Goal: Information Seeking & Learning: Learn about a topic

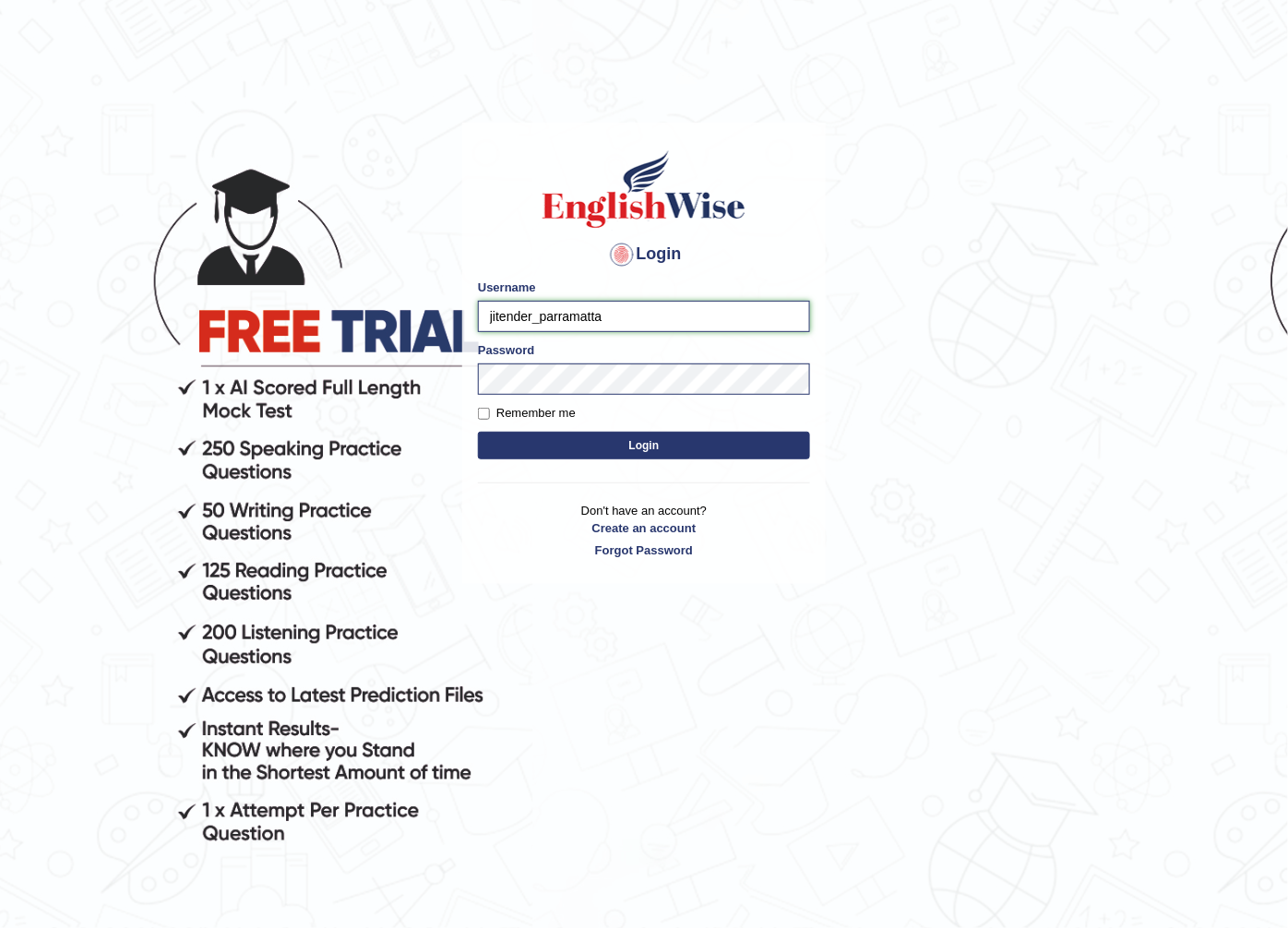
click at [529, 313] on input "jitender_parramatta" at bounding box center [644, 316] width 332 height 32
click at [531, 313] on input "jitender_parramatta" at bounding box center [644, 316] width 332 height 32
click at [537, 315] on input "jitender_parramatta" at bounding box center [644, 316] width 332 height 32
click at [532, 315] on input "jitender_parramatta" at bounding box center [644, 316] width 332 height 32
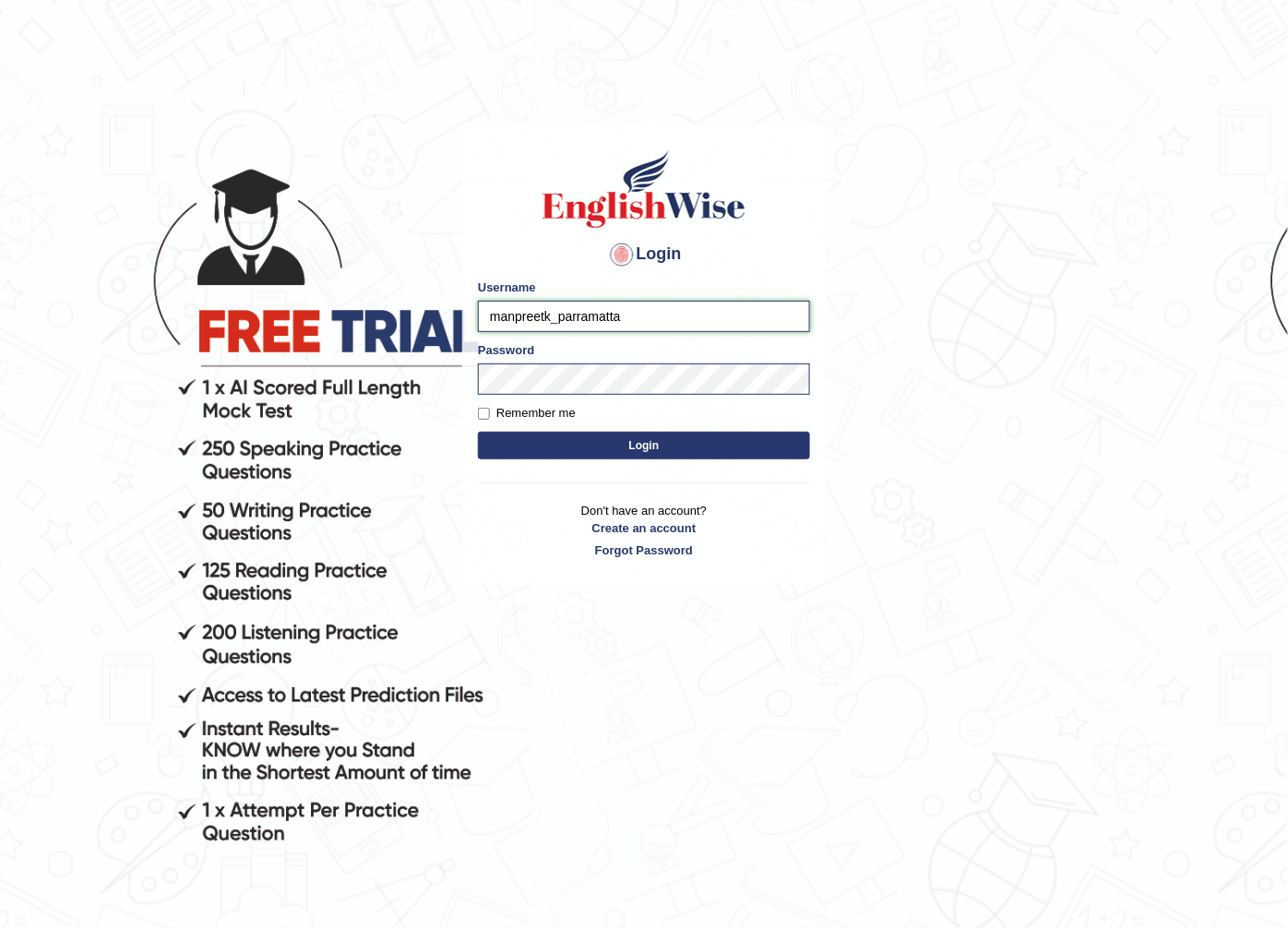
type input "manpreetk_parramatta"
click at [478, 432] on button "Login" at bounding box center [644, 445] width 332 height 28
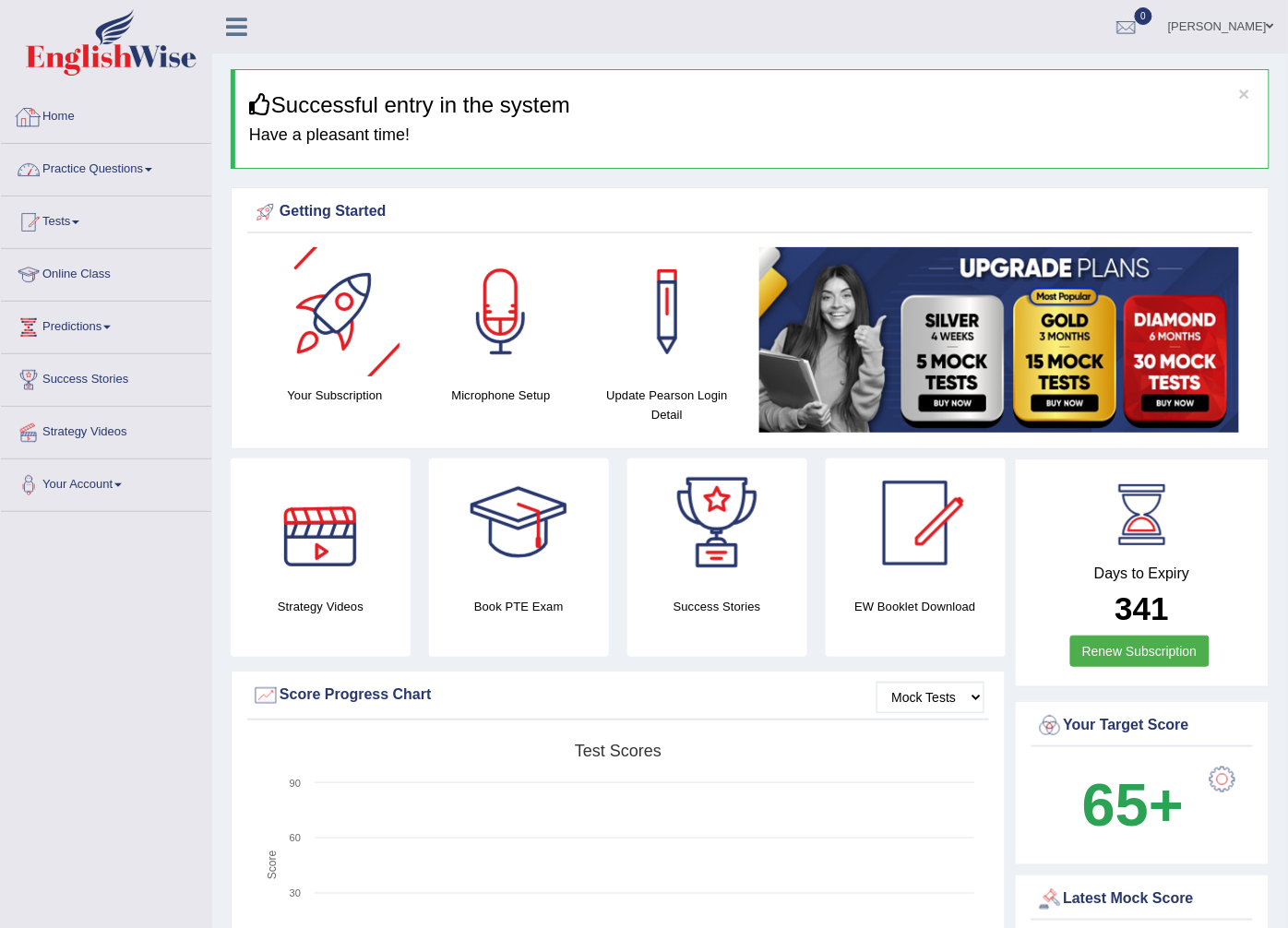
click at [163, 166] on link "Practice Questions" at bounding box center [106, 167] width 210 height 46
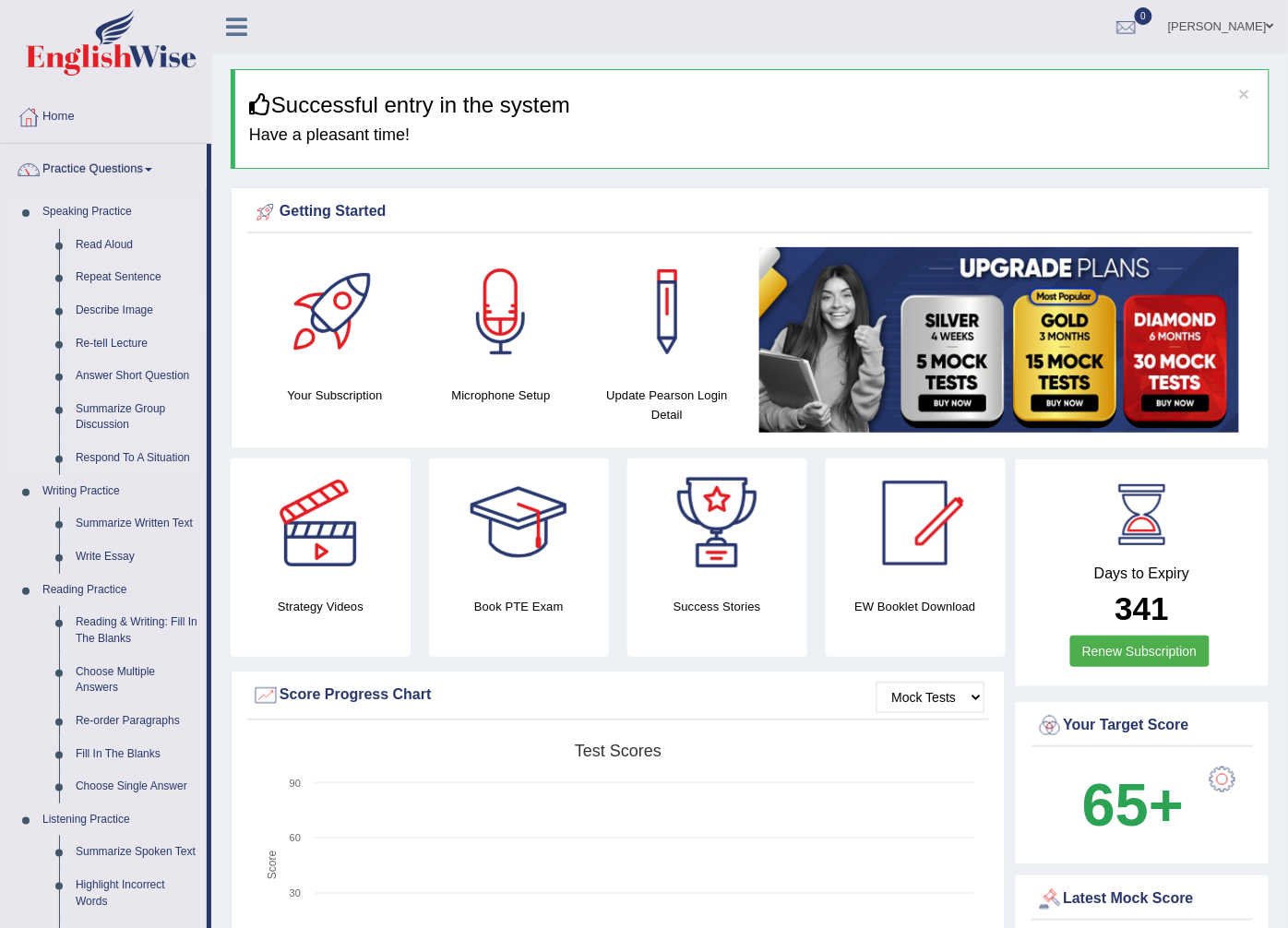
click at [107, 309] on link "Describe Image" at bounding box center [137, 311] width 140 height 33
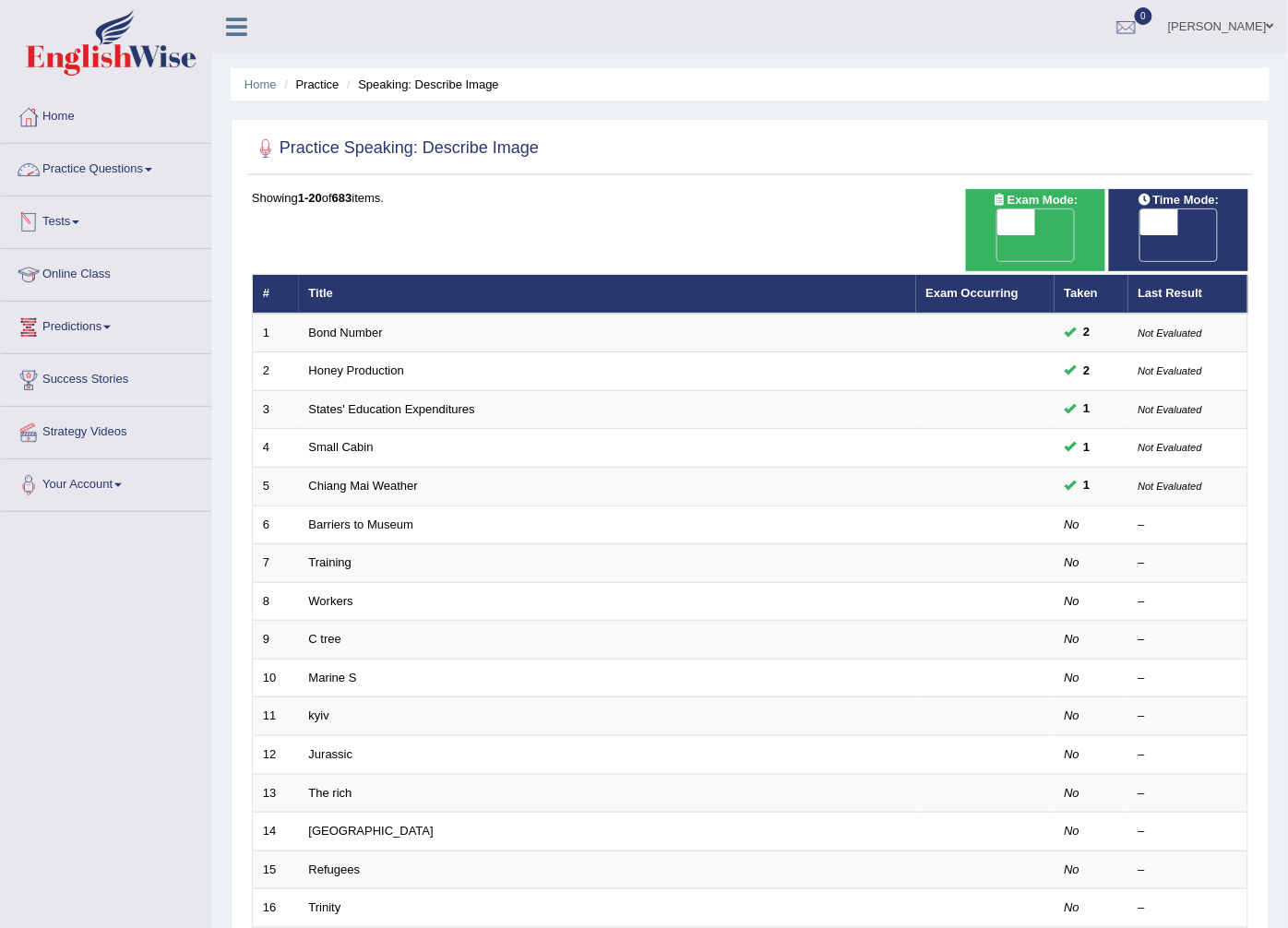
click at [137, 169] on link "Practice Questions" at bounding box center [106, 167] width 210 height 46
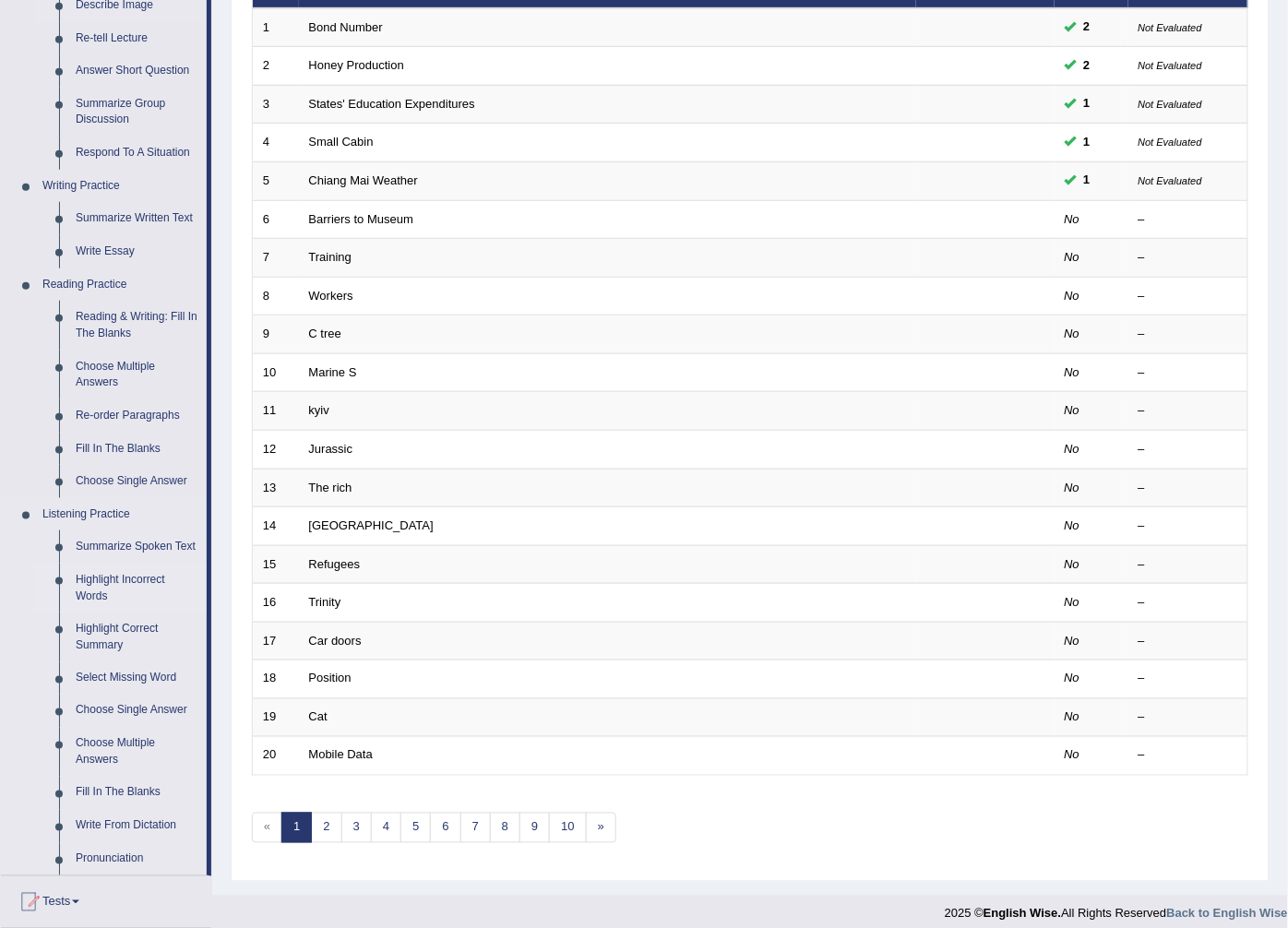
scroll to position [307, 0]
click at [118, 573] on link "Highlight Incorrect Words" at bounding box center [137, 586] width 140 height 49
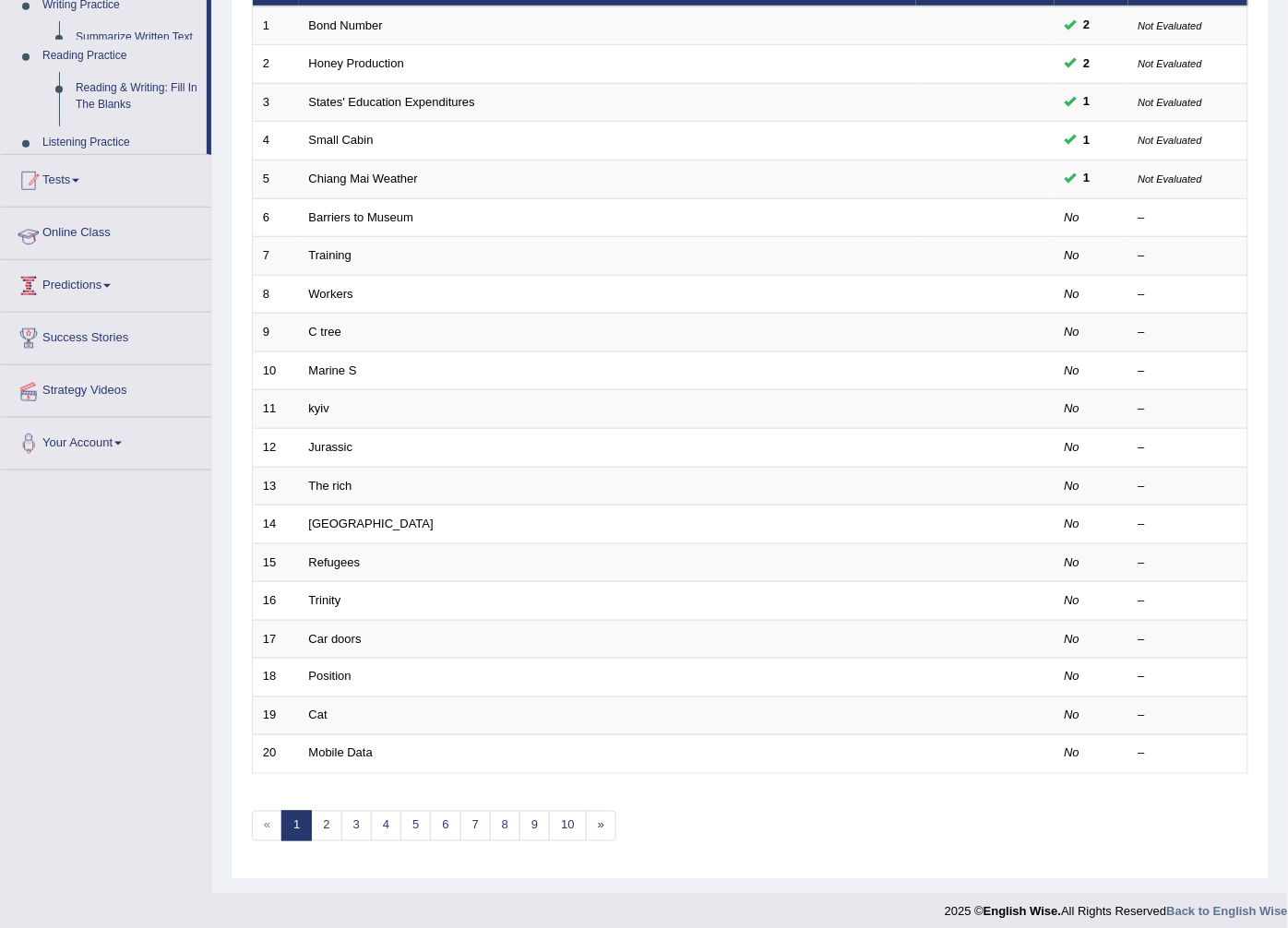
scroll to position [295, 0]
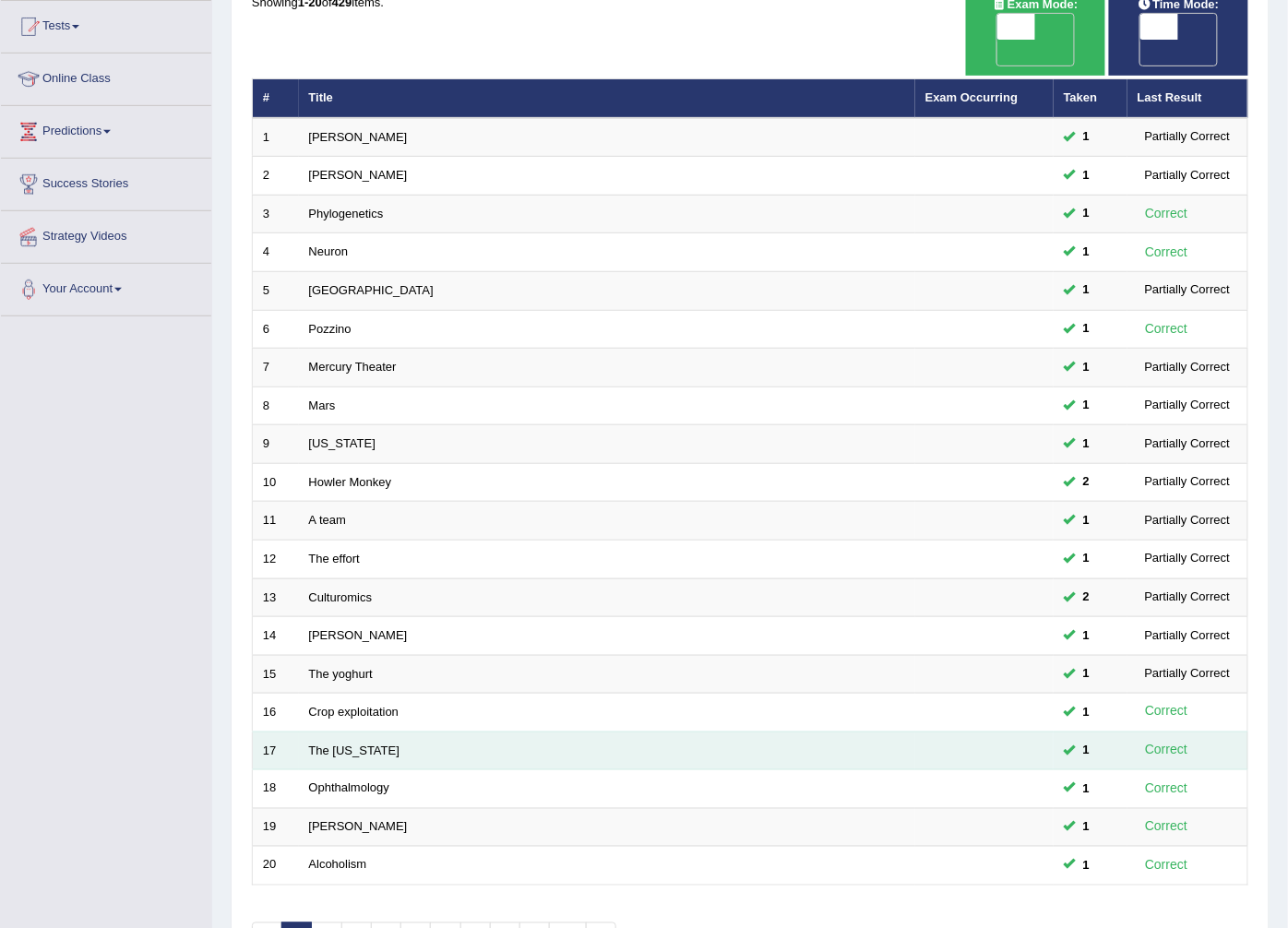
scroll to position [205, 0]
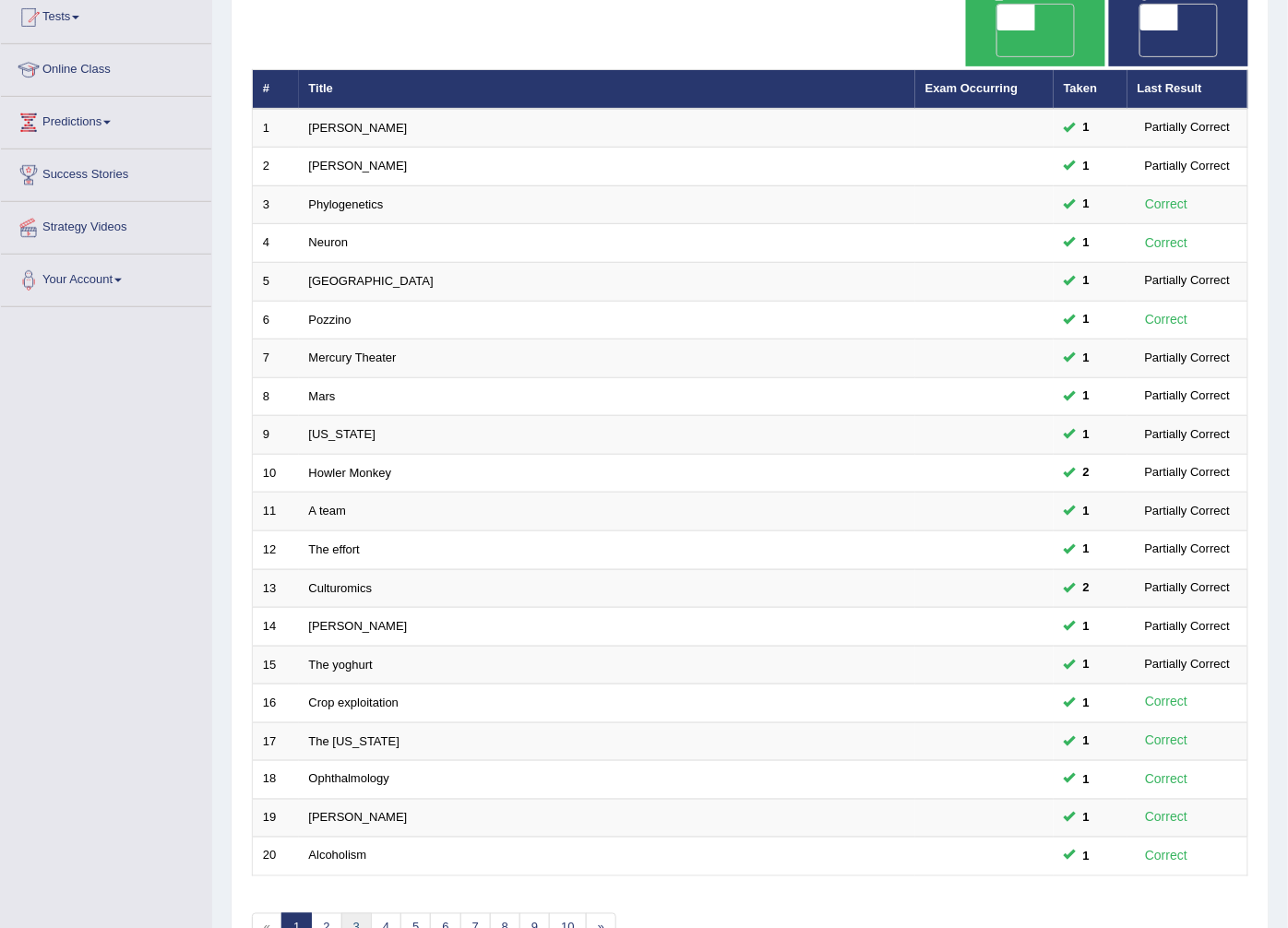
click at [360, 913] on link "3" at bounding box center [357, 928] width 31 height 31
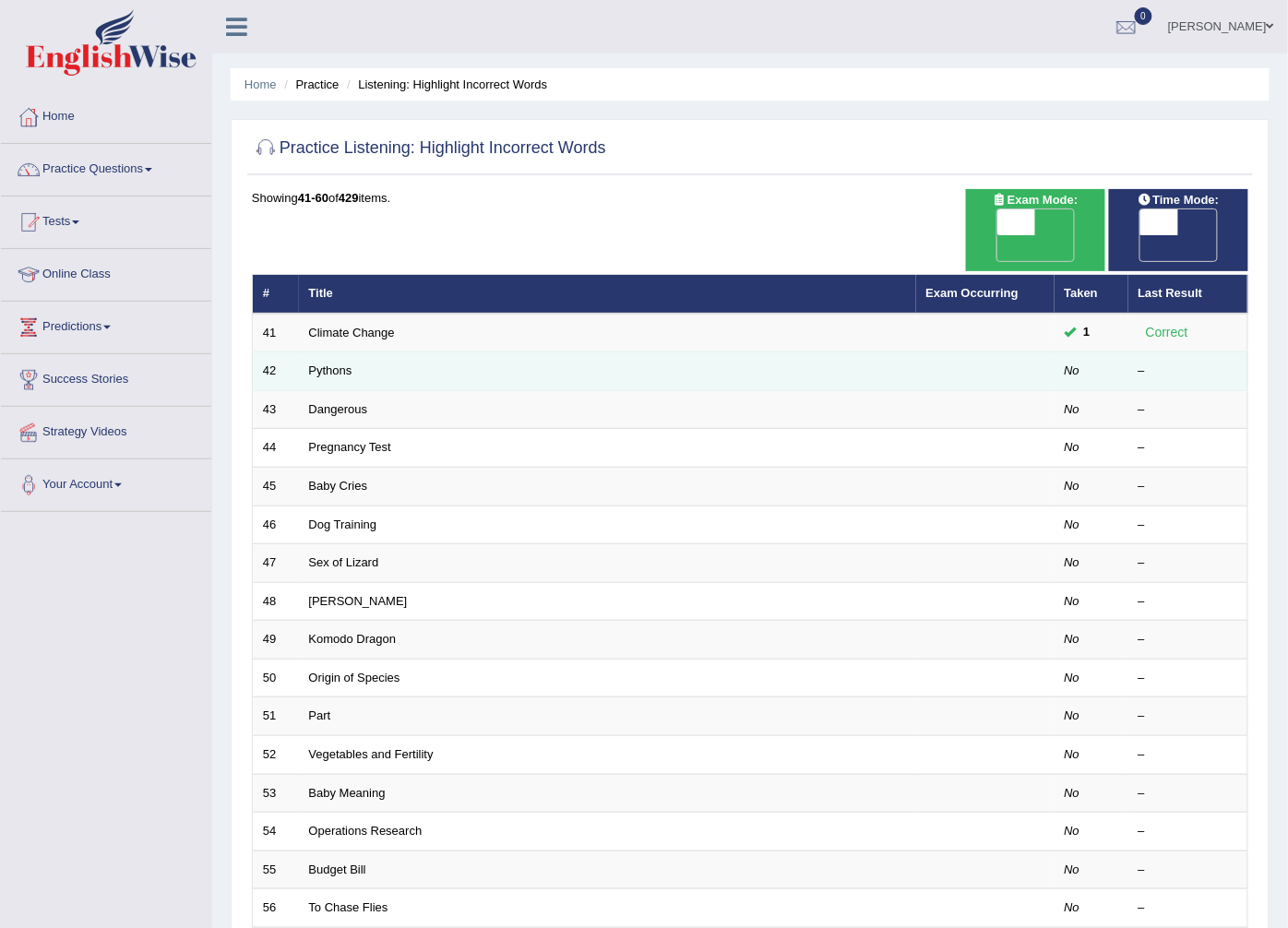
click at [355, 353] on td "Pythons" at bounding box center [607, 372] width 617 height 39
click at [343, 363] on link "Pythons" at bounding box center [330, 370] width 43 height 13
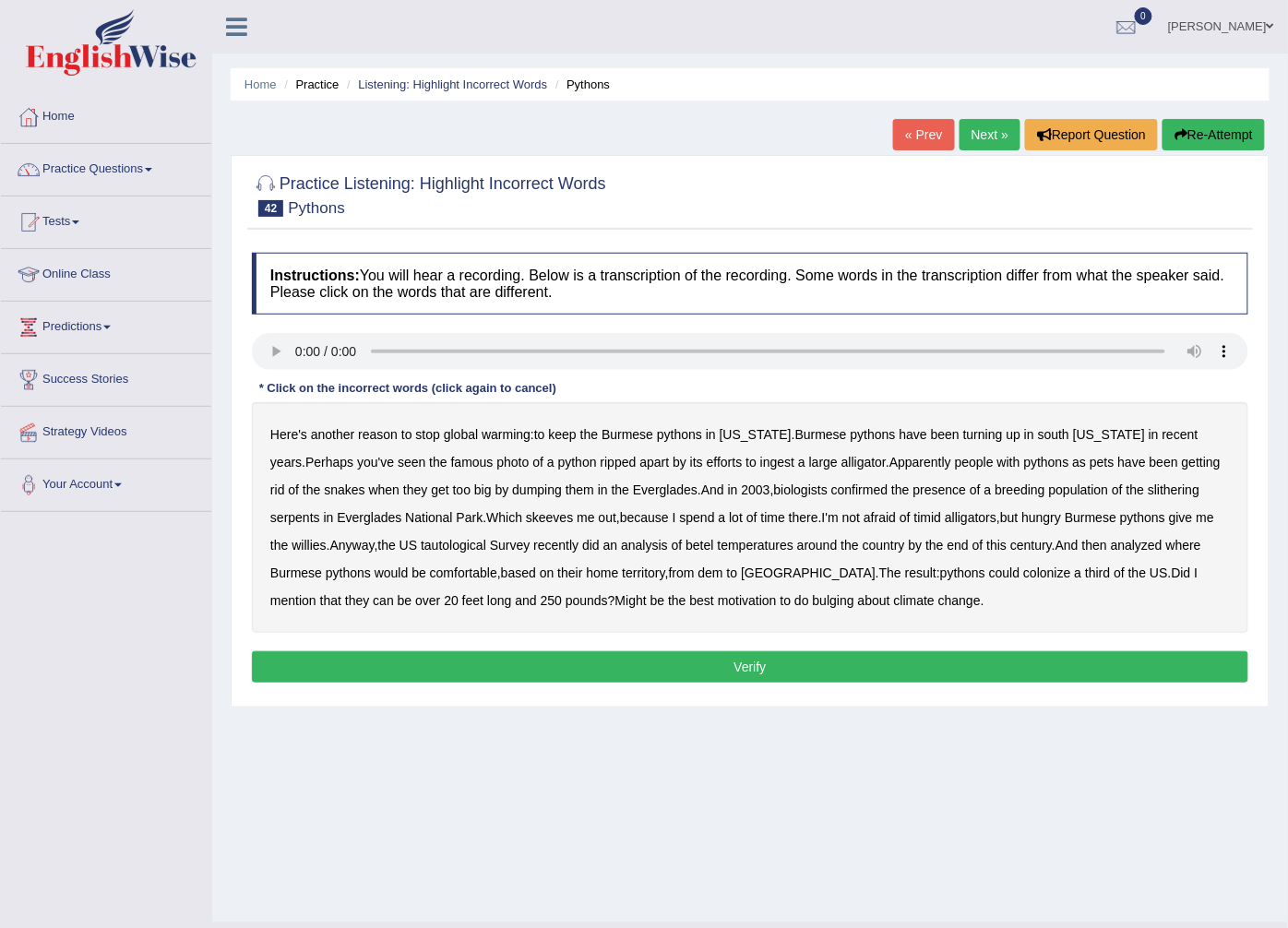
click at [625, 440] on b "Burmese" at bounding box center [627, 434] width 52 height 14
click at [686, 549] on b "betel" at bounding box center [699, 545] width 28 height 14
click at [677, 579] on div "Here's another reason to stop global warming : to keep the Burmese pythons in F…" at bounding box center [750, 517] width 996 height 230
click at [698, 576] on b "dem" at bounding box center [710, 572] width 25 height 14
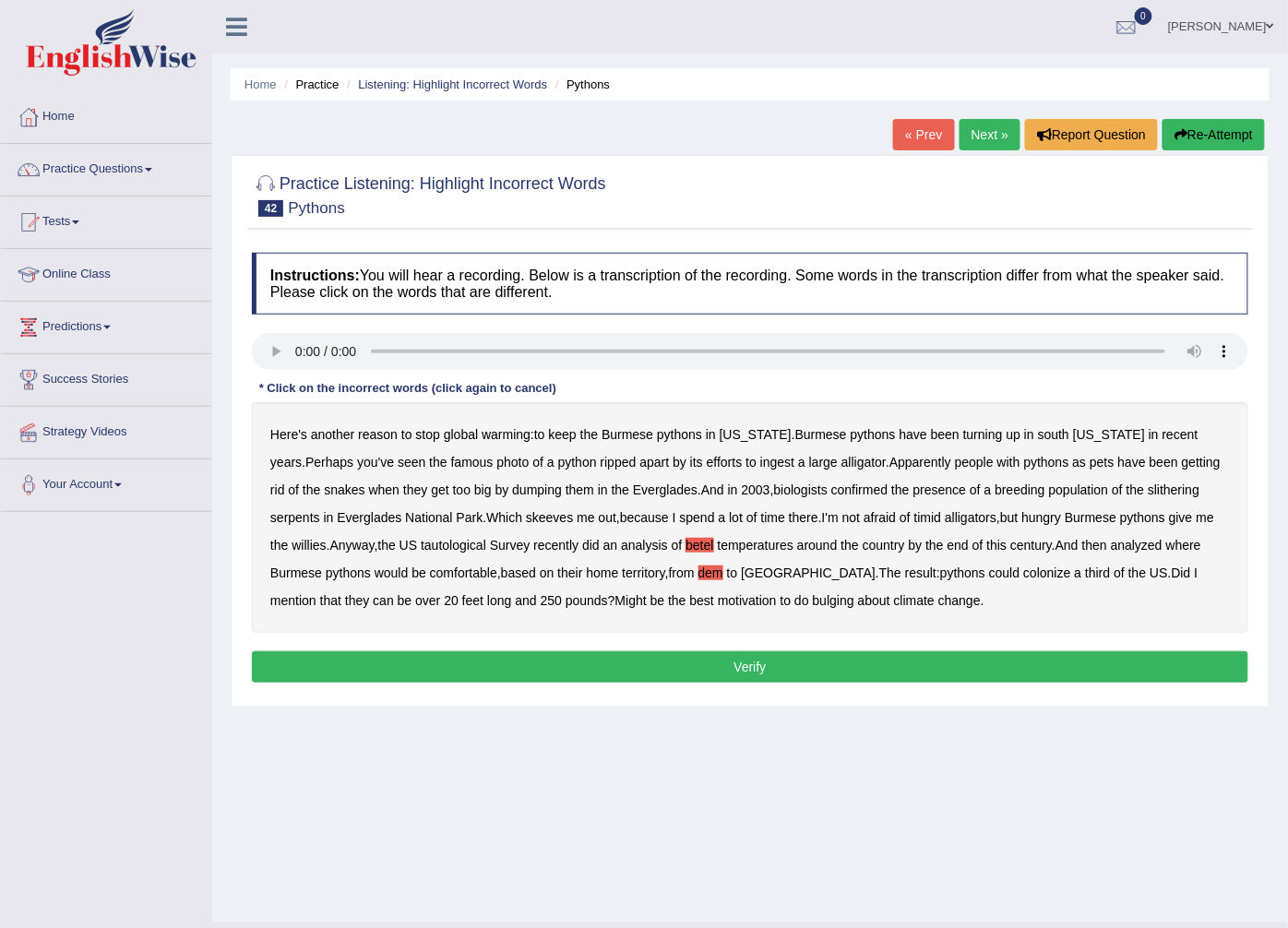
click at [813, 604] on b "bulging" at bounding box center [833, 599] width 41 height 14
click at [702, 669] on button "Verify" at bounding box center [750, 666] width 996 height 32
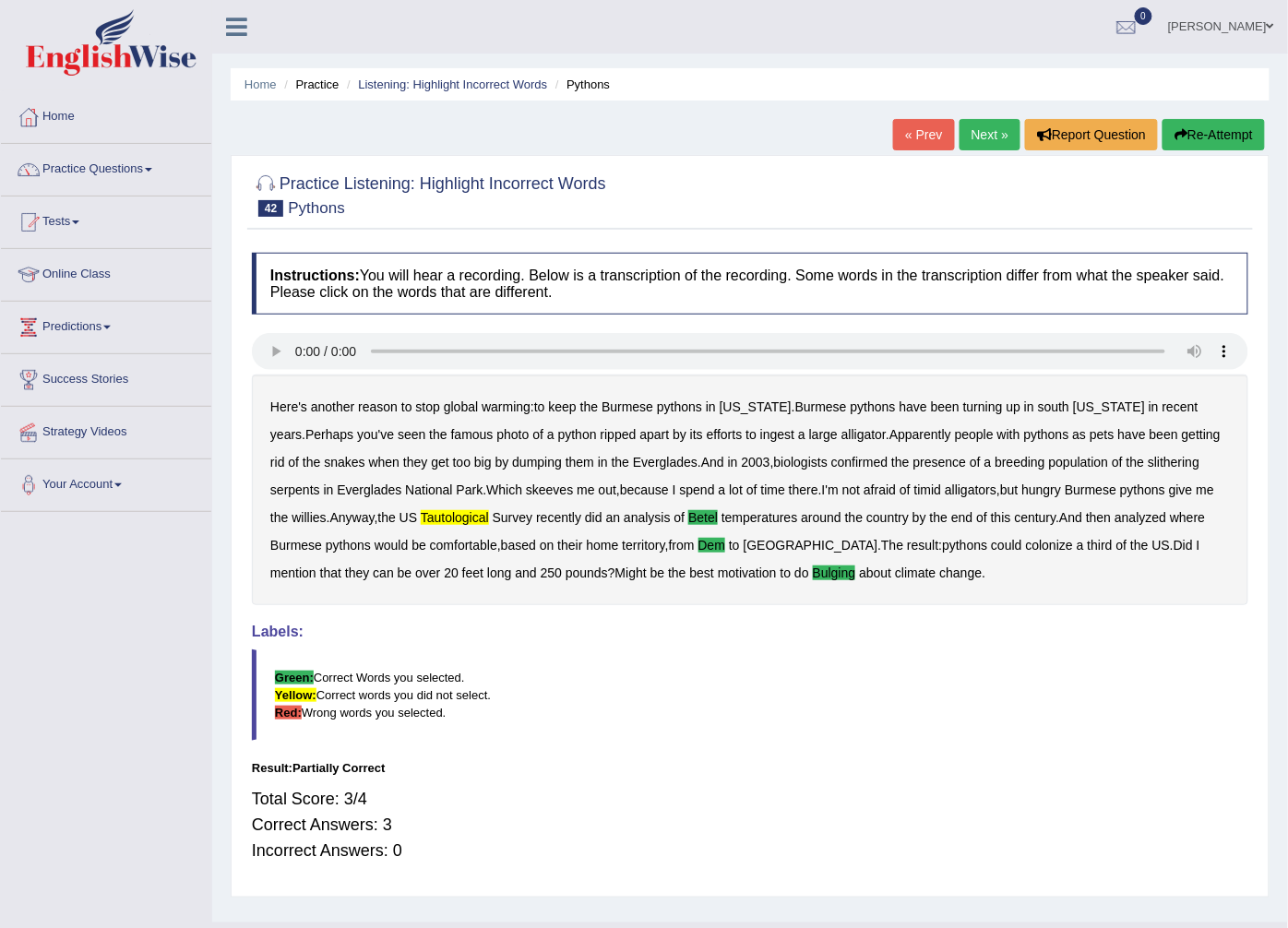
click at [421, 512] on b "tautological" at bounding box center [454, 517] width 68 height 14
click at [971, 124] on link "Next »" at bounding box center [990, 134] width 61 height 32
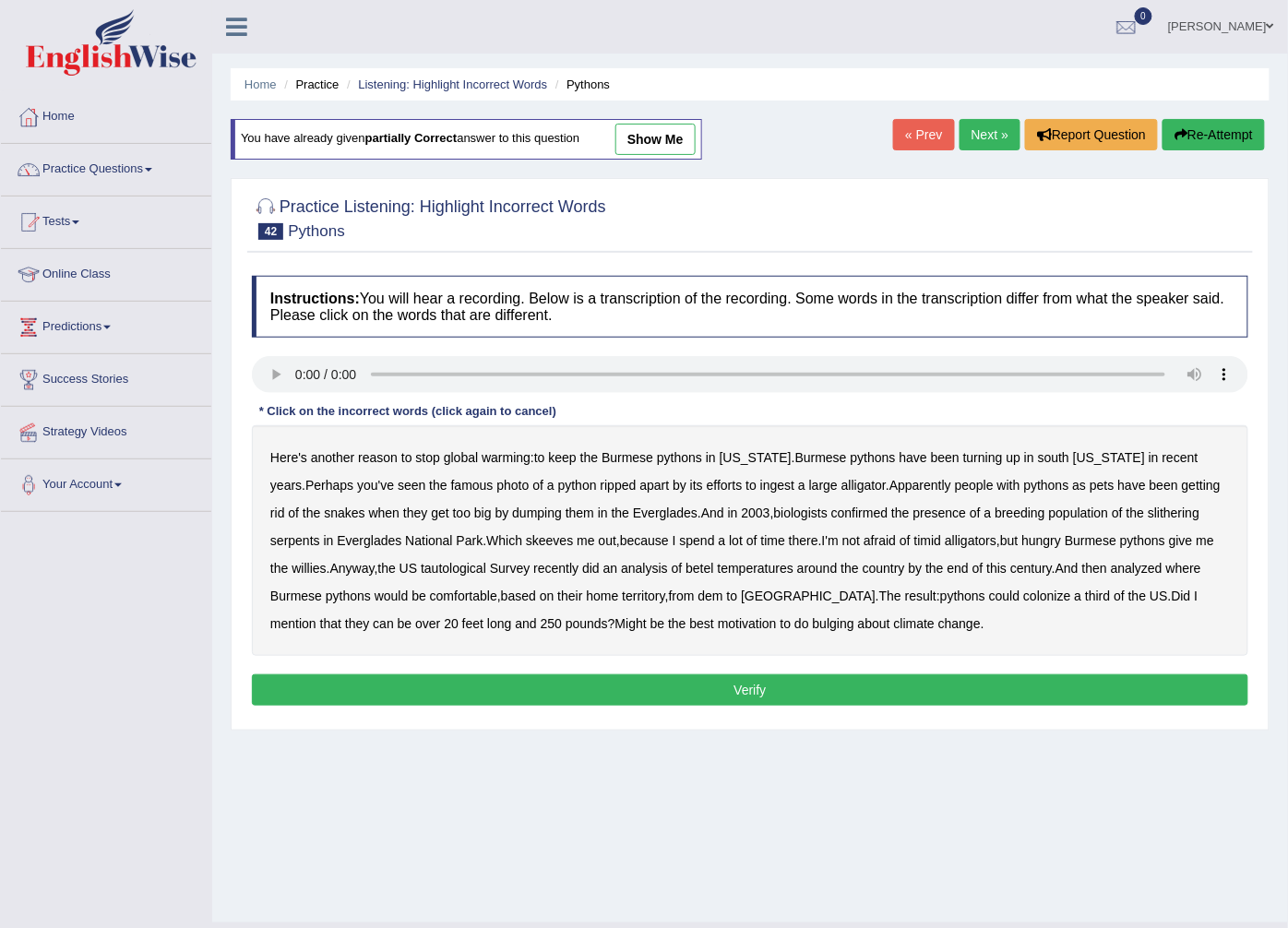
click at [653, 139] on link "show me" at bounding box center [656, 139] width 80 height 32
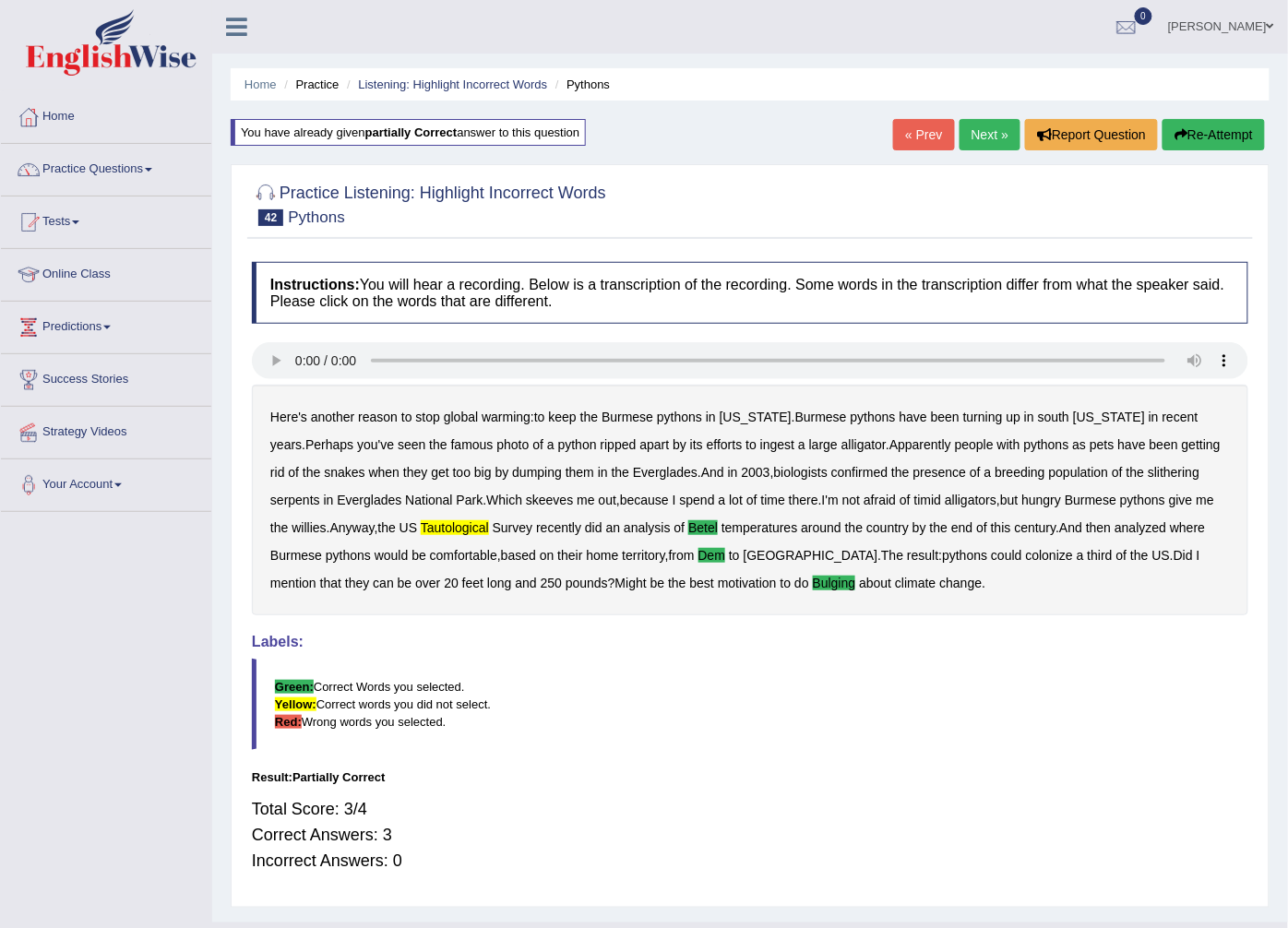
click at [653, 139] on div "Home Practice Listening: Highlight Incorrect Words Pythons You have already giv…" at bounding box center [750, 461] width 1076 height 922
click at [1000, 132] on link "Next »" at bounding box center [990, 134] width 61 height 32
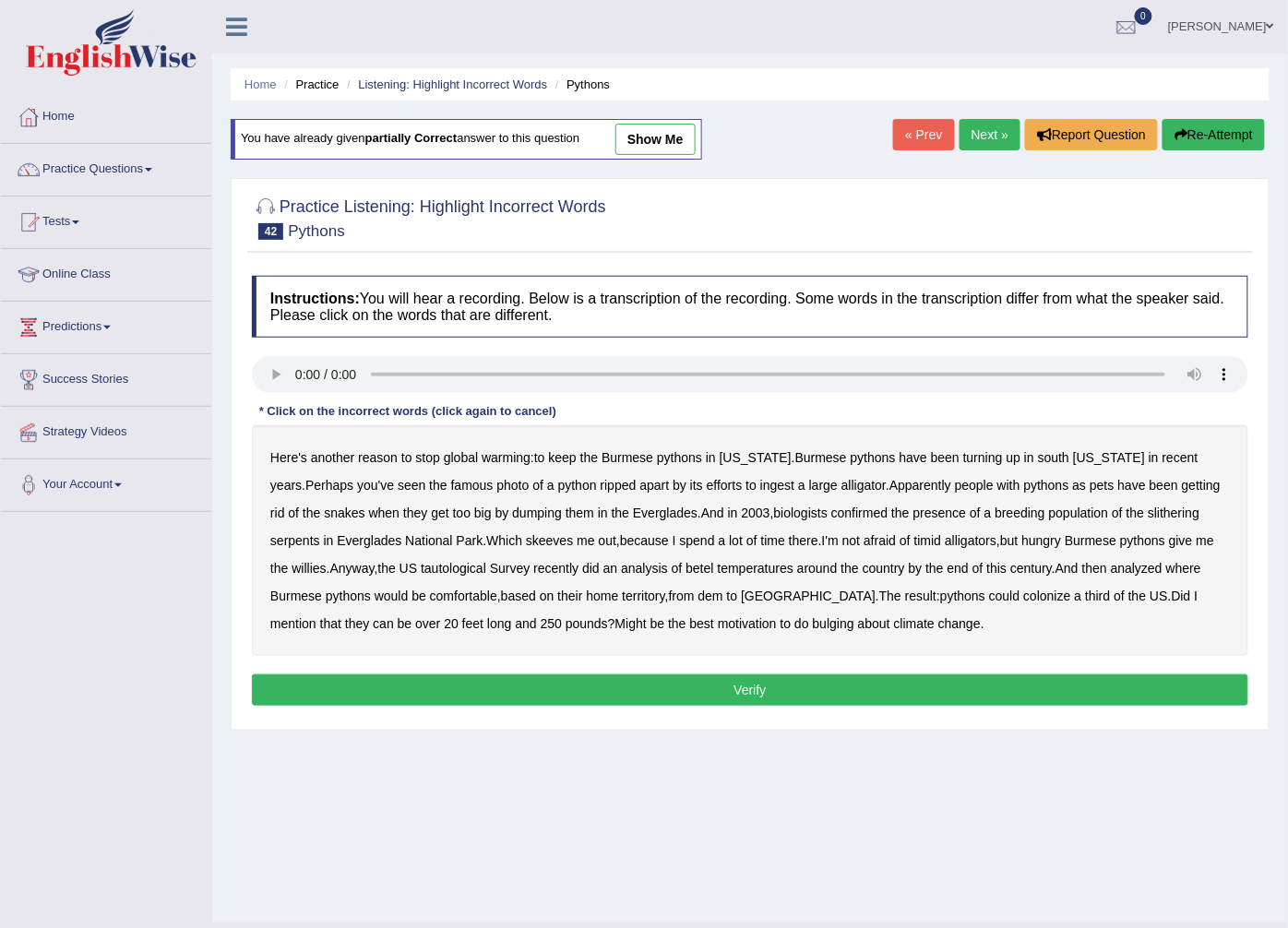
click at [629, 145] on link "show me" at bounding box center [656, 139] width 80 height 32
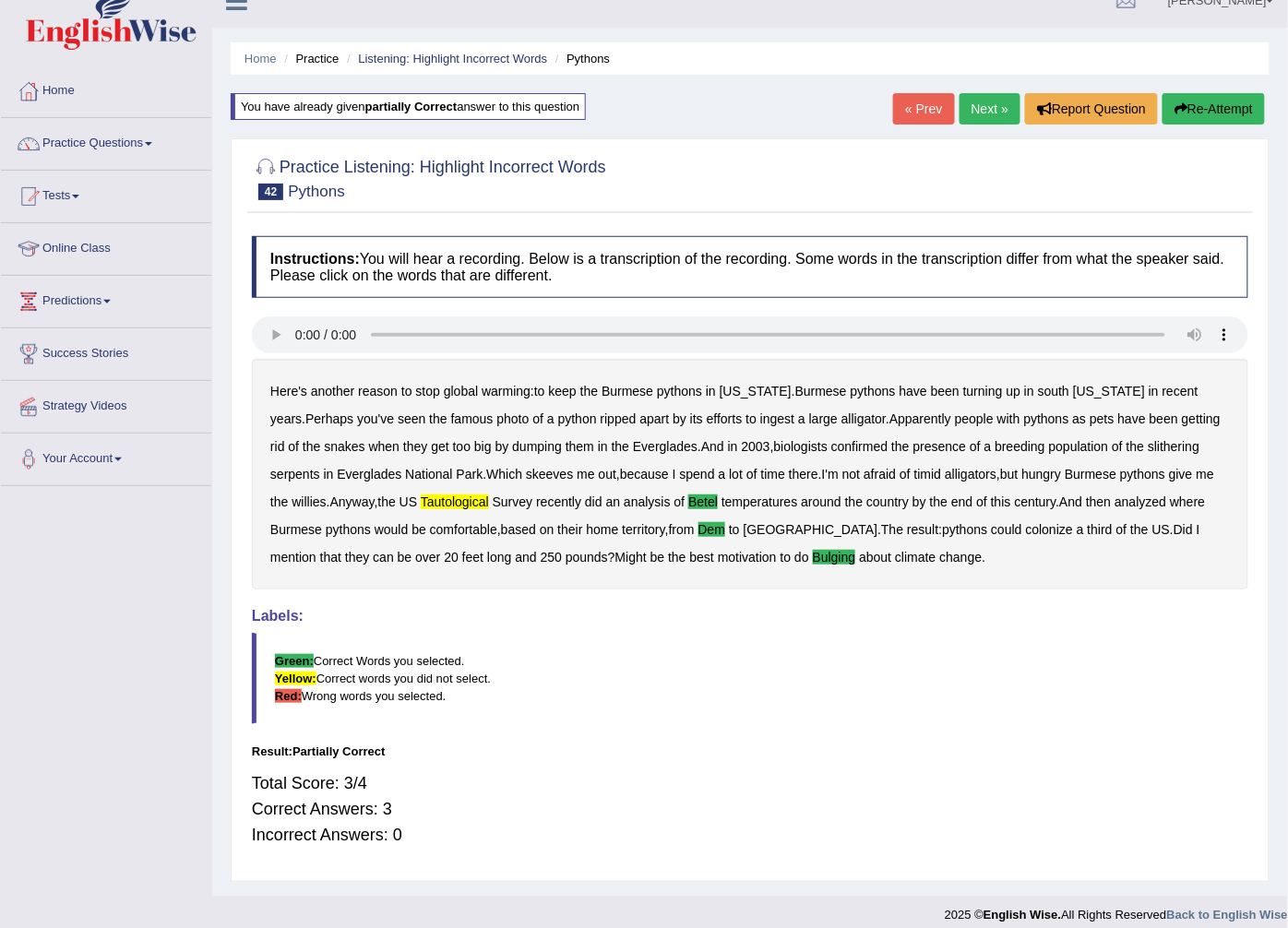
scroll to position [41, 0]
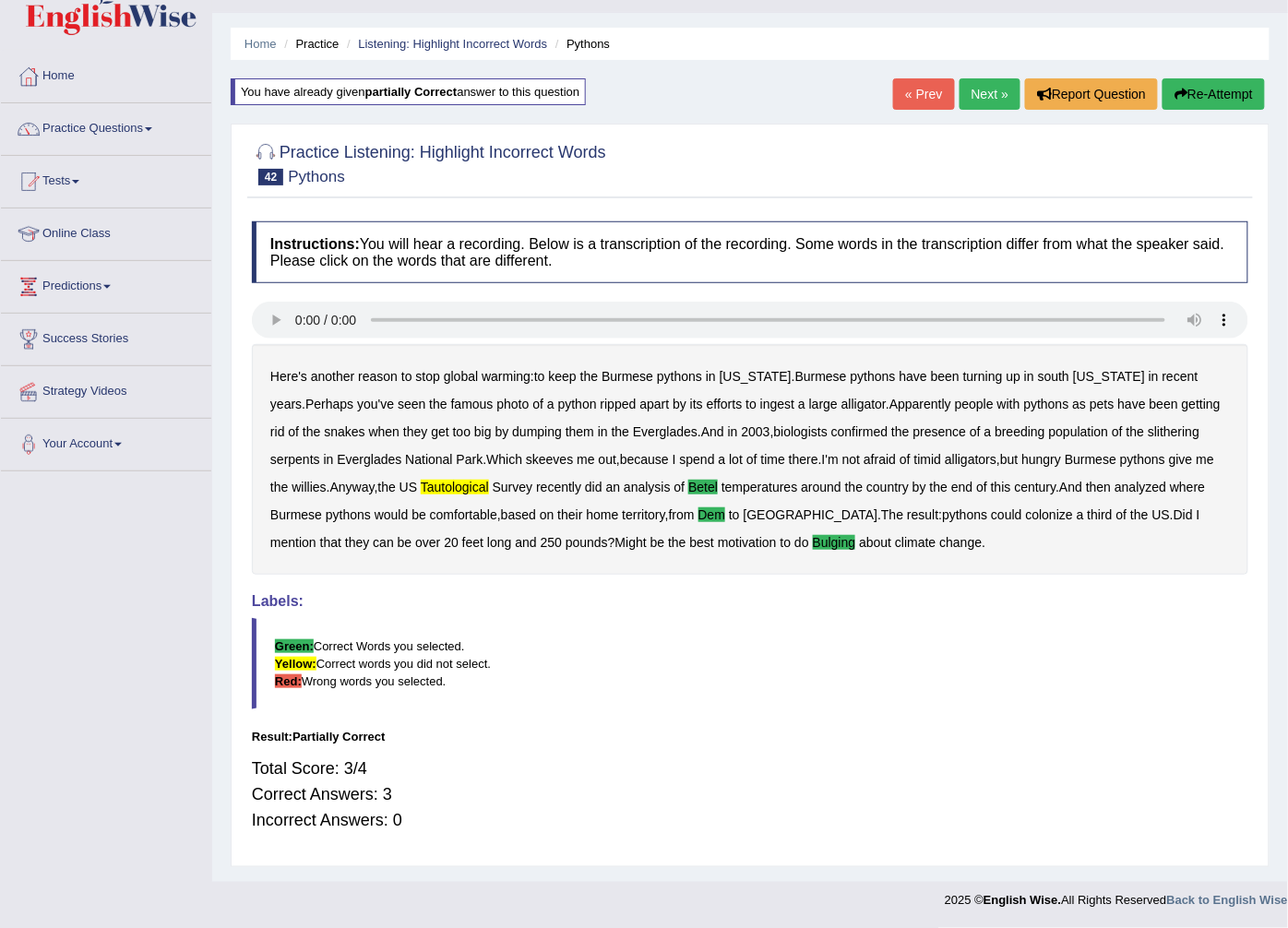
click at [297, 666] on b "Yellow:" at bounding box center [295, 663] width 41 height 13
click at [293, 677] on b "Red:" at bounding box center [289, 680] width 27 height 13
click at [969, 91] on link "Next »" at bounding box center [990, 94] width 61 height 32
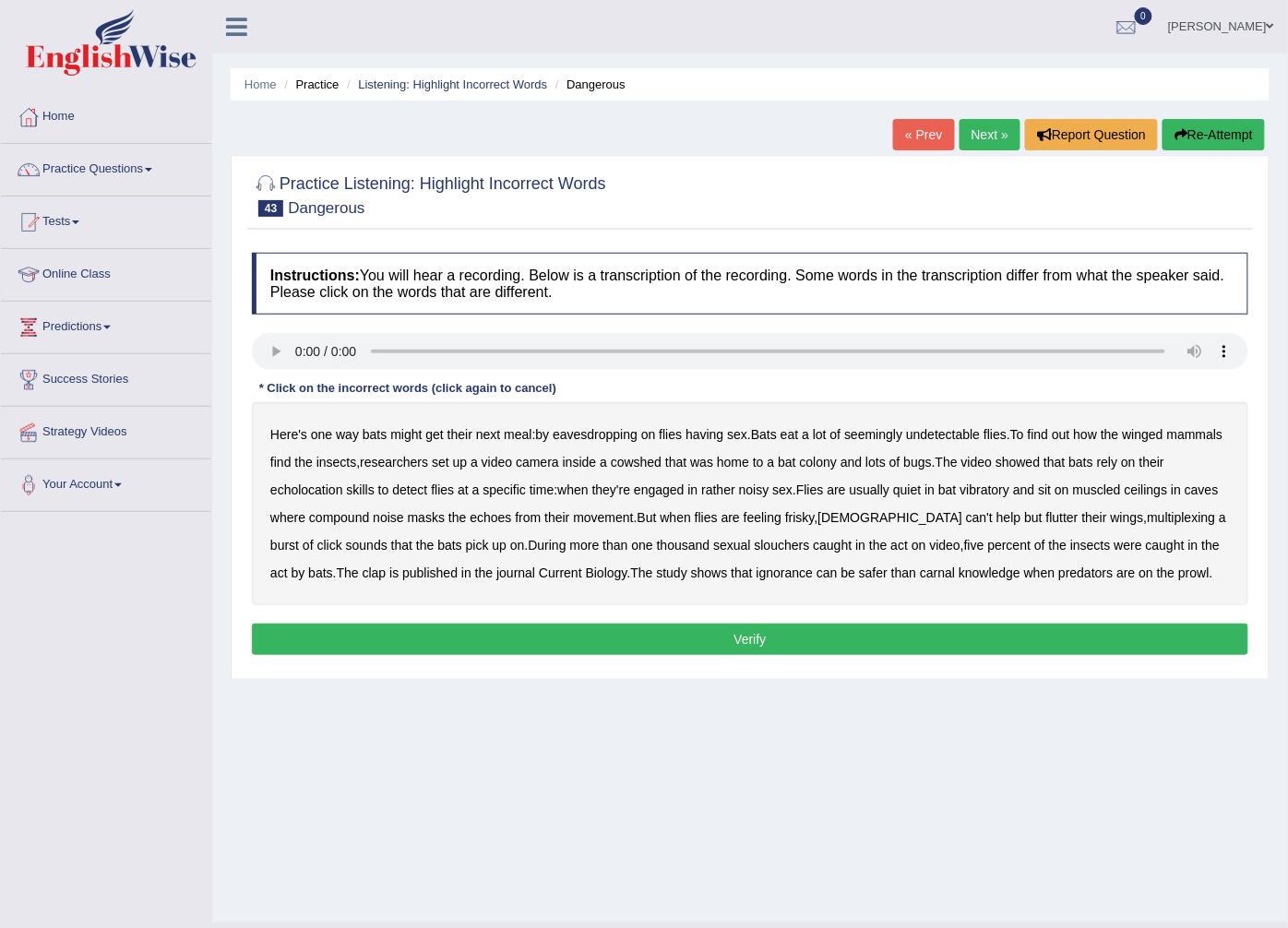
click at [292, 465] on b "find" at bounding box center [281, 462] width 21 height 14
click at [997, 489] on b "vibratory" at bounding box center [985, 489] width 50 height 14
click at [369, 516] on b "compound" at bounding box center [338, 517] width 60 height 14
click at [754, 552] on b "slouchers" at bounding box center [782, 545] width 55 height 14
click at [362, 575] on b "clap" at bounding box center [374, 572] width 24 height 14
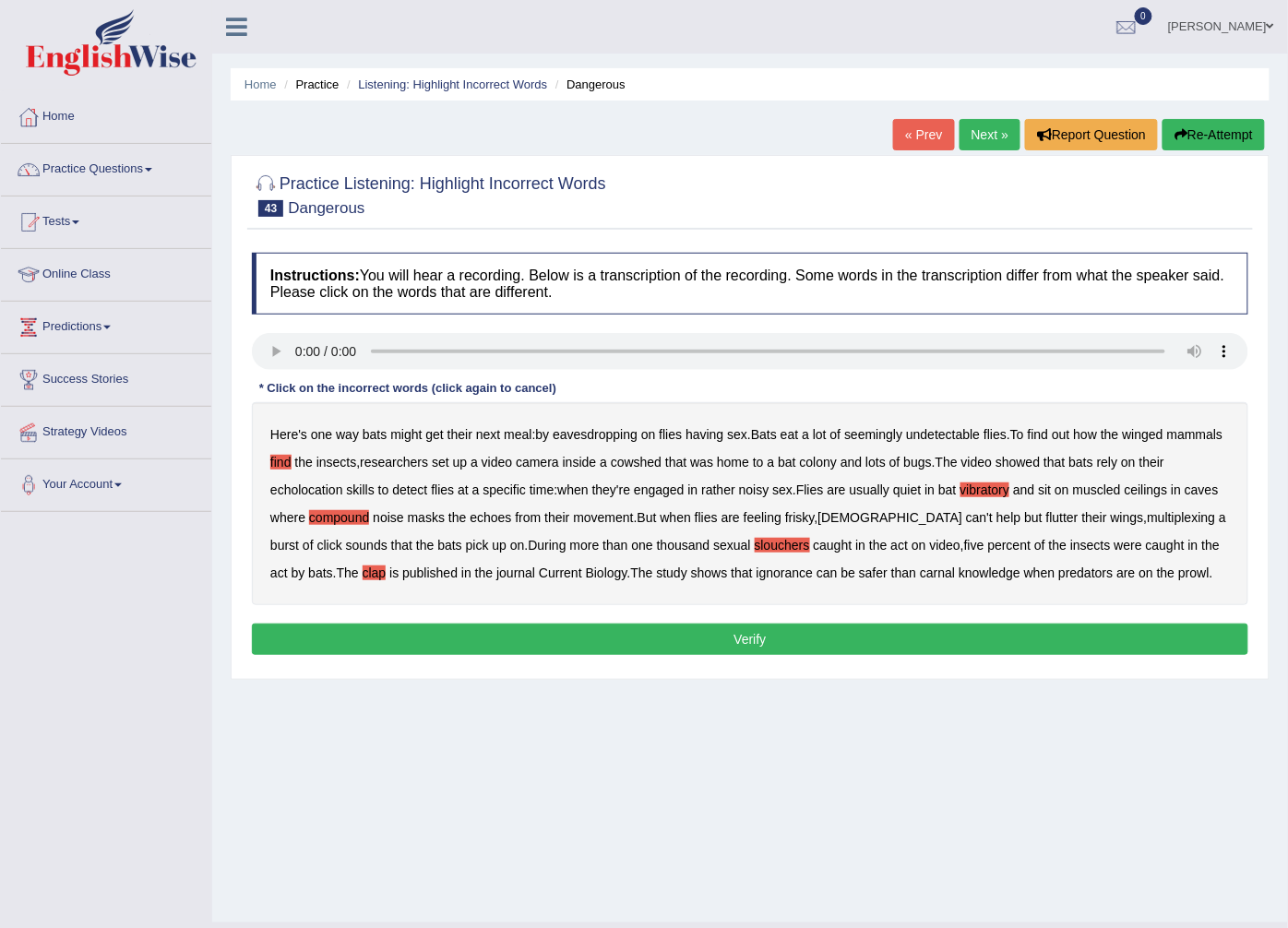
click at [875, 650] on button "Verify" at bounding box center [750, 638] width 996 height 32
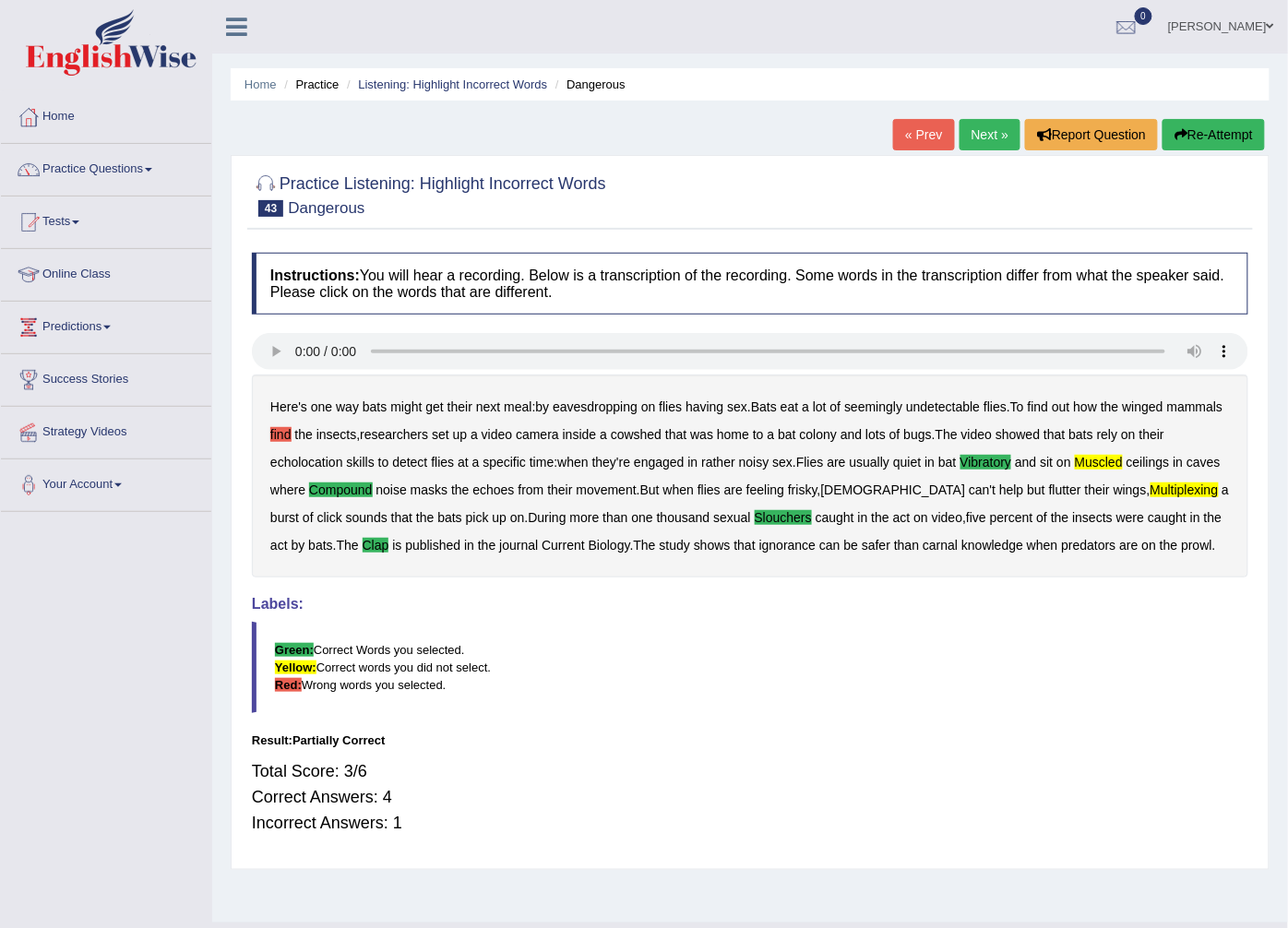
click at [981, 126] on link "Next »" at bounding box center [990, 134] width 61 height 32
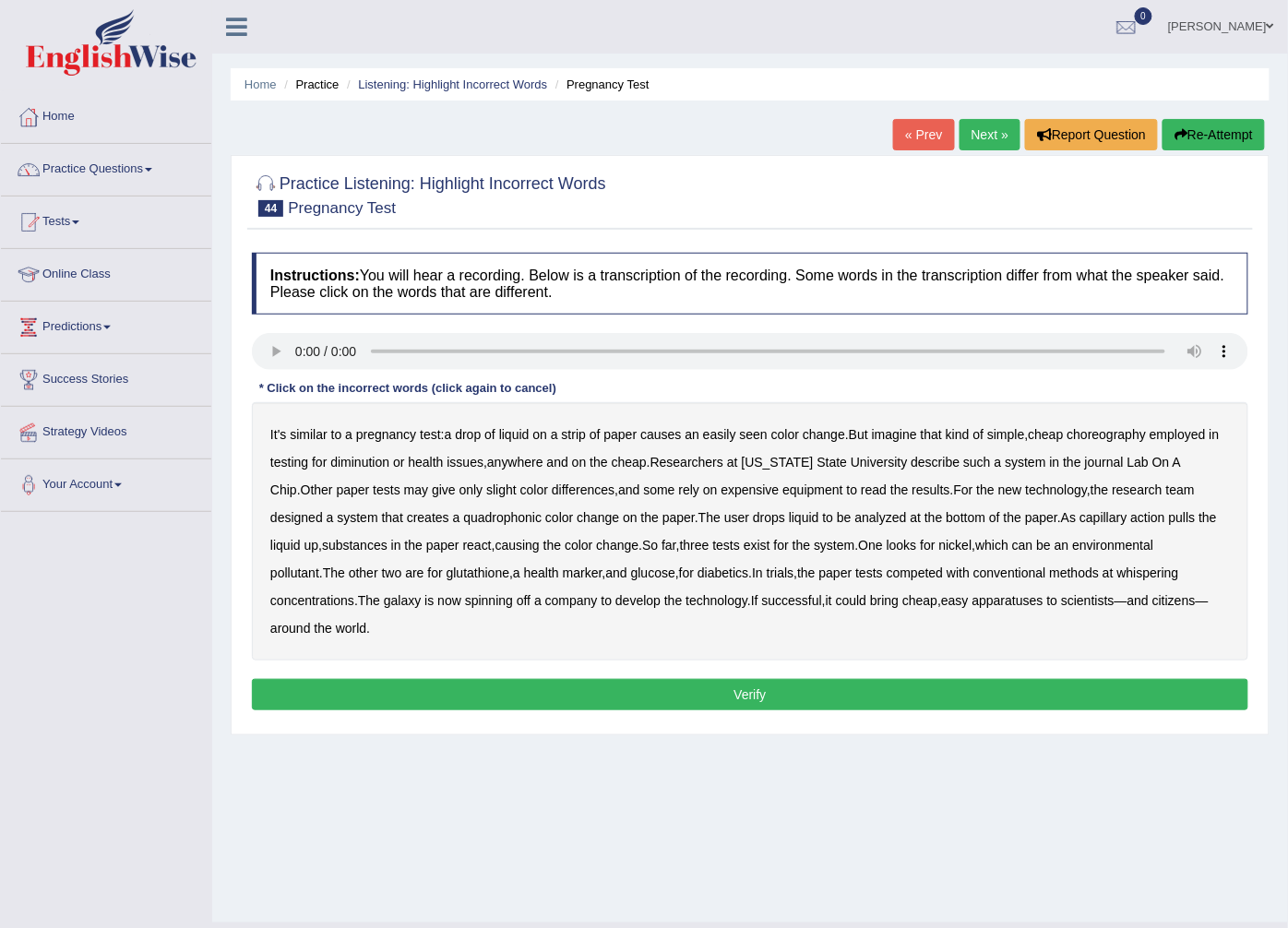
click at [1125, 441] on b "choreography" at bounding box center [1106, 434] width 79 height 14
click at [357, 464] on b "diminution" at bounding box center [360, 462] width 59 height 14
click at [463, 519] on b "quadrophonic" at bounding box center [502, 517] width 78 height 14
click at [1117, 573] on b "whispering" at bounding box center [1147, 572] width 62 height 14
click at [972, 608] on b "apparatuses" at bounding box center [1008, 599] width 71 height 14
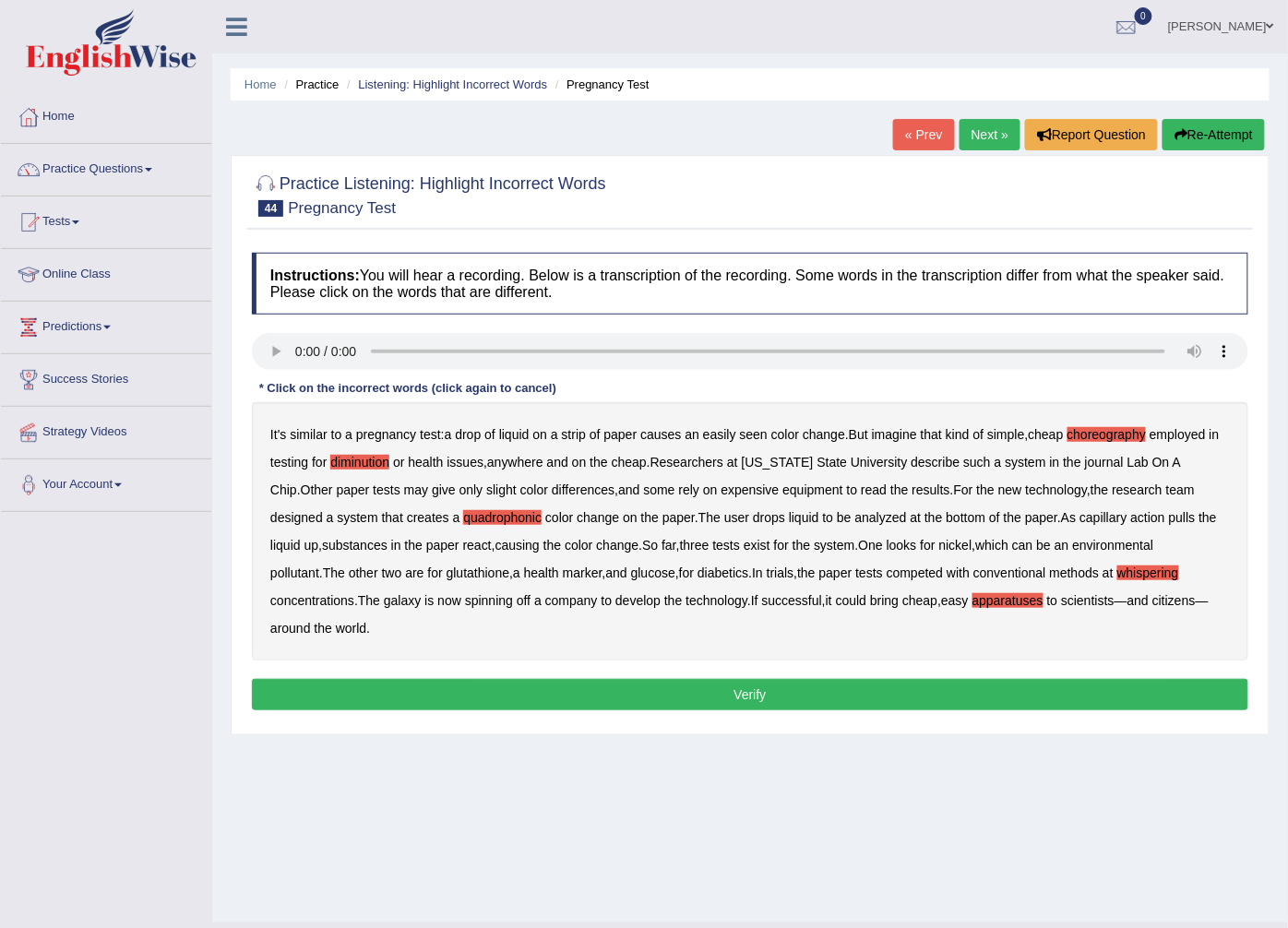
click at [1147, 679] on button "Verify" at bounding box center [750, 694] width 996 height 32
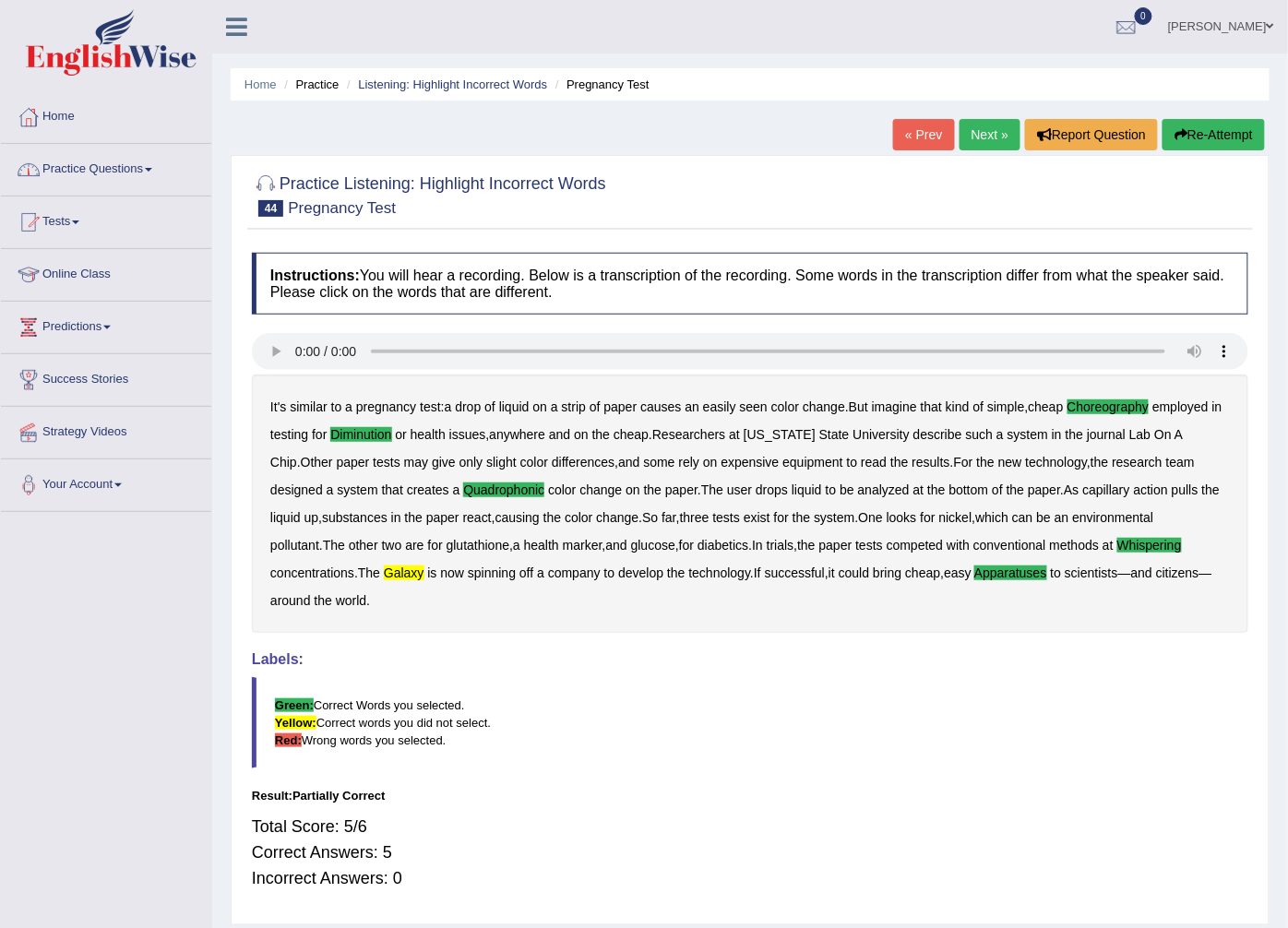
click at [993, 131] on link "Next »" at bounding box center [990, 134] width 61 height 32
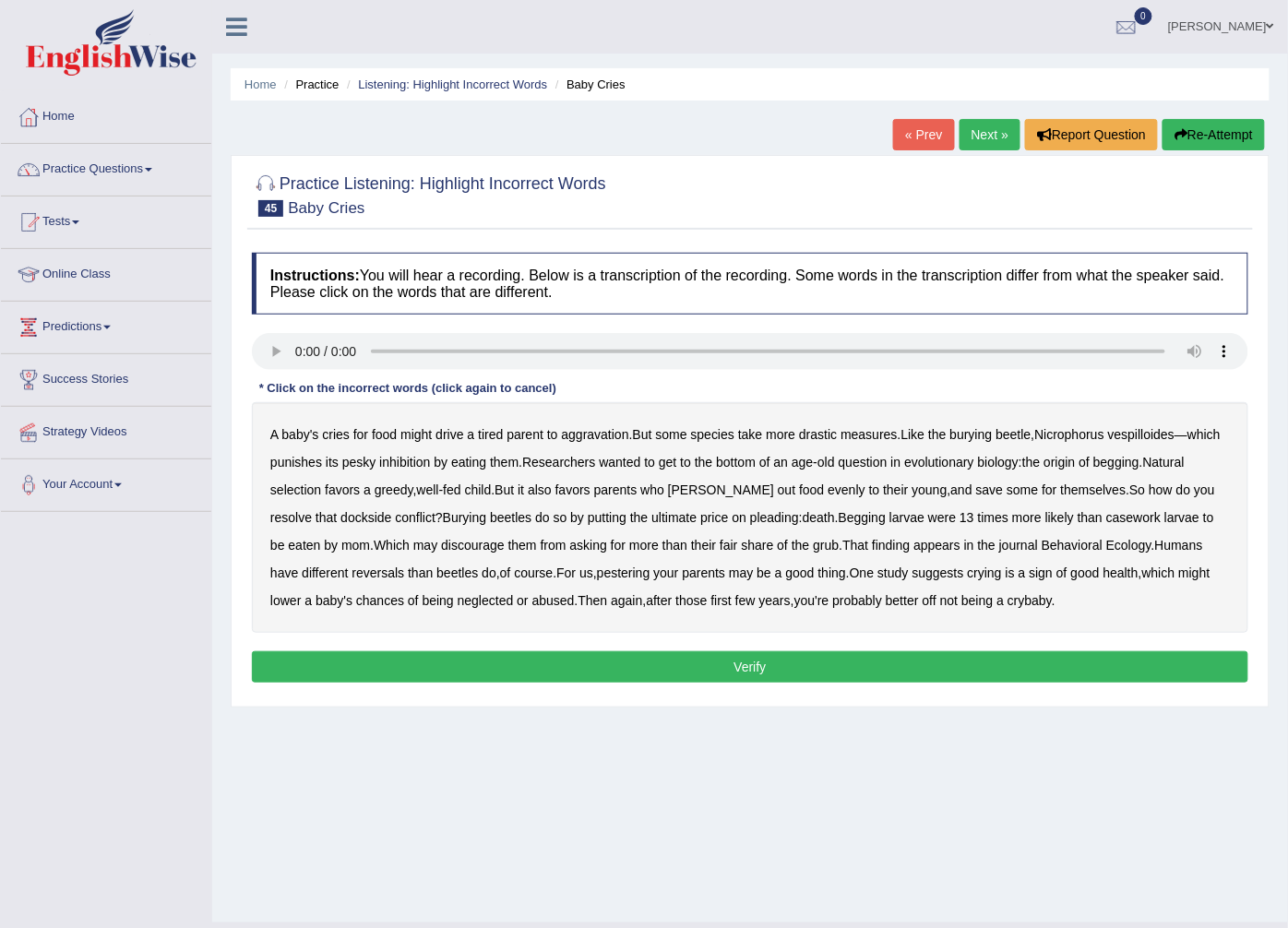
click at [425, 459] on b "inhibition" at bounding box center [404, 462] width 51 height 14
click at [340, 519] on b "dockside" at bounding box center [365, 517] width 51 height 14
click at [1106, 521] on b "casework" at bounding box center [1133, 517] width 55 height 14
click at [352, 577] on b "reversals" at bounding box center [378, 572] width 53 height 14
click at [834, 670] on button "Verify" at bounding box center [750, 666] width 996 height 32
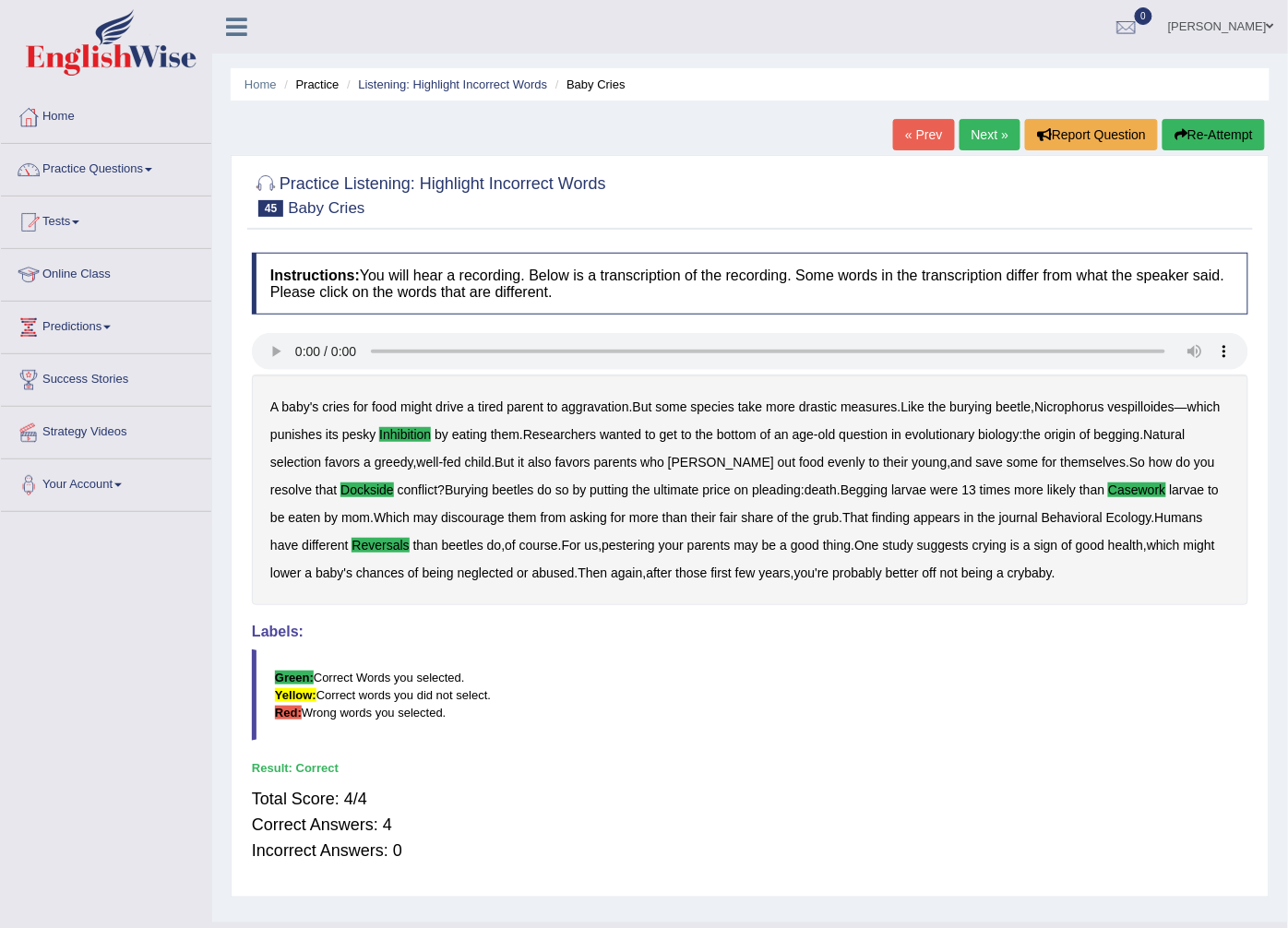
click at [984, 133] on link "Next »" at bounding box center [990, 134] width 61 height 32
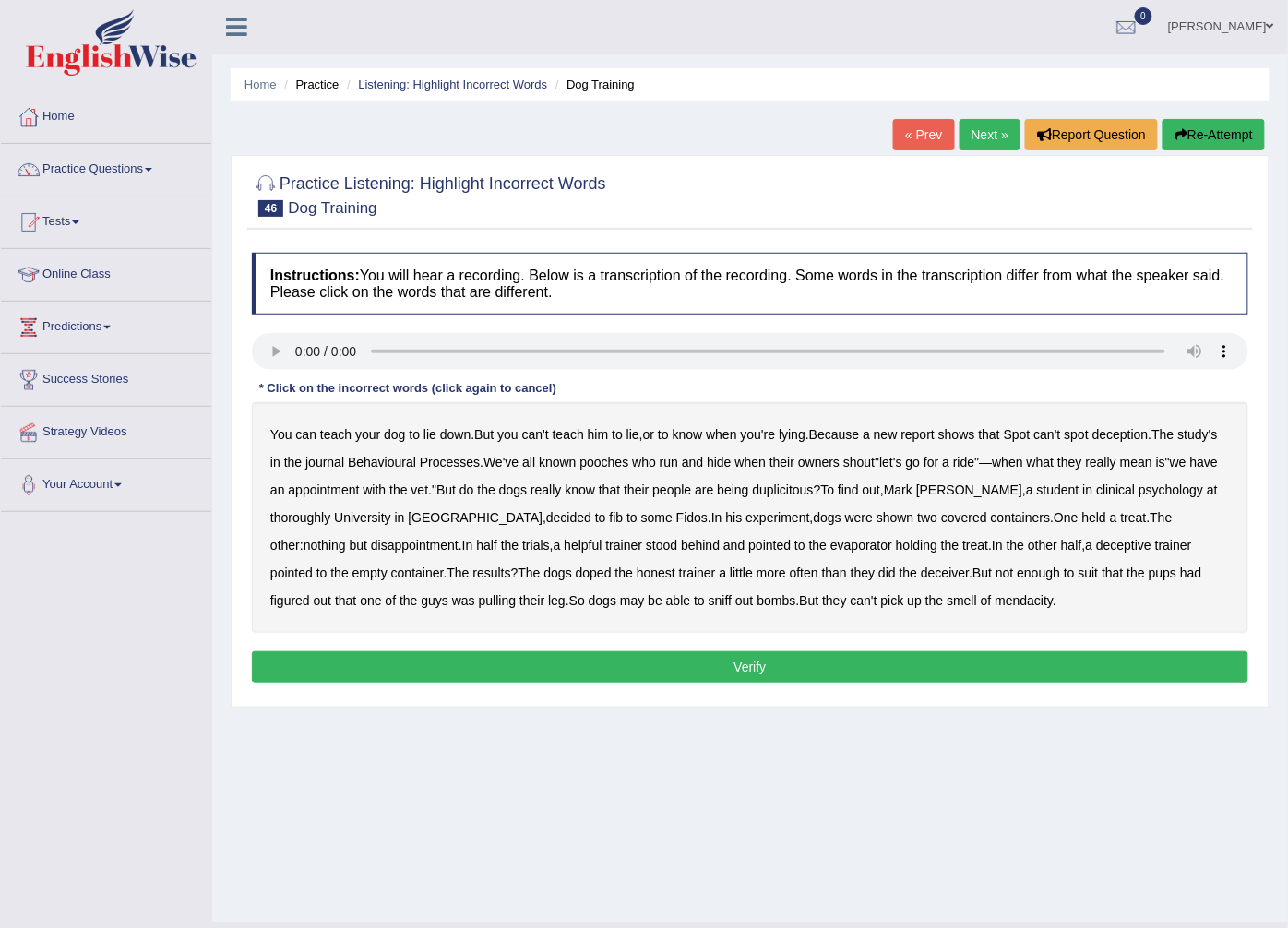
click at [470, 462] on b "Processes" at bounding box center [449, 462] width 60 height 14
click at [330, 510] on b "thoroughly" at bounding box center [300, 517] width 60 height 14
click at [830, 549] on b "evaporator" at bounding box center [861, 545] width 62 height 14
click at [576, 572] on b "doped" at bounding box center [594, 572] width 36 height 14
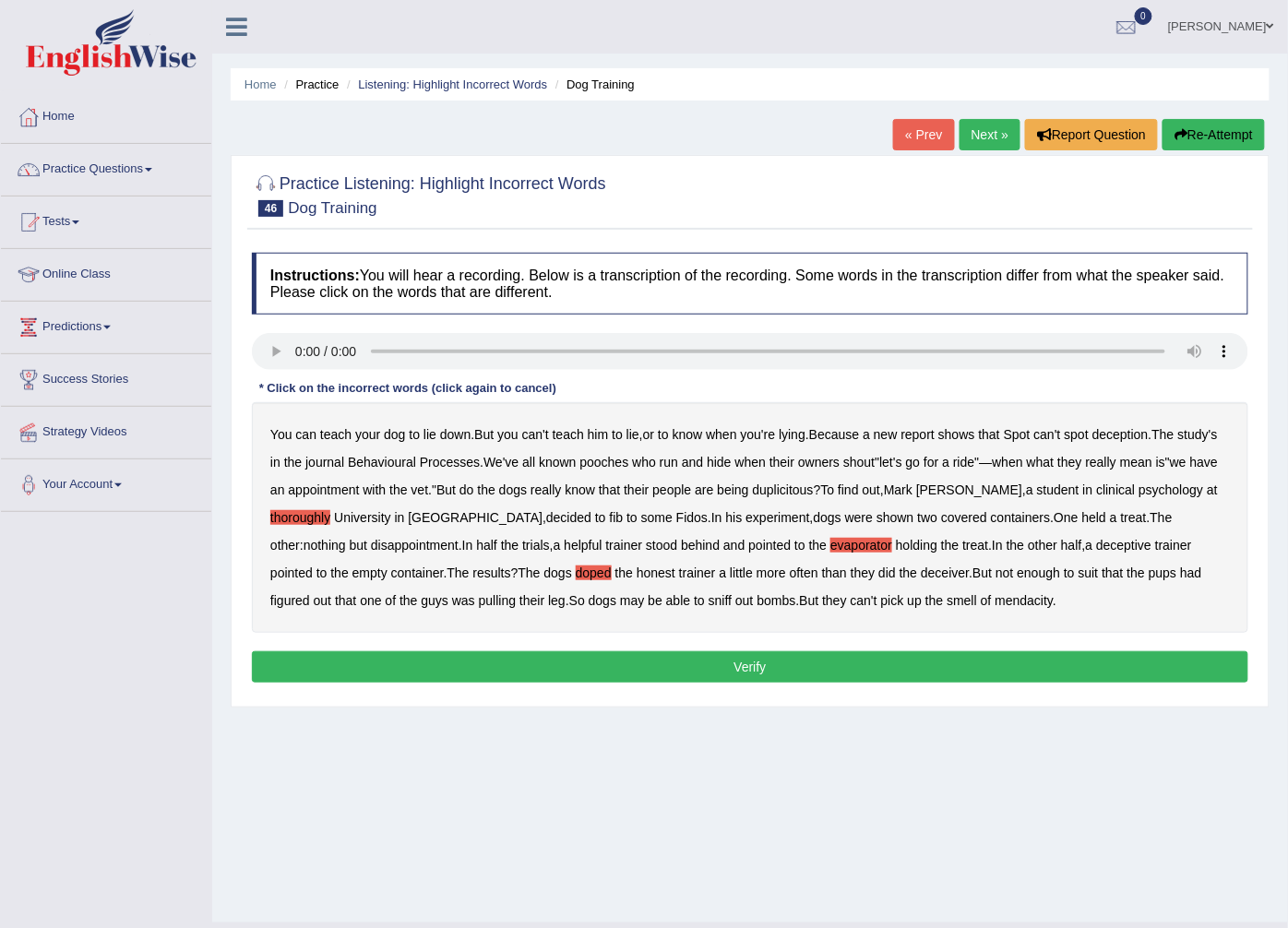
click at [1079, 572] on b "suit" at bounding box center [1088, 572] width 20 height 14
click at [767, 669] on button "Verify" at bounding box center [750, 666] width 996 height 32
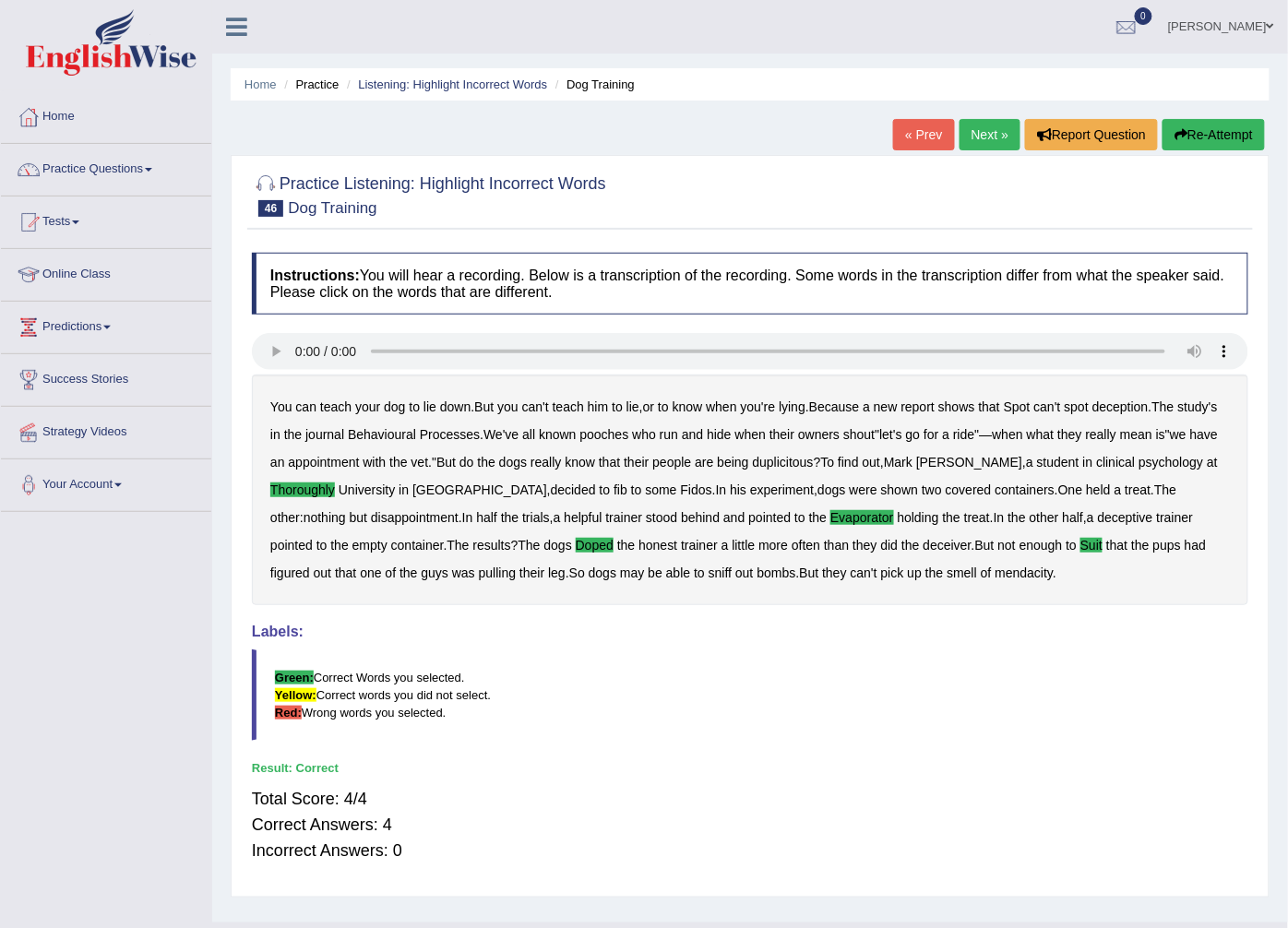
click at [976, 123] on link "Next »" at bounding box center [990, 134] width 61 height 32
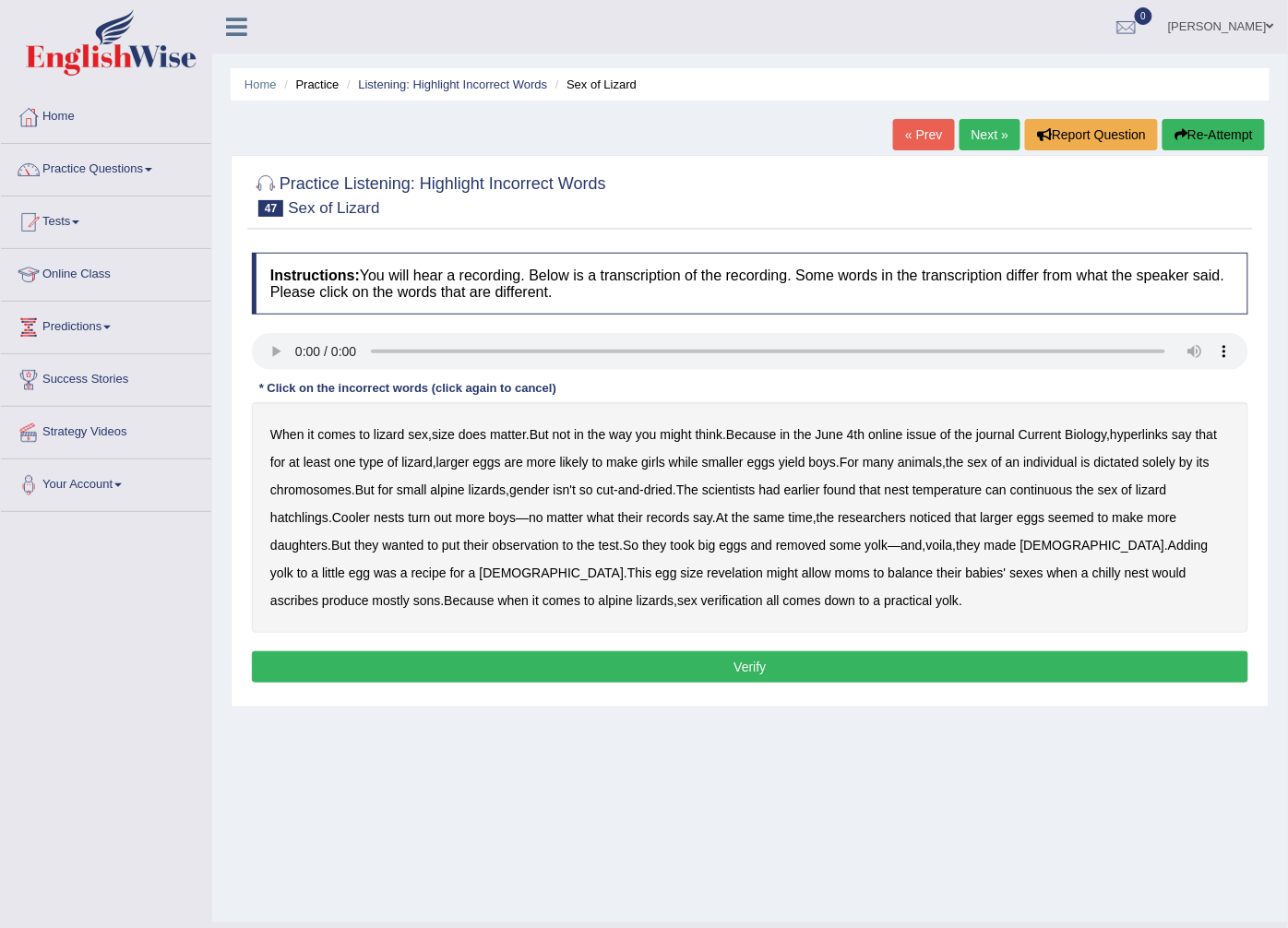
click at [1149, 439] on b "hyperlinks" at bounding box center [1139, 434] width 58 height 14
click at [1073, 493] on b "continuous" at bounding box center [1042, 489] width 63 height 14
click at [670, 518] on b "records" at bounding box center [667, 517] width 43 height 14
click at [707, 576] on b "revelation" at bounding box center [734, 572] width 56 height 14
click at [318, 593] on b "ascribes" at bounding box center [295, 599] width 48 height 14
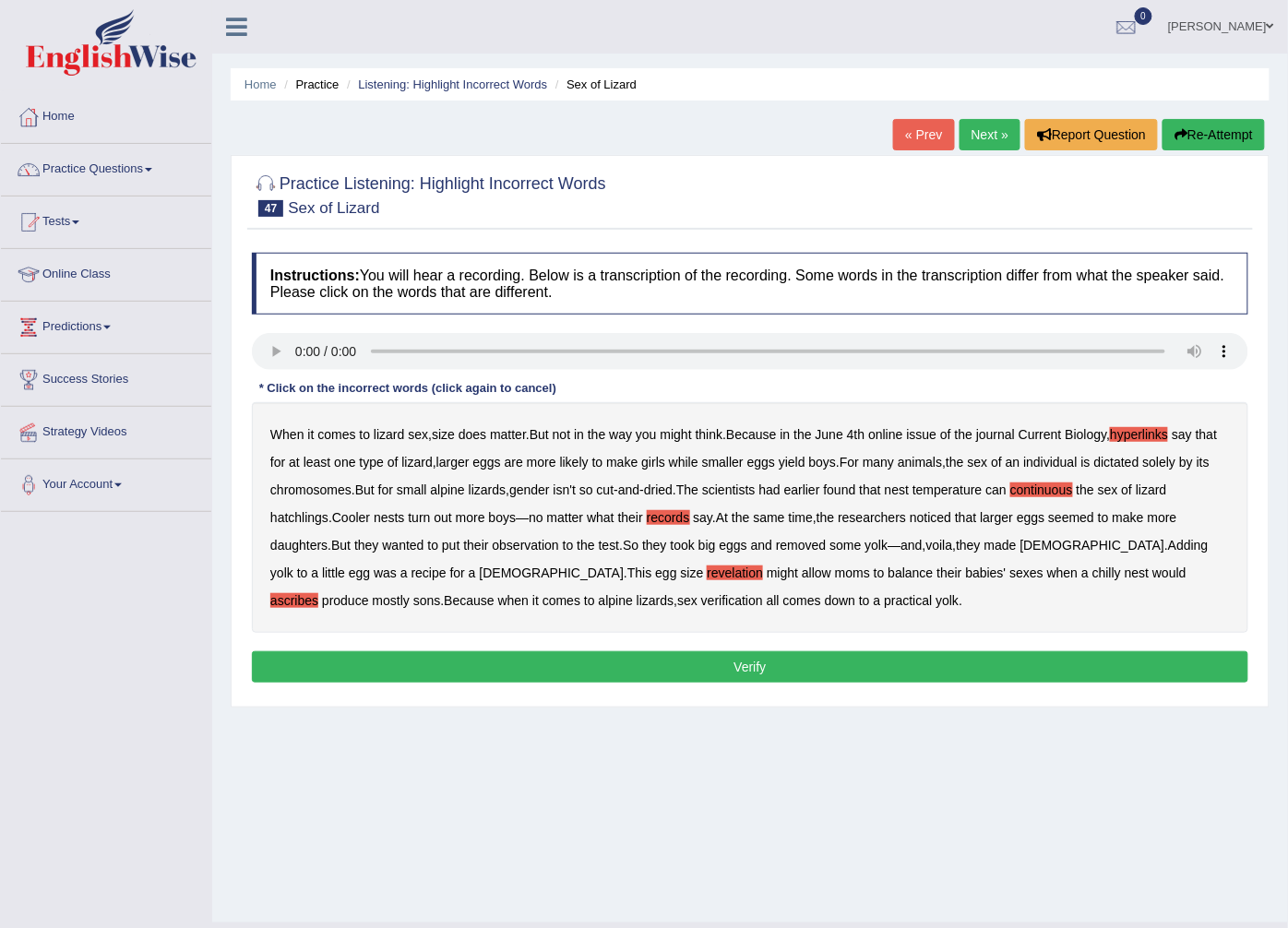
click at [701, 603] on b "verification" at bounding box center [731, 599] width 62 height 14
click at [696, 662] on button "Verify" at bounding box center [750, 666] width 996 height 32
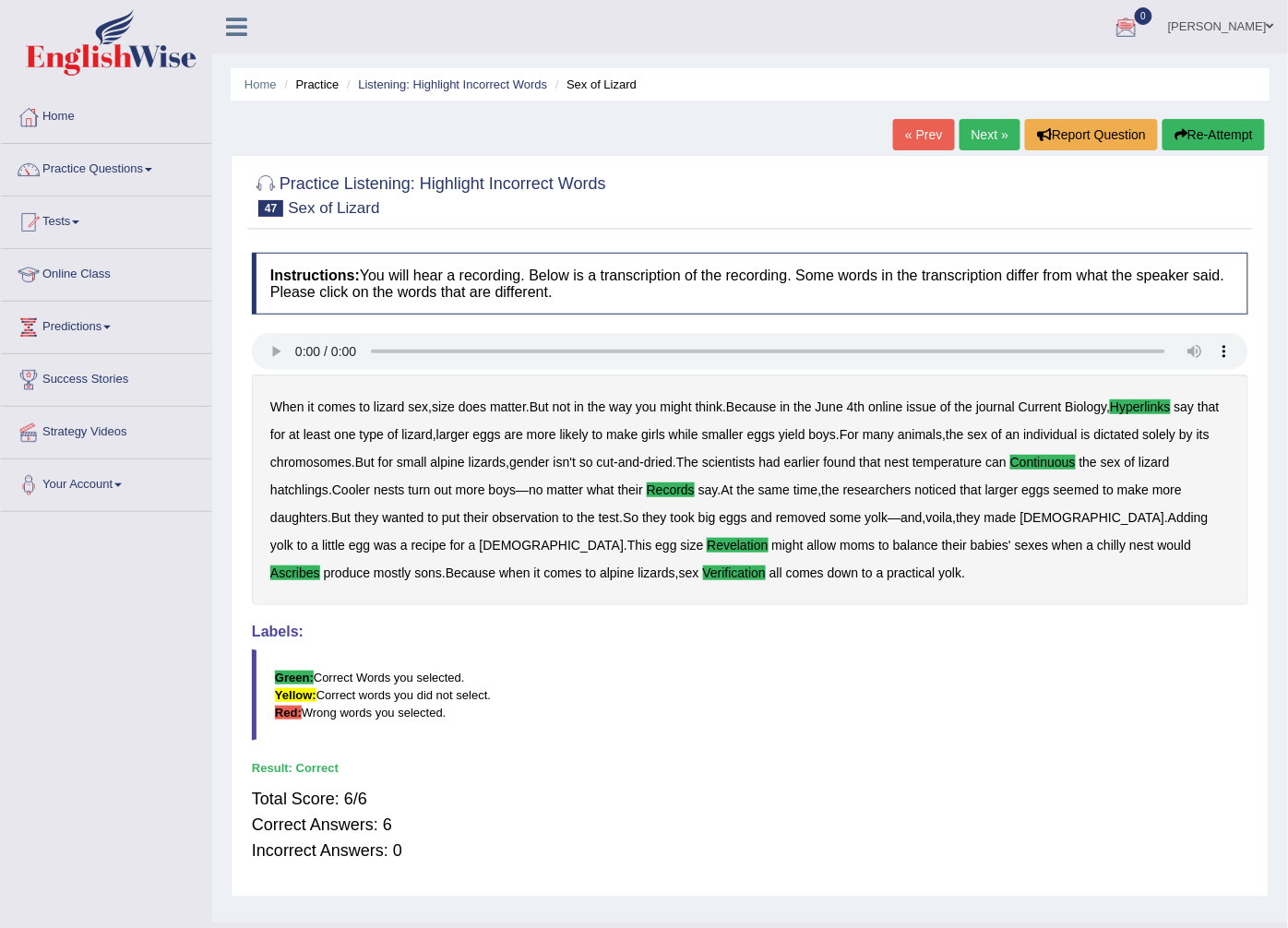
click at [980, 131] on link "Next »" at bounding box center [990, 134] width 61 height 32
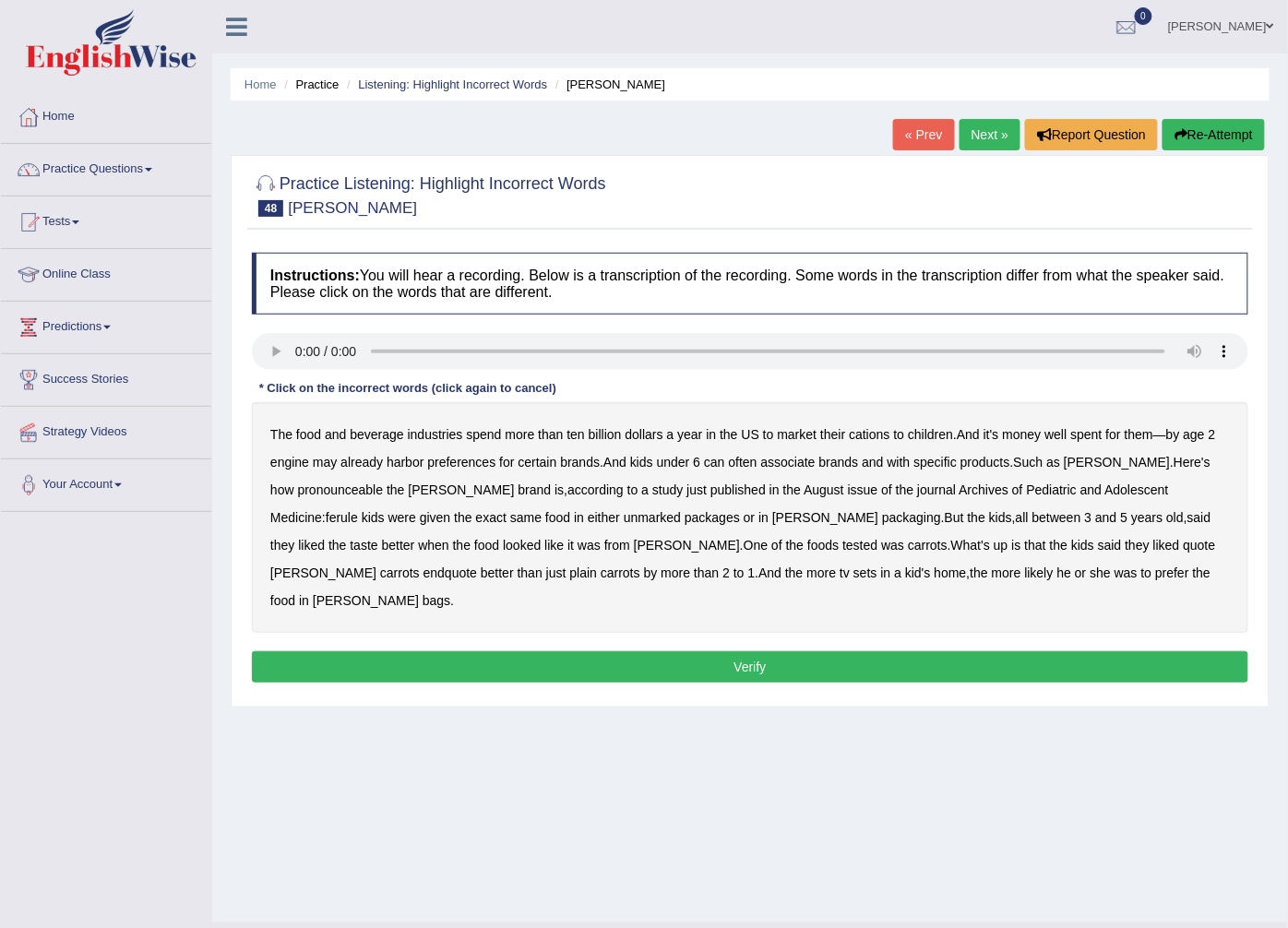
click at [297, 464] on b "engine" at bounding box center [290, 462] width 39 height 14
click at [358, 510] on b "ferule" at bounding box center [342, 517] width 33 height 14
click at [1078, 651] on button "Verify" at bounding box center [750, 666] width 996 height 32
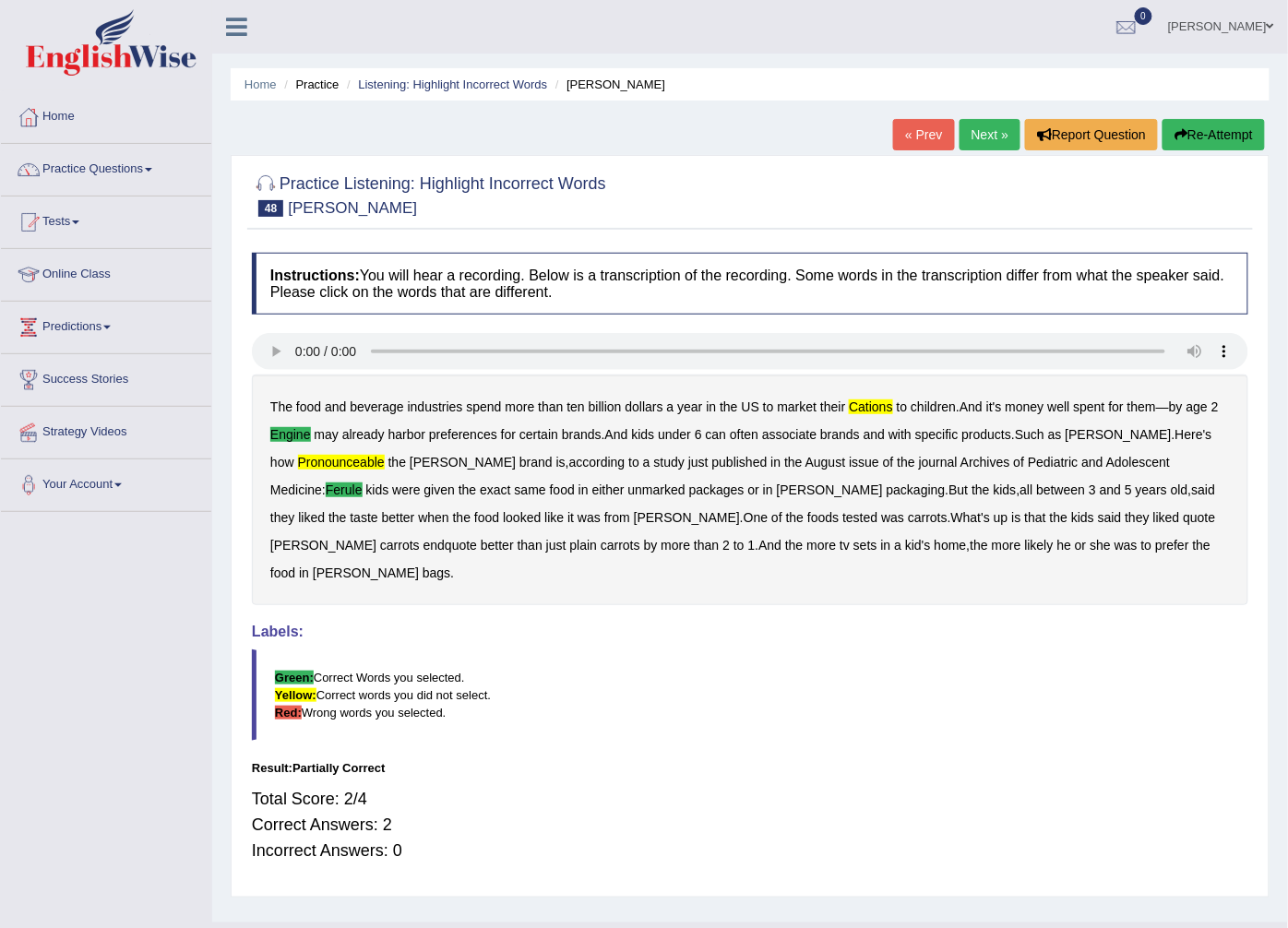
click at [349, 456] on div "The food and beverage industries spend more than ten billion dollars a year in …" at bounding box center [750, 489] width 996 height 230
click at [970, 143] on link "Next »" at bounding box center [990, 134] width 61 height 32
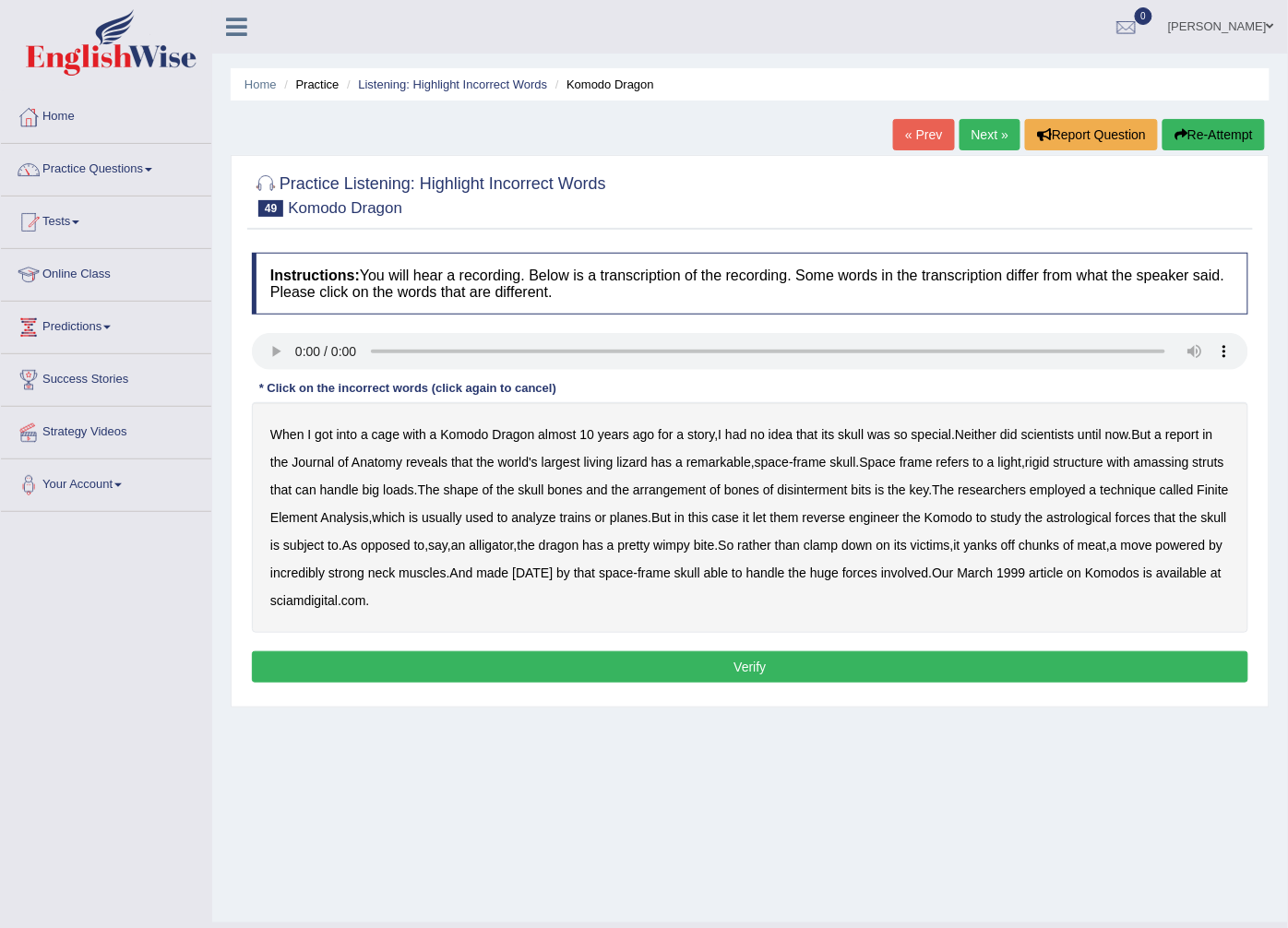
click at [1167, 462] on b "amassing" at bounding box center [1162, 462] width 55 height 14
click at [848, 486] on b "disinterment" at bounding box center [812, 489] width 70 height 14
click at [1112, 516] on b "astrological" at bounding box center [1079, 517] width 66 height 14
click at [553, 574] on b "carnival" at bounding box center [532, 572] width 40 height 14
click at [444, 666] on button "Verify" at bounding box center [750, 666] width 996 height 32
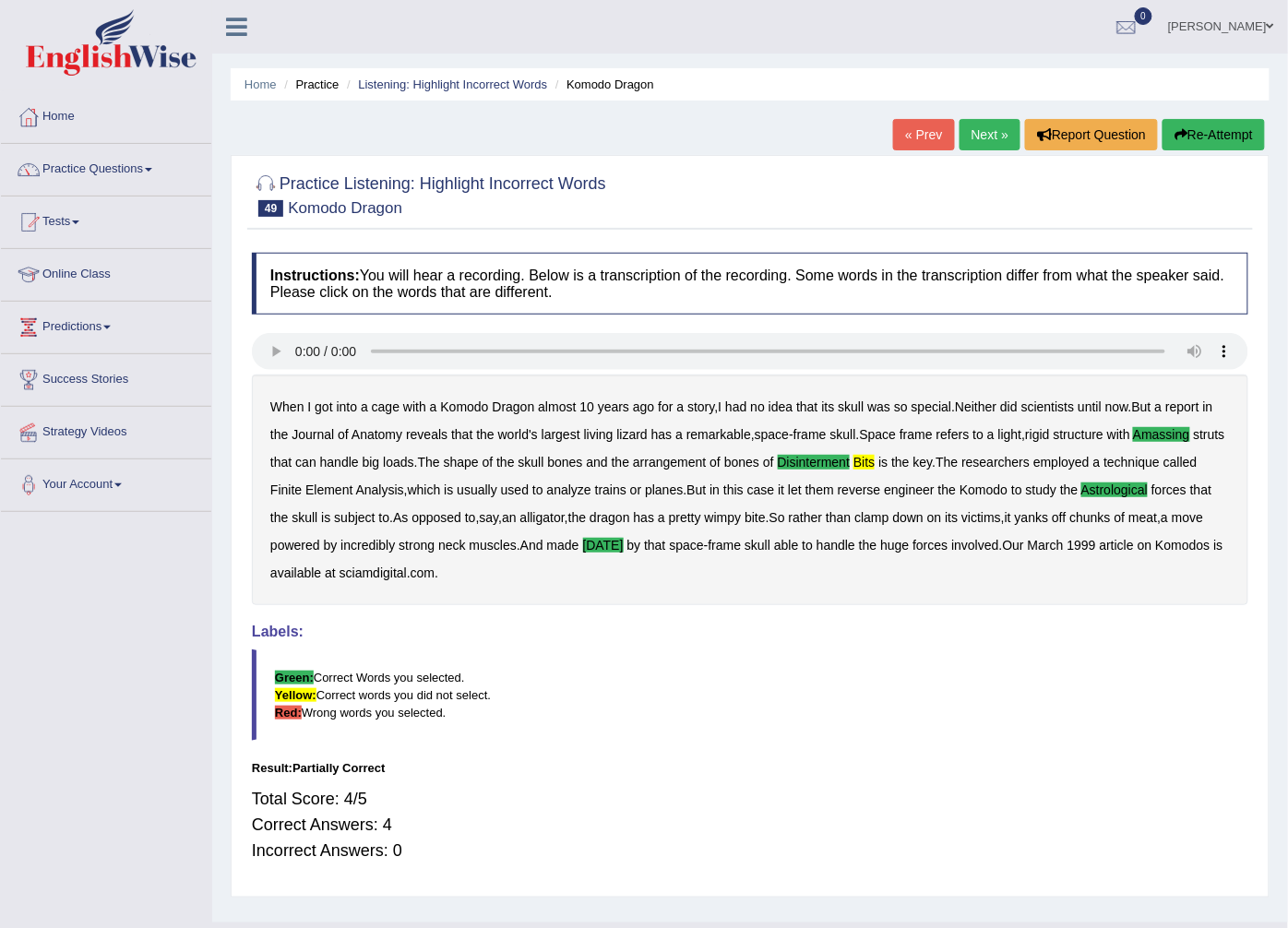
click at [1001, 130] on link "Next »" at bounding box center [990, 134] width 61 height 32
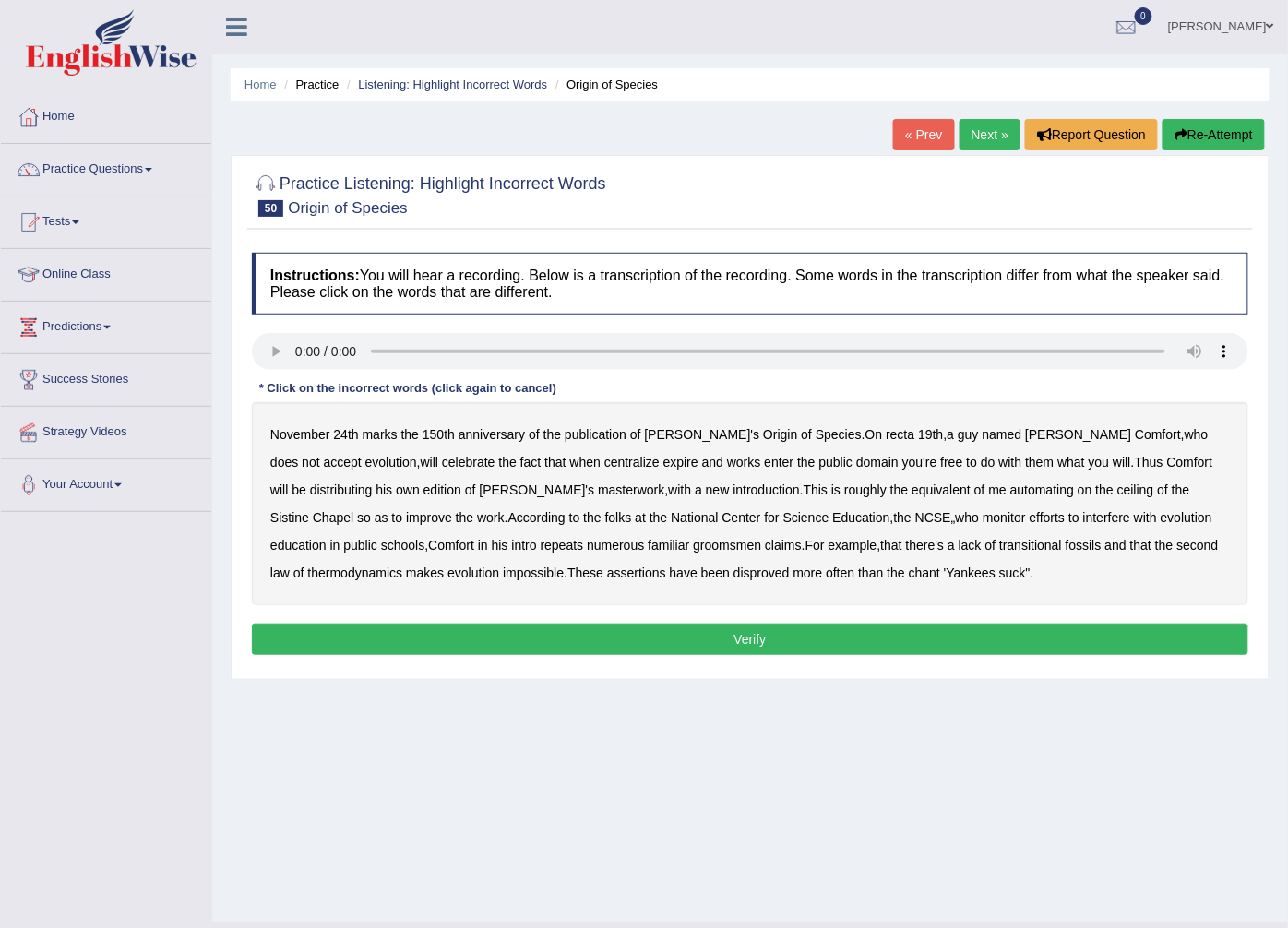
click at [885, 430] on b "recta" at bounding box center [900, 434] width 29 height 14
click at [604, 462] on b "centralize" at bounding box center [632, 462] width 55 height 14
click at [1011, 493] on b "automating" at bounding box center [1042, 489] width 64 height 14
click at [693, 544] on b "groomsmen" at bounding box center [727, 545] width 68 height 14
click at [690, 645] on button "Verify" at bounding box center [750, 638] width 996 height 32
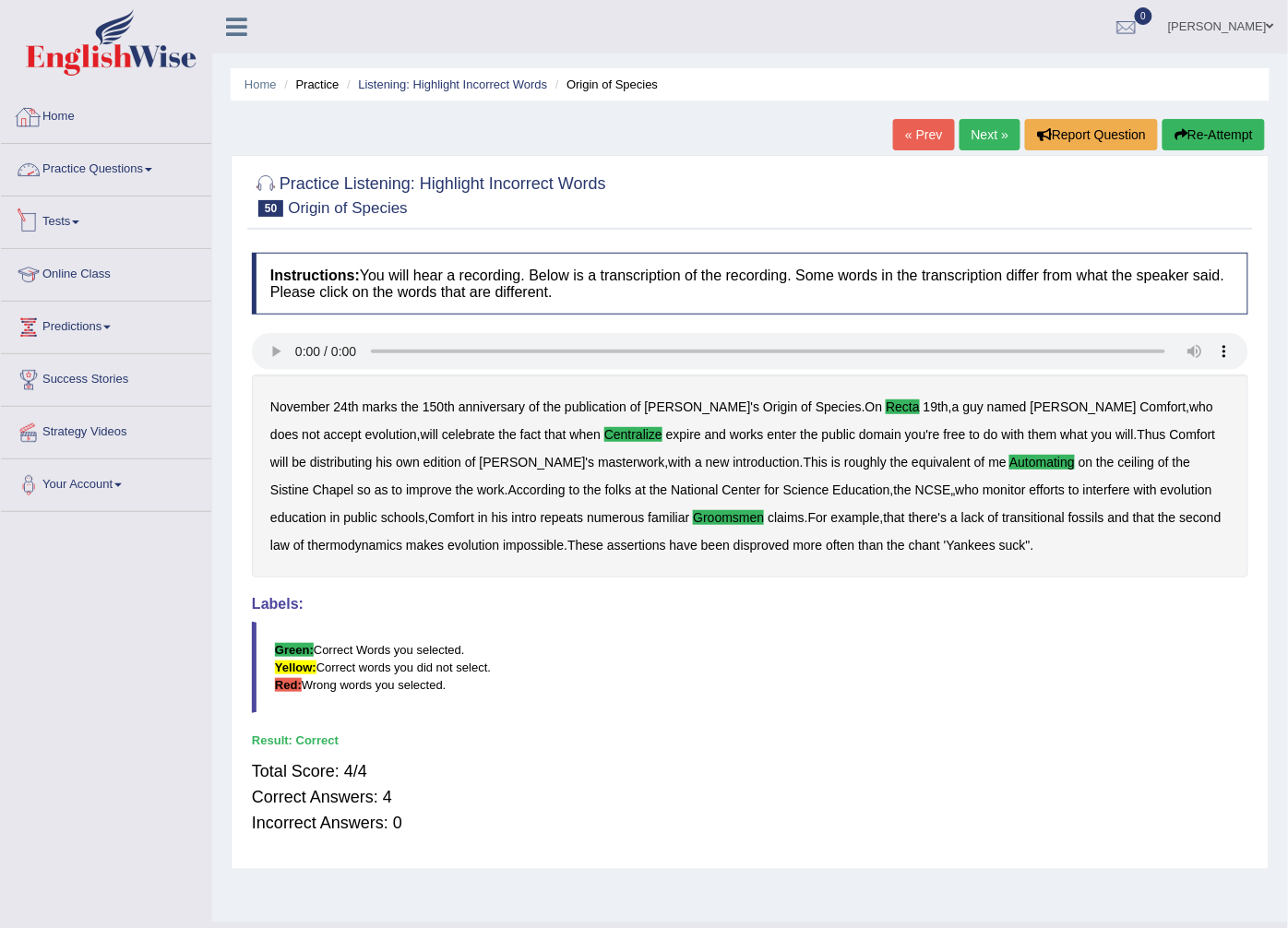
click at [144, 168] on link "Practice Questions" at bounding box center [106, 167] width 210 height 46
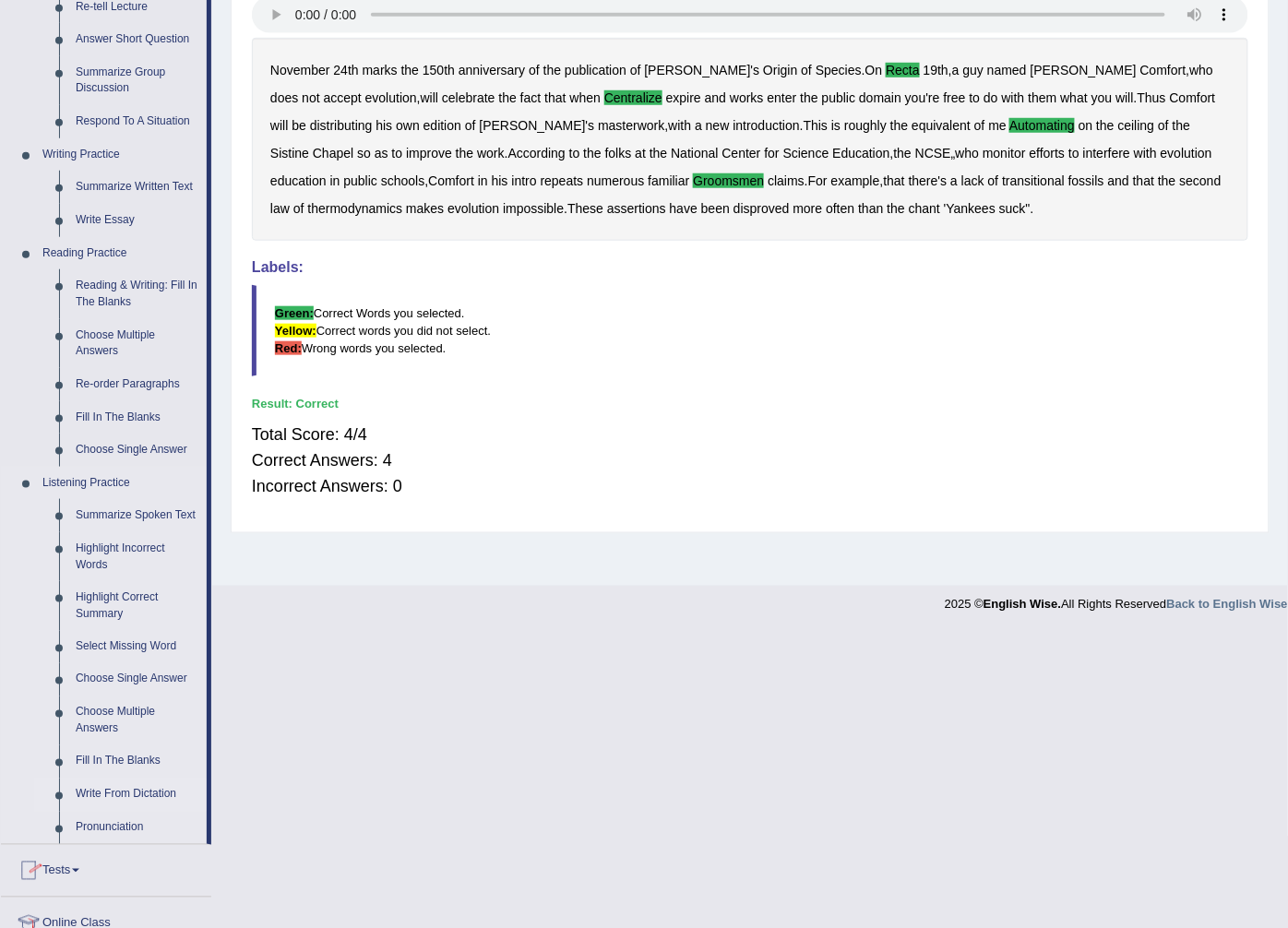
scroll to position [551, 0]
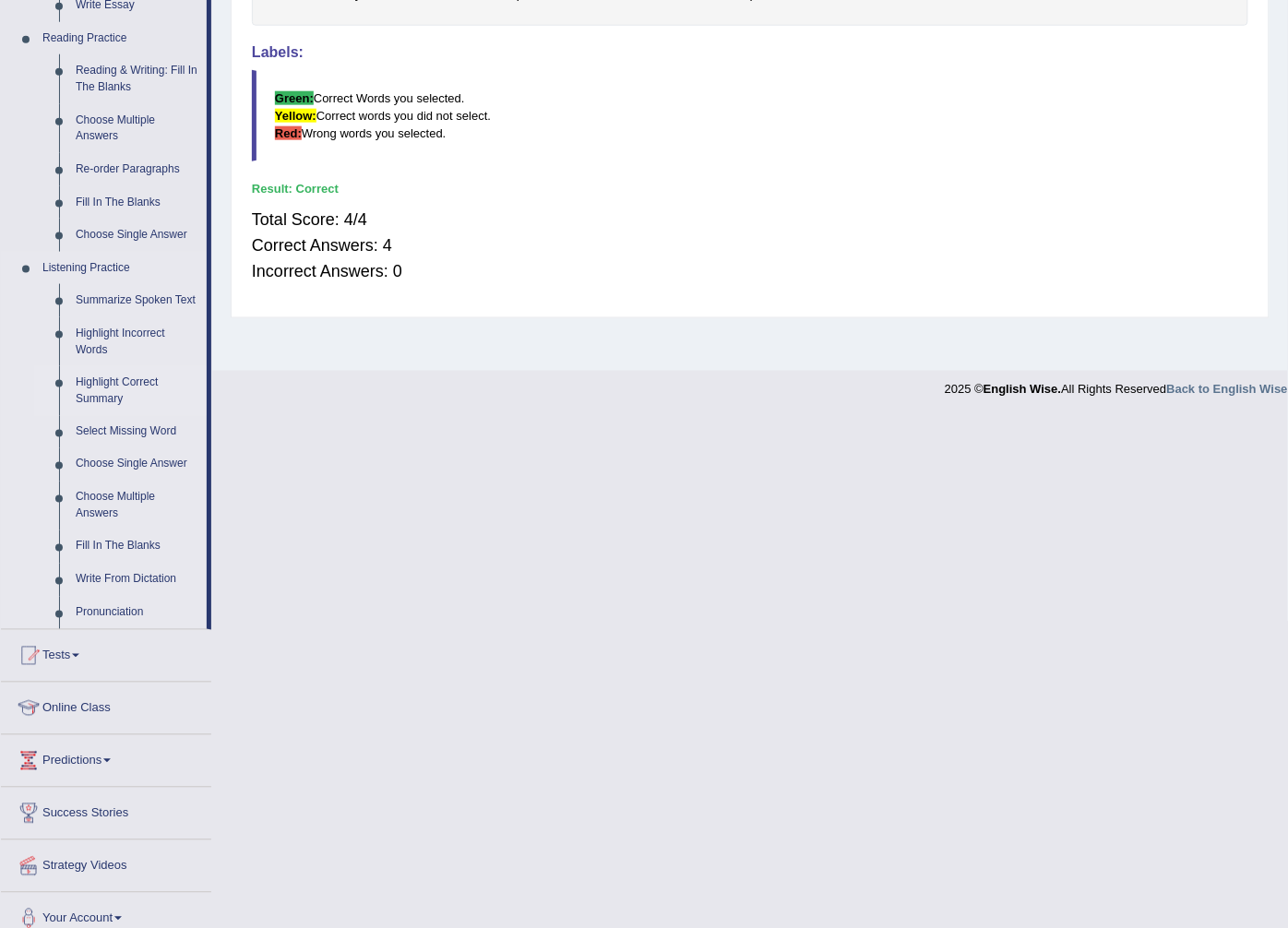
click at [91, 376] on link "Highlight Correct Summary" at bounding box center [137, 390] width 140 height 49
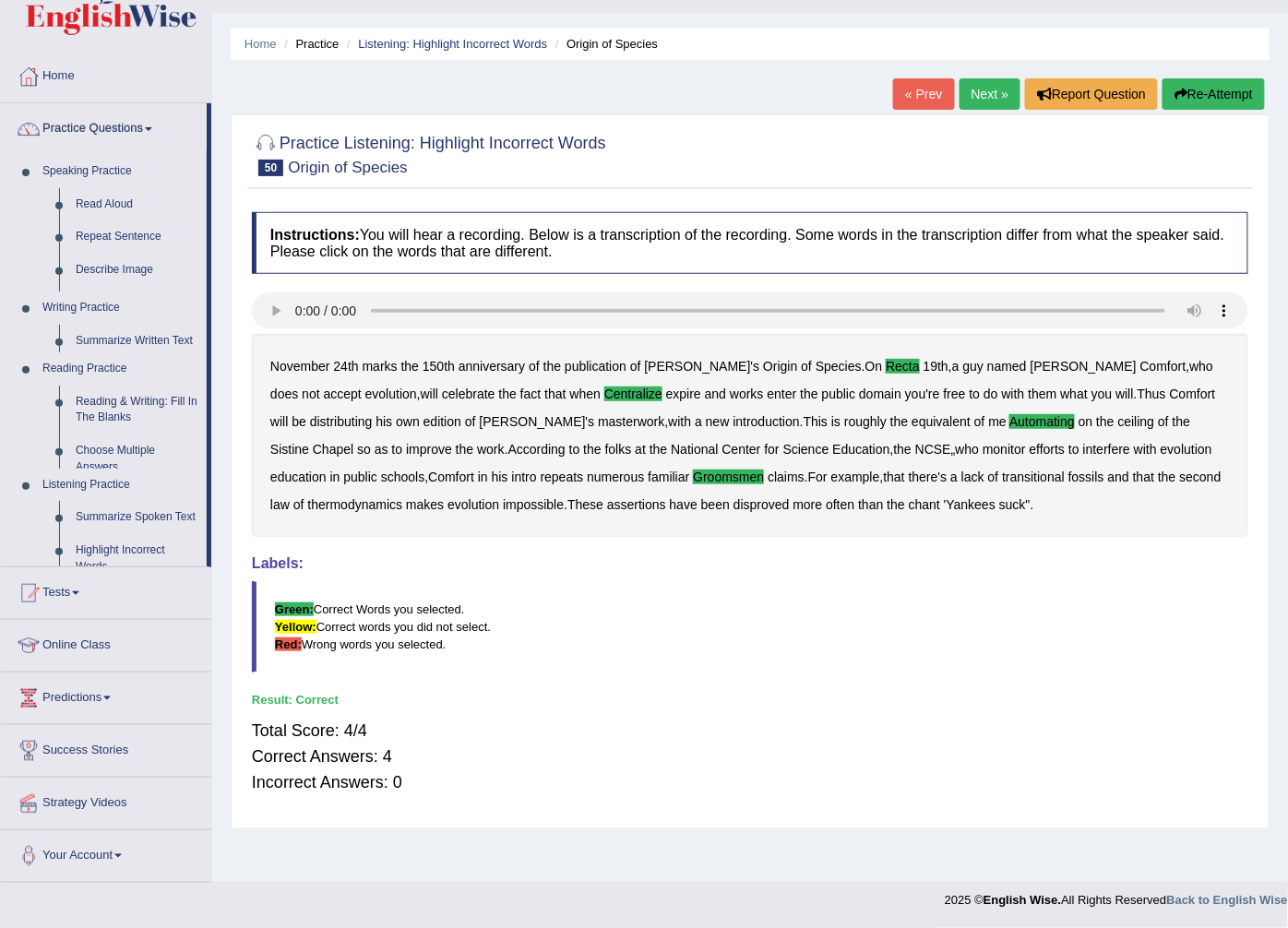
scroll to position [39, 0]
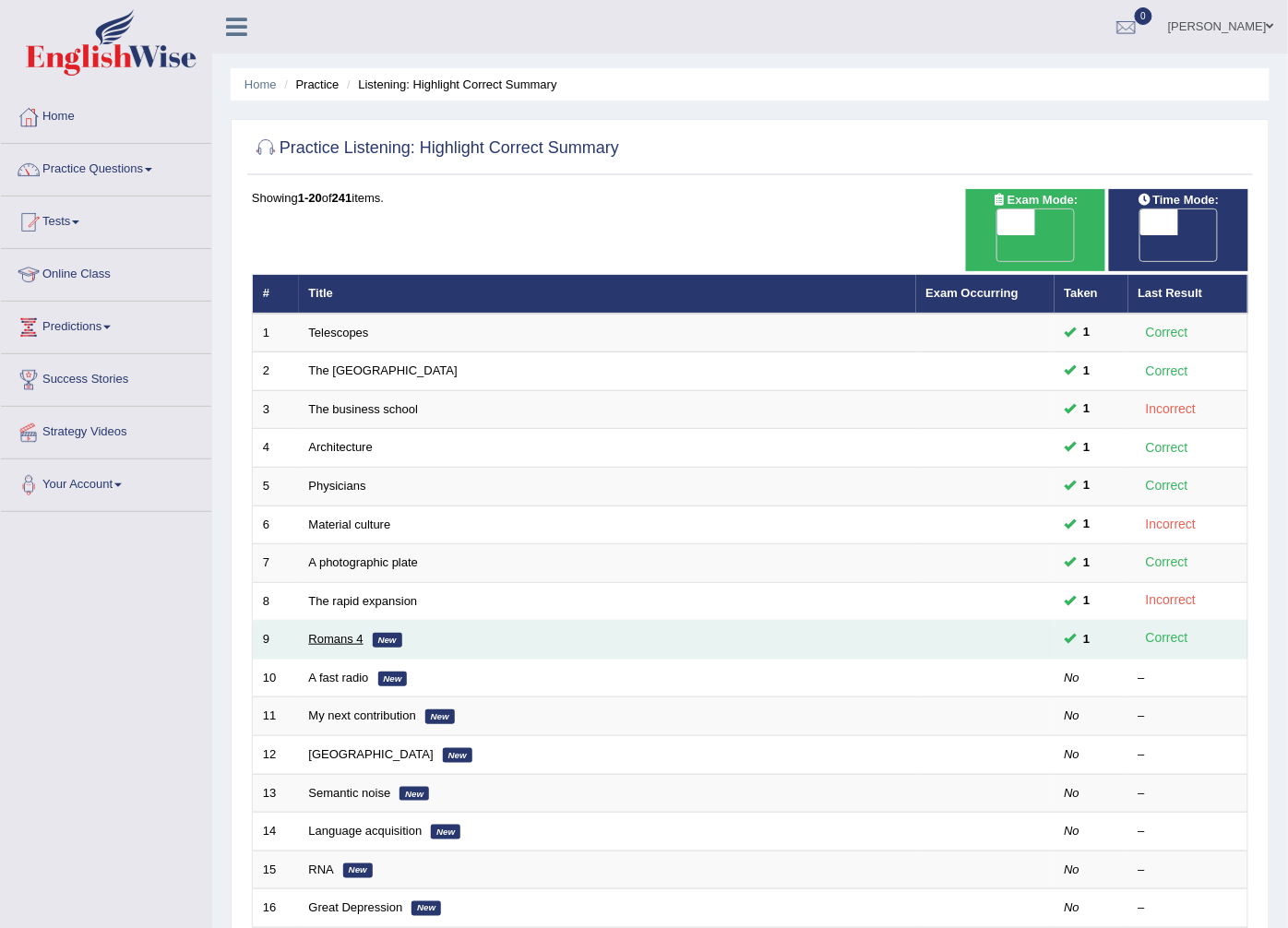
click at [328, 632] on link "Romans 4" at bounding box center [336, 638] width 55 height 13
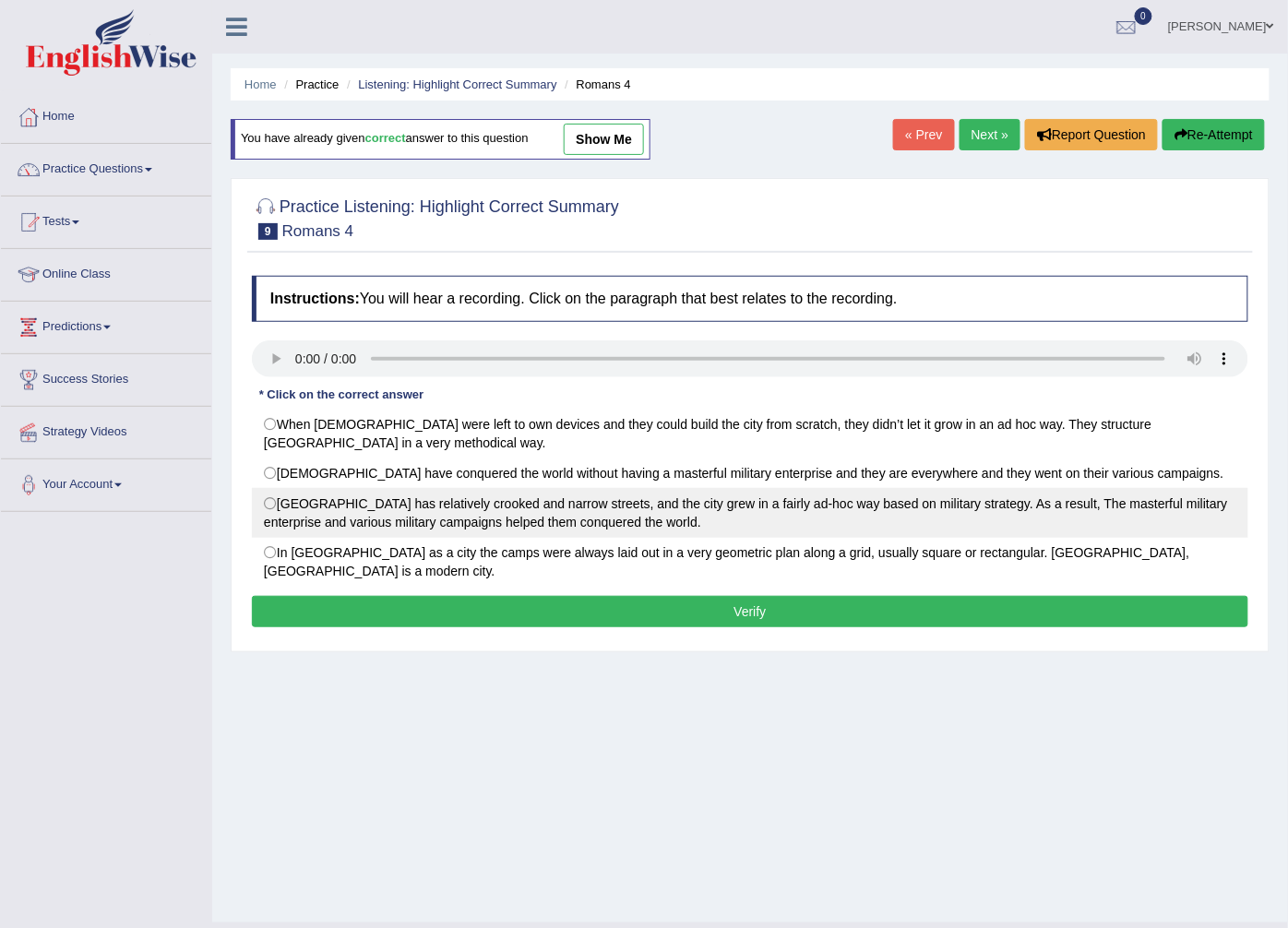
click at [276, 505] on label "[GEOGRAPHIC_DATA] has relatively crooked and narrow streets, and the city grew …" at bounding box center [750, 512] width 996 height 50
radio input "true"
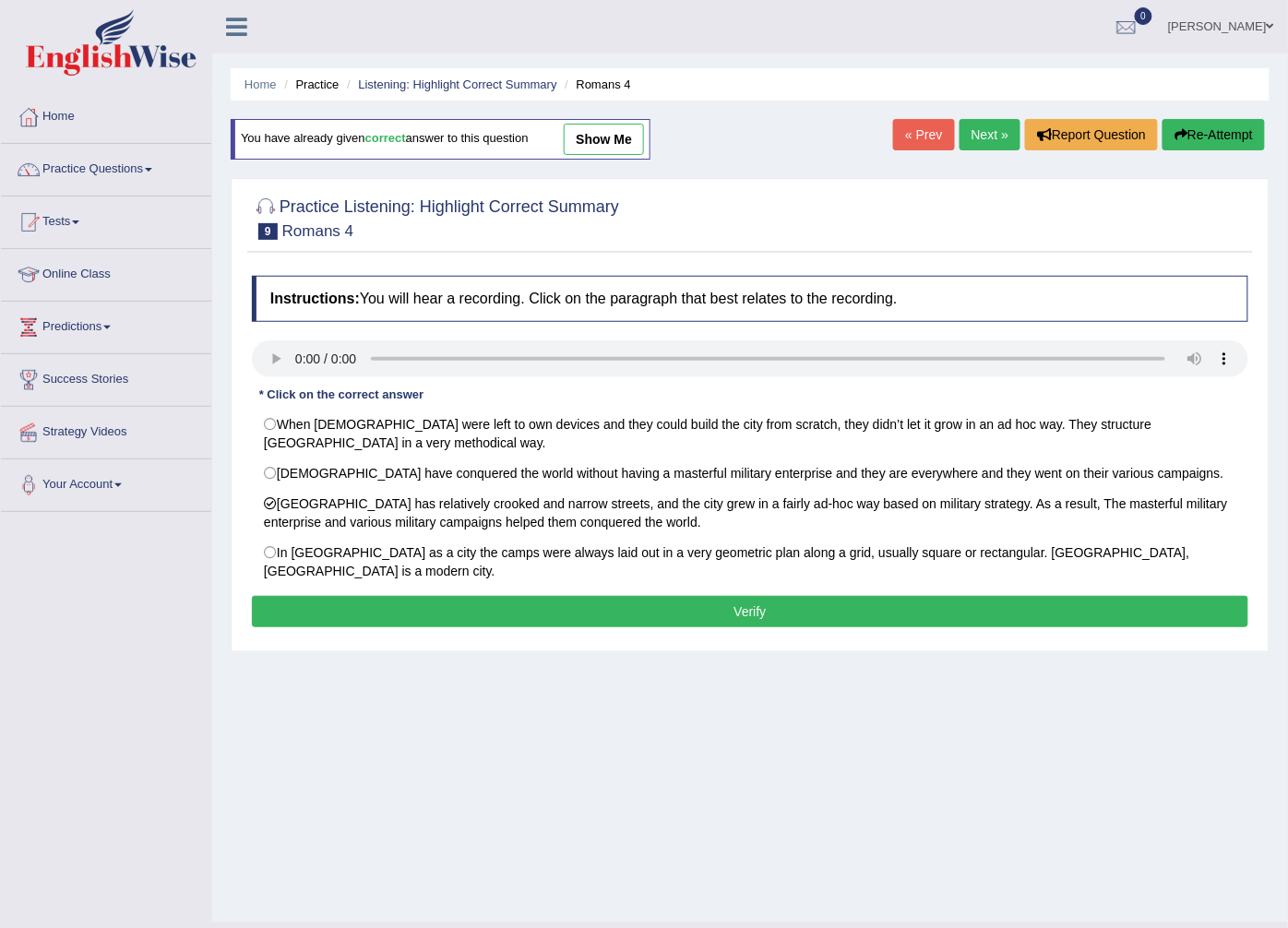
click at [725, 595] on button "Verify" at bounding box center [750, 611] width 996 height 32
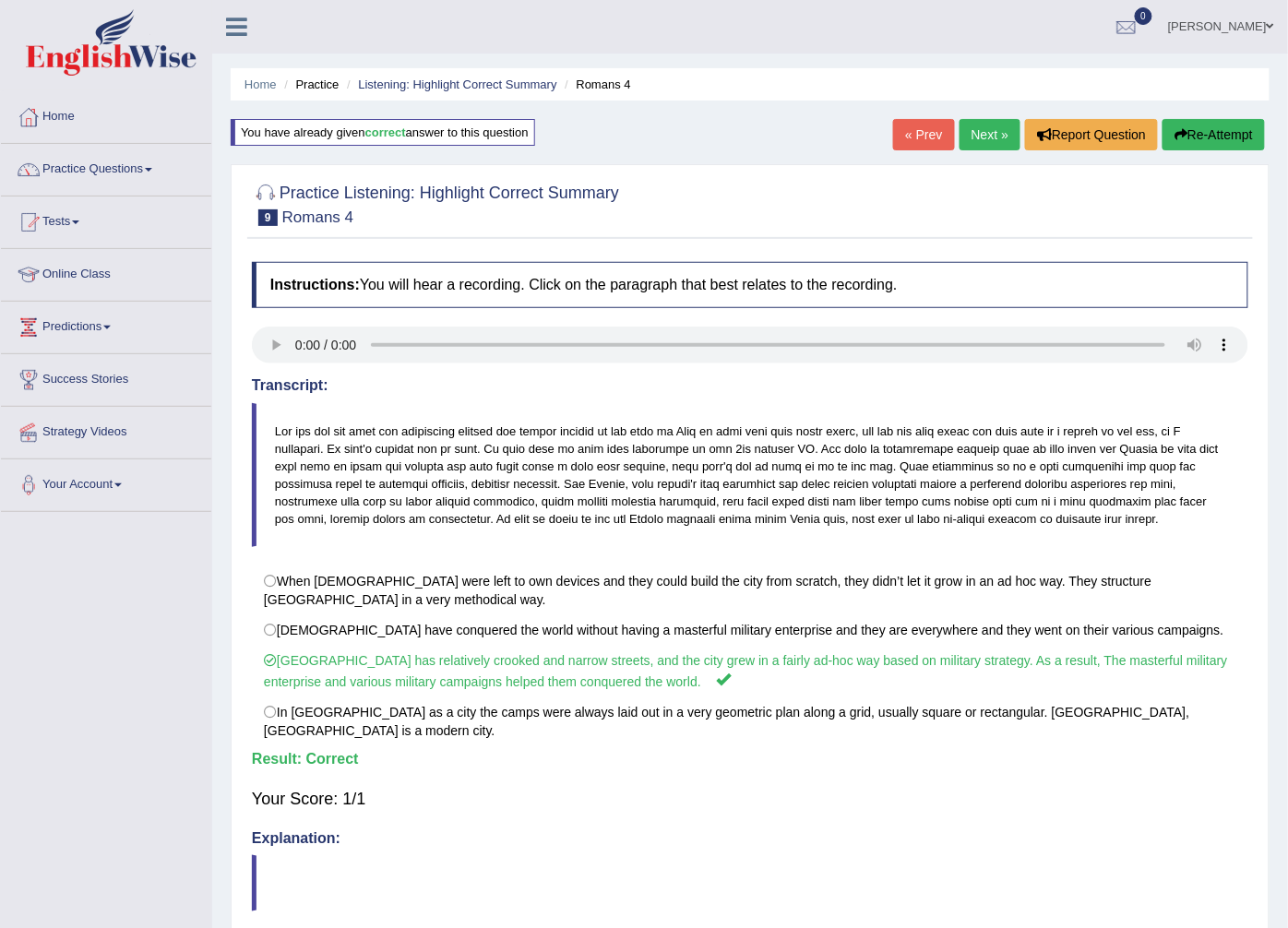
click at [1007, 133] on link "Next »" at bounding box center [990, 134] width 61 height 32
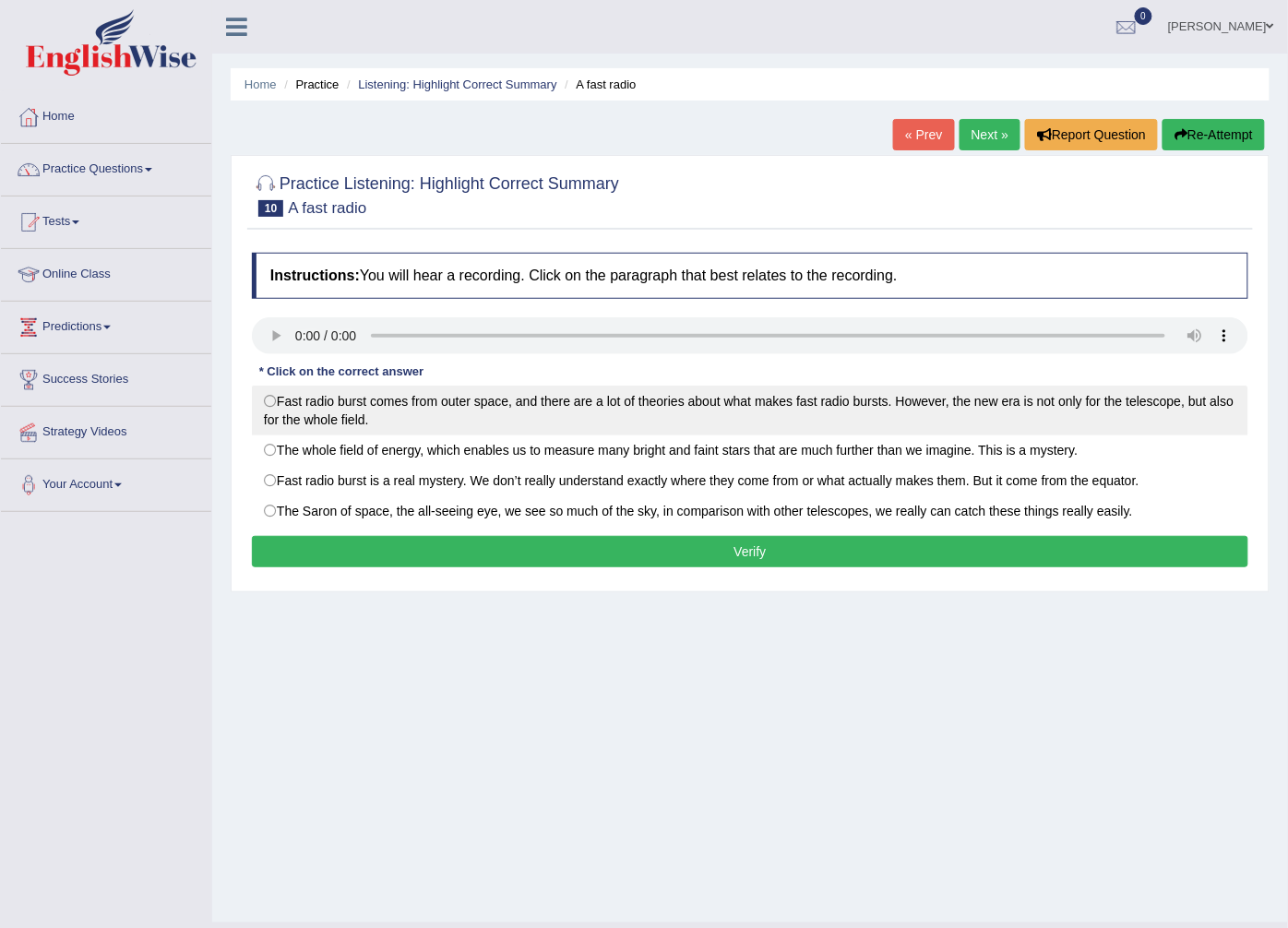
click at [274, 399] on label "Fast radio burst comes from outer space, and there are a lot of theories about …" at bounding box center [750, 410] width 996 height 50
radio input "true"
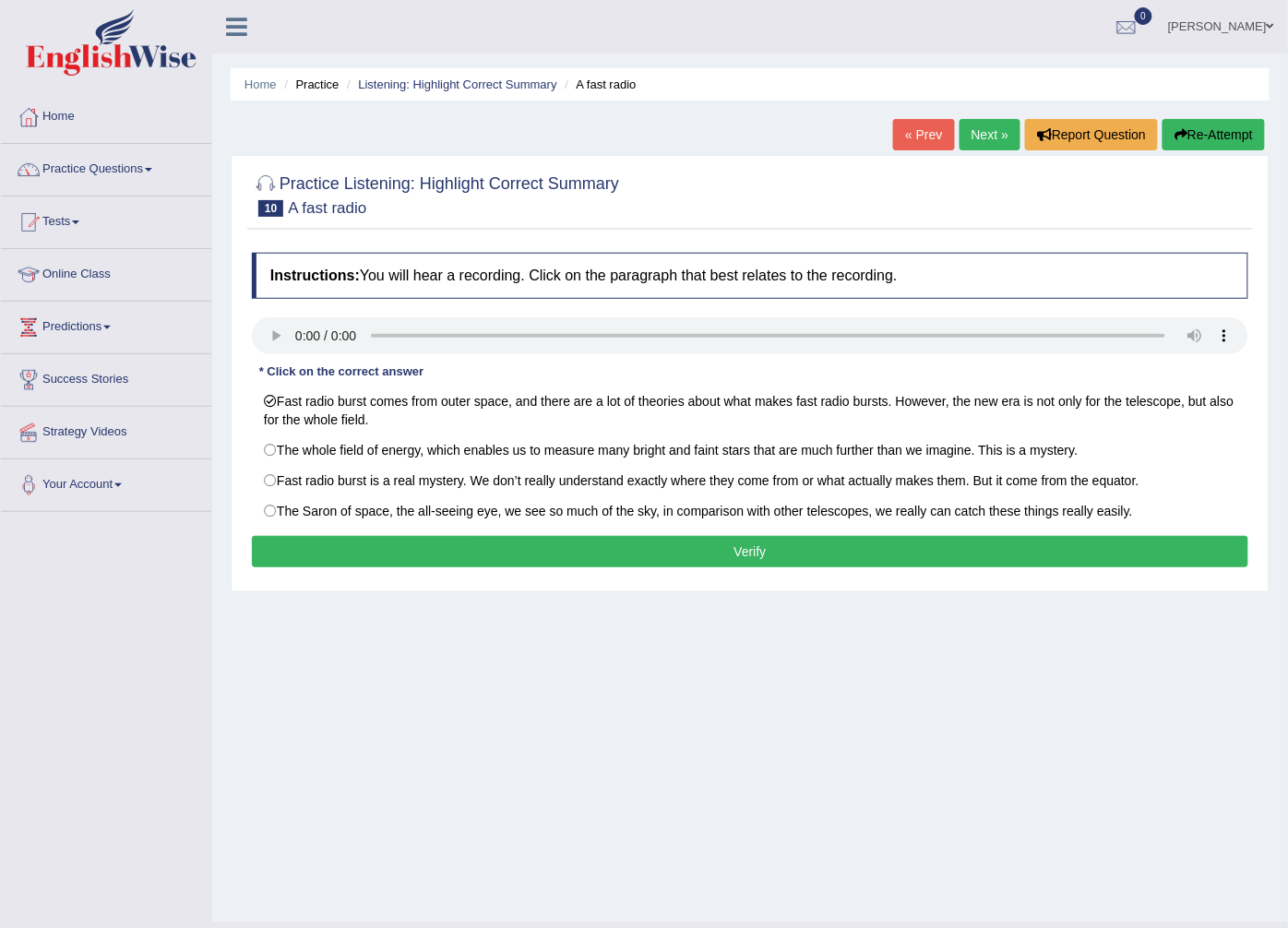
click at [707, 546] on button "Verify" at bounding box center [750, 551] width 996 height 32
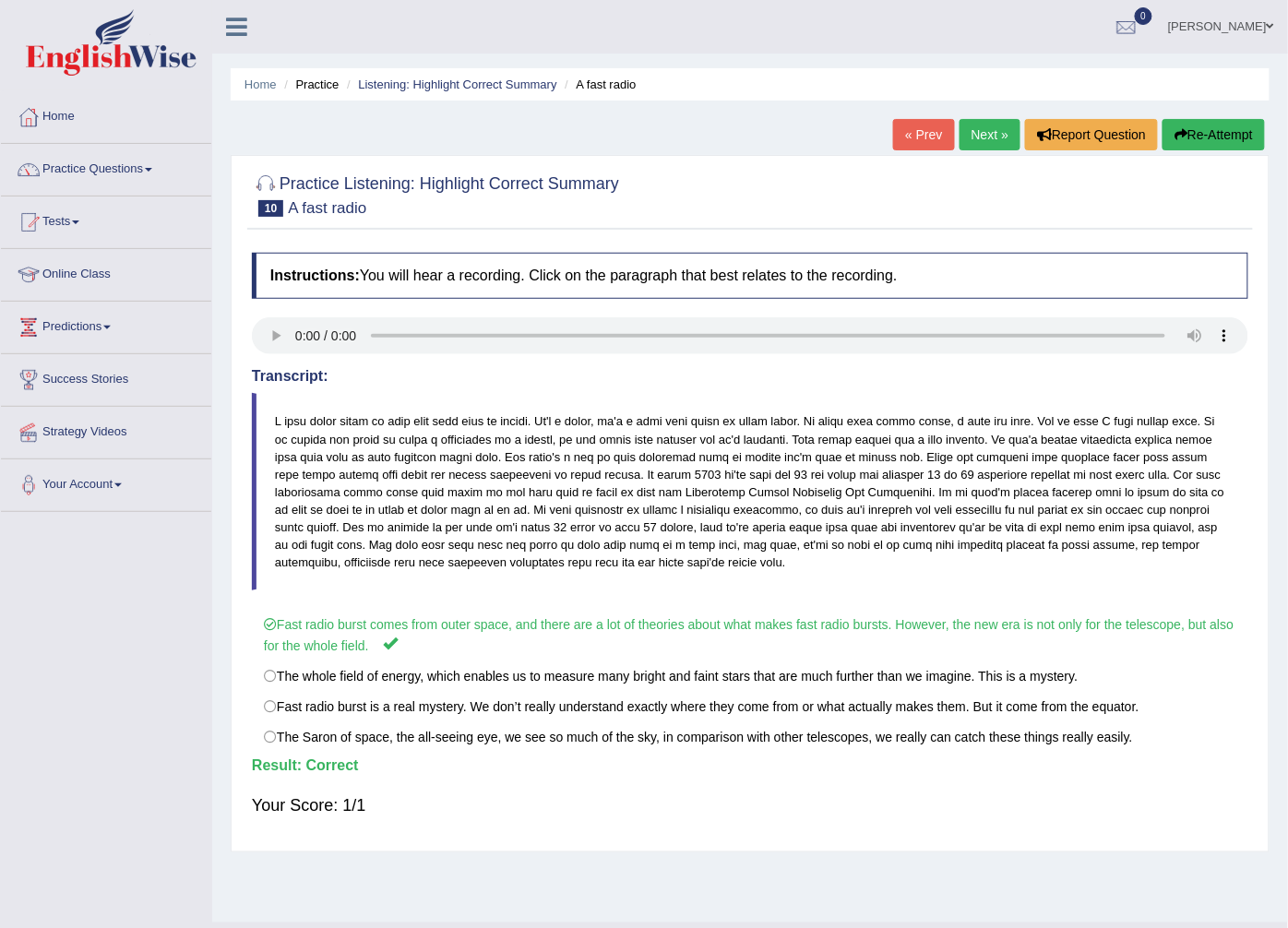
click at [979, 142] on link "Next »" at bounding box center [990, 134] width 61 height 32
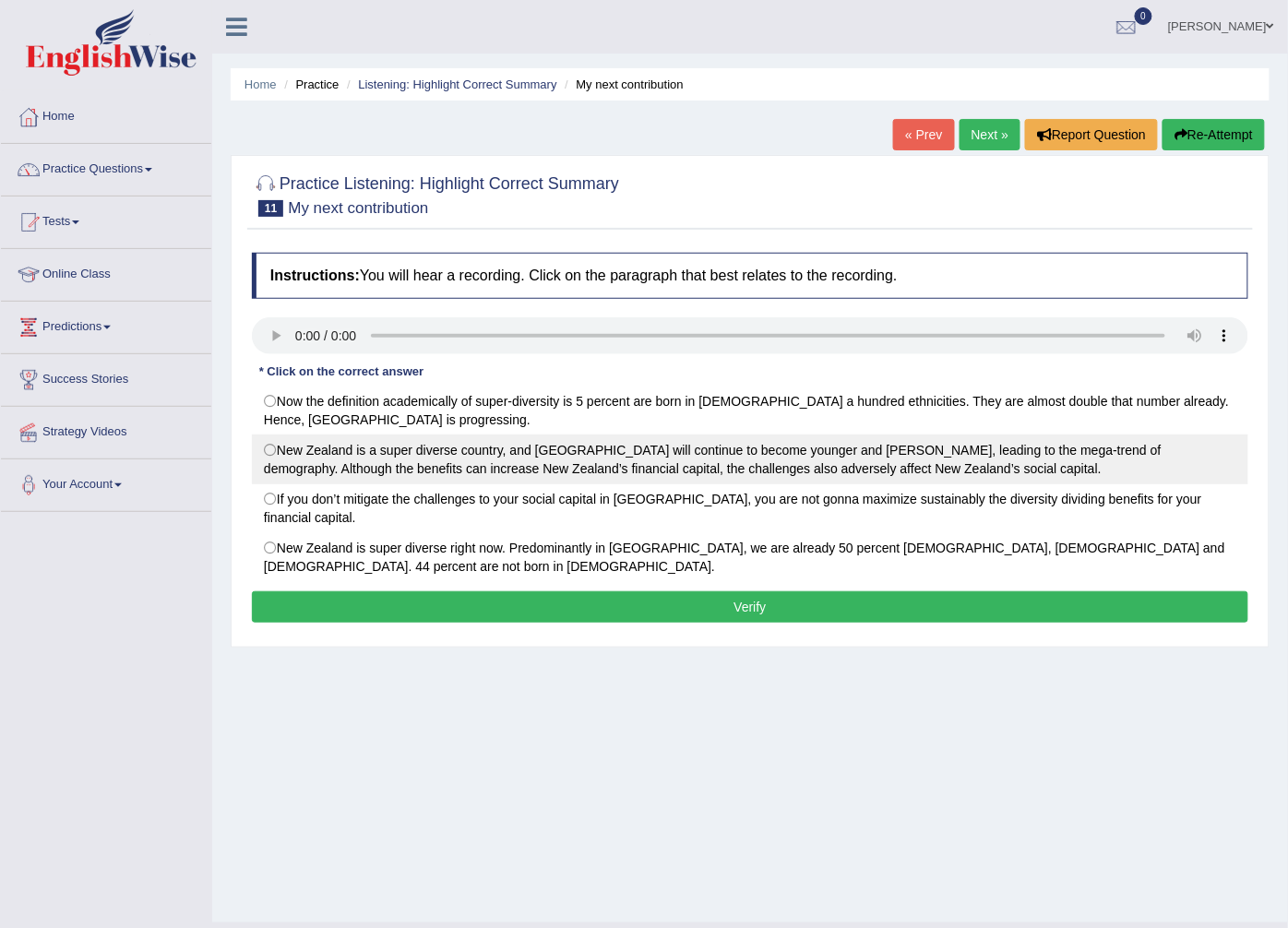
click at [259, 448] on label "New Zealand is a super diverse country, and [GEOGRAPHIC_DATA] will continue to …" at bounding box center [750, 459] width 996 height 50
radio input "true"
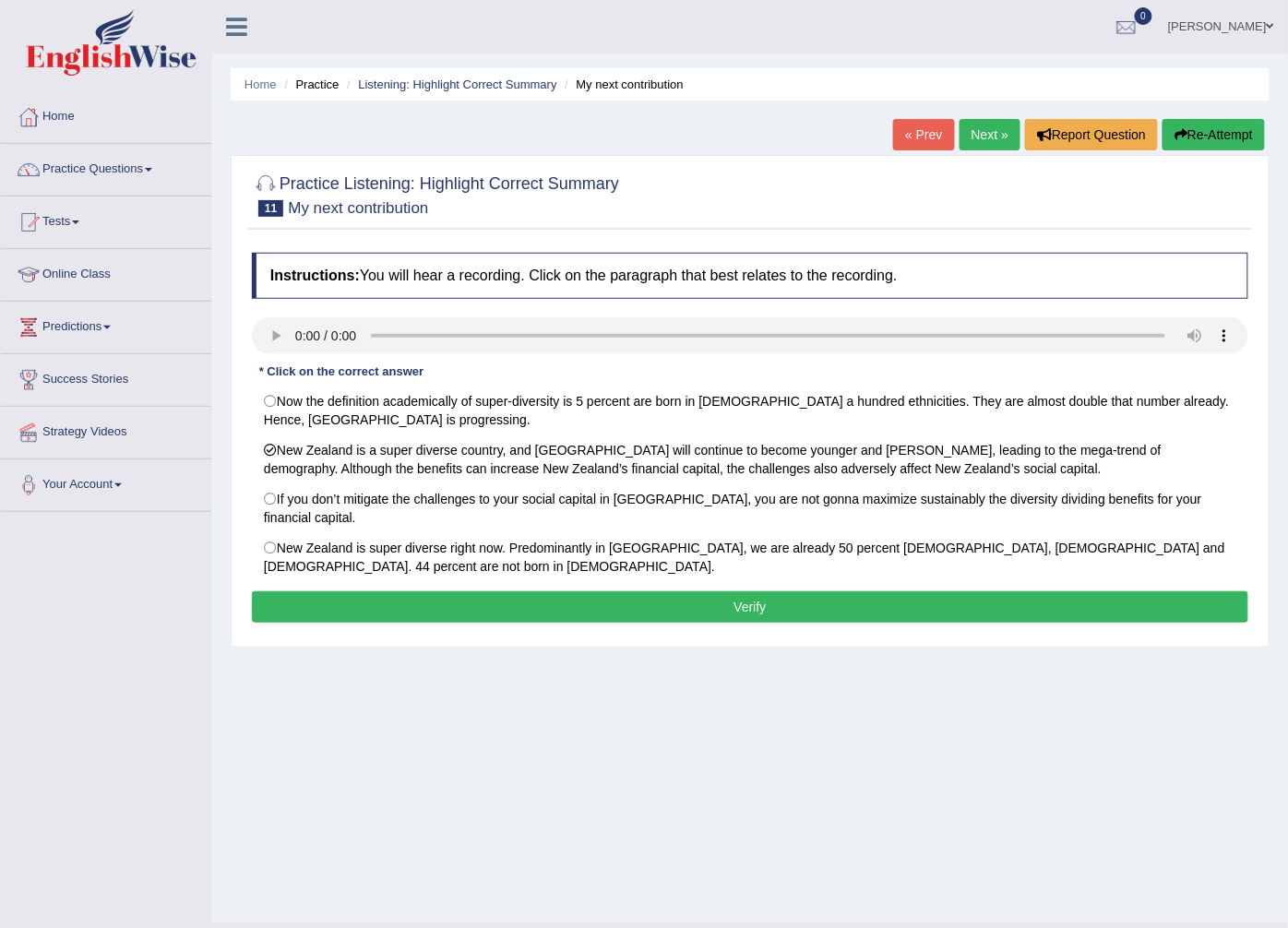
click at [407, 591] on button "Verify" at bounding box center [750, 606] width 996 height 32
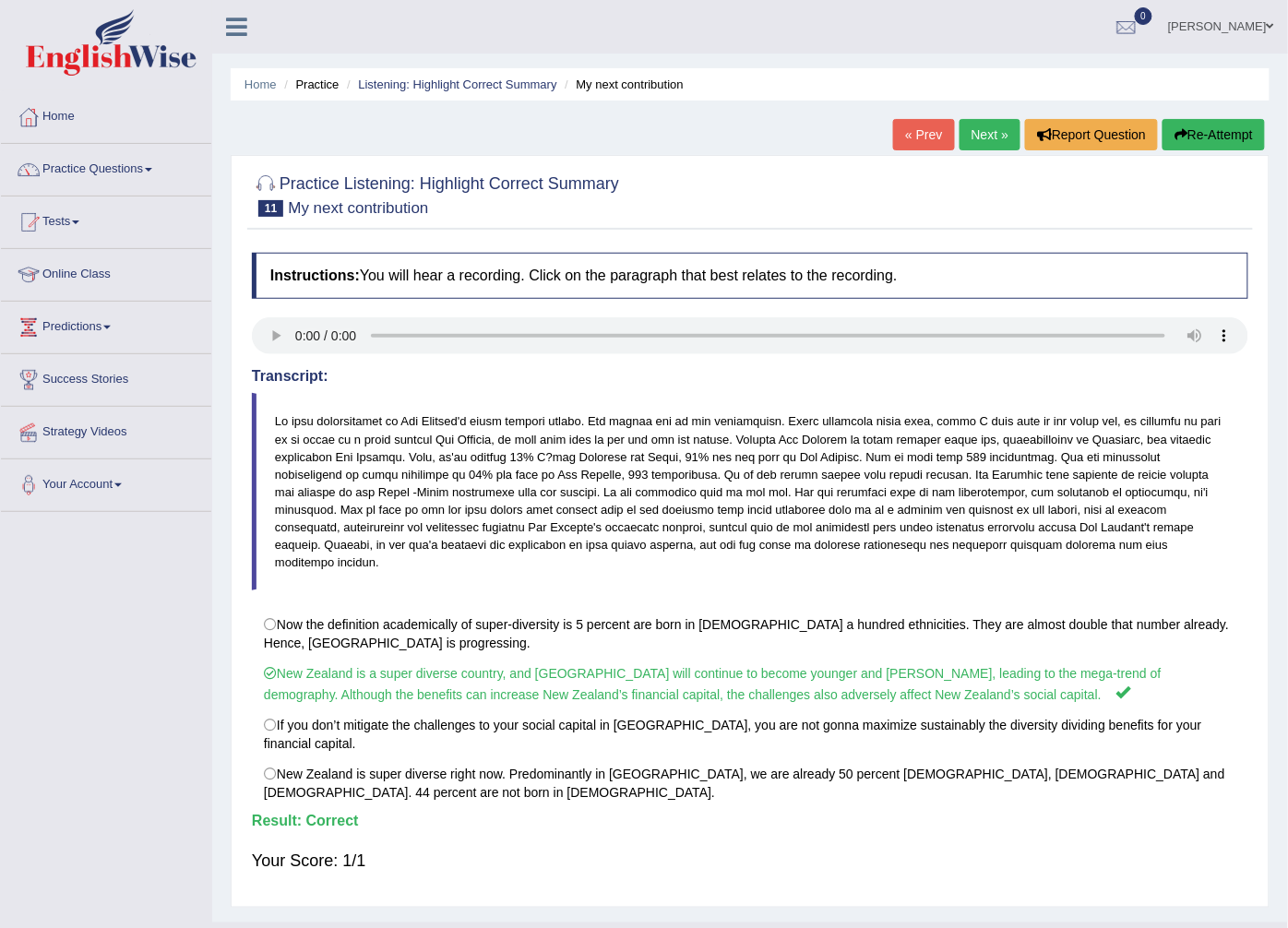
click at [964, 139] on link "Next »" at bounding box center [990, 134] width 61 height 32
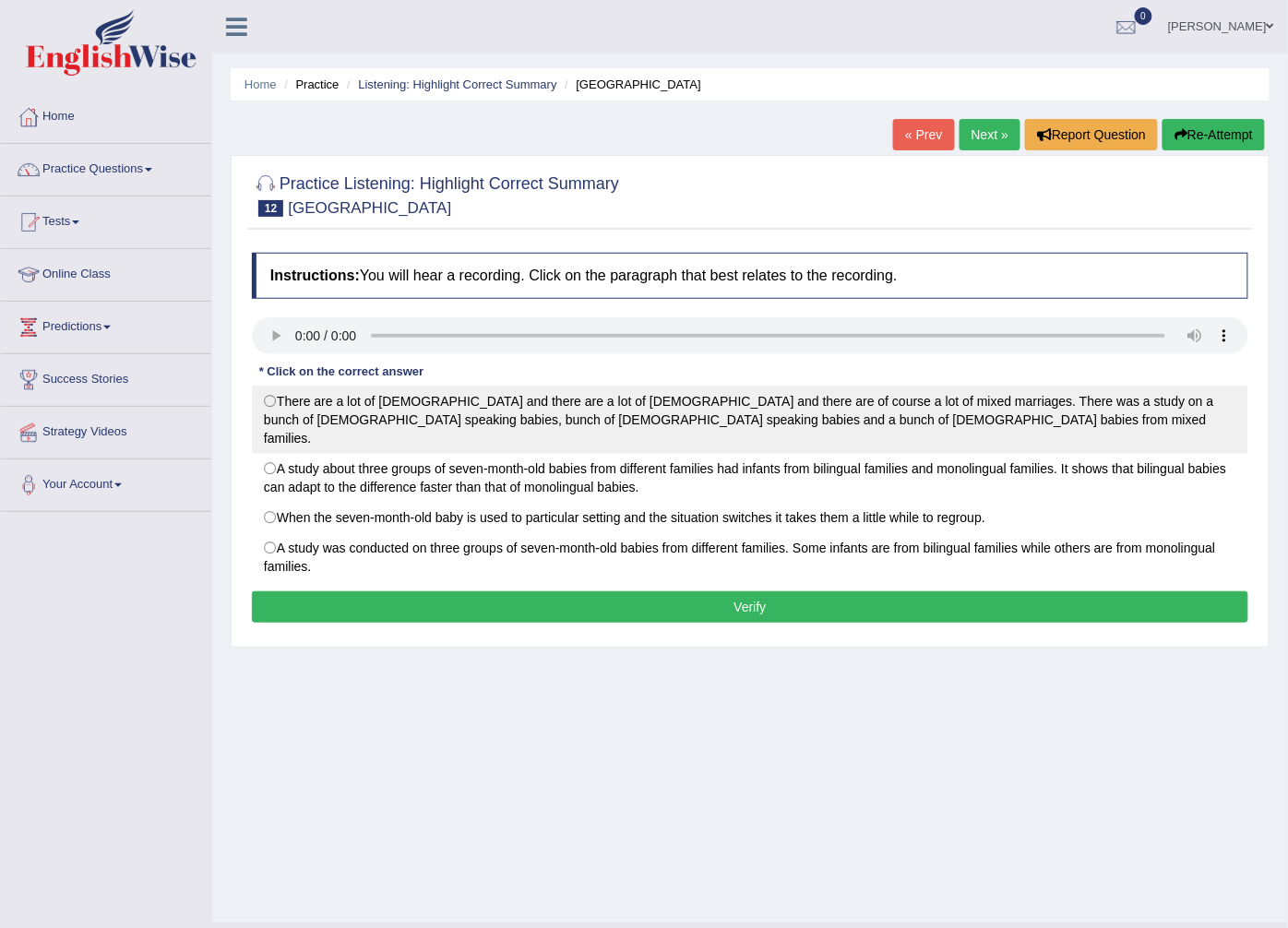
click at [263, 415] on label "There are a lot of Italians and there are a lot of Slovenians and there are of …" at bounding box center [750, 419] width 996 height 68
radio input "true"
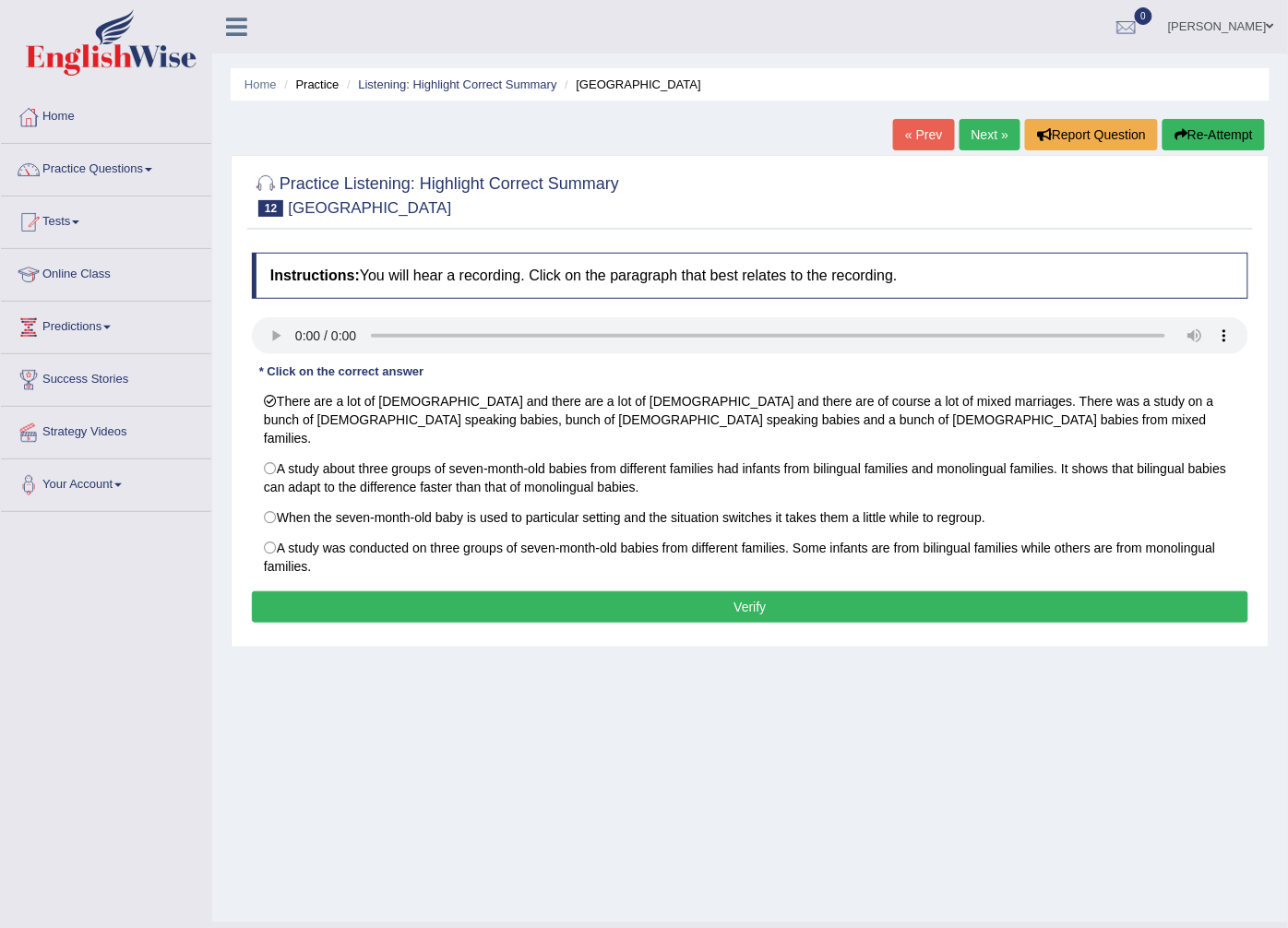
click at [407, 568] on div "Instructions: You will hear a recording. Click on the paragraph that best relat…" at bounding box center [751, 441] width 1006 height 394
click at [404, 596] on button "Verify" at bounding box center [750, 606] width 996 height 32
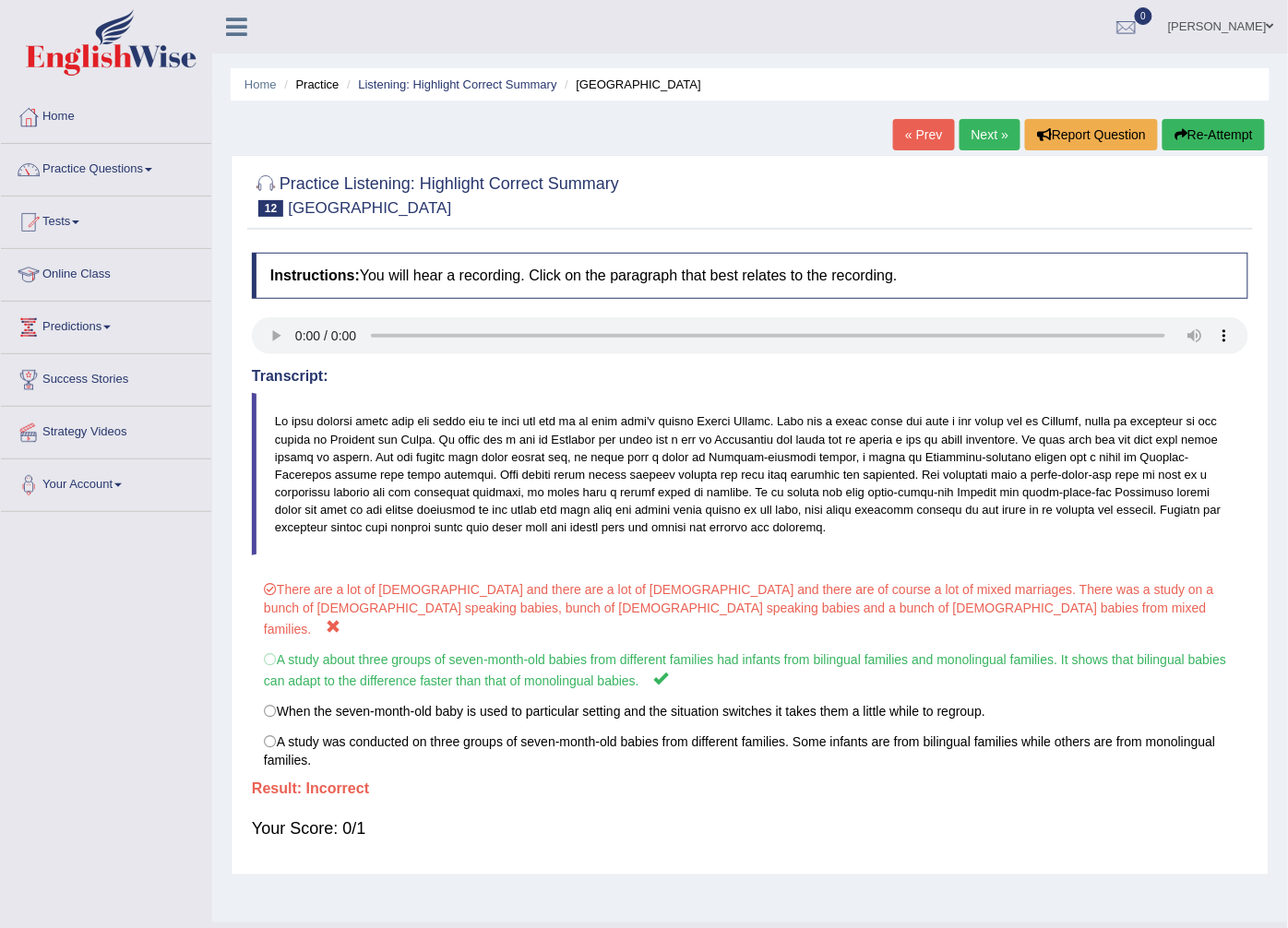
click at [990, 141] on link "Next »" at bounding box center [990, 134] width 61 height 32
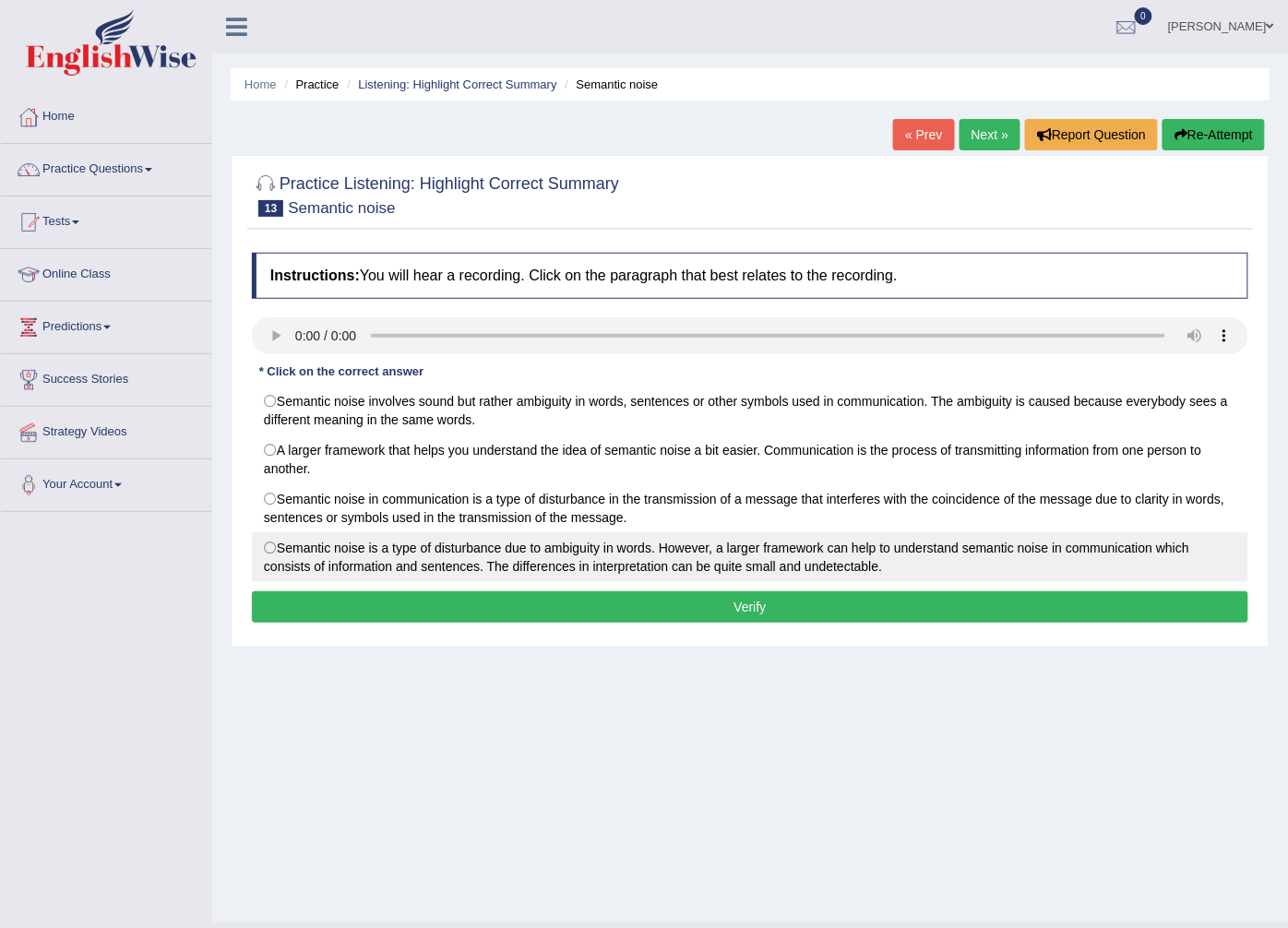
click at [261, 549] on label "Semantic noise is a type of disturbance due to ambiguity in words. However, a l…" at bounding box center [750, 557] width 996 height 50
radio input "true"
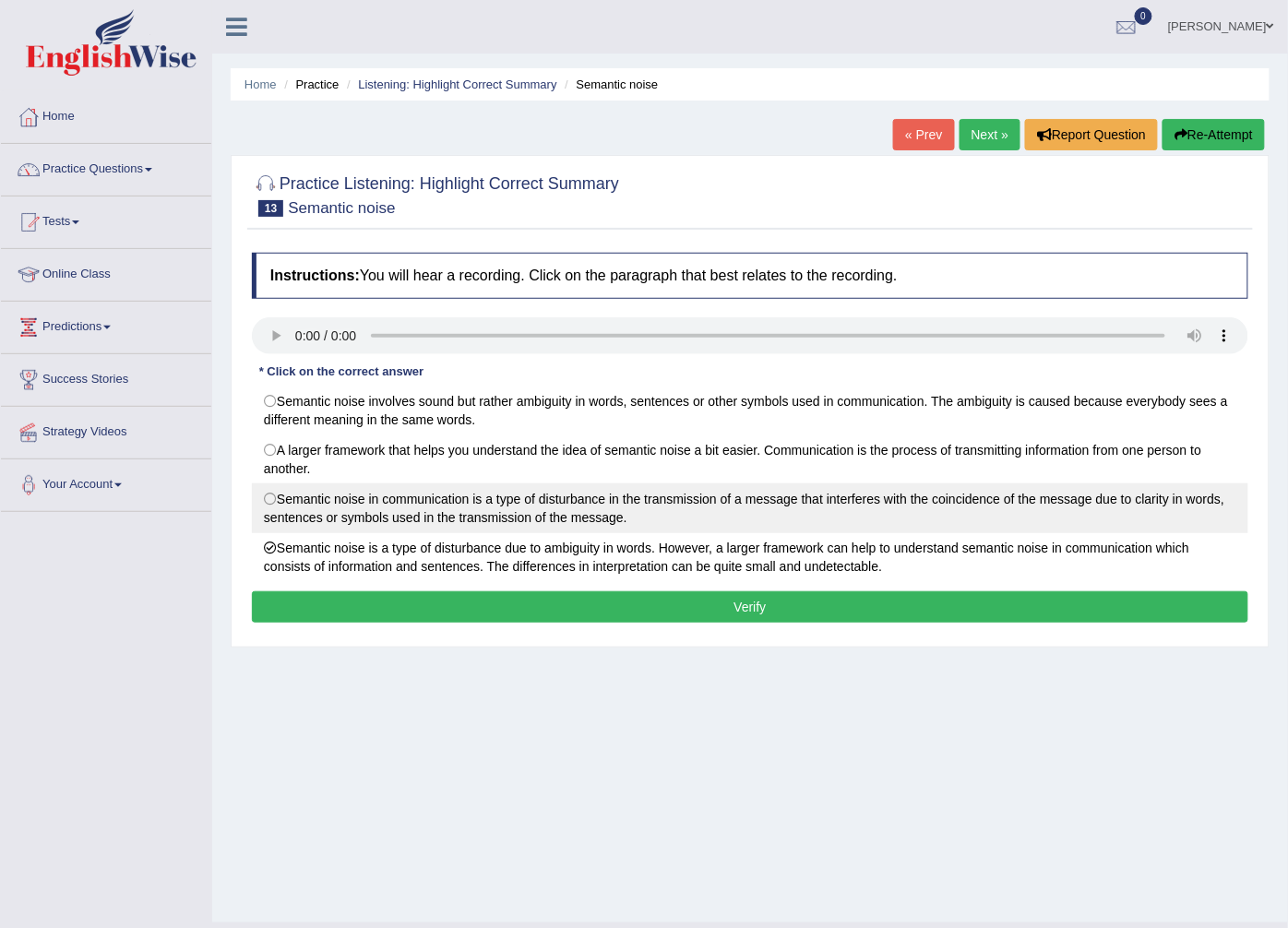
click at [268, 492] on label "Semantic noise in communication is a type of disturbance in the transmission of…" at bounding box center [750, 508] width 996 height 50
radio input "true"
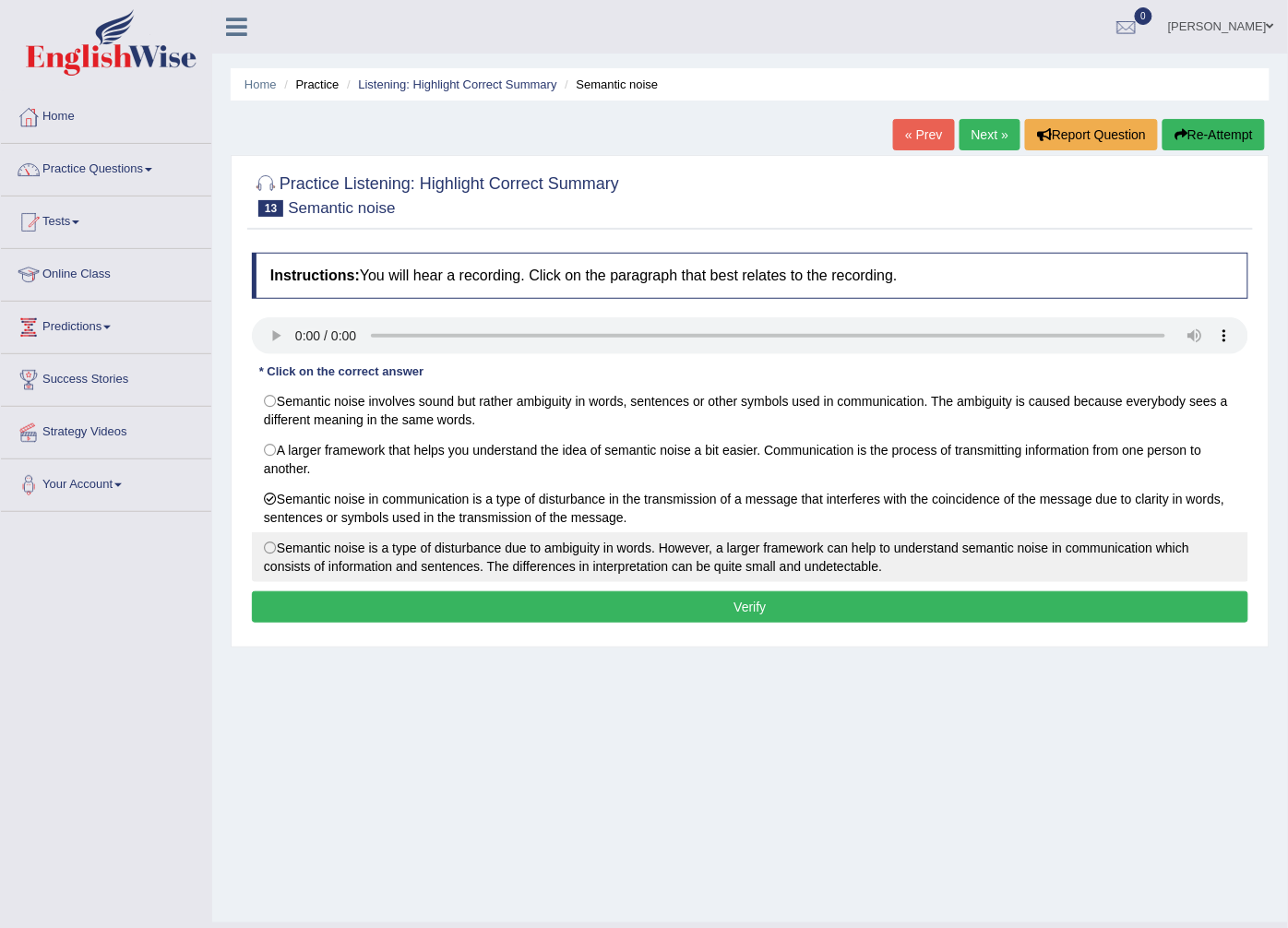
click at [450, 549] on label "Semantic noise is a type of disturbance due to ambiguity in words. However, a l…" at bounding box center [750, 557] width 996 height 50
radio input "true"
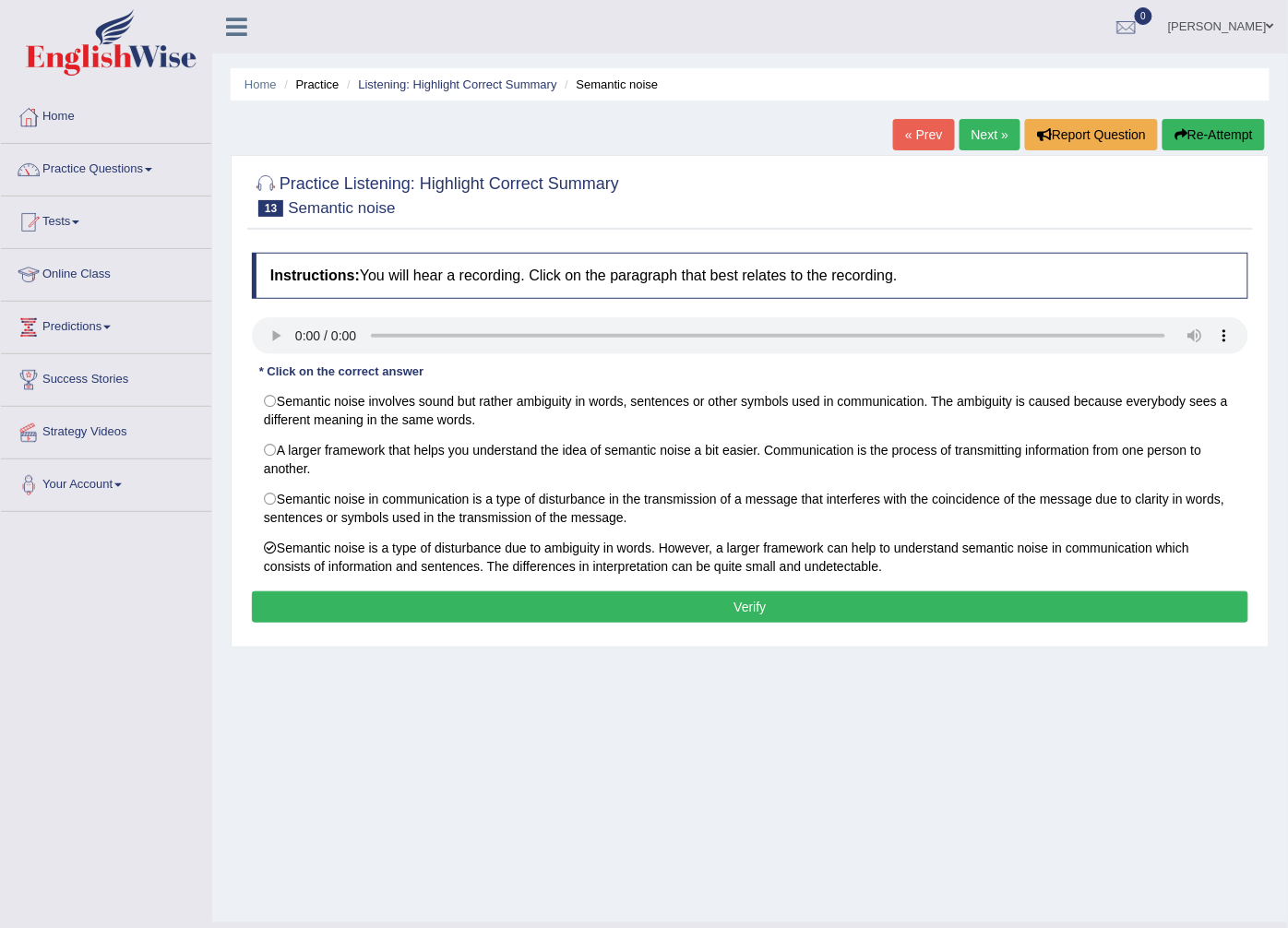
click at [501, 597] on button "Verify" at bounding box center [750, 606] width 996 height 32
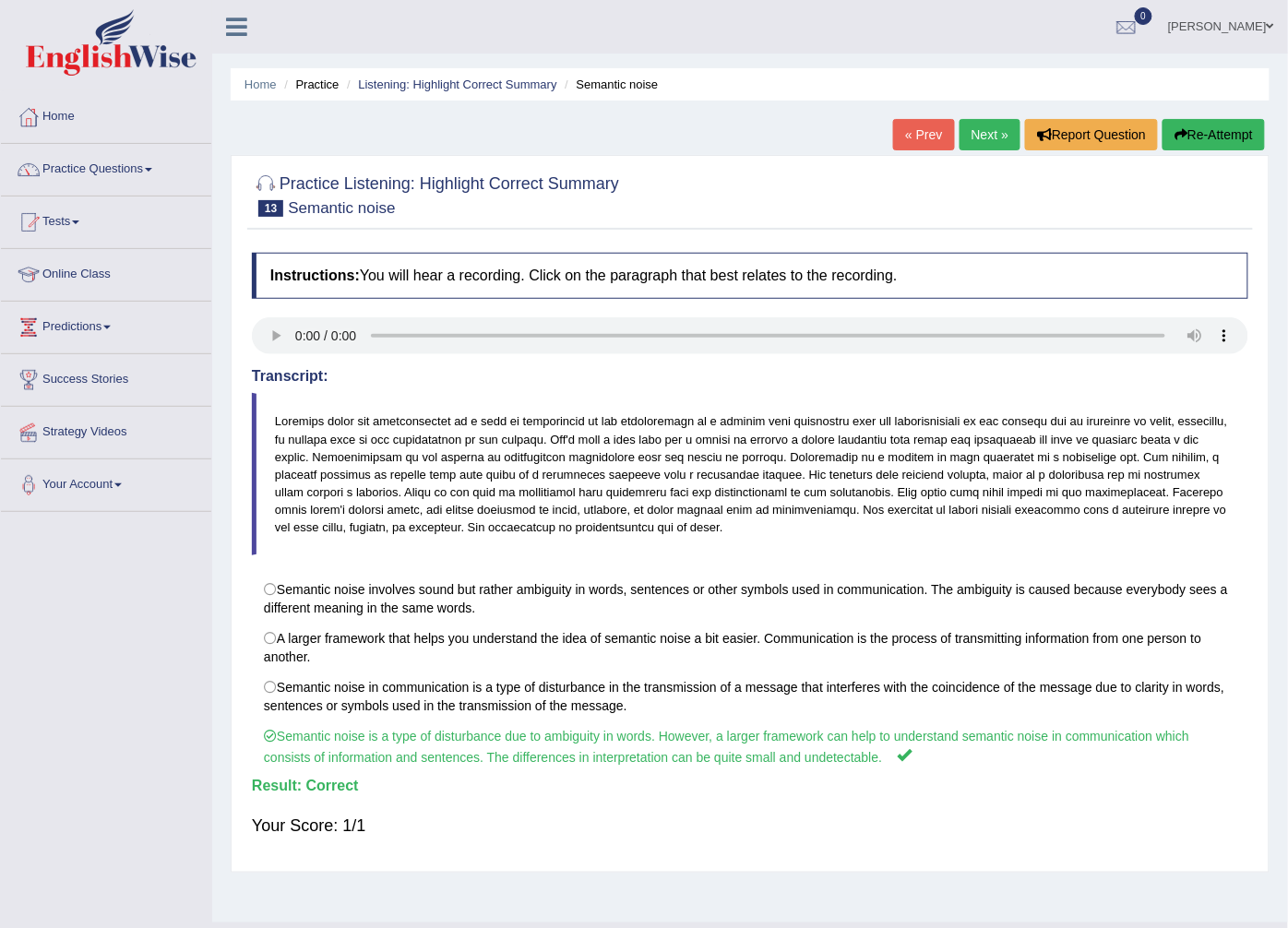
click at [972, 140] on link "Next »" at bounding box center [990, 134] width 61 height 32
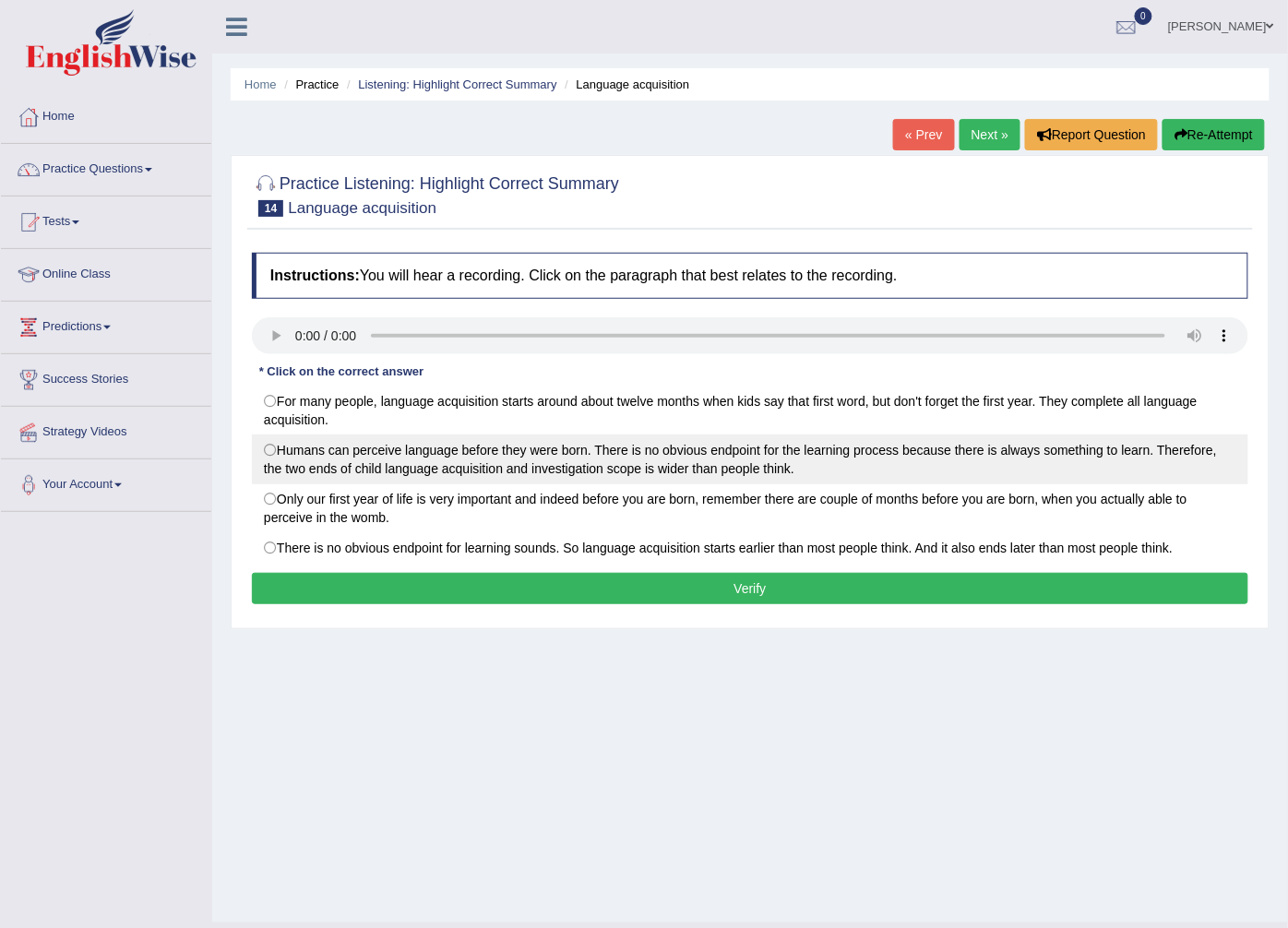
click at [273, 449] on label "Humans can perceive language before they were born. There is no obvious endpoin…" at bounding box center [750, 459] width 996 height 50
radio input "true"
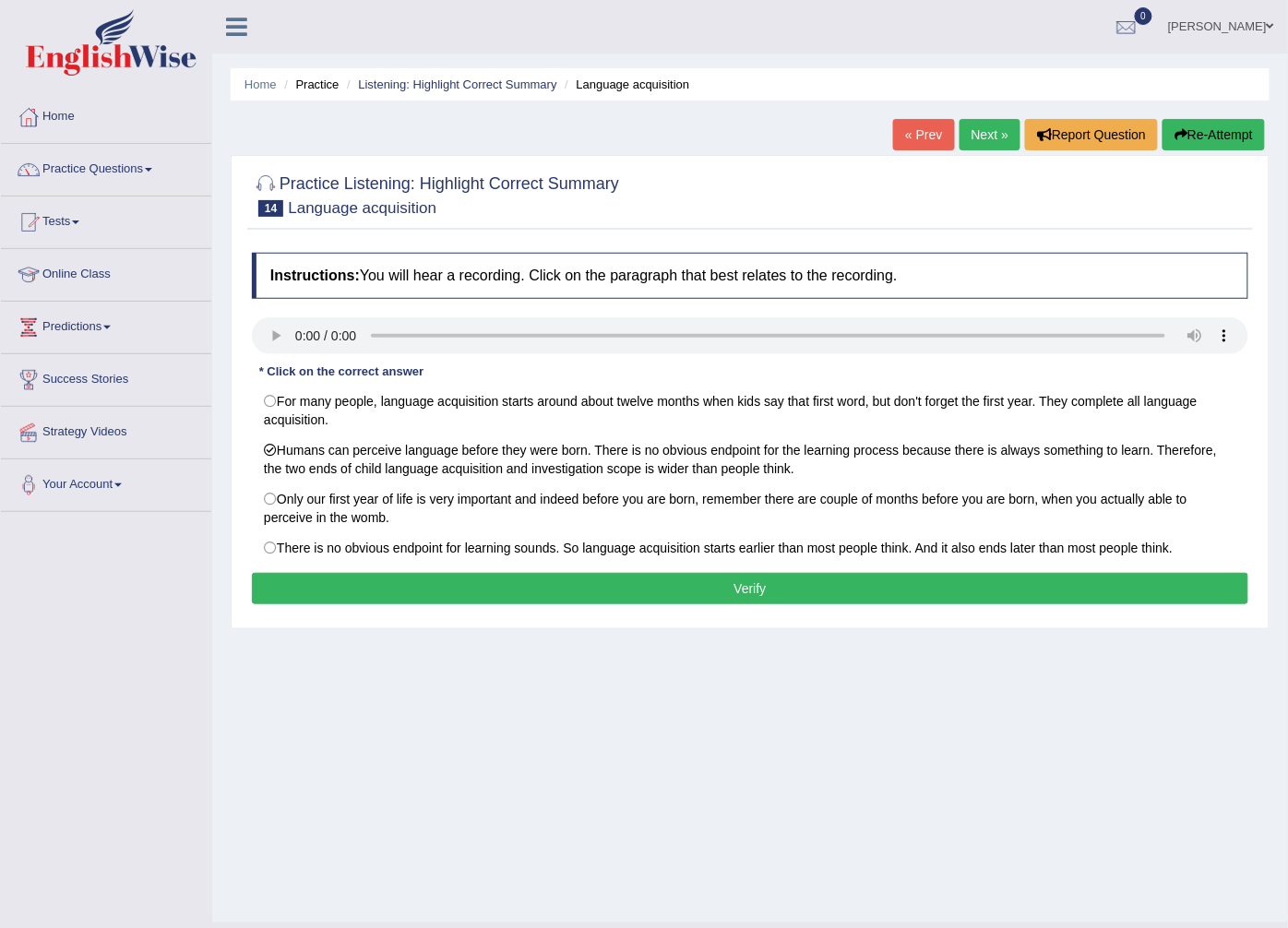
click at [334, 585] on button "Verify" at bounding box center [750, 588] width 996 height 32
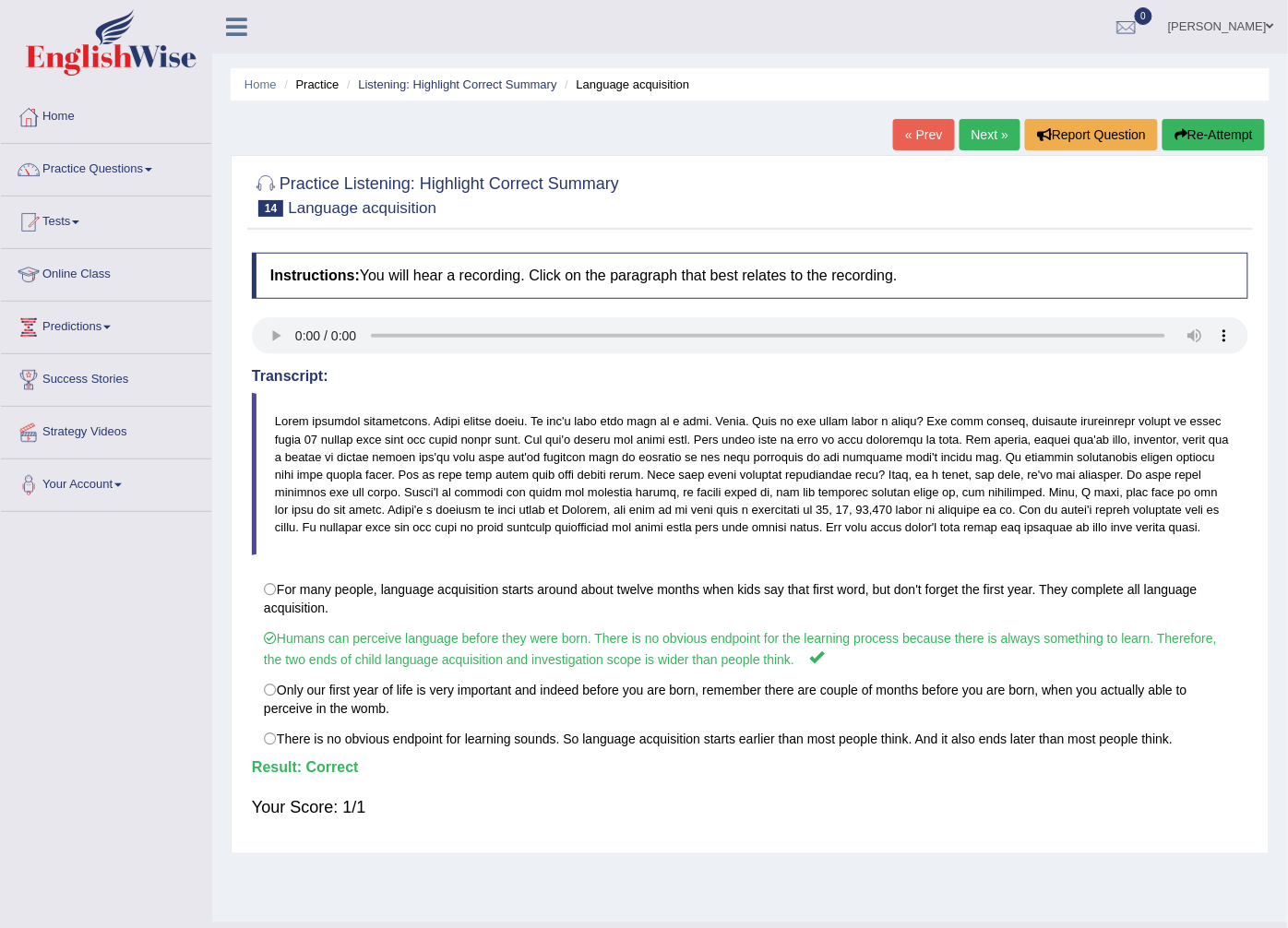
click at [980, 125] on link "Next »" at bounding box center [990, 134] width 61 height 32
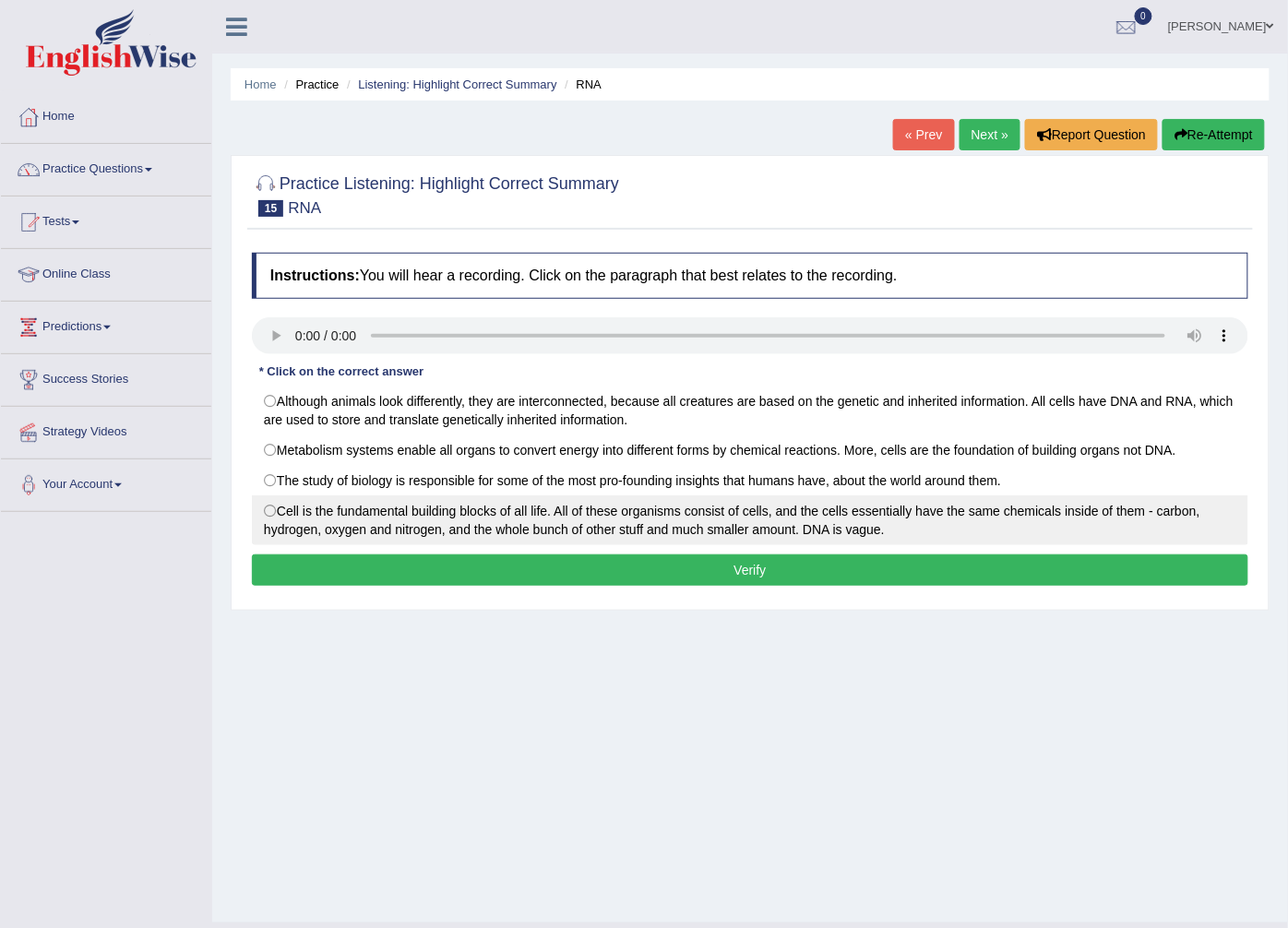
click at [275, 516] on label "Cell is the fundamental building blocks of all life. All of these organisms con…" at bounding box center [750, 520] width 996 height 50
radio input "true"
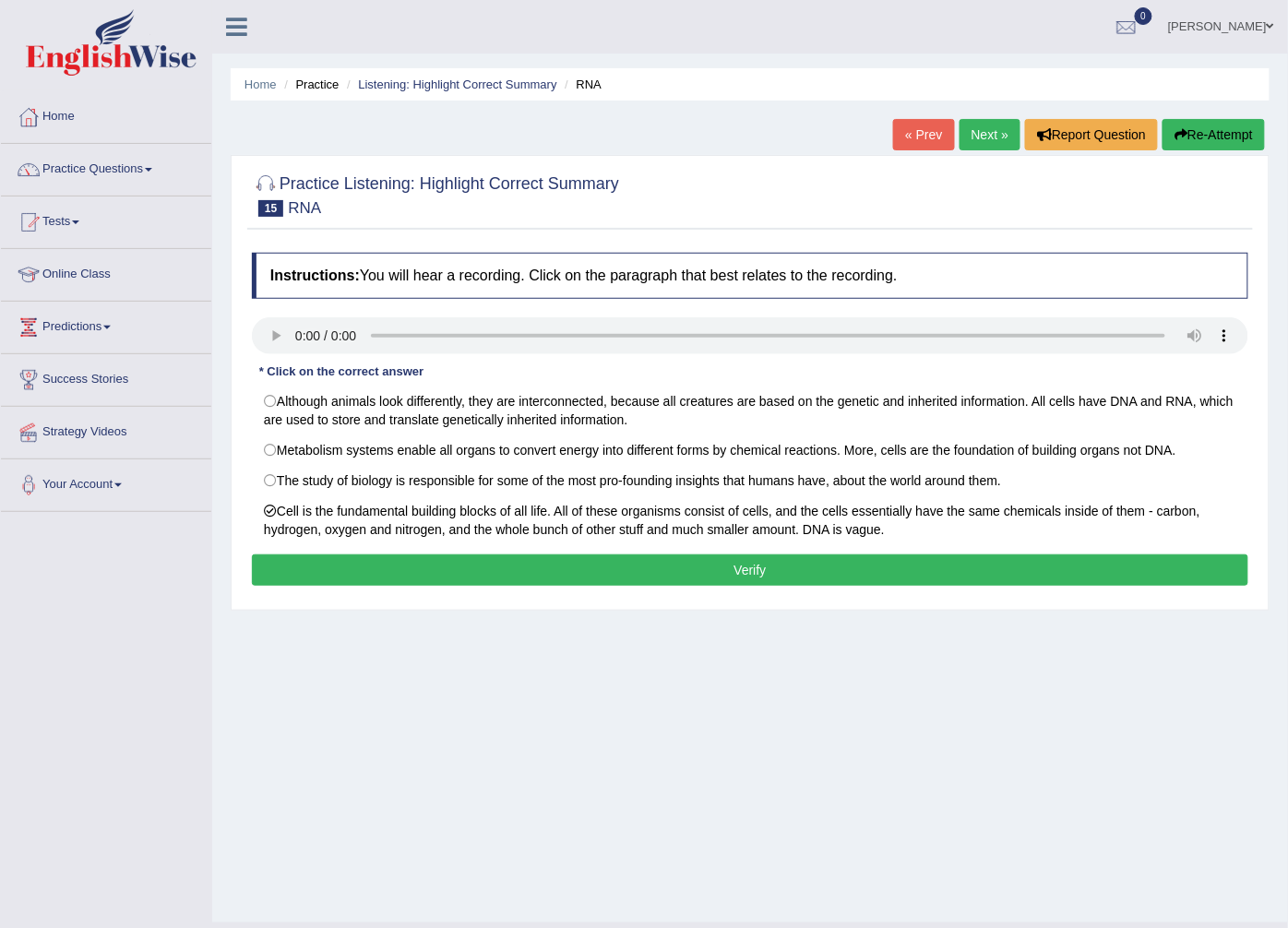
click at [315, 554] on div "Instructions: You will hear a recording. Click on the paragraph that best relat…" at bounding box center [751, 421] width 1006 height 356
click at [329, 577] on button "Verify" at bounding box center [750, 570] width 996 height 32
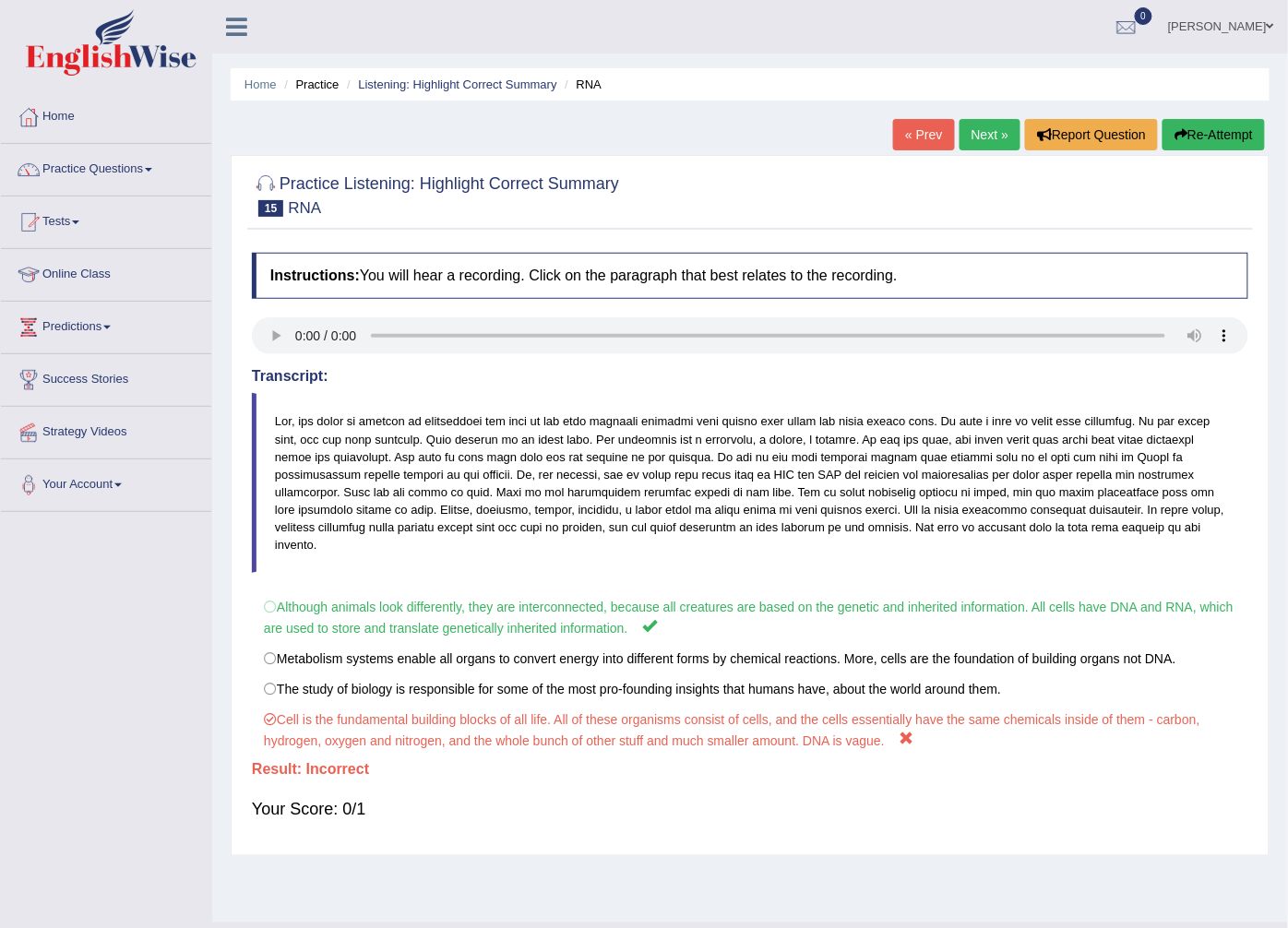
click at [967, 130] on link "Next »" at bounding box center [990, 134] width 61 height 32
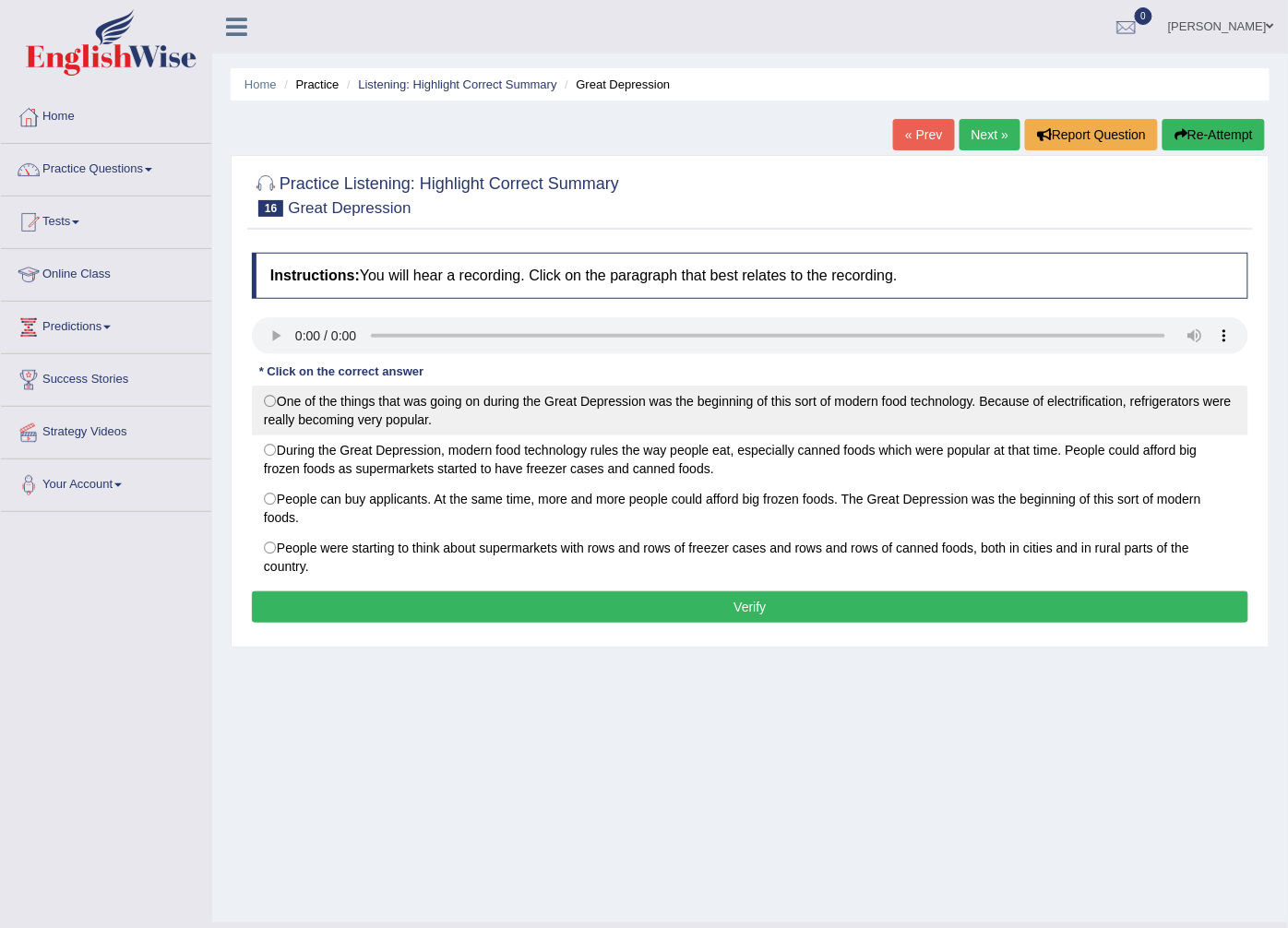
click at [269, 417] on label "One of the things that was going on during the Great Depression was the beginni…" at bounding box center [750, 410] width 996 height 50
radio input "true"
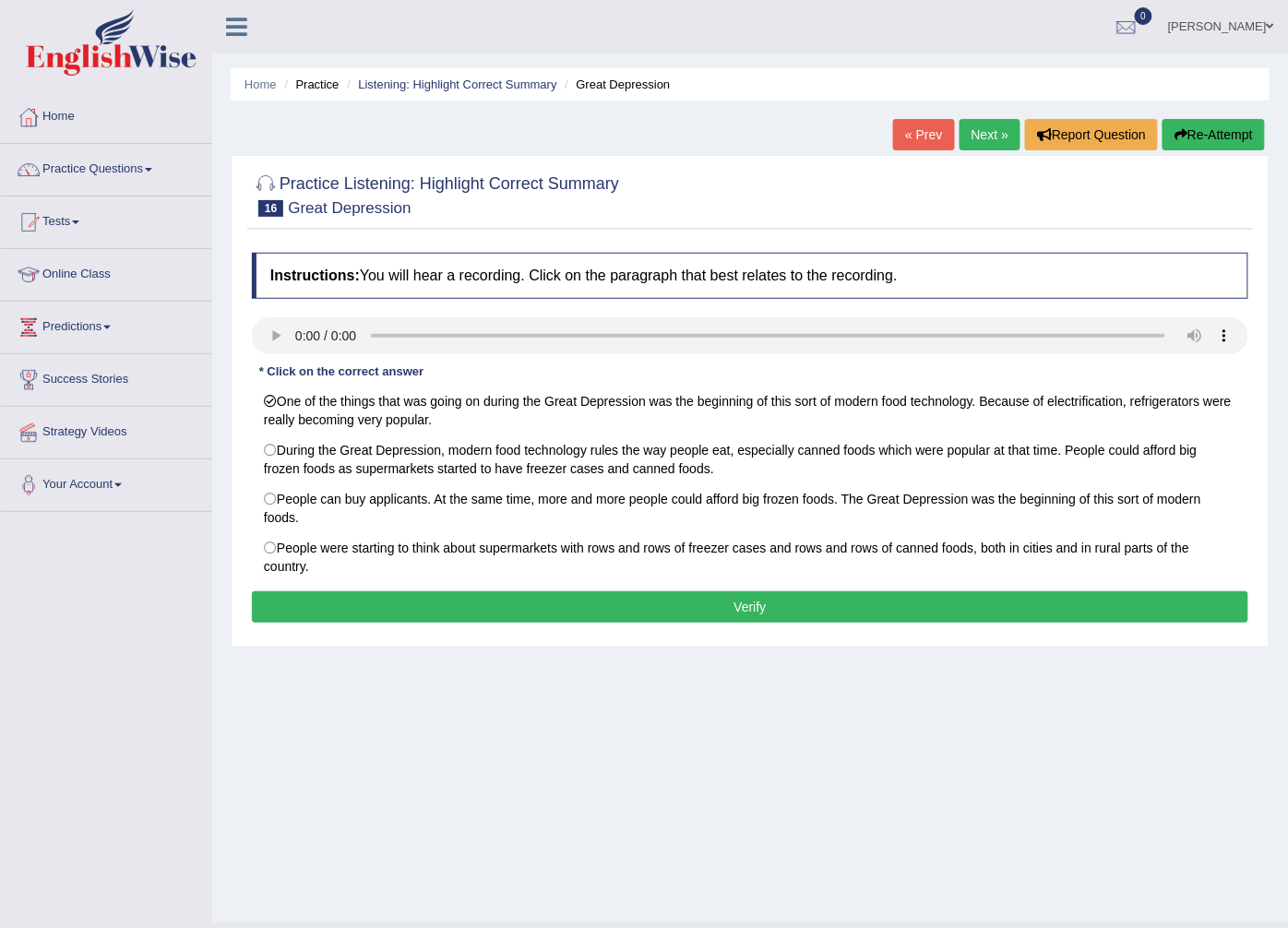
click at [301, 618] on button "Verify" at bounding box center [750, 606] width 996 height 32
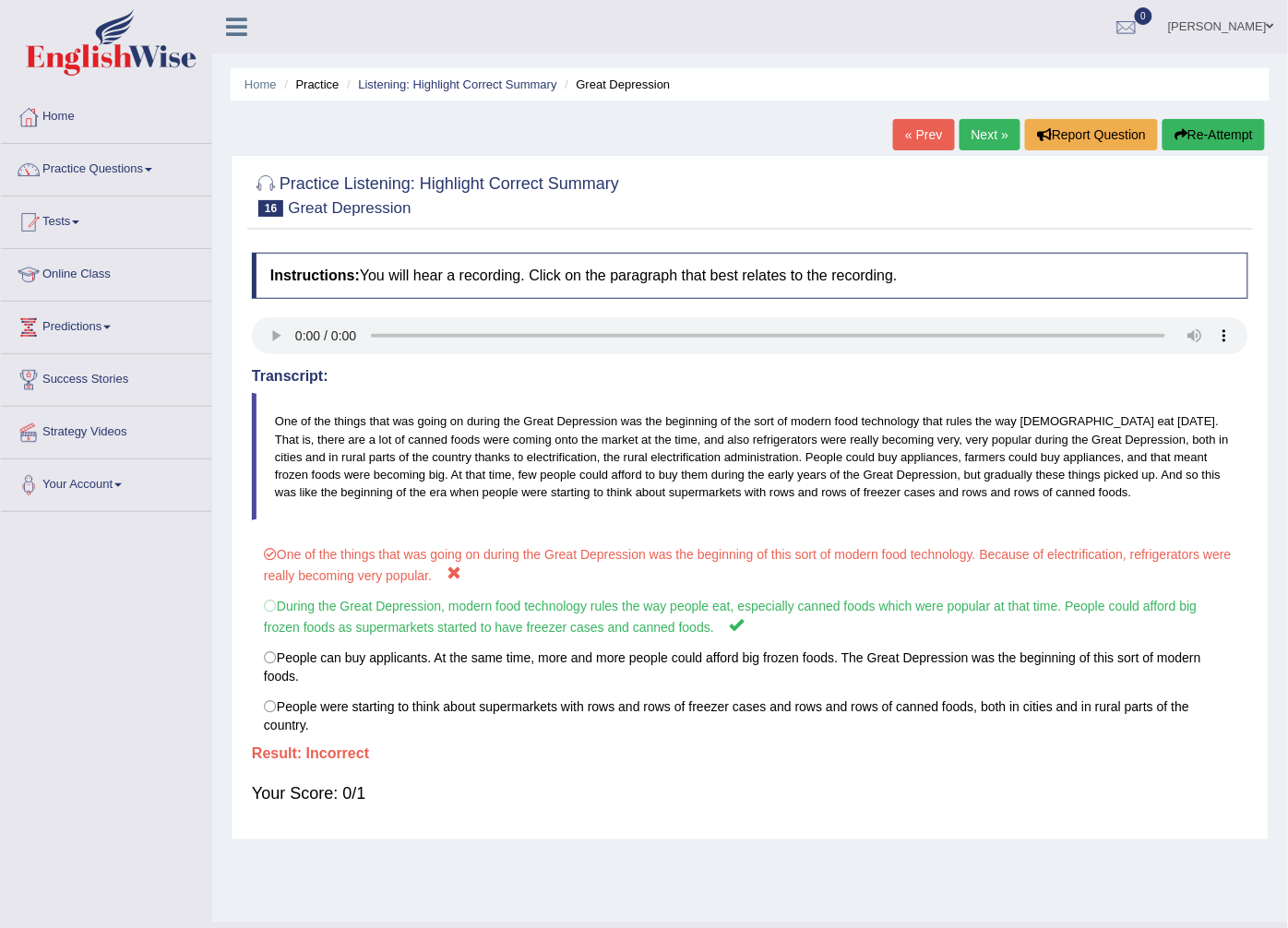
click at [985, 122] on link "Next »" at bounding box center [990, 134] width 61 height 32
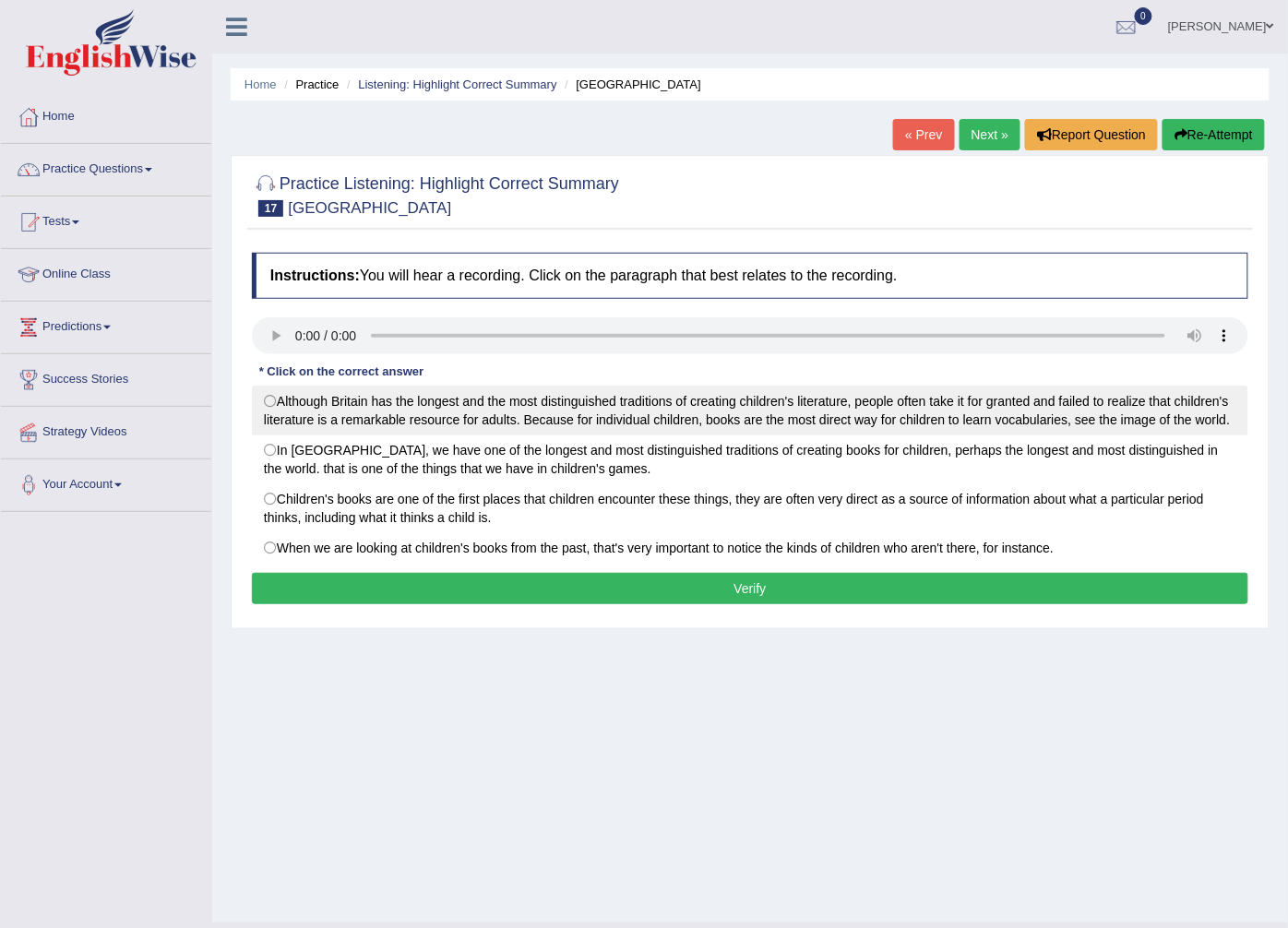
click at [279, 408] on label "Although Britain has the longest and the most distinguished traditions of creat…" at bounding box center [750, 410] width 996 height 50
radio input "true"
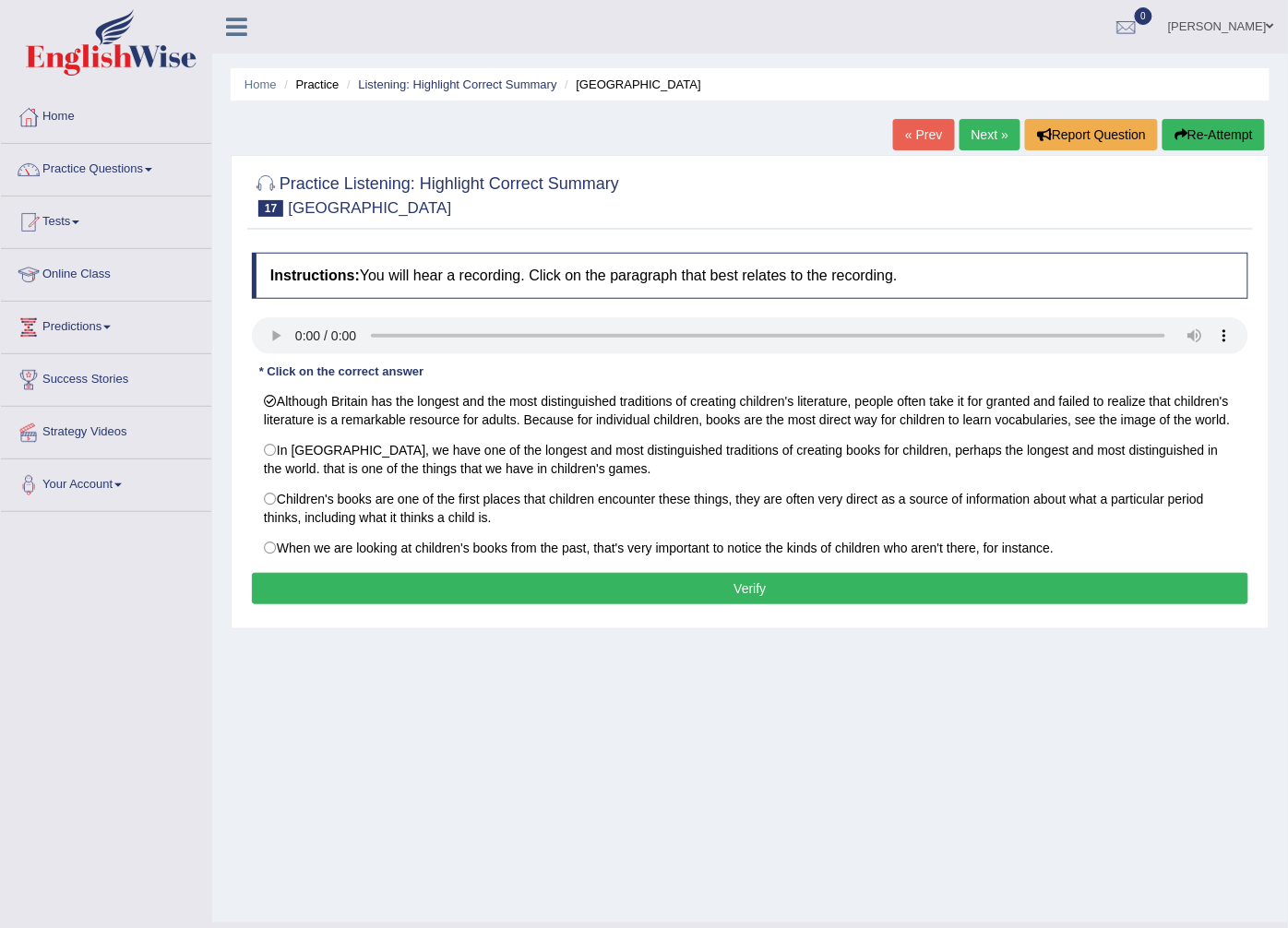
click at [311, 570] on div "Instructions: You will hear a recording. Click on the paragraph that best relat…" at bounding box center [751, 431] width 1006 height 376
click at [316, 583] on button "Verify" at bounding box center [750, 588] width 996 height 32
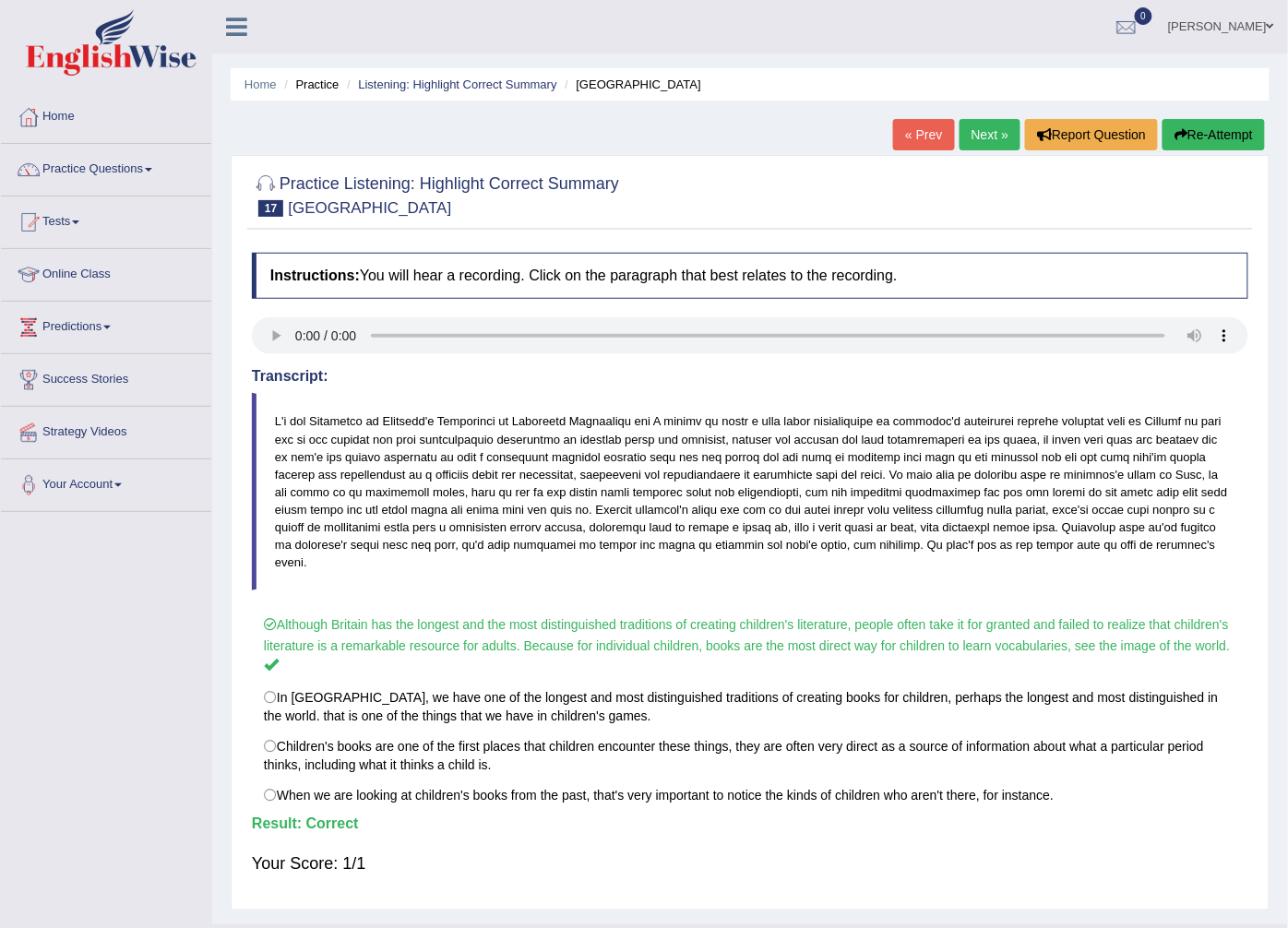
click at [983, 127] on link "Next »" at bounding box center [990, 134] width 61 height 32
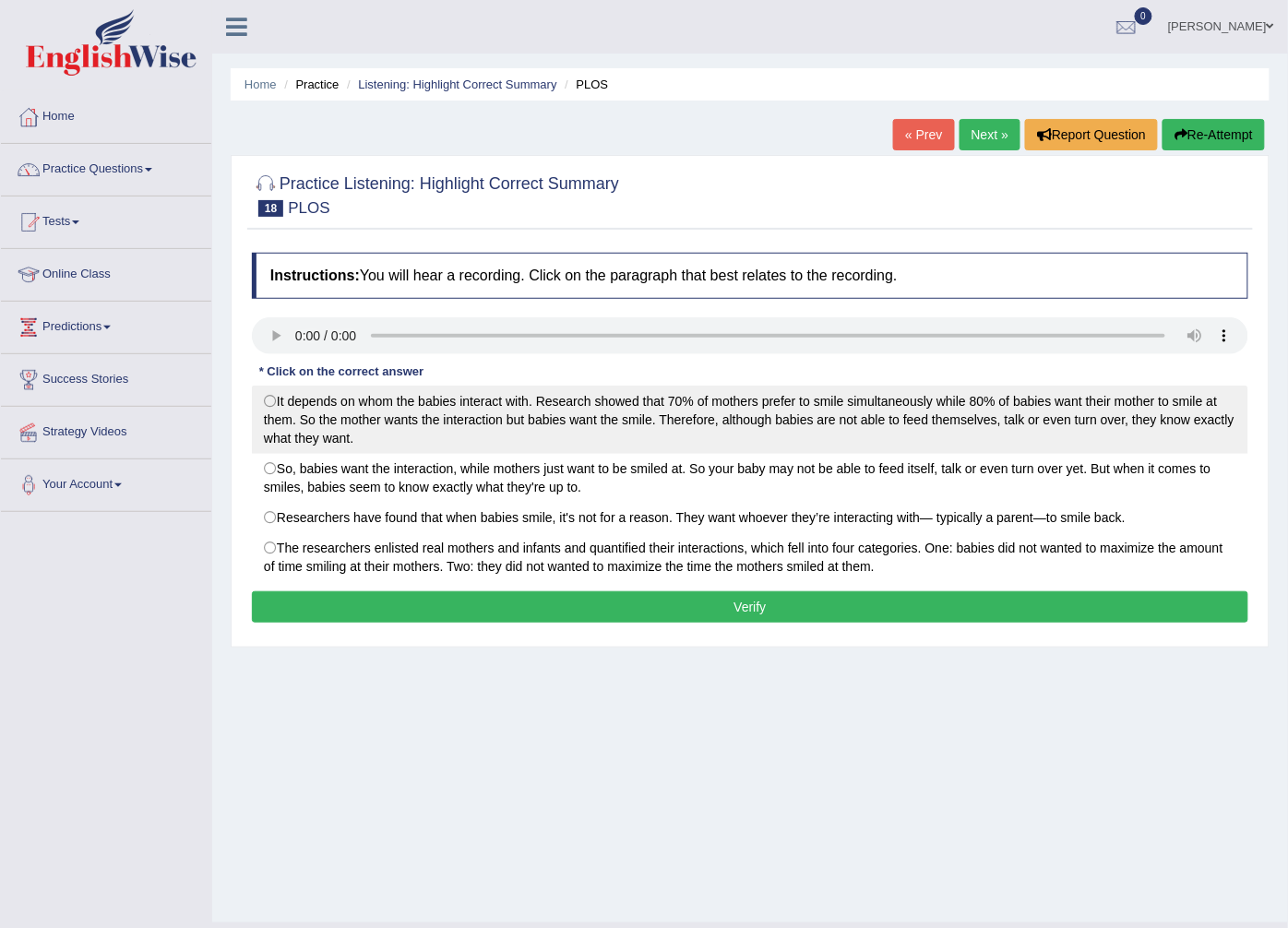
click at [279, 444] on label "It depends on whom the babies interact with. Research showed that 70% of mother…" at bounding box center [750, 419] width 996 height 68
radio input "true"
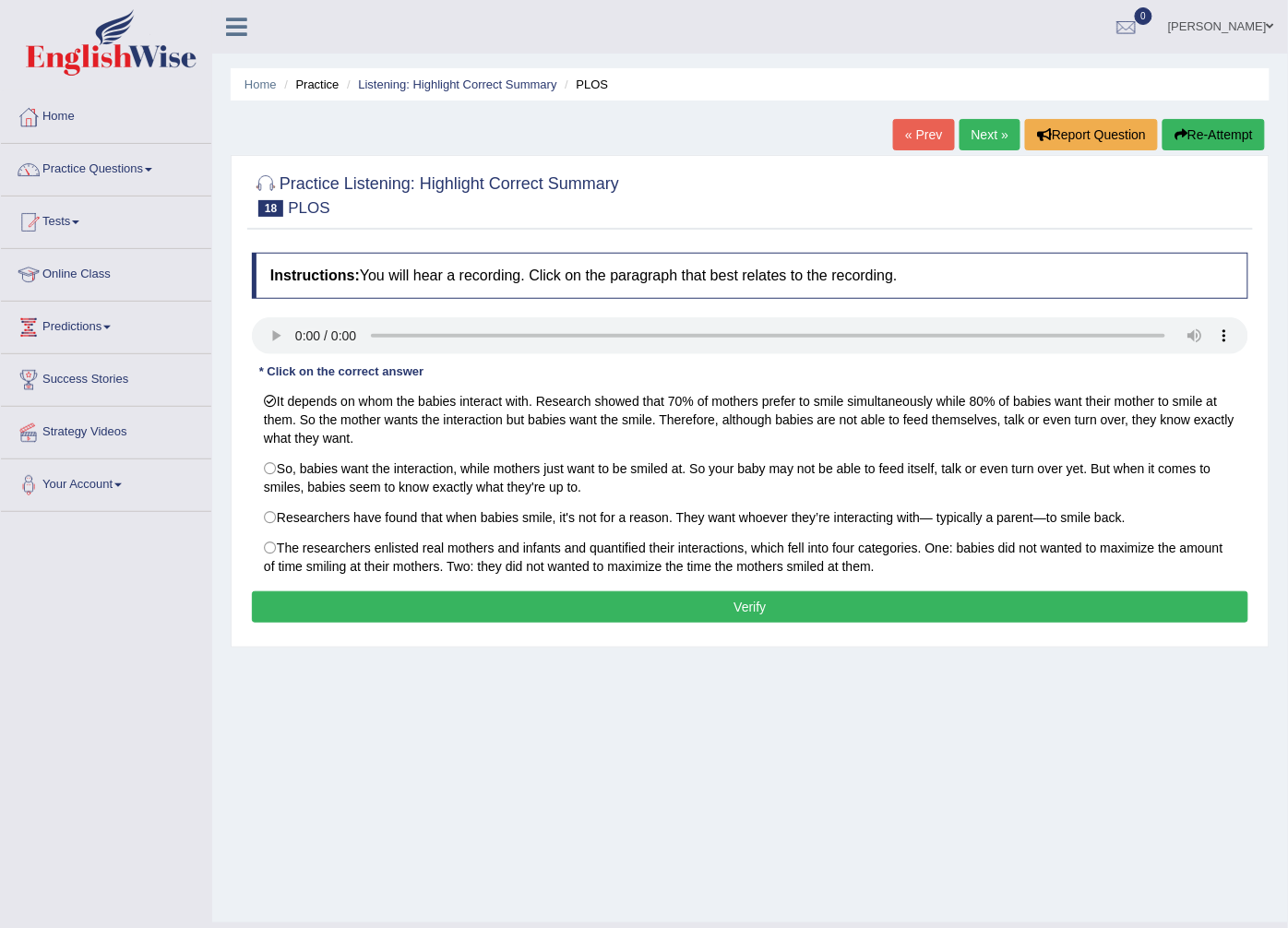
click at [506, 612] on button "Verify" at bounding box center [750, 606] width 996 height 32
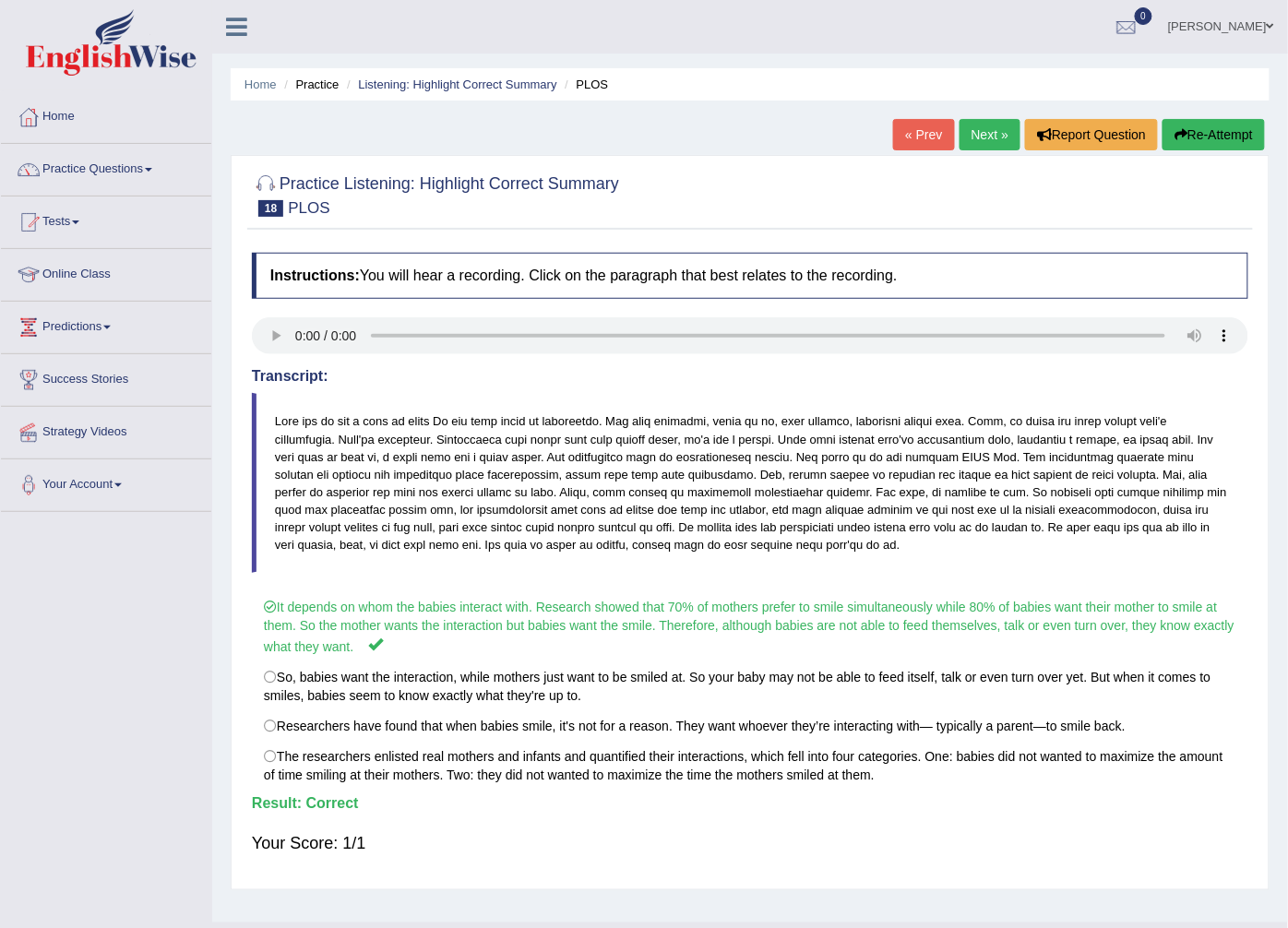
click at [971, 127] on link "Next »" at bounding box center [990, 134] width 61 height 32
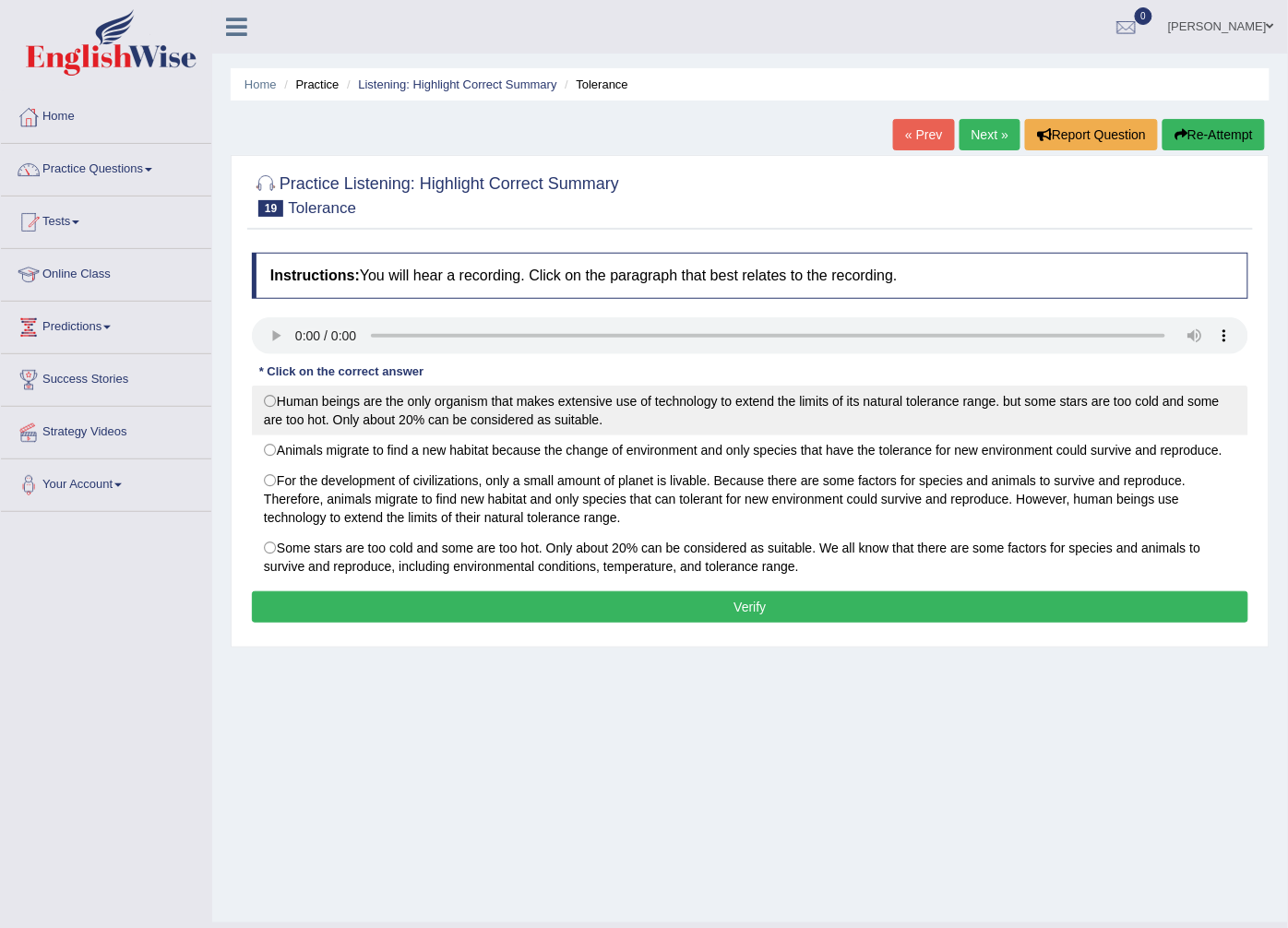
click at [275, 404] on label "Human beings are the only organism that makes extensive use of technology to ex…" at bounding box center [750, 410] width 996 height 50
radio input "true"
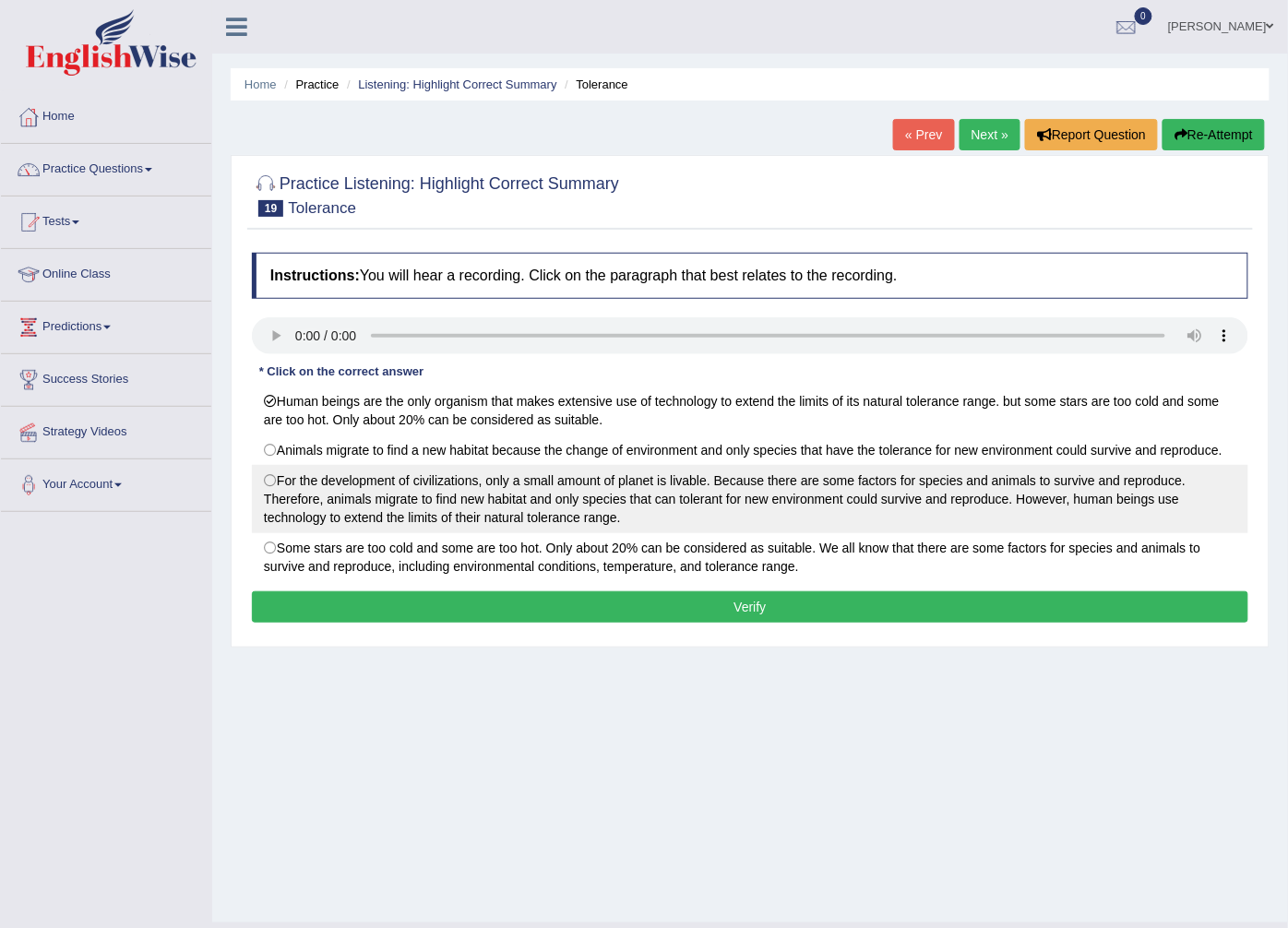
click at [263, 471] on label "For the development of civilizations, only a small amount of planet is livable.…" at bounding box center [750, 498] width 996 height 68
radio input "true"
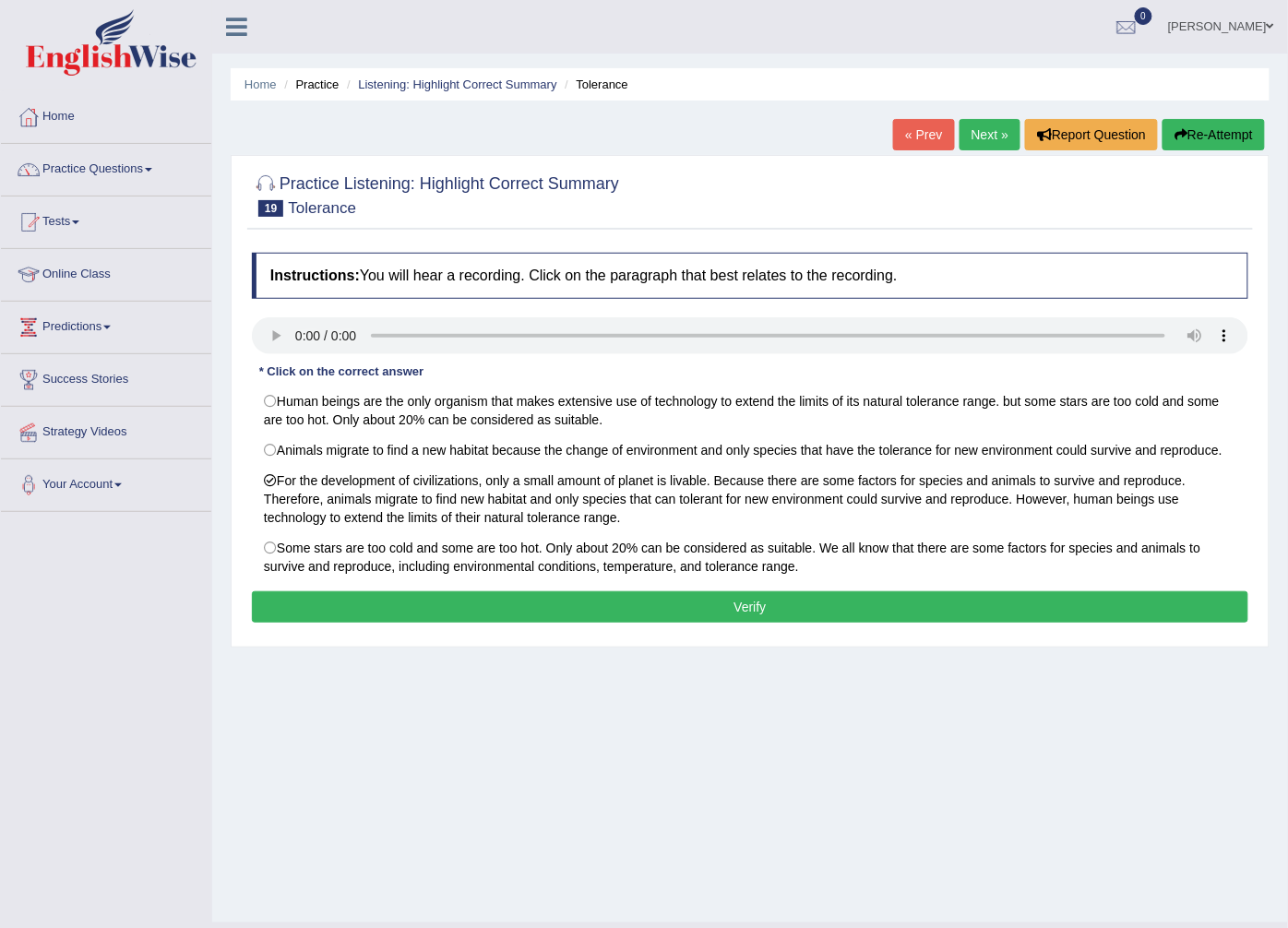
click at [336, 615] on button "Verify" at bounding box center [750, 606] width 996 height 32
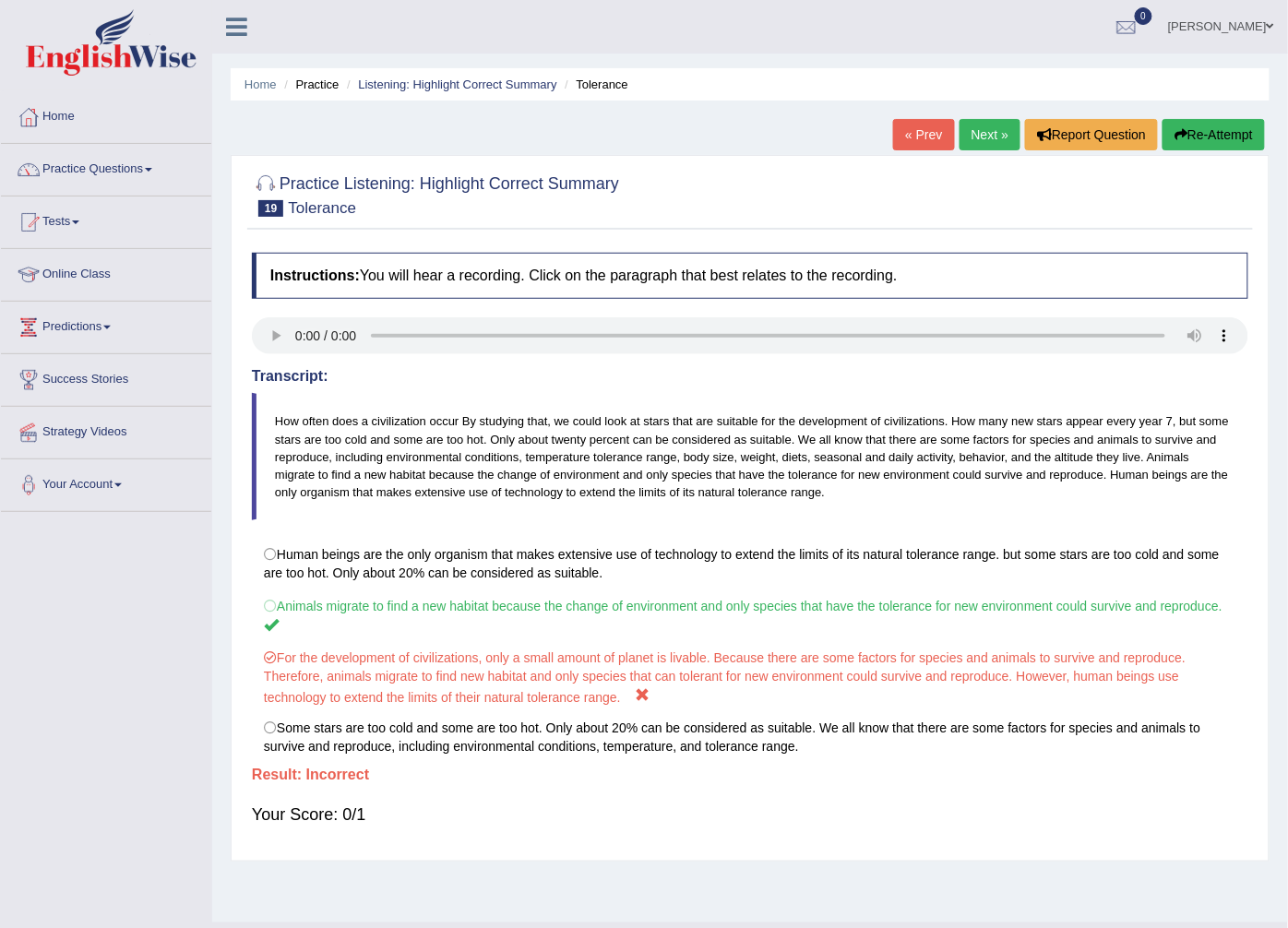
click at [962, 137] on link "Next »" at bounding box center [990, 134] width 61 height 32
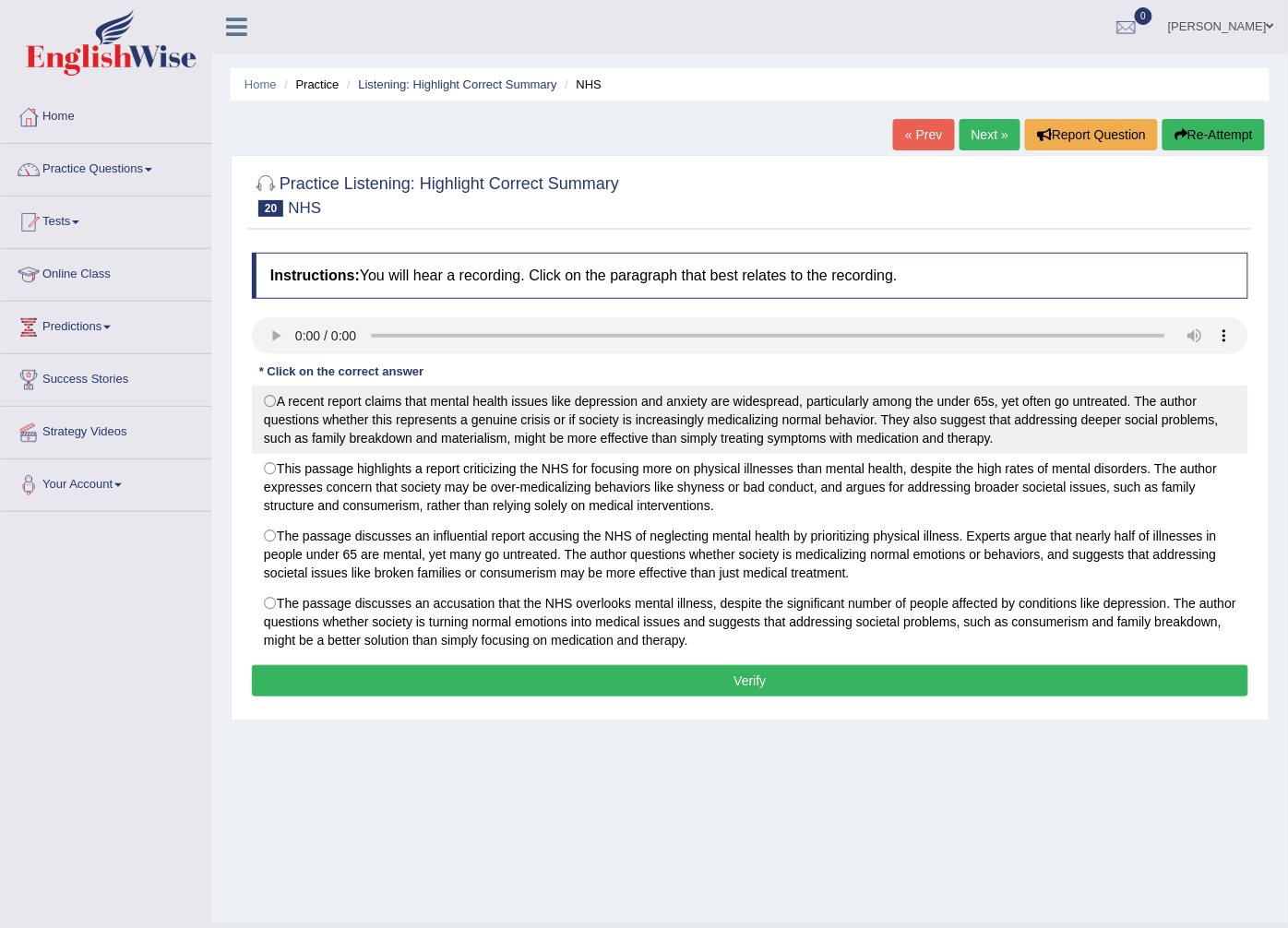
click at [273, 402] on label "A recent report claims that mental health issues like depression and anxiety ar…" at bounding box center [750, 419] width 996 height 68
radio input "true"
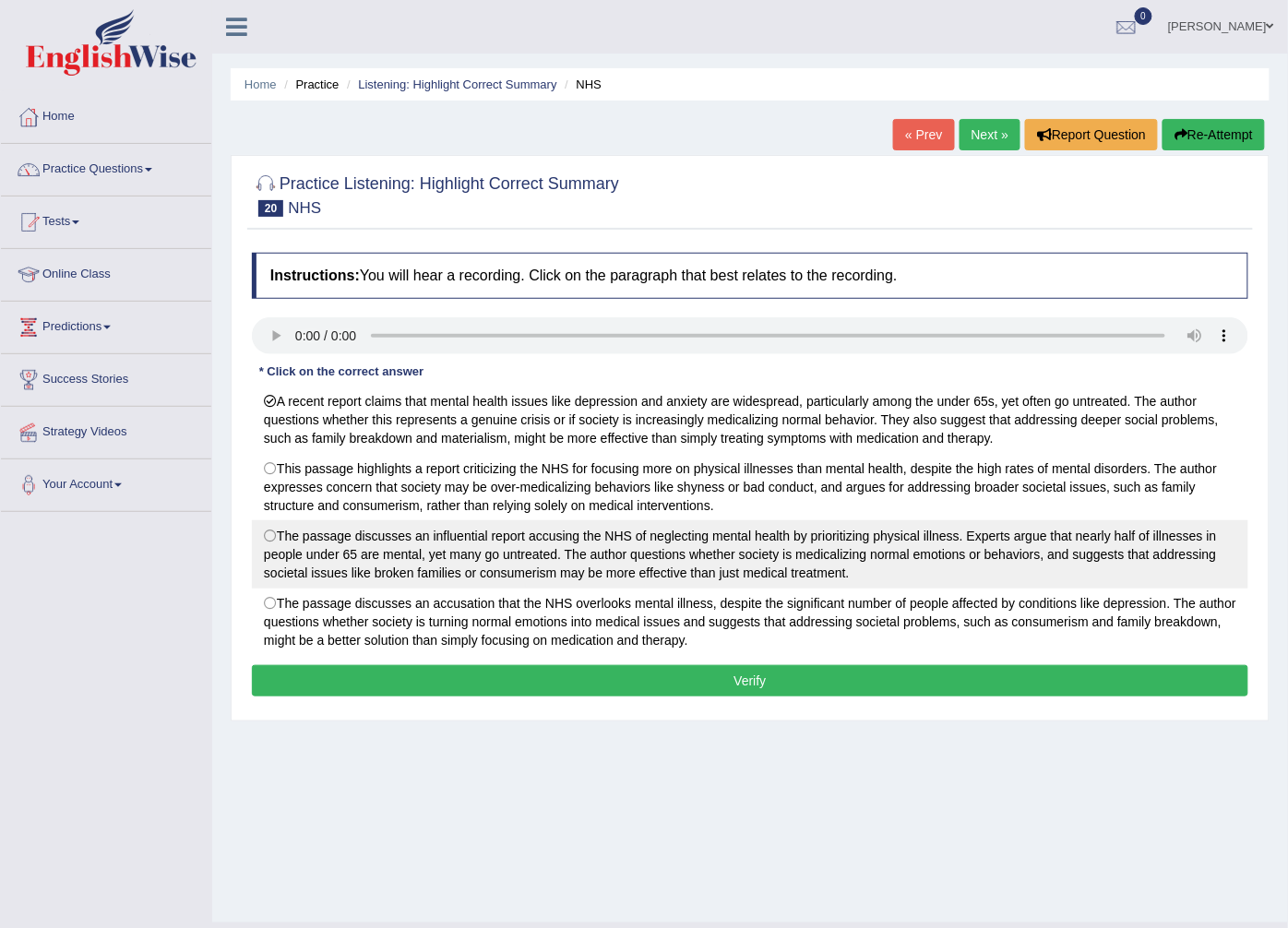
click at [282, 533] on label "The passage discusses an influential report accusing the NHS of neglecting ment…" at bounding box center [750, 553] width 996 height 68
radio input "true"
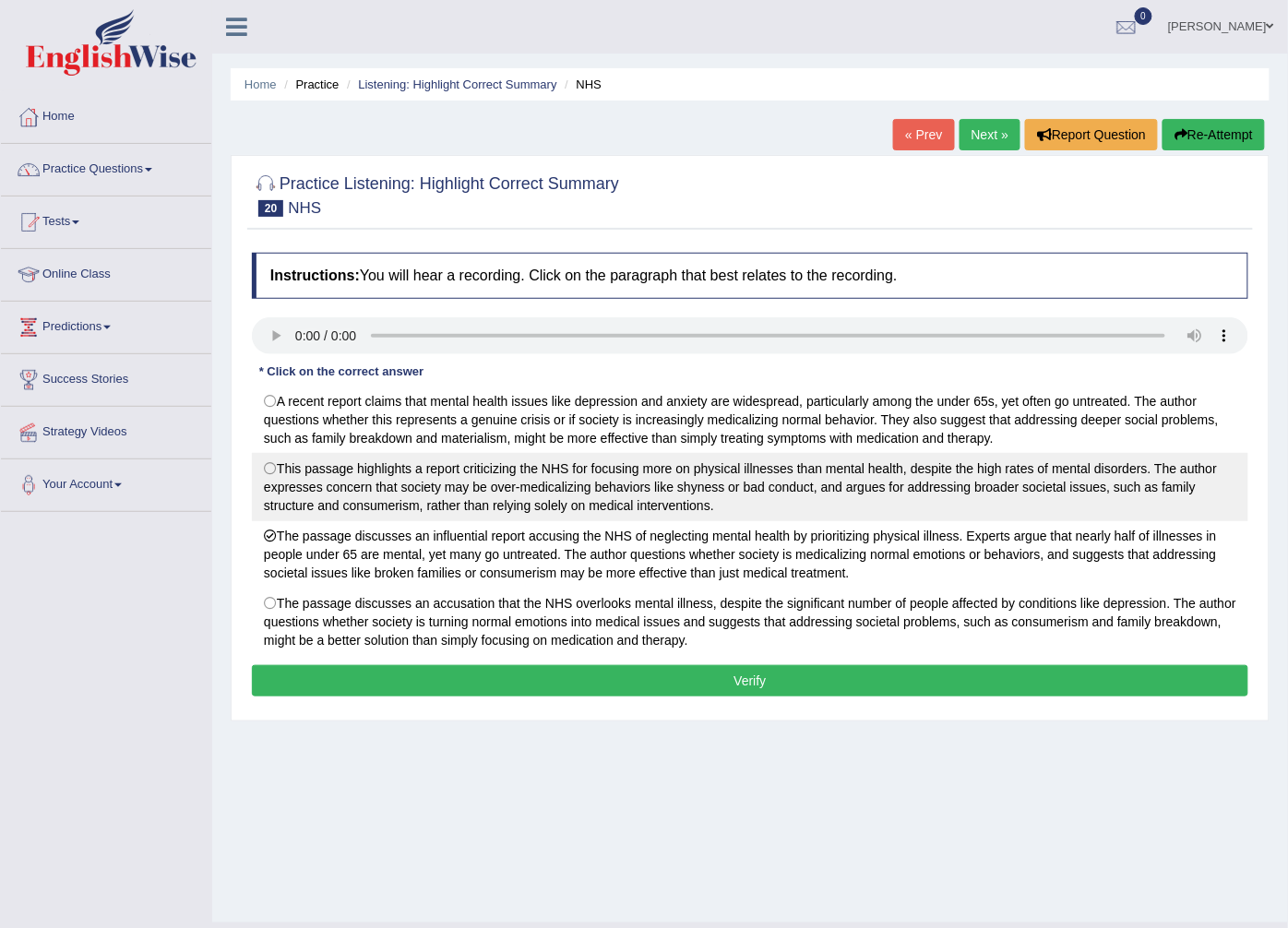
click at [448, 486] on label "This passage highlights a report criticizing the NHS for focusing more on physi…" at bounding box center [750, 486] width 996 height 68
radio input "true"
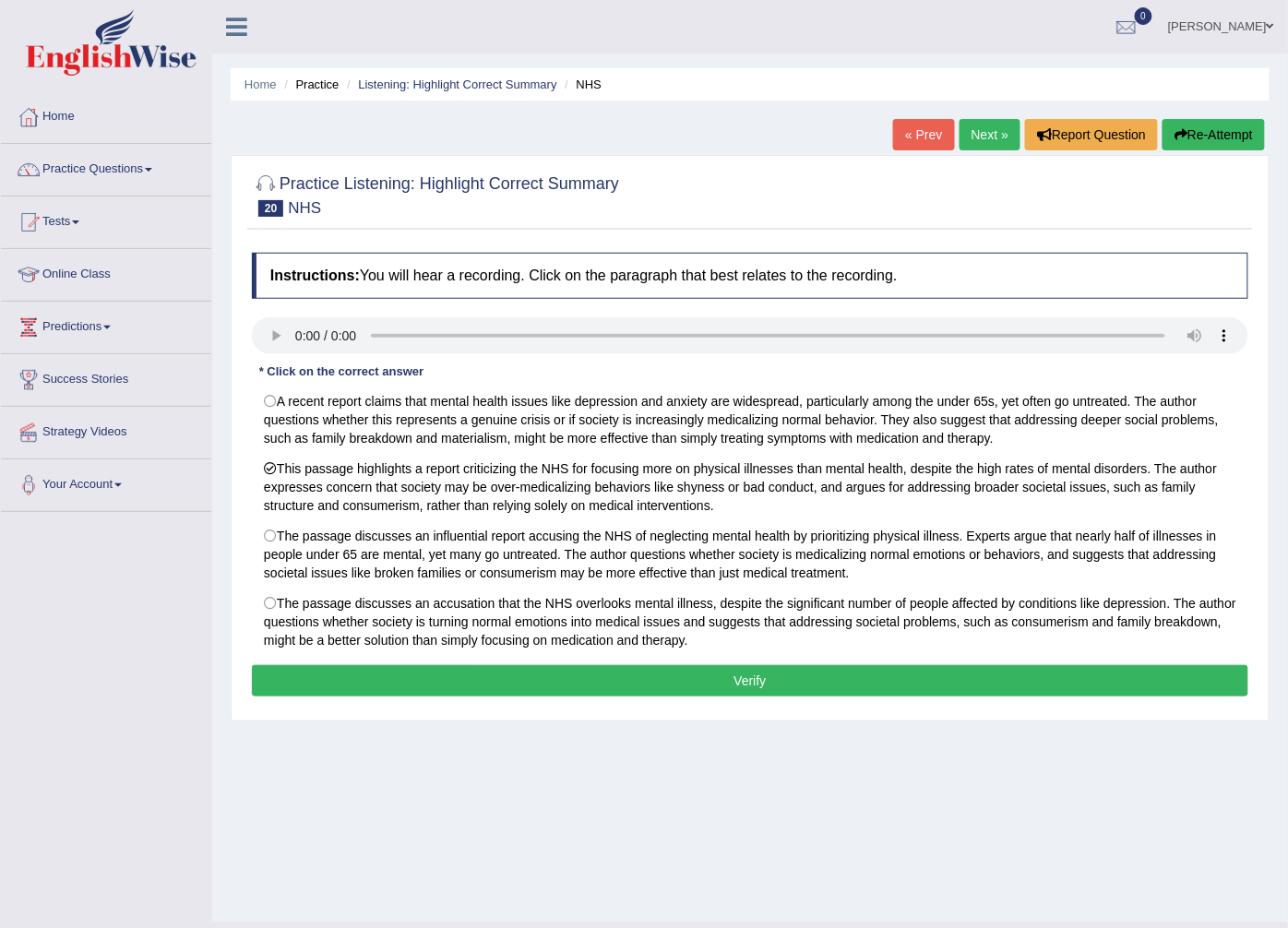
click at [545, 668] on button "Verify" at bounding box center [750, 680] width 996 height 32
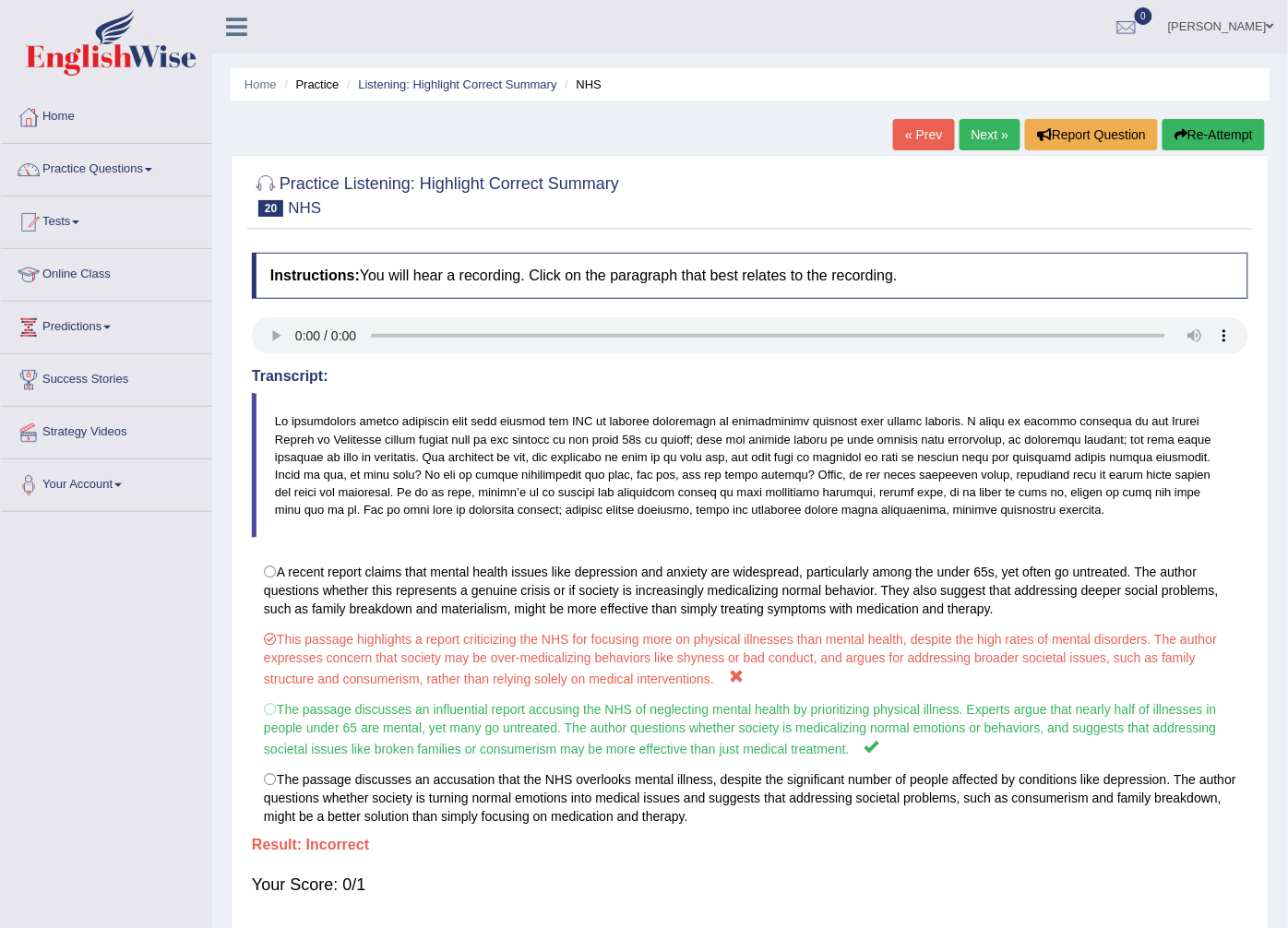
click at [985, 83] on ul "Home Practice Listening: Highlight Correct Summary NHS" at bounding box center [750, 84] width 1038 height 32
click at [969, 140] on link "Next »" at bounding box center [990, 134] width 61 height 32
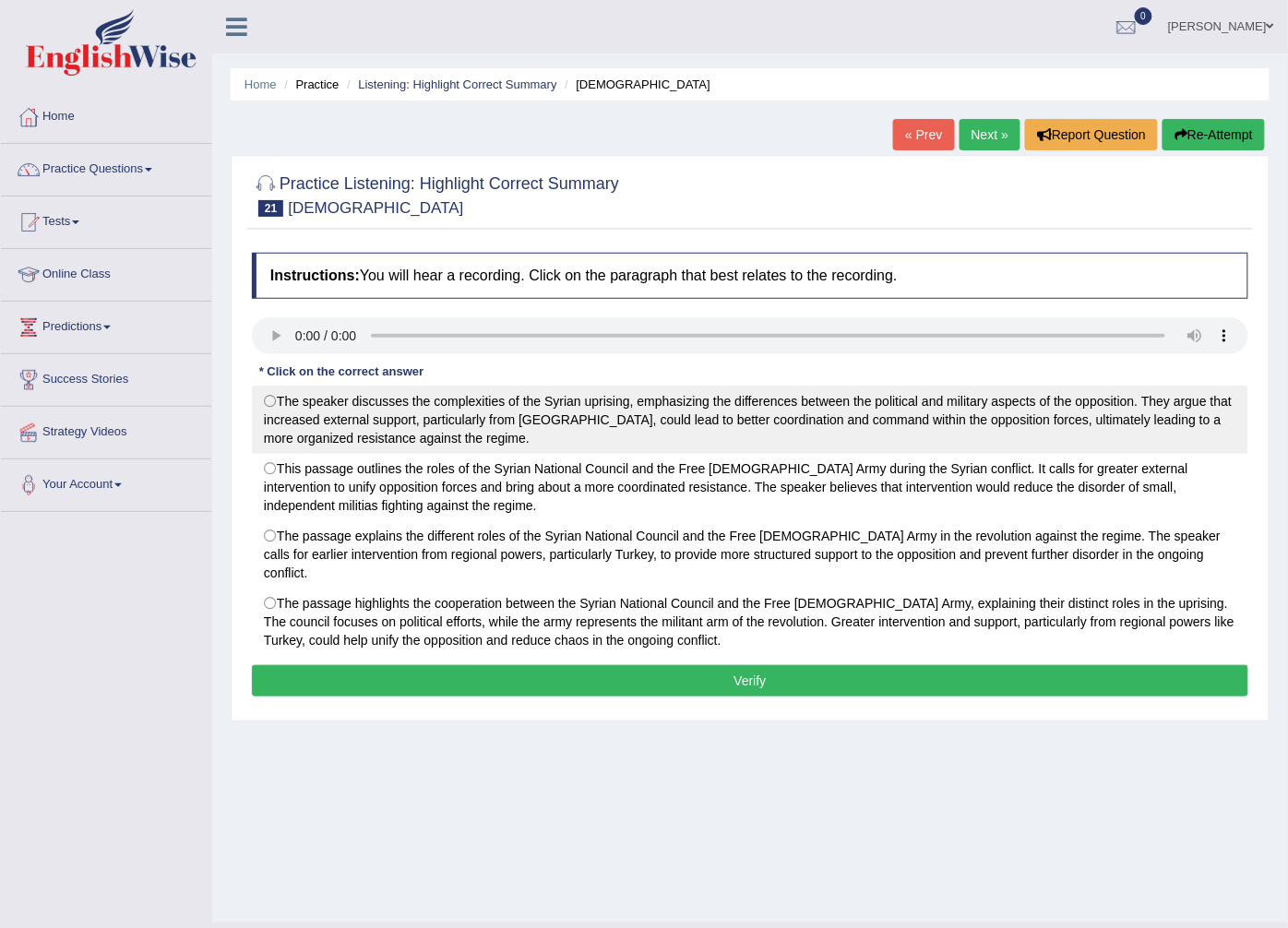
click at [287, 403] on label "The speaker discusses the complexities of the Syrian uprising, emphasizing the …" at bounding box center [750, 419] width 996 height 68
radio input "true"
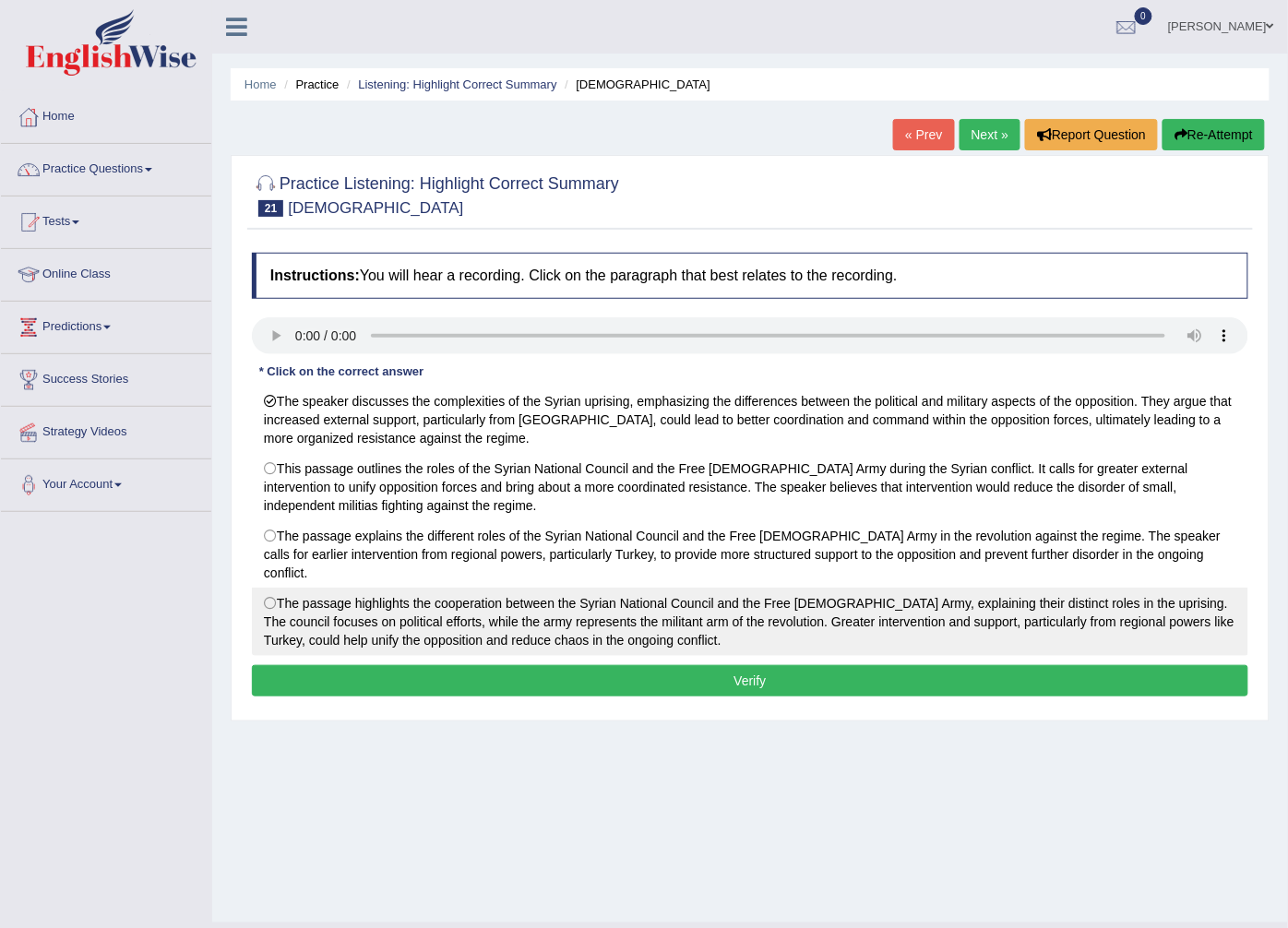
click at [382, 639] on label "The passage highlights the cooperation between the Syrian National Council and …" at bounding box center [750, 621] width 996 height 68
radio input "true"
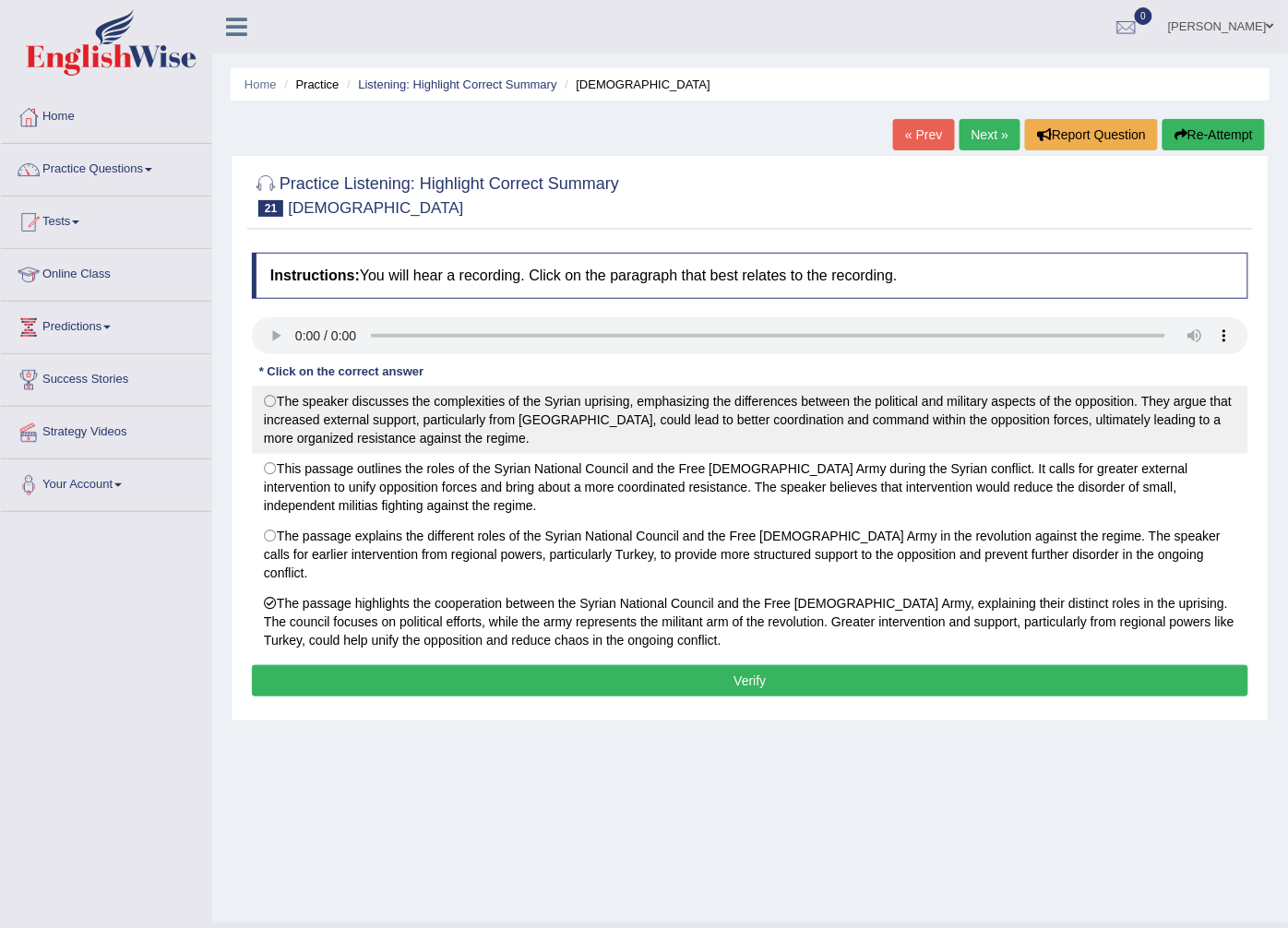
click at [302, 441] on label "The speaker discusses the complexities of the Syrian uprising, emphasizing the …" at bounding box center [750, 419] width 996 height 68
radio input "true"
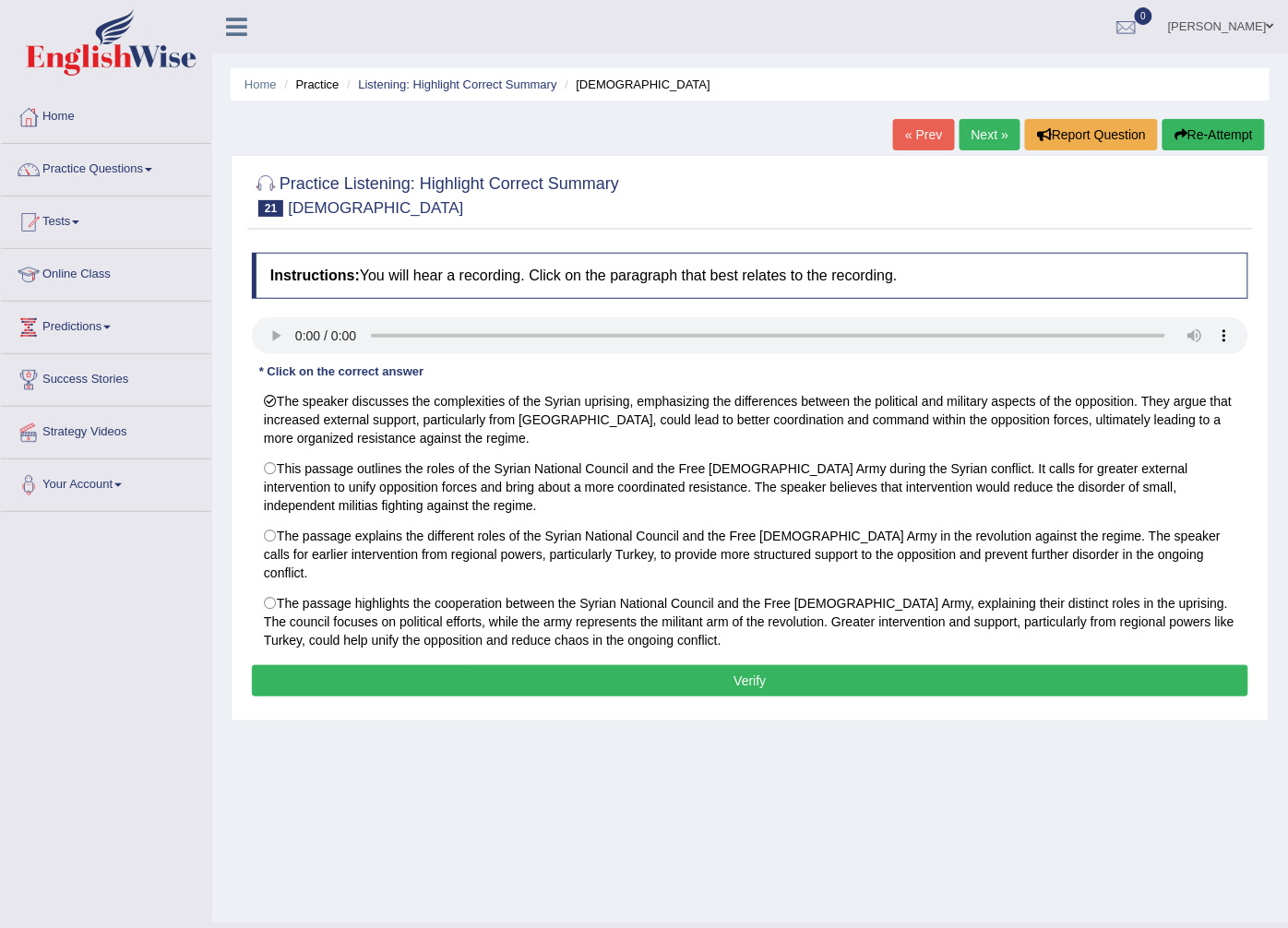
click at [388, 648] on div "Instructions: You will hear a recording. Click on the paragraph that best relat…" at bounding box center [751, 477] width 1006 height 467
click at [388, 665] on button "Verify" at bounding box center [750, 680] width 996 height 32
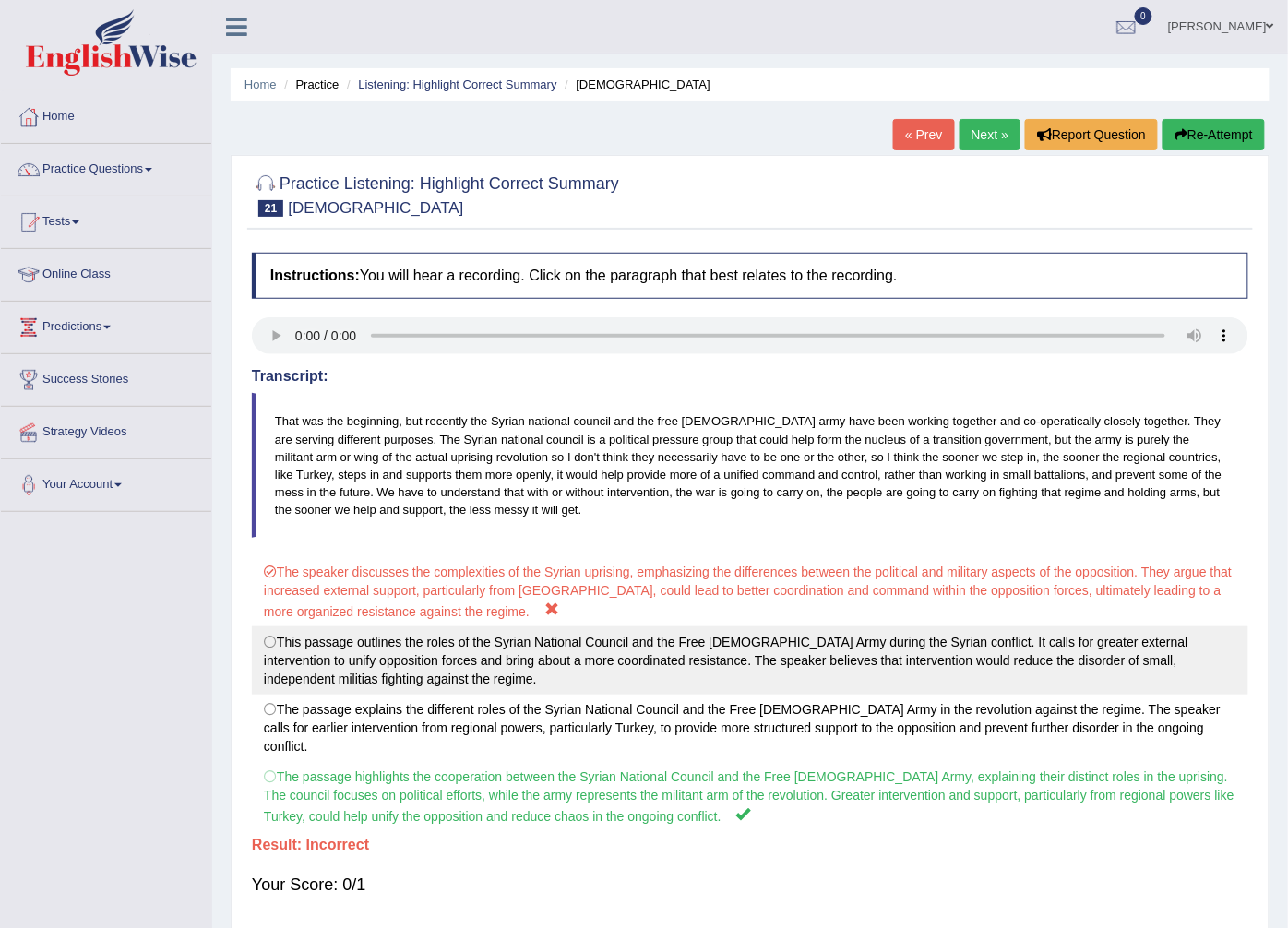
scroll to position [50, 0]
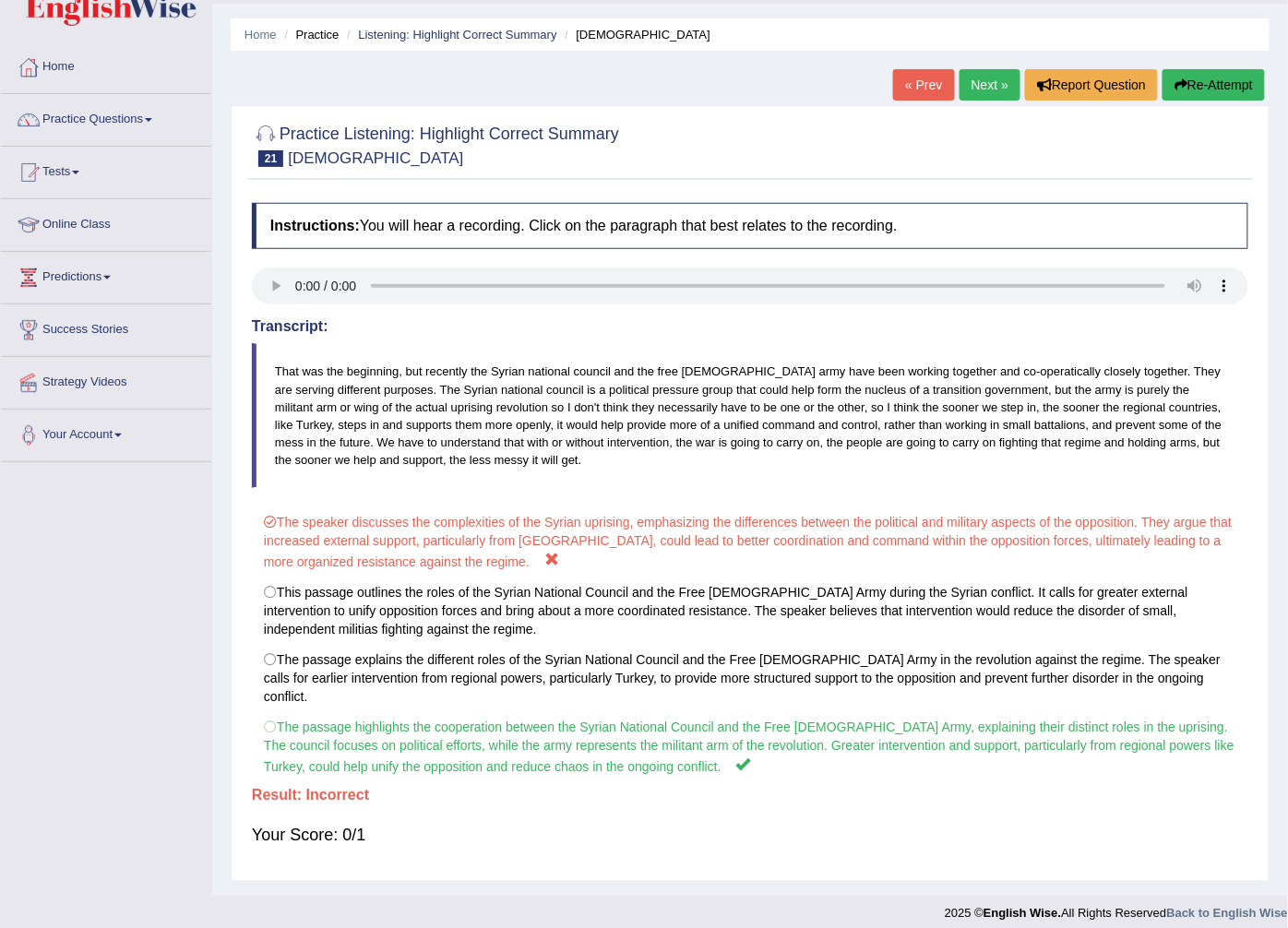
click at [976, 74] on link "Next »" at bounding box center [990, 84] width 61 height 32
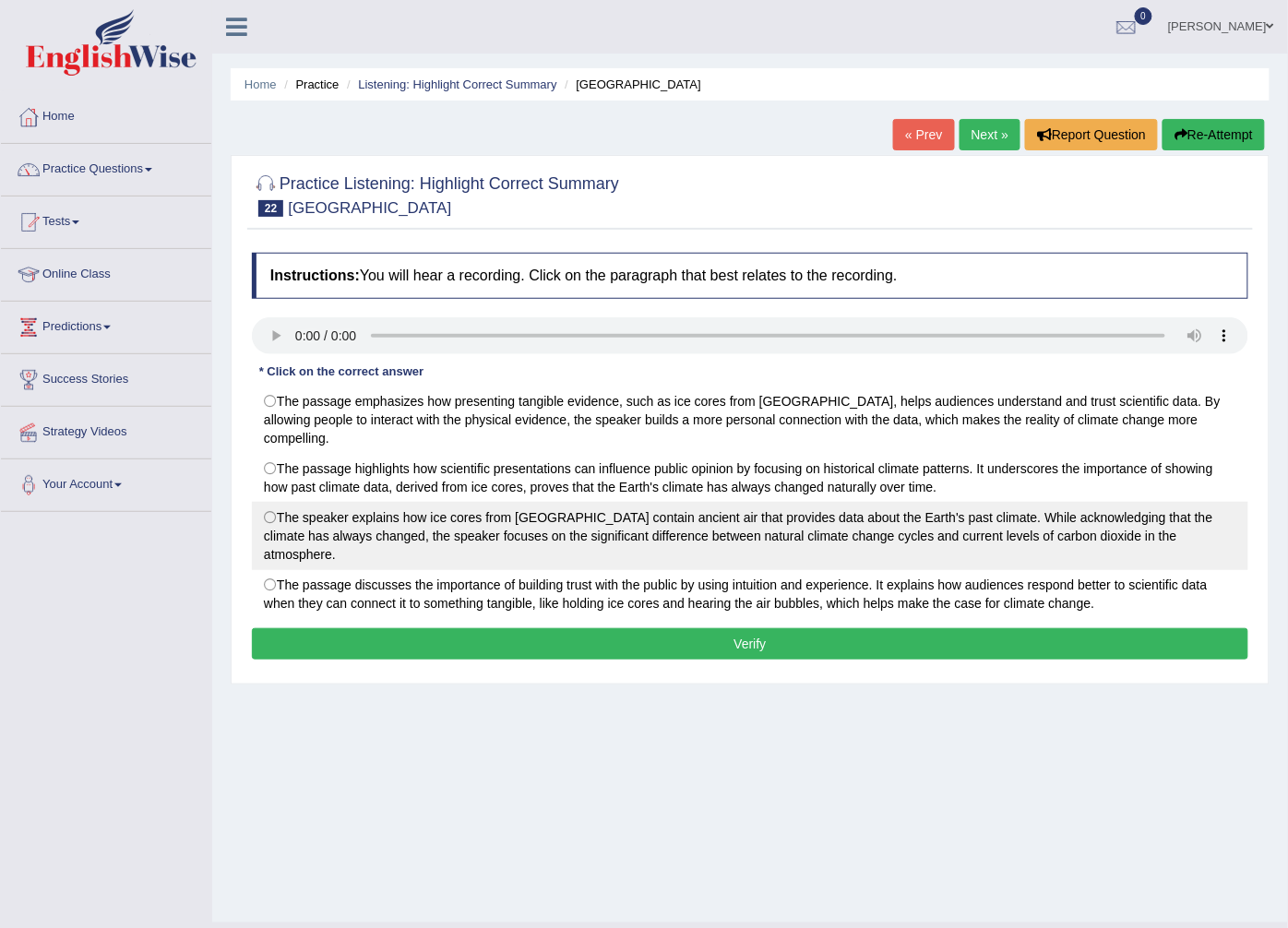
click at [288, 510] on label "The speaker explains how ice cores from Antarctica contain ancient air that pro…" at bounding box center [750, 535] width 996 height 68
radio input "true"
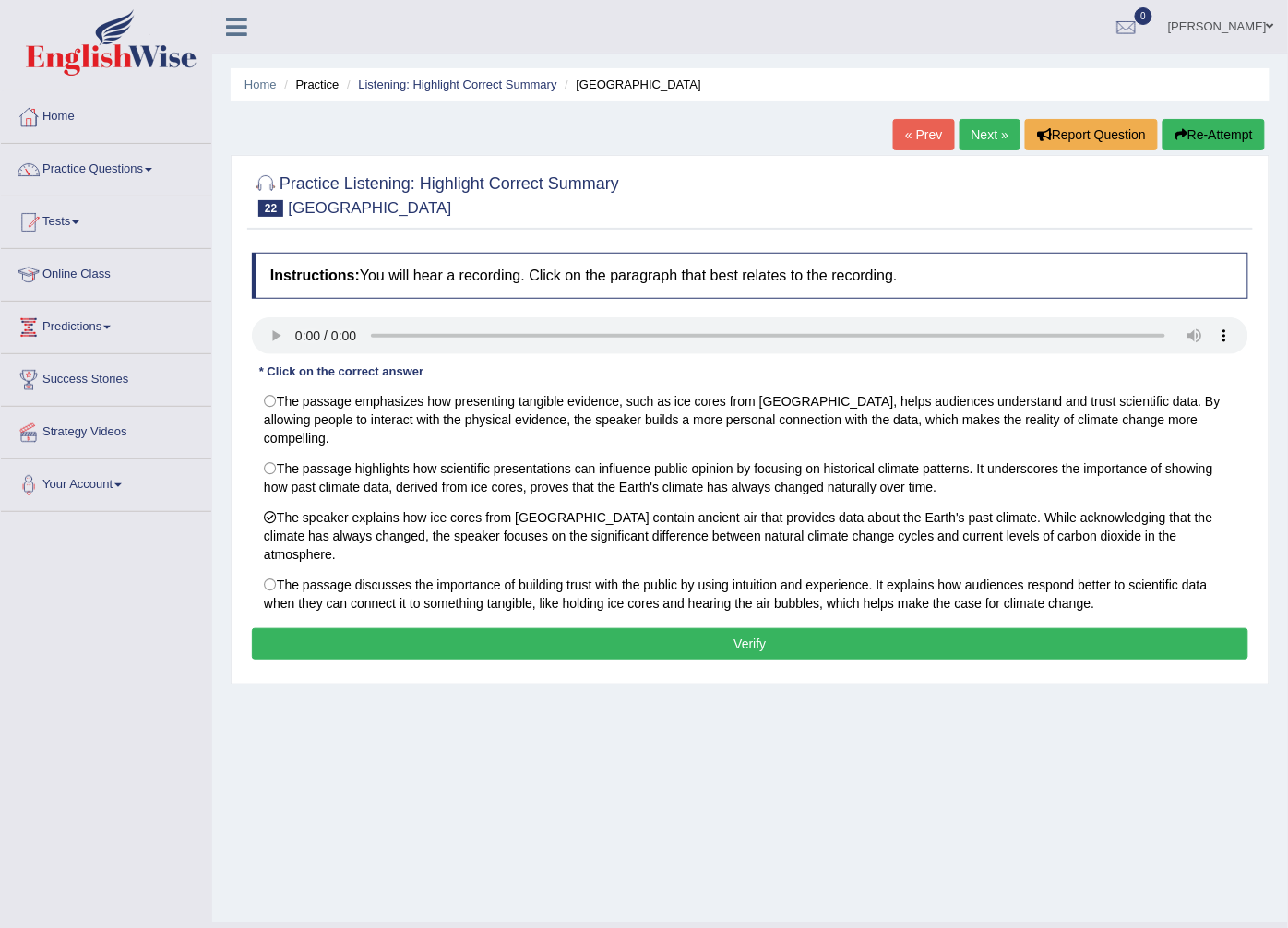
click at [528, 628] on button "Verify" at bounding box center [750, 643] width 996 height 32
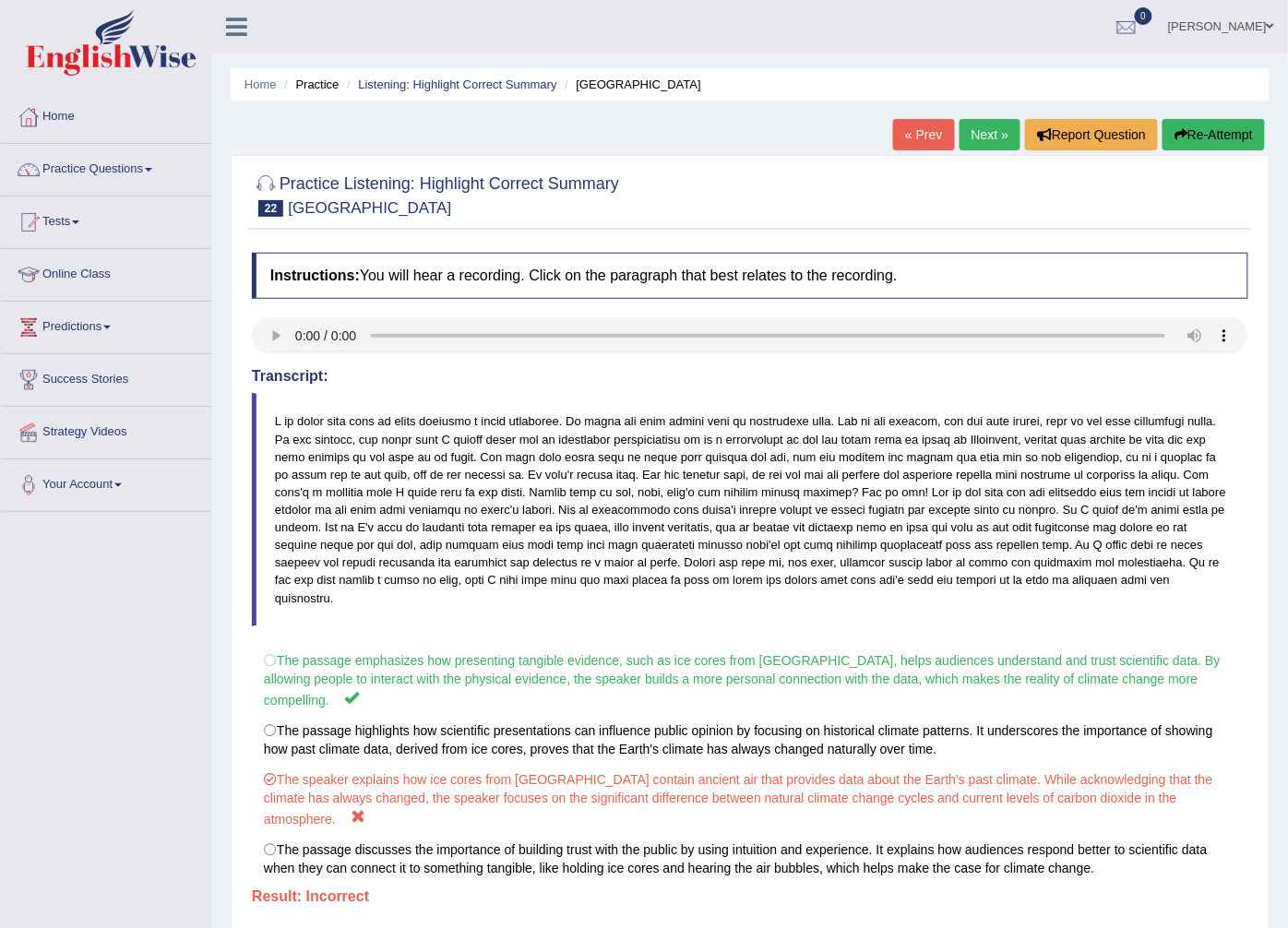
click at [988, 132] on link "Next »" at bounding box center [990, 134] width 61 height 32
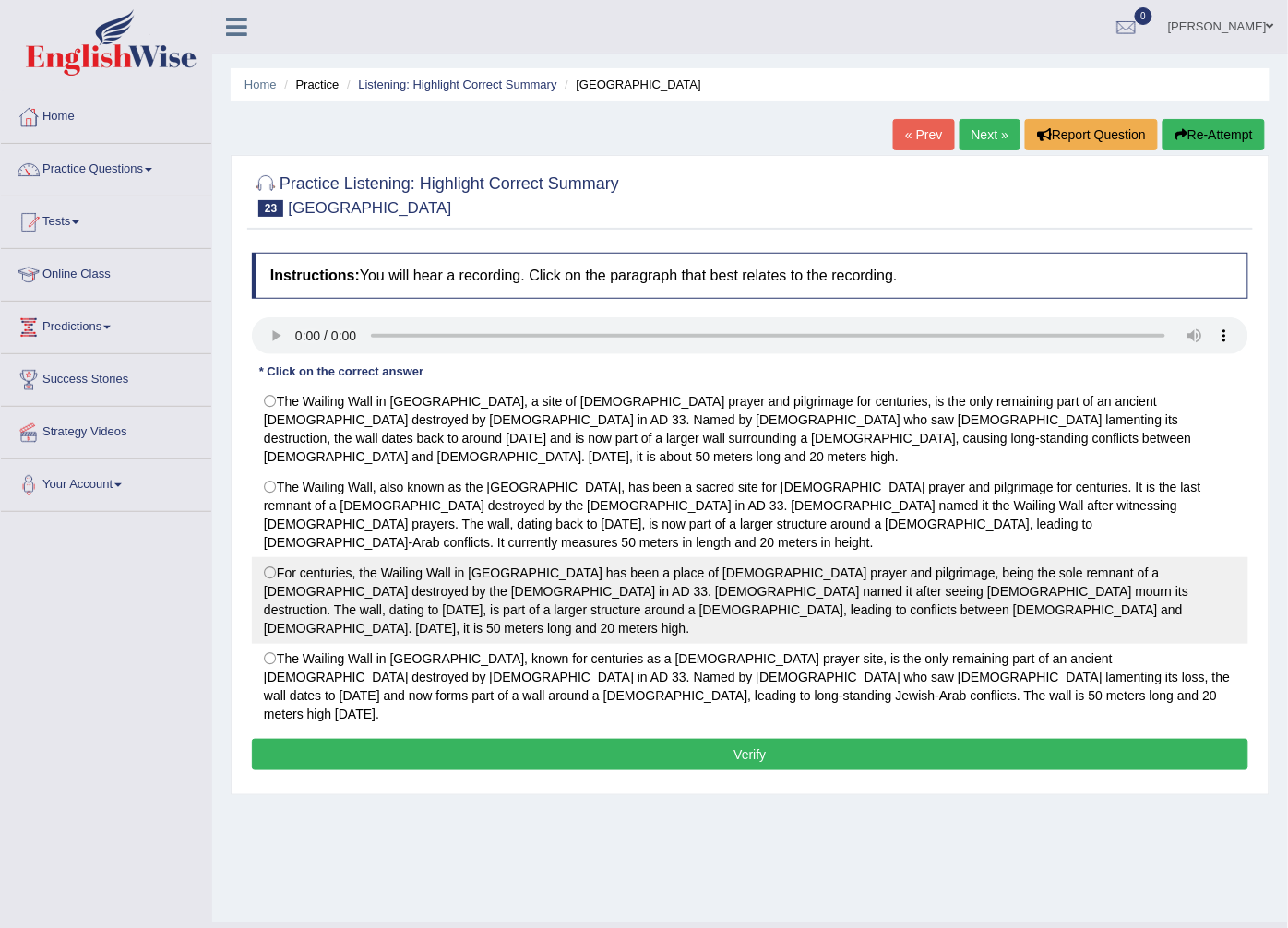
click at [273, 557] on label "For centuries, the Wailing Wall in Jerusalem has been a place of Jewish prayer …" at bounding box center [750, 600] width 996 height 87
radio input "true"
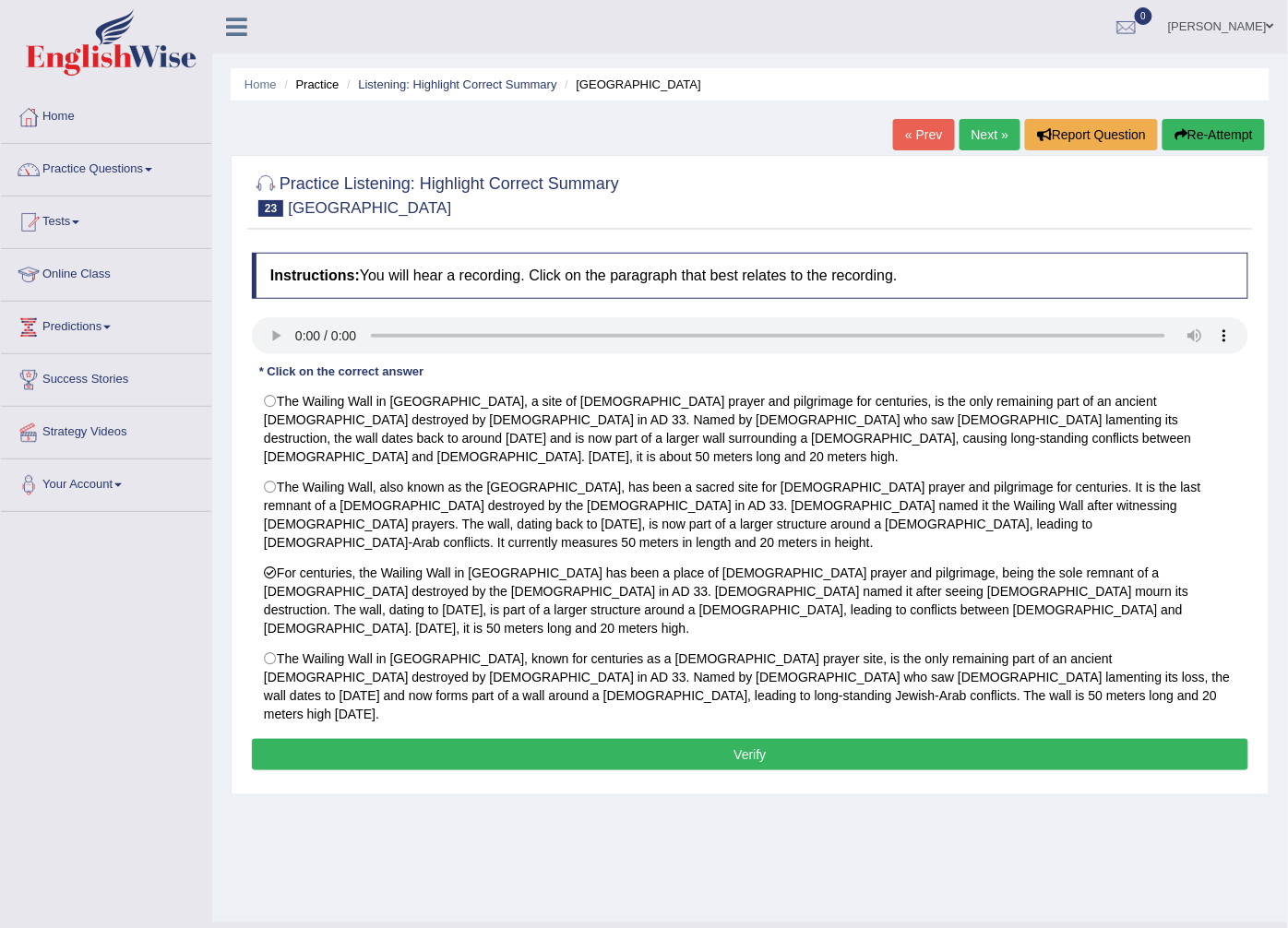
click at [362, 739] on button "Verify" at bounding box center [750, 754] width 996 height 32
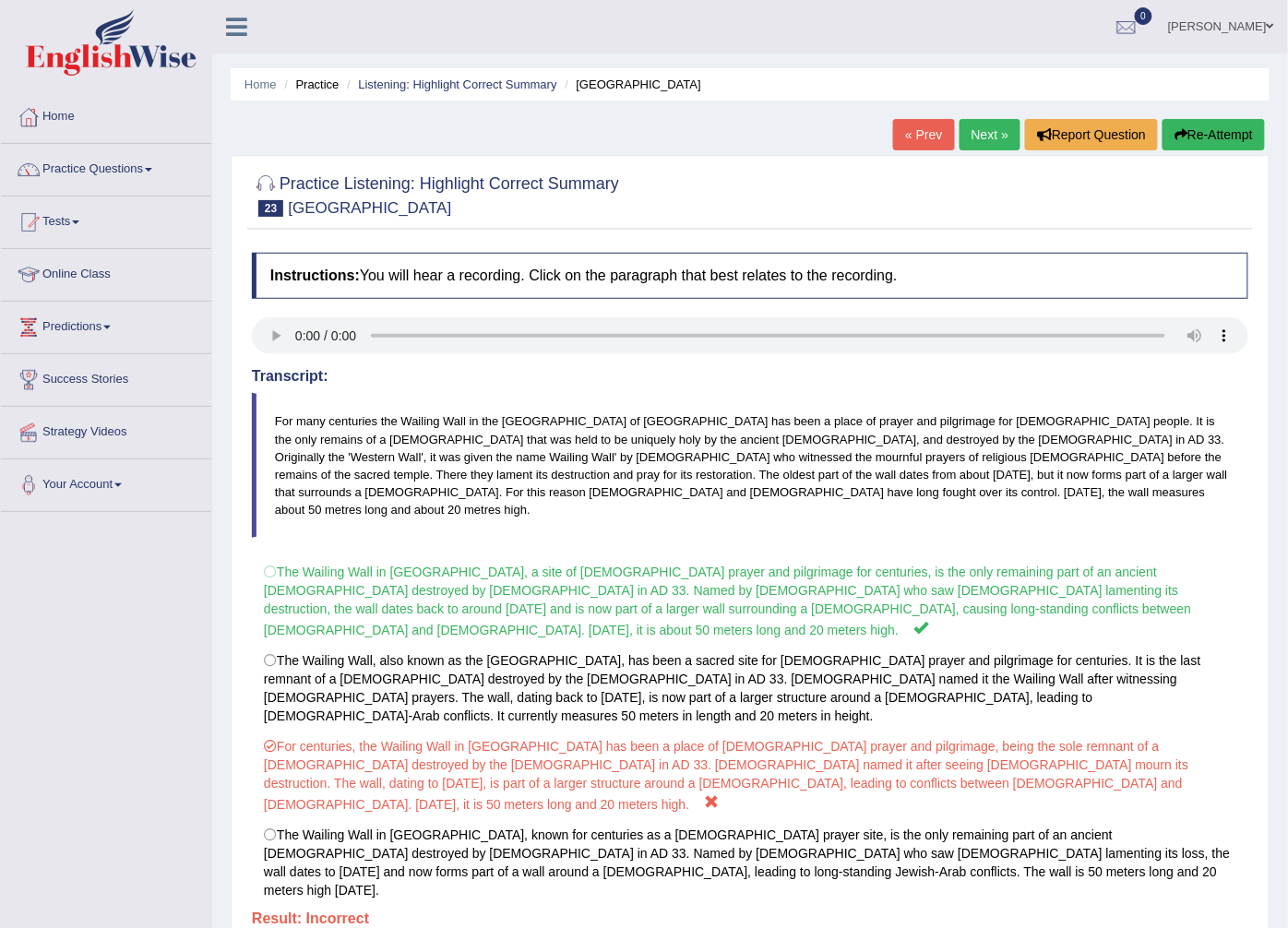
click at [983, 121] on link "Next »" at bounding box center [990, 134] width 61 height 32
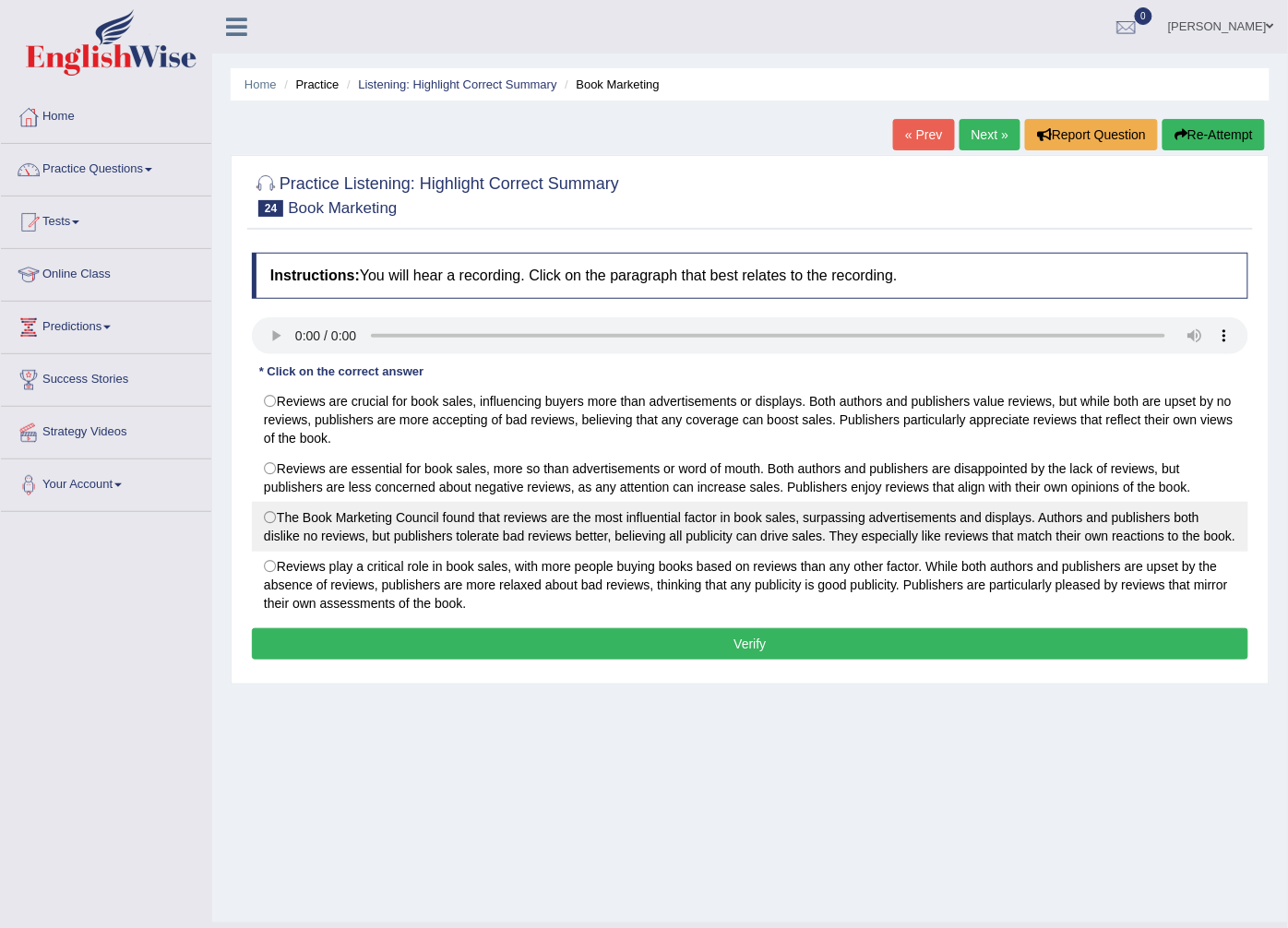
click at [430, 526] on label "The Book Marketing Council found that reviews are the most influential factor i…" at bounding box center [750, 527] width 996 height 50
radio input "true"
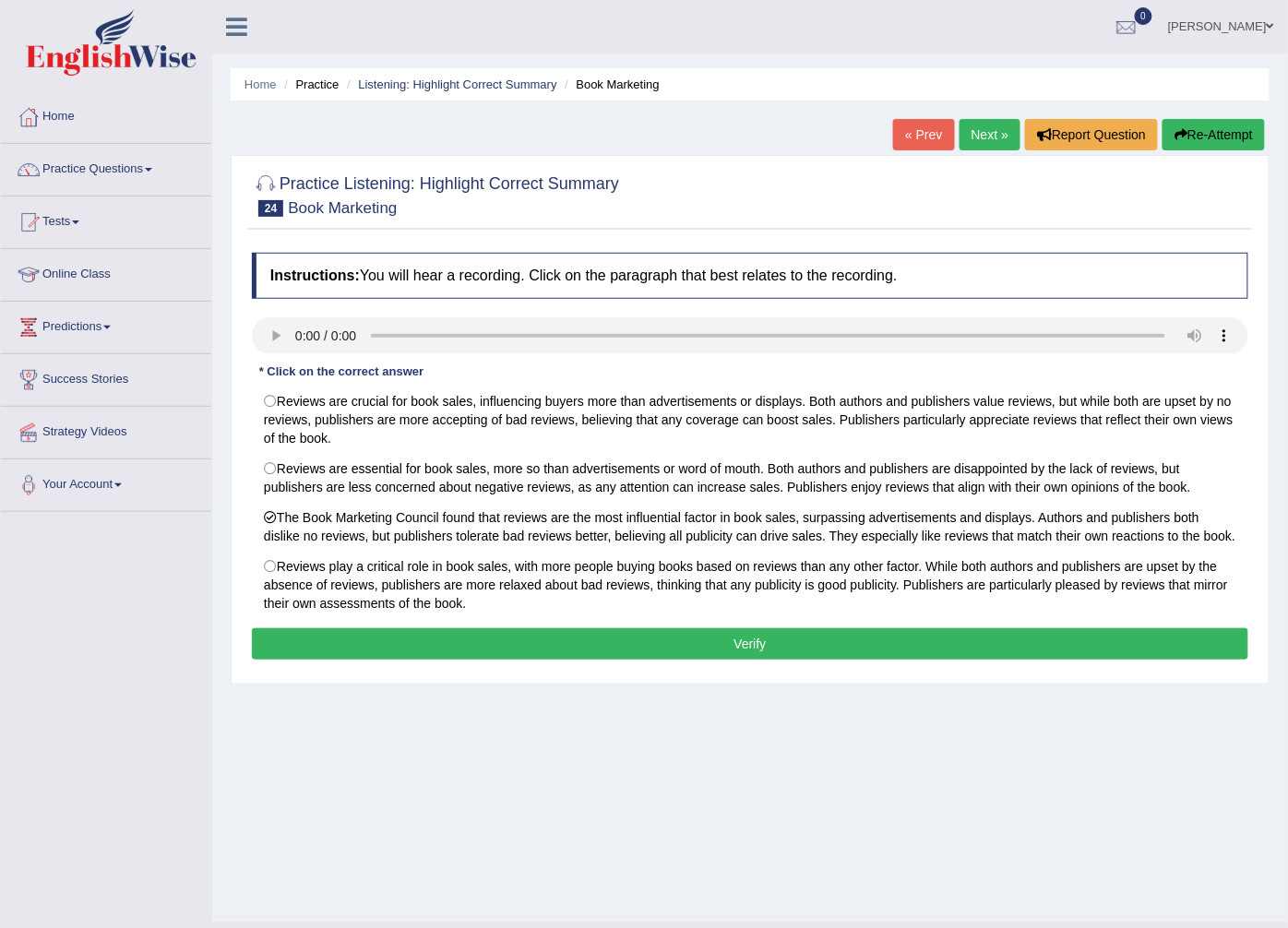
click at [591, 640] on button "Verify" at bounding box center [750, 643] width 996 height 32
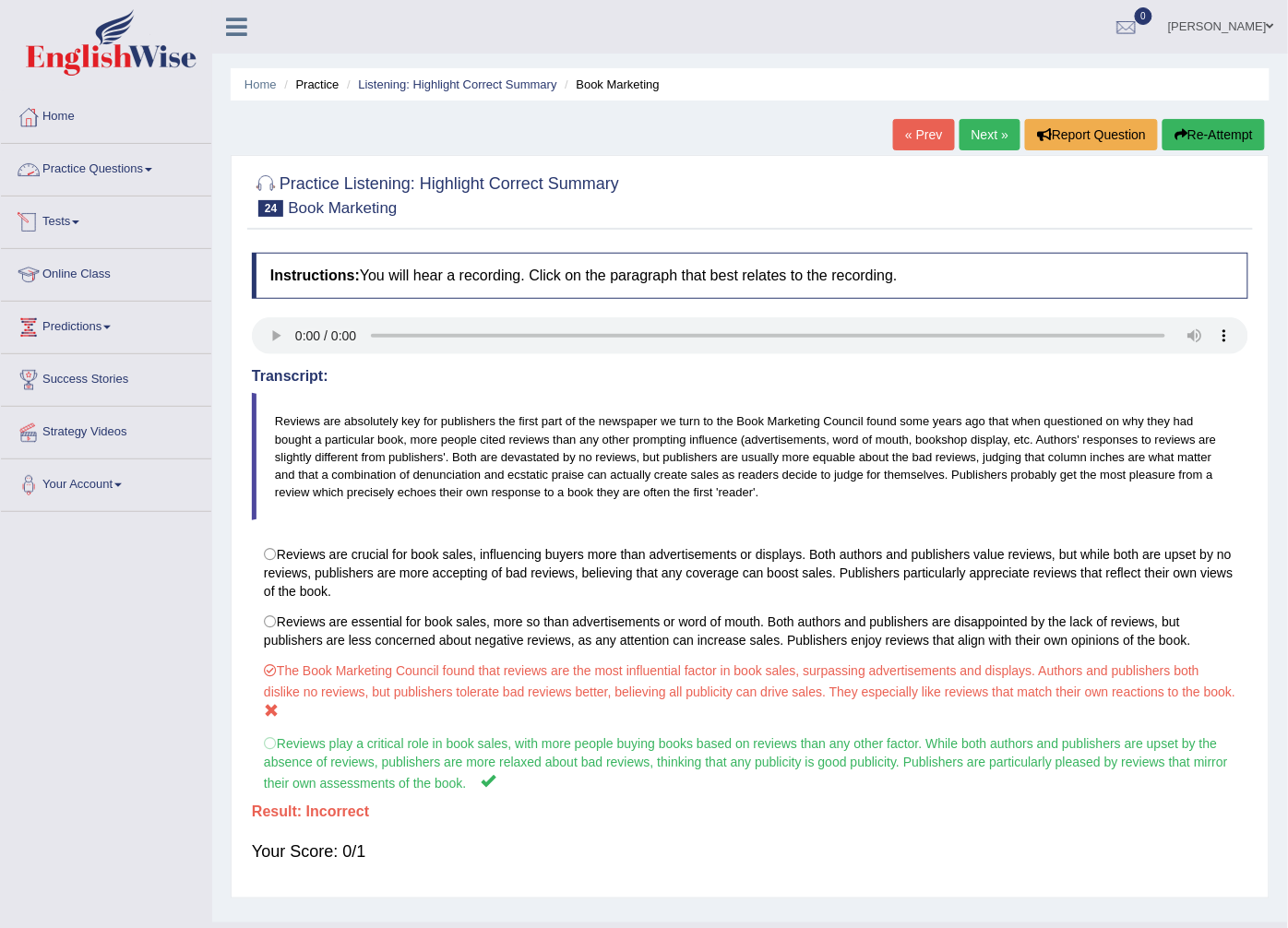
click at [135, 159] on link "Practice Questions" at bounding box center [106, 167] width 210 height 46
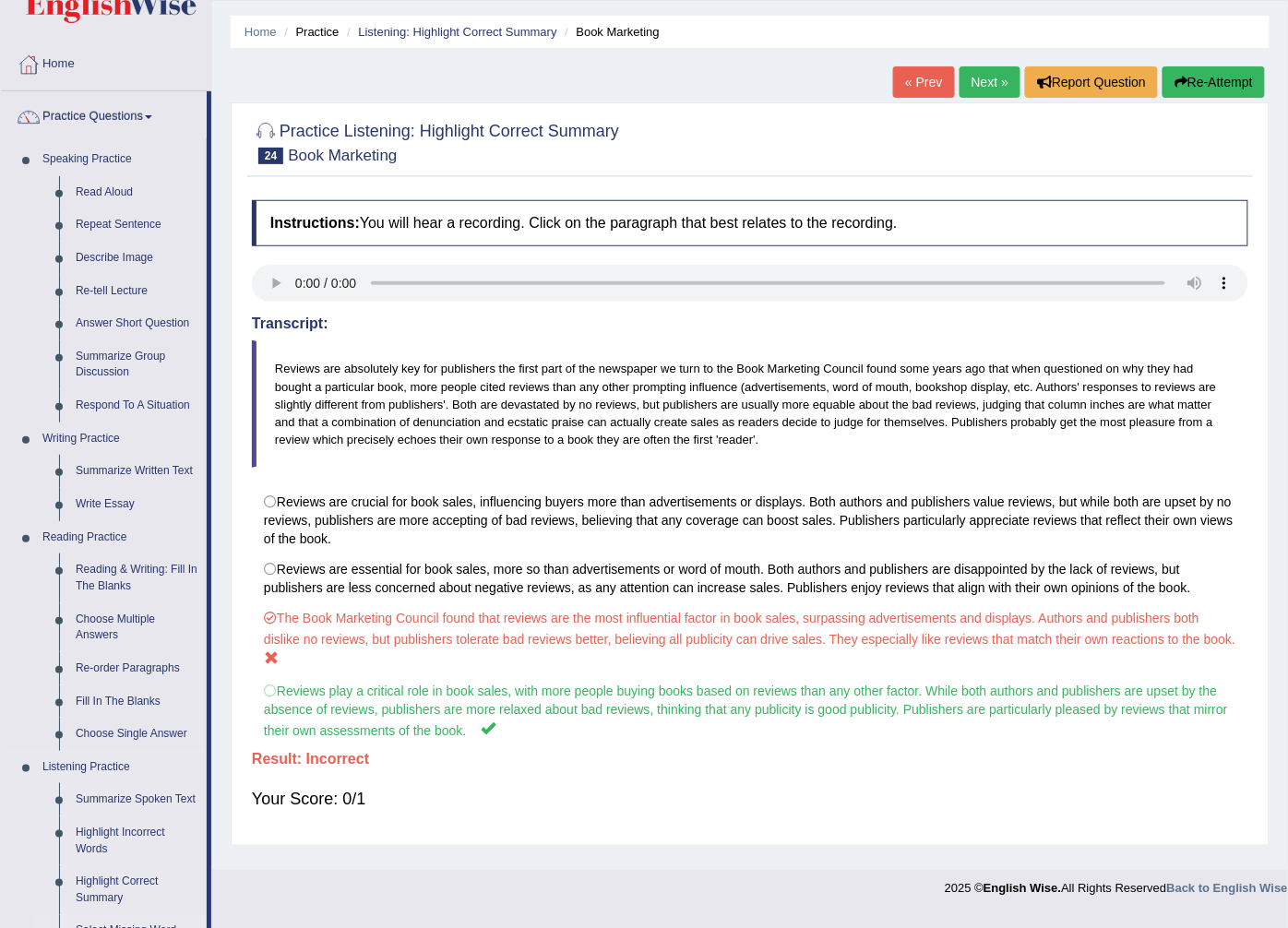
scroll to position [102, 0]
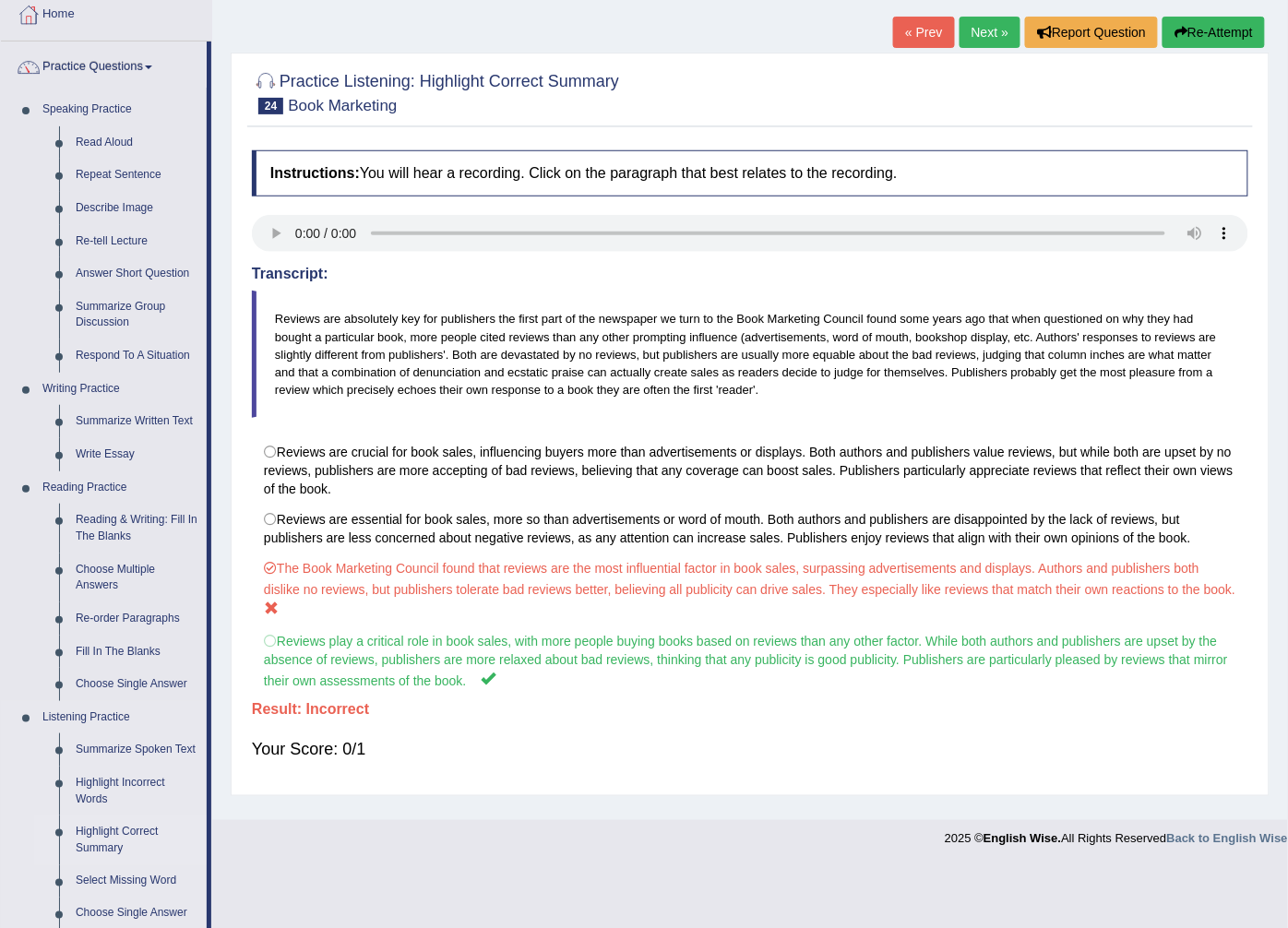
click at [113, 823] on link "Highlight Correct Summary" at bounding box center [137, 839] width 140 height 49
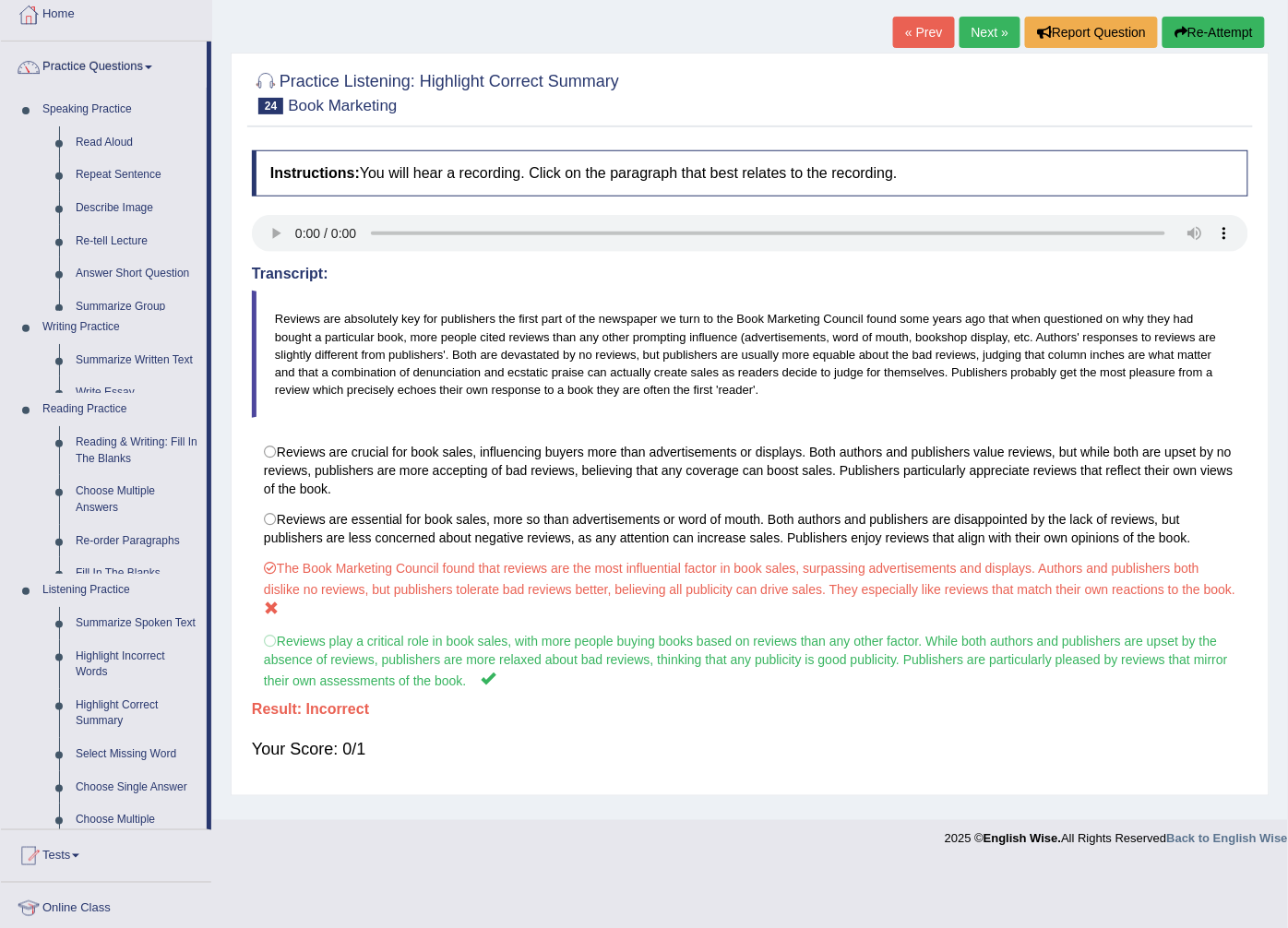
scroll to position [39, 0]
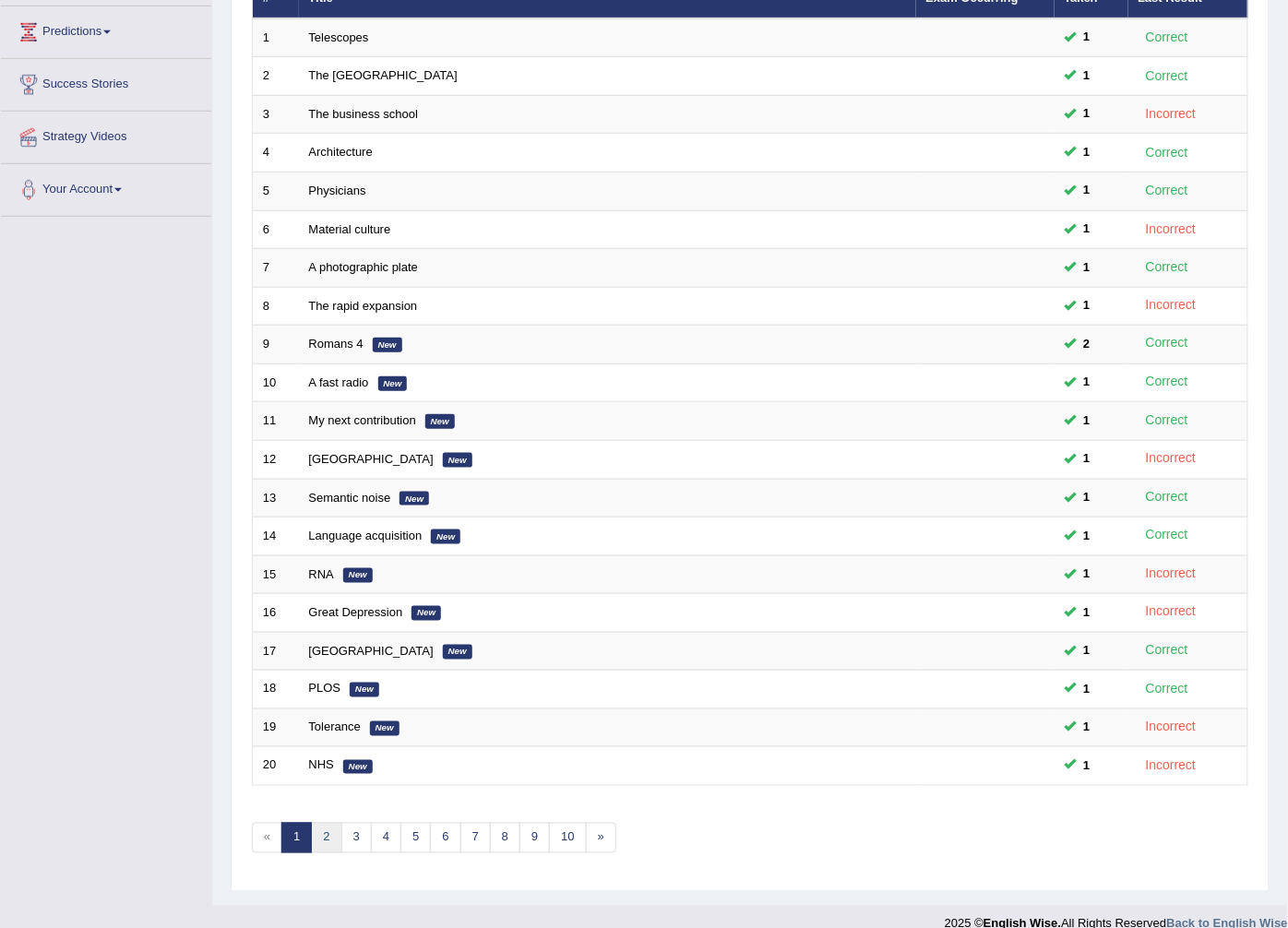
click at [327, 823] on link "2" at bounding box center [326, 838] width 31 height 31
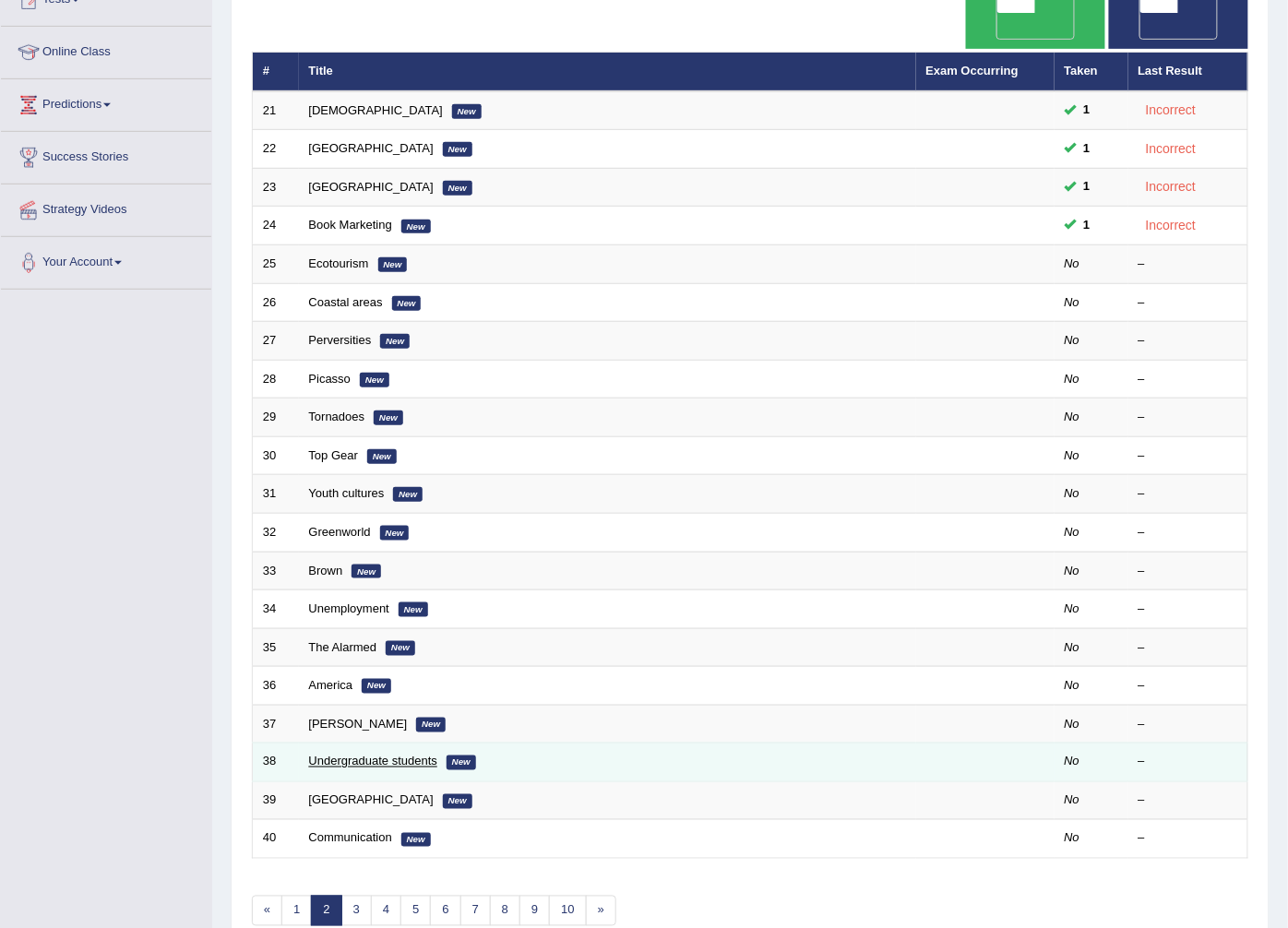
scroll to position [295, 0]
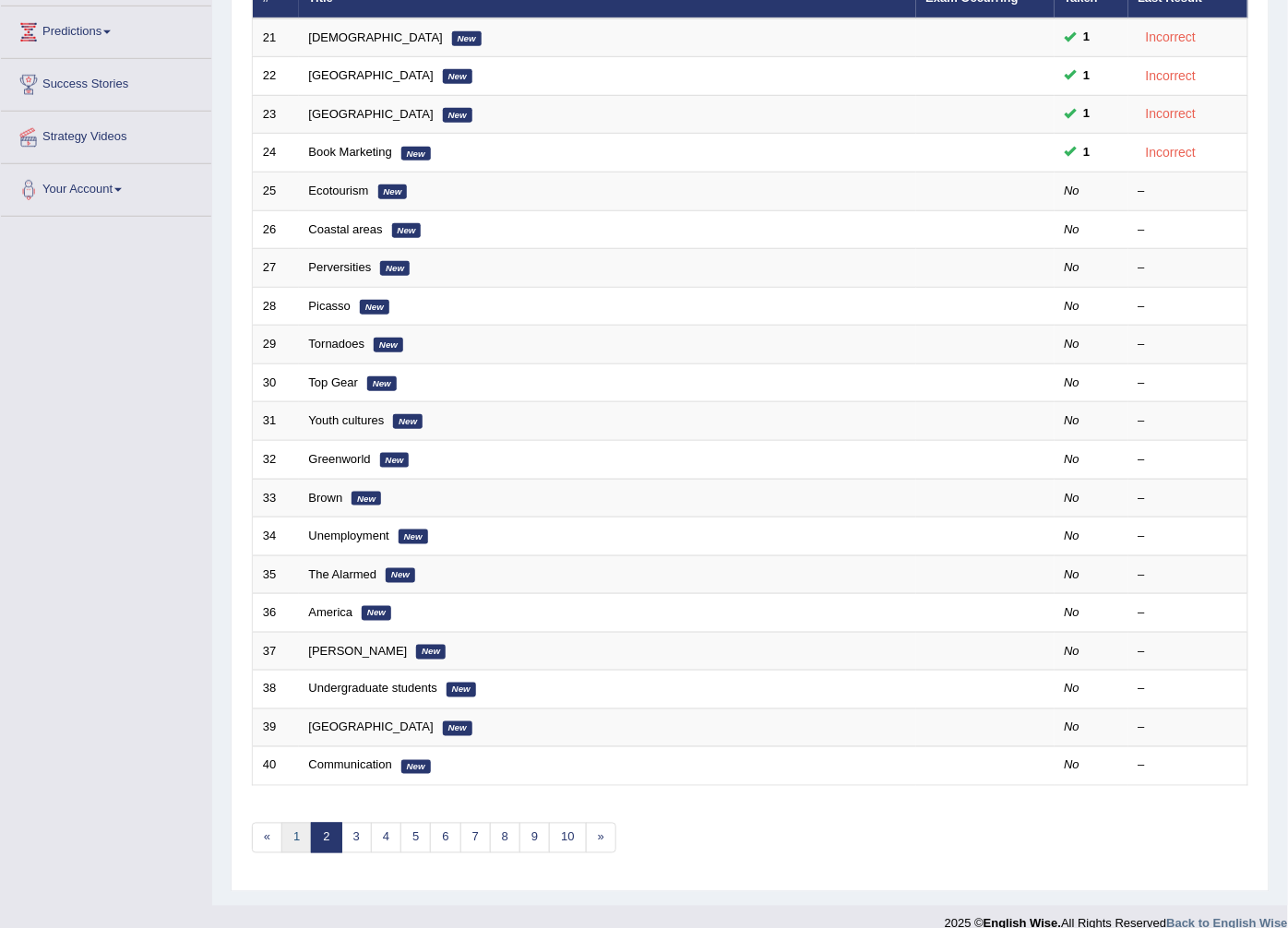
click at [292, 823] on link "1" at bounding box center [296, 838] width 31 height 31
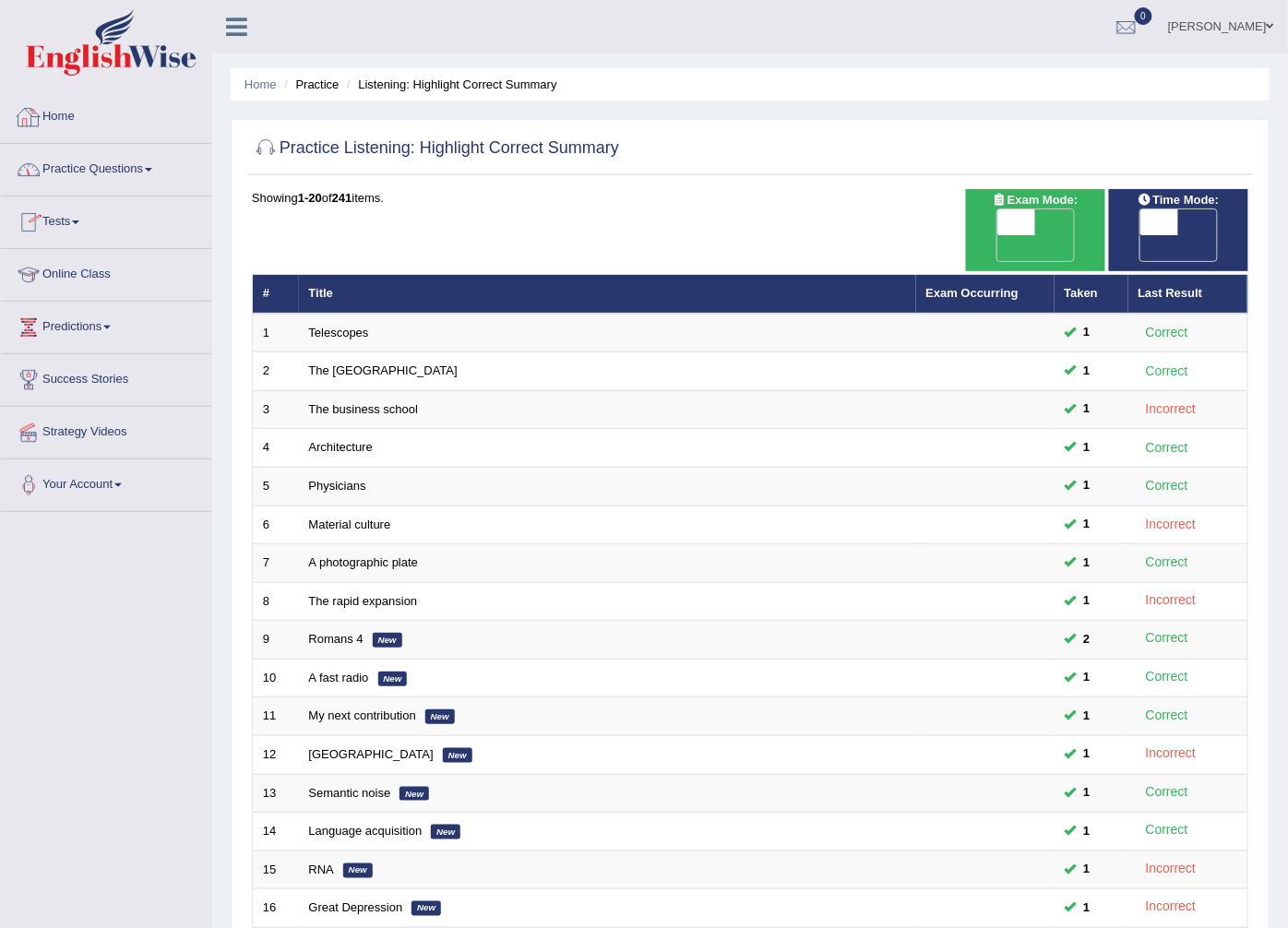
click at [101, 166] on link "Practice Questions" at bounding box center [106, 167] width 210 height 46
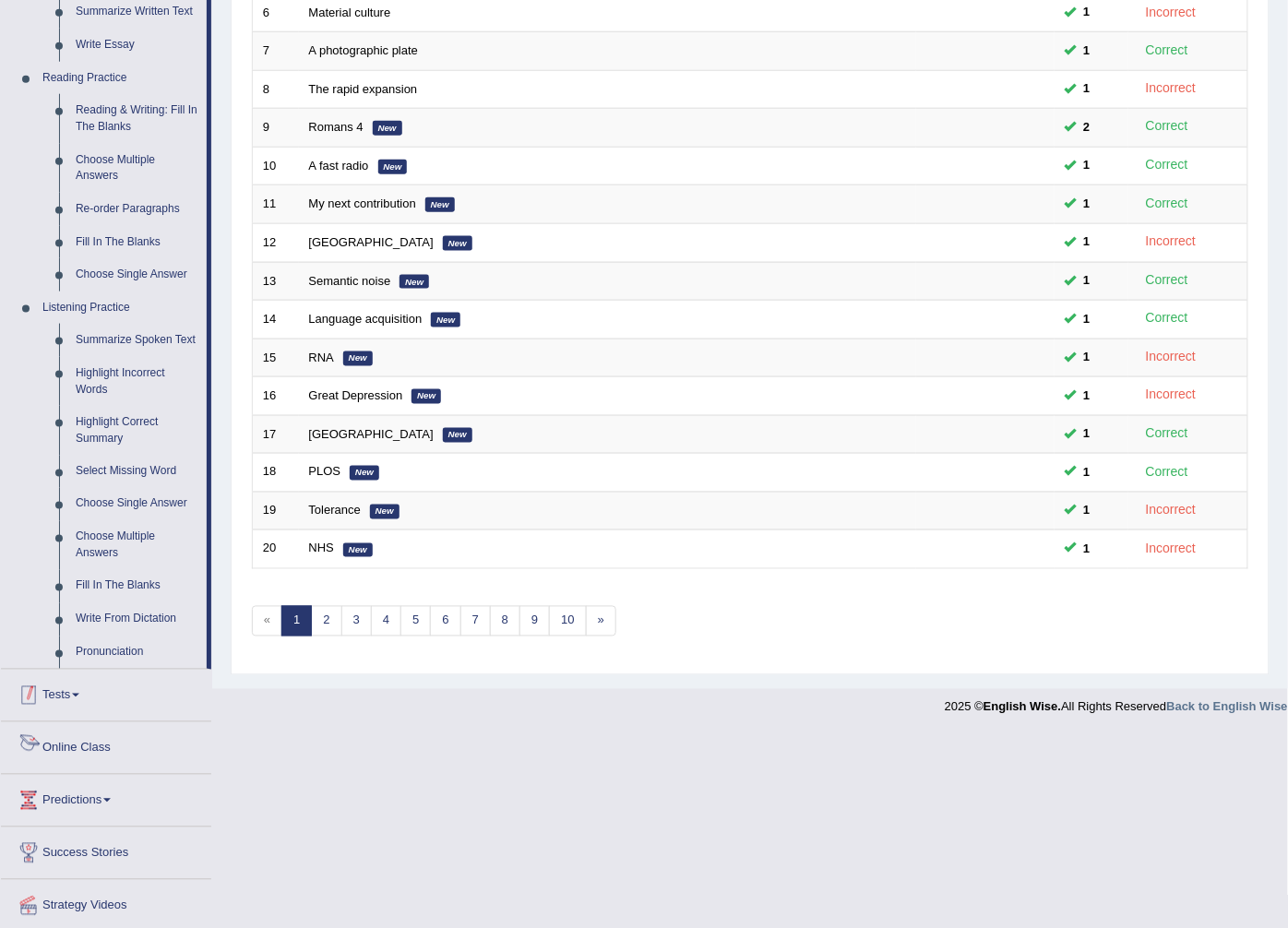
scroll to position [569, 0]
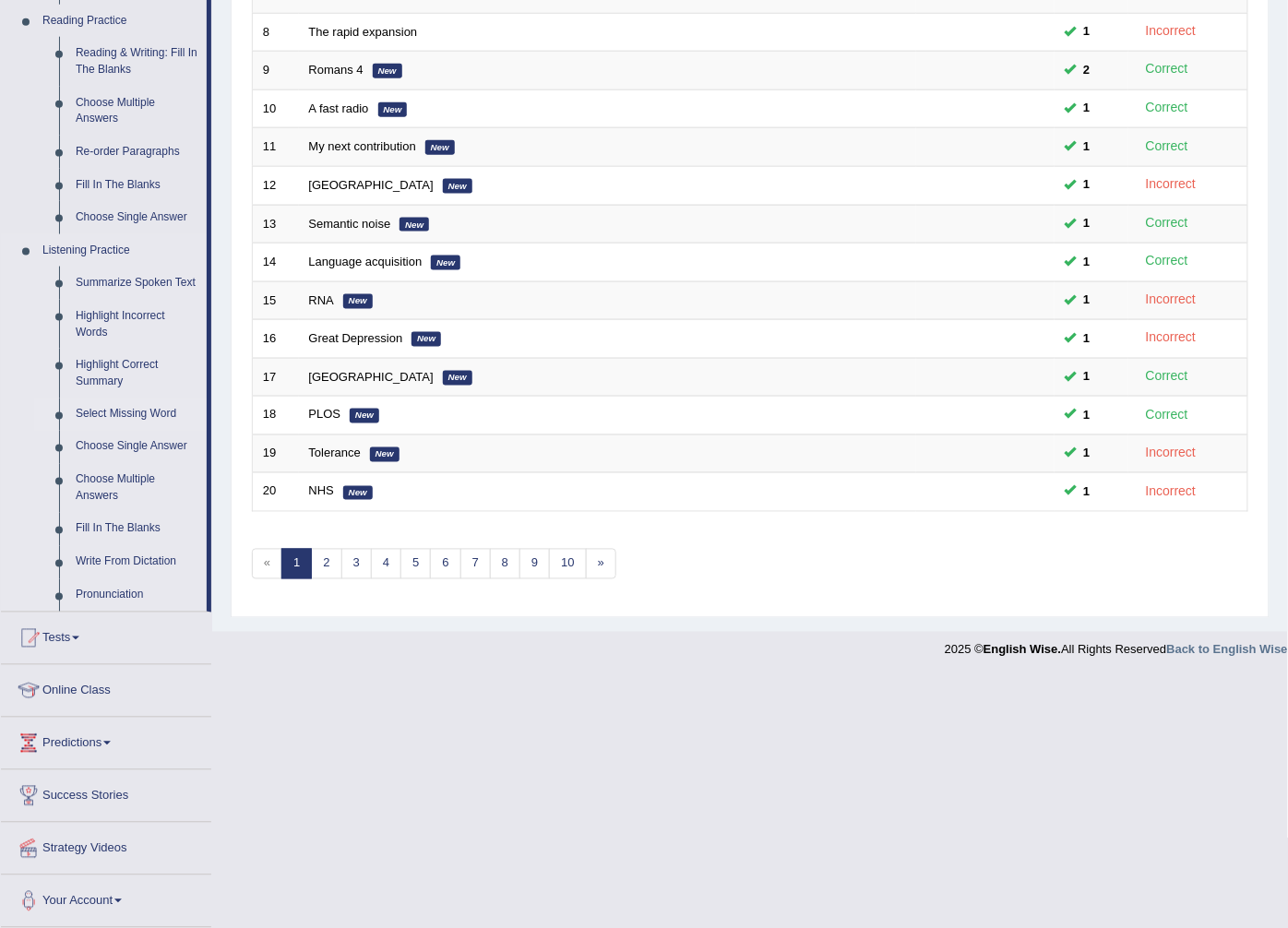
click at [98, 411] on link "Select Missing Word" at bounding box center [137, 415] width 140 height 33
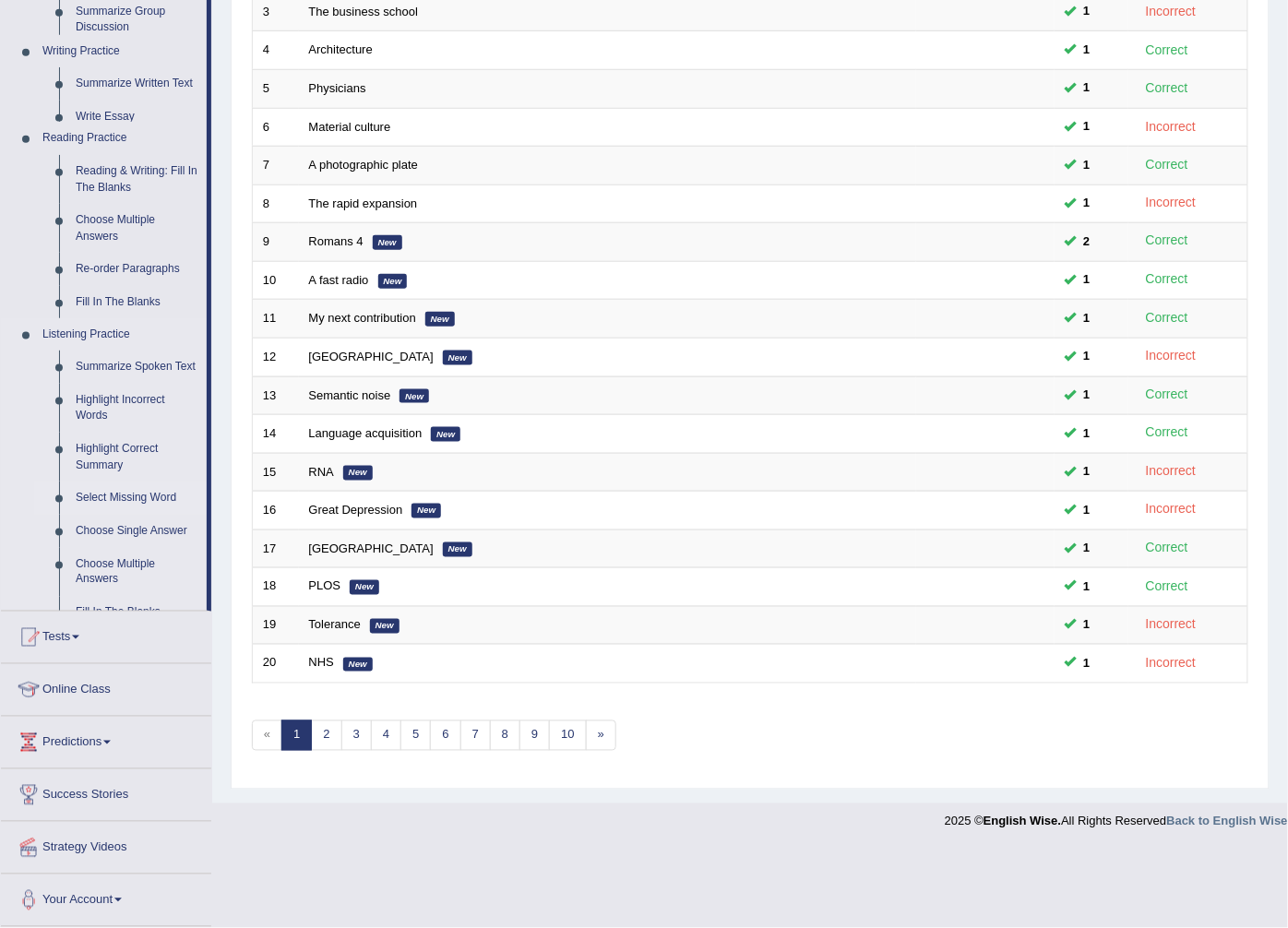
scroll to position [295, 0]
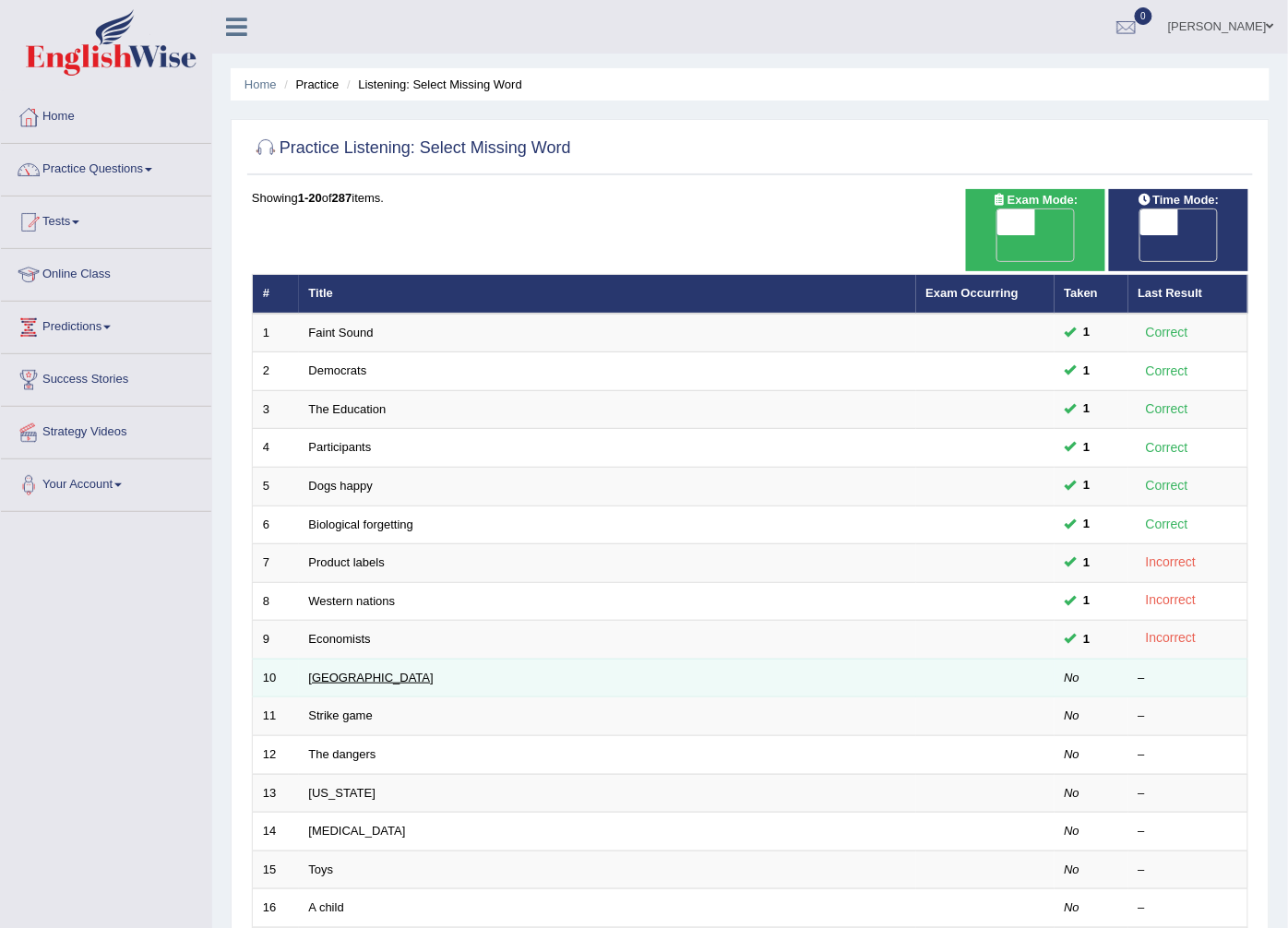
click at [355, 670] on link "[GEOGRAPHIC_DATA]" at bounding box center [371, 677] width 124 height 13
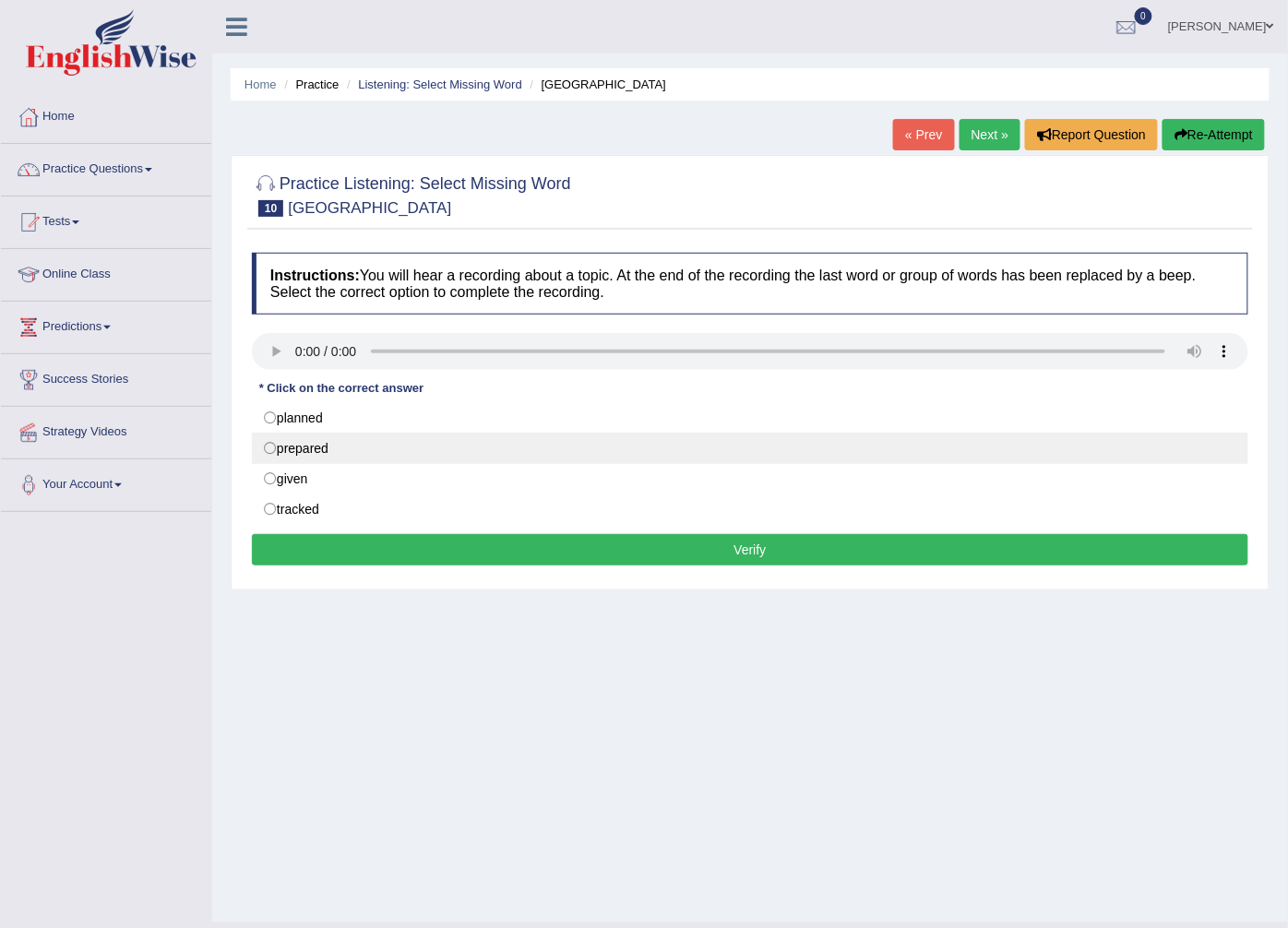
click at [342, 445] on label "prepared" at bounding box center [750, 448] width 996 height 32
radio input "true"
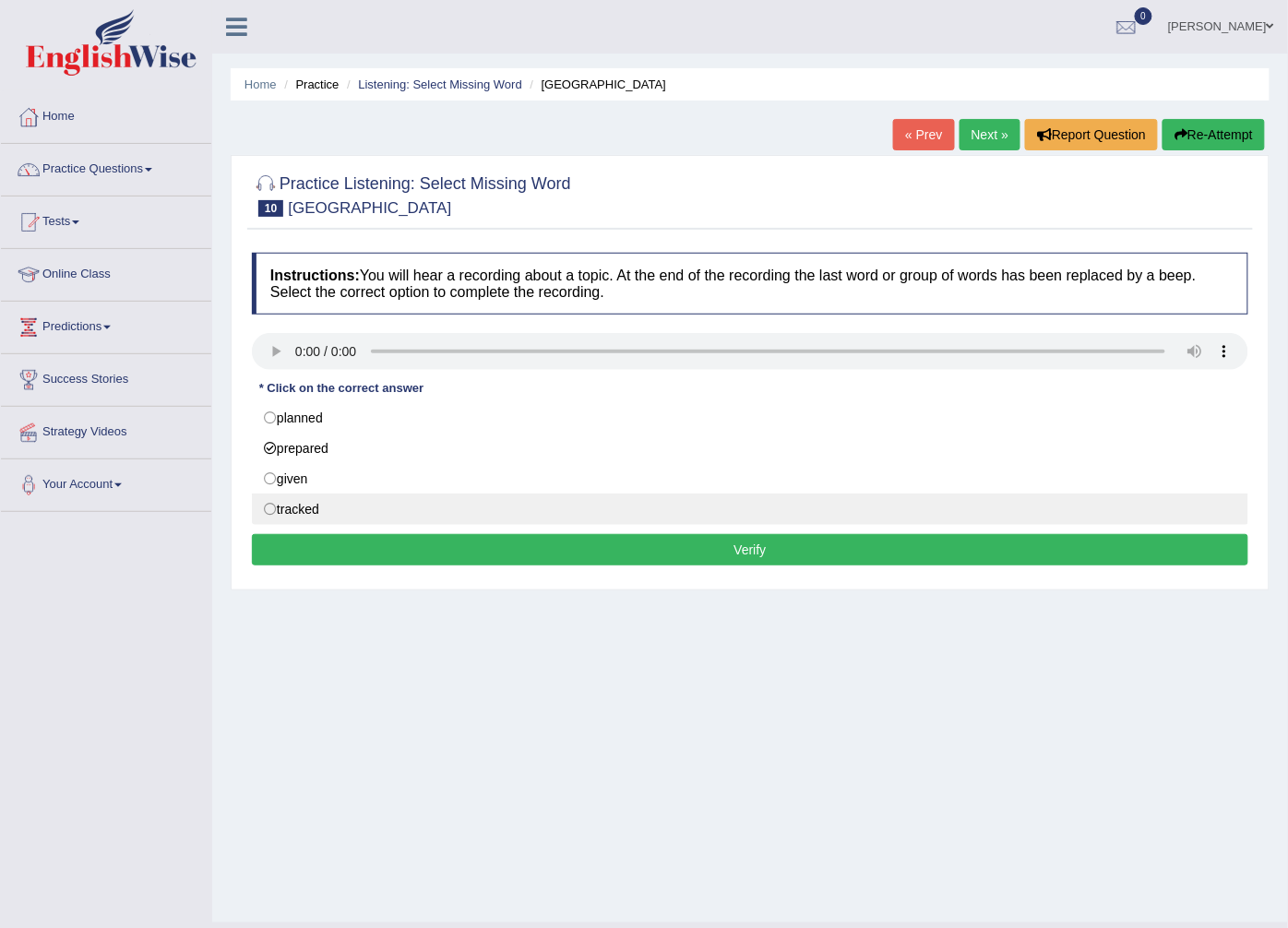
click at [351, 514] on label "tracked" at bounding box center [750, 508] width 996 height 32
radio input "true"
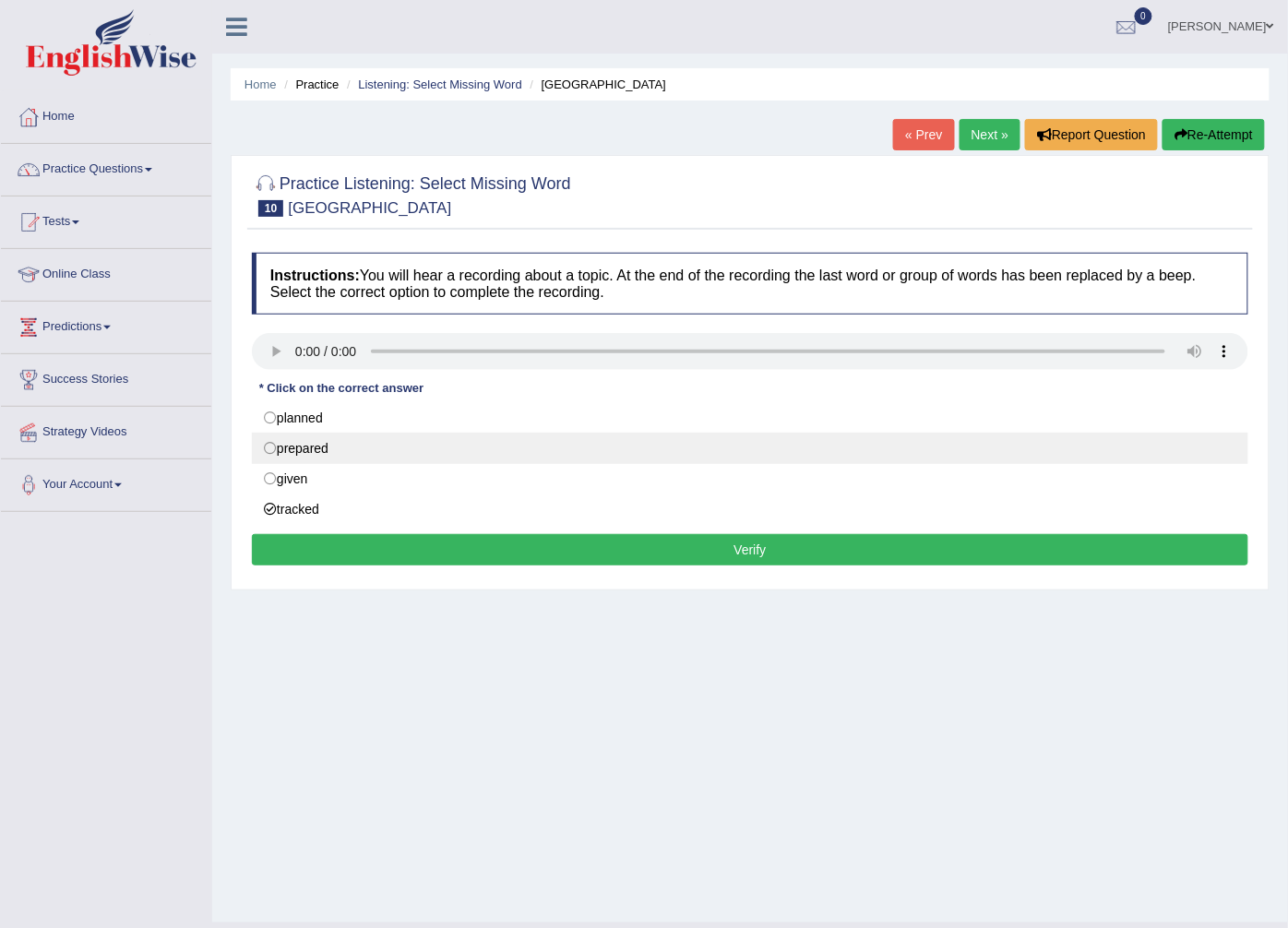
click at [361, 447] on label "prepared" at bounding box center [750, 448] width 996 height 32
radio input "true"
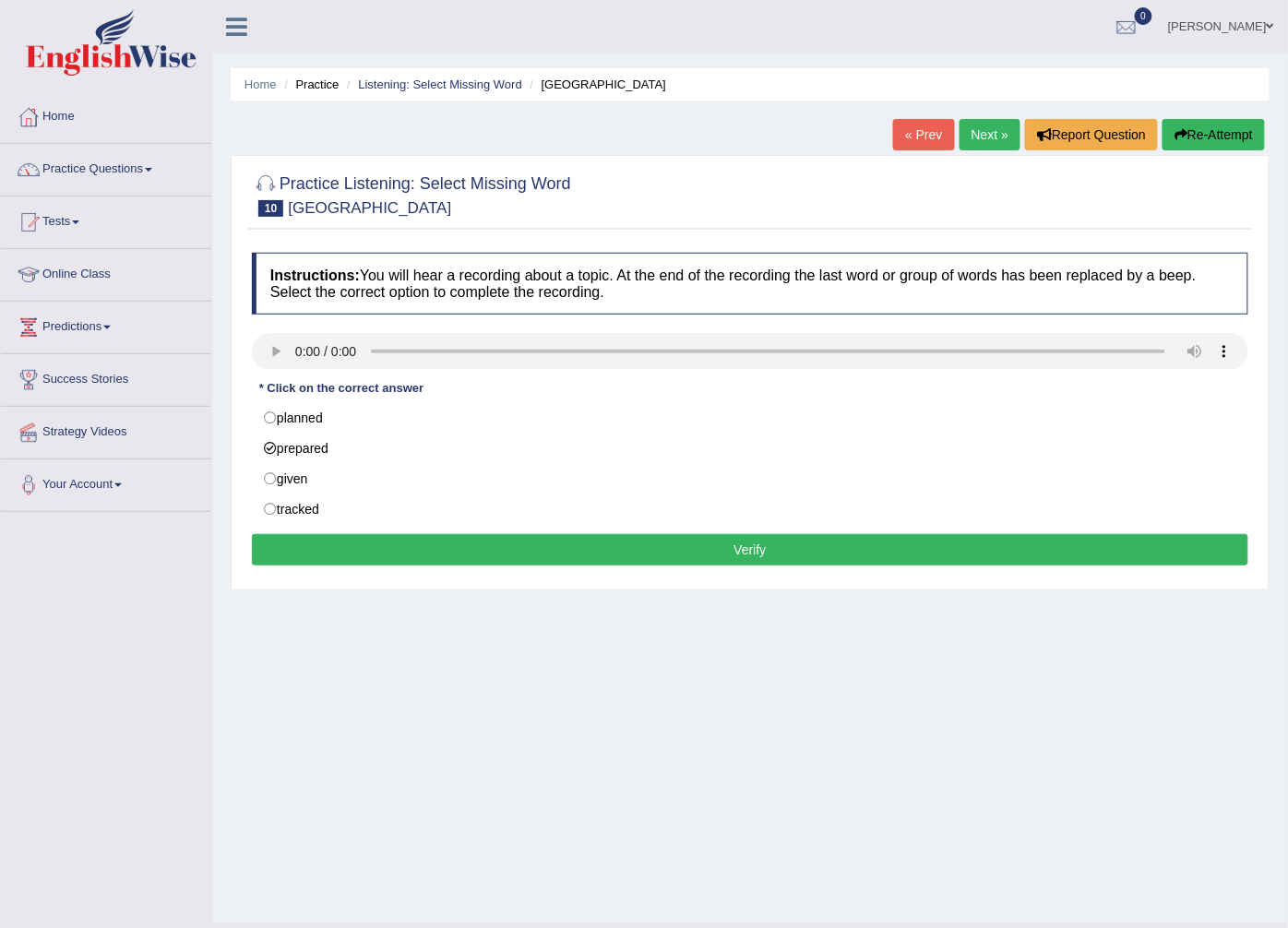
click at [358, 550] on button "Verify" at bounding box center [750, 550] width 996 height 32
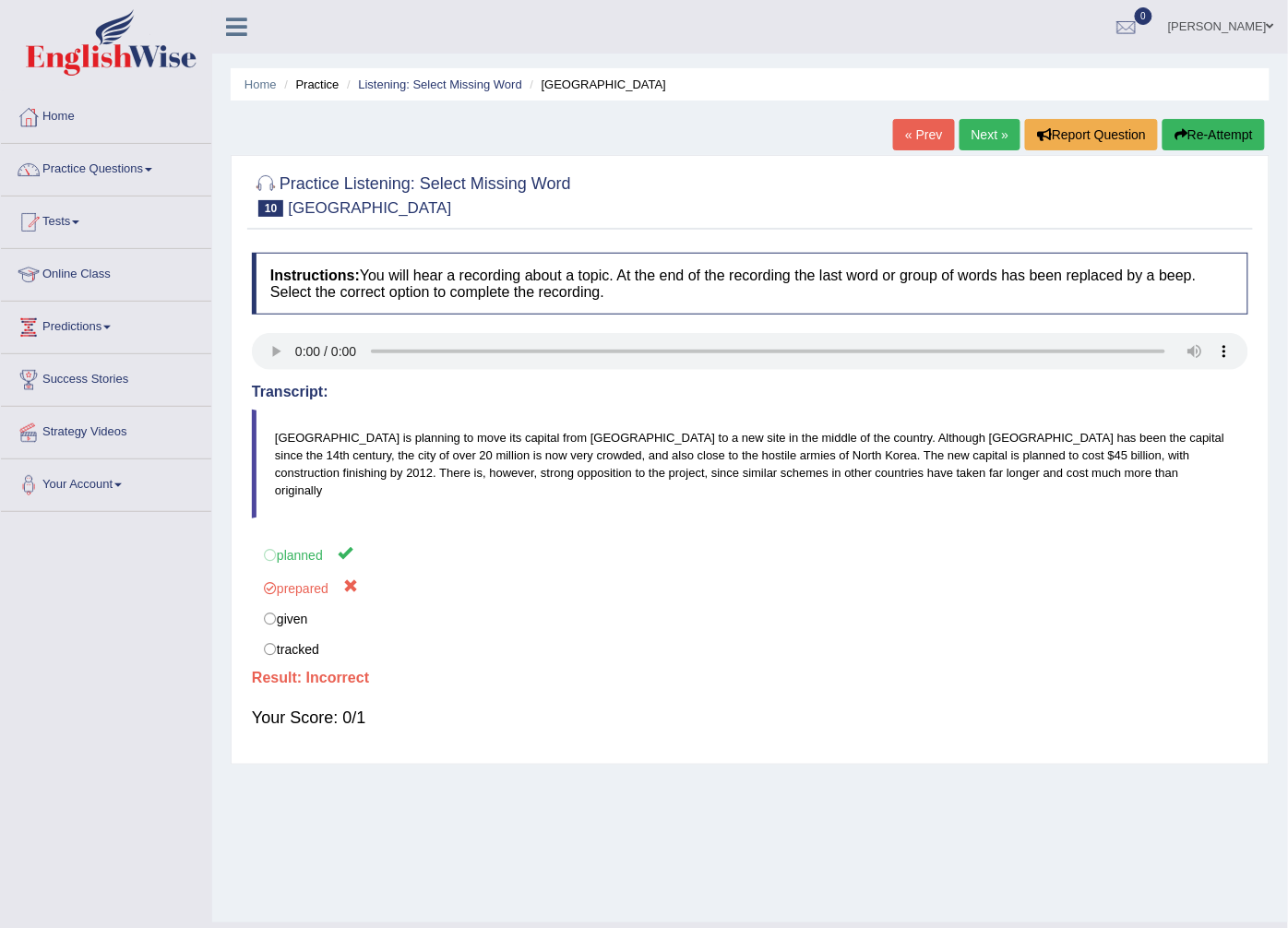
click at [973, 125] on link "Next »" at bounding box center [990, 134] width 61 height 32
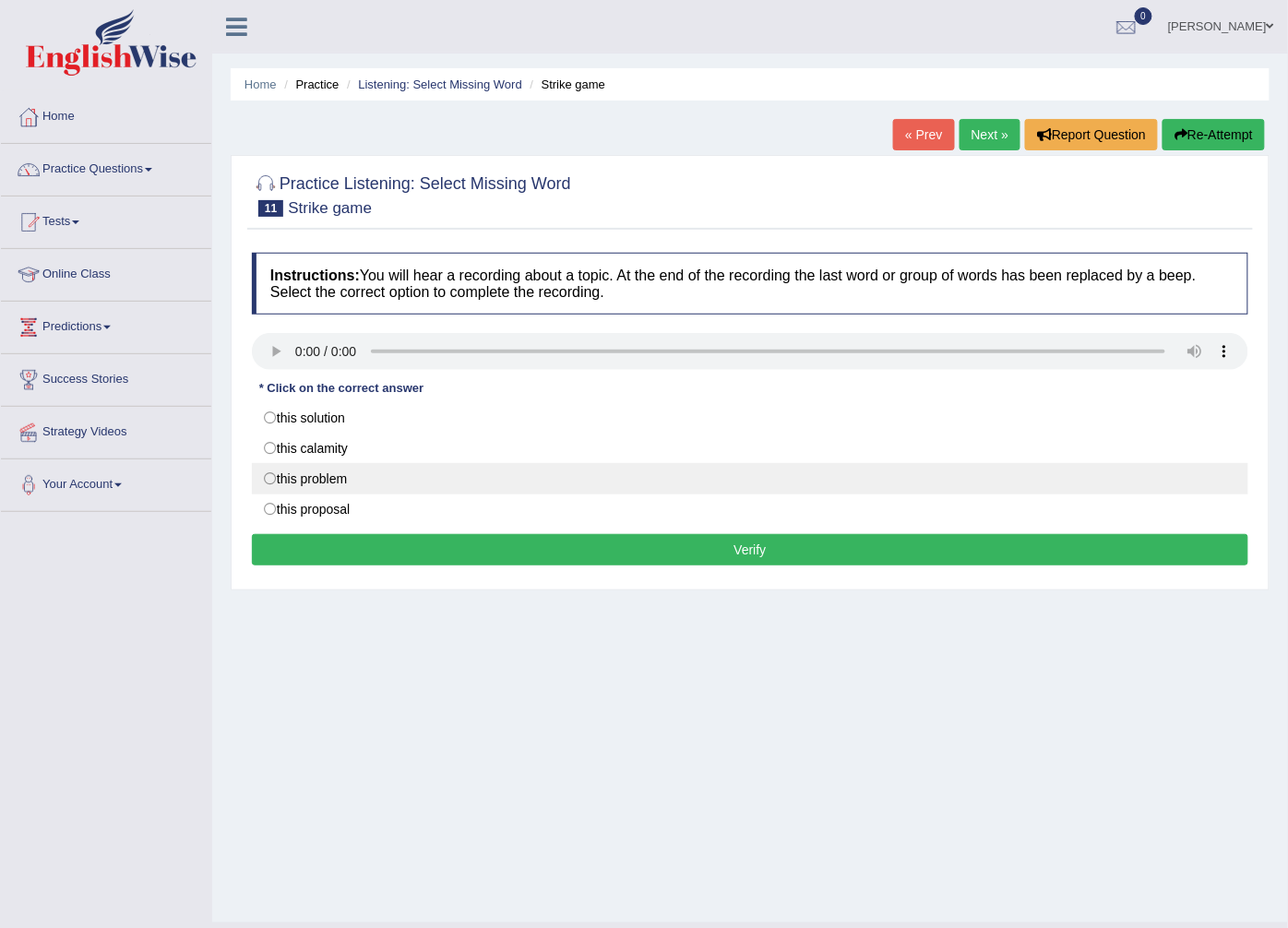
click at [273, 478] on label "this problem" at bounding box center [750, 478] width 996 height 32
radio input "true"
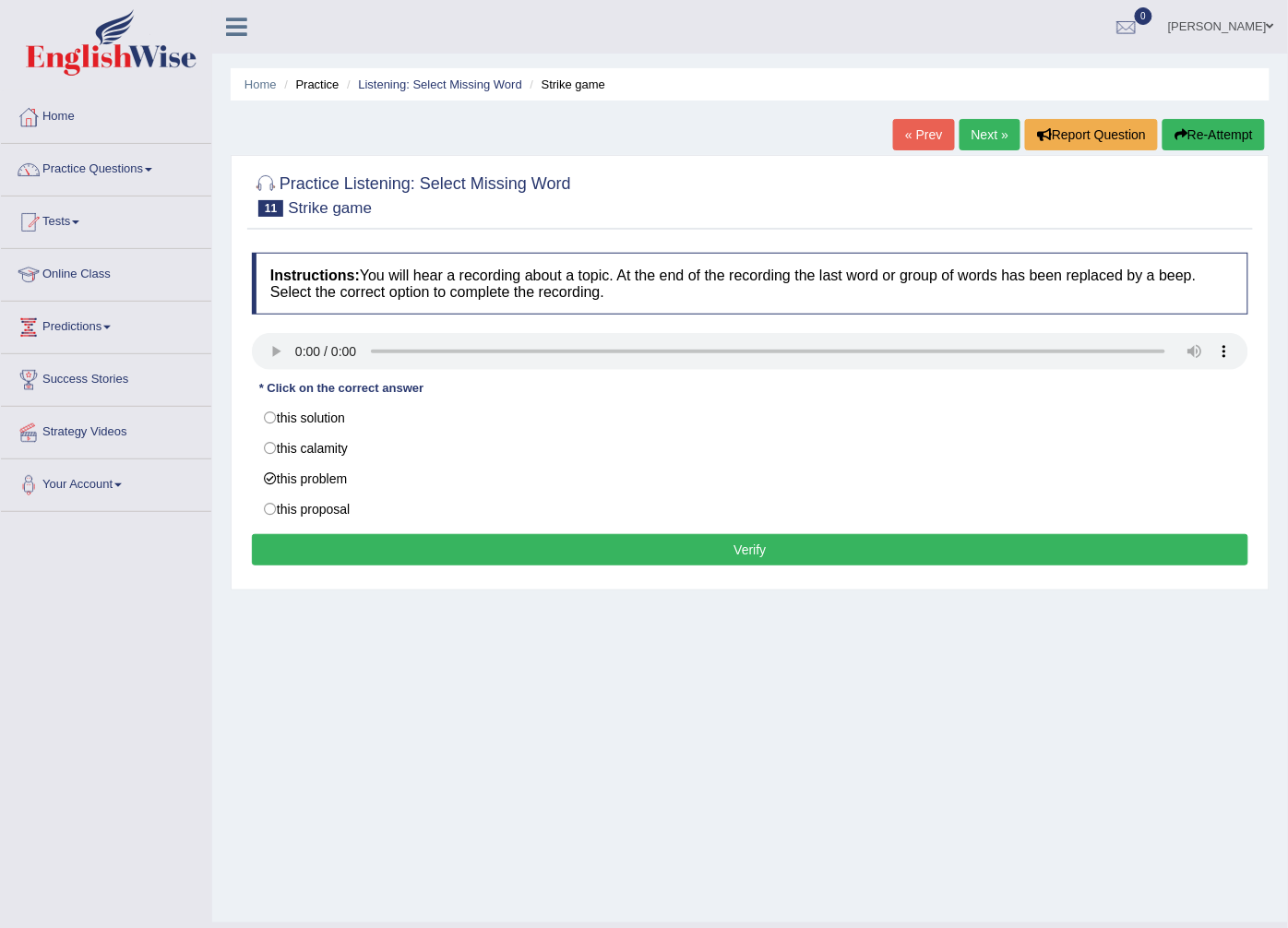
click at [316, 559] on button "Verify" at bounding box center [750, 550] width 996 height 32
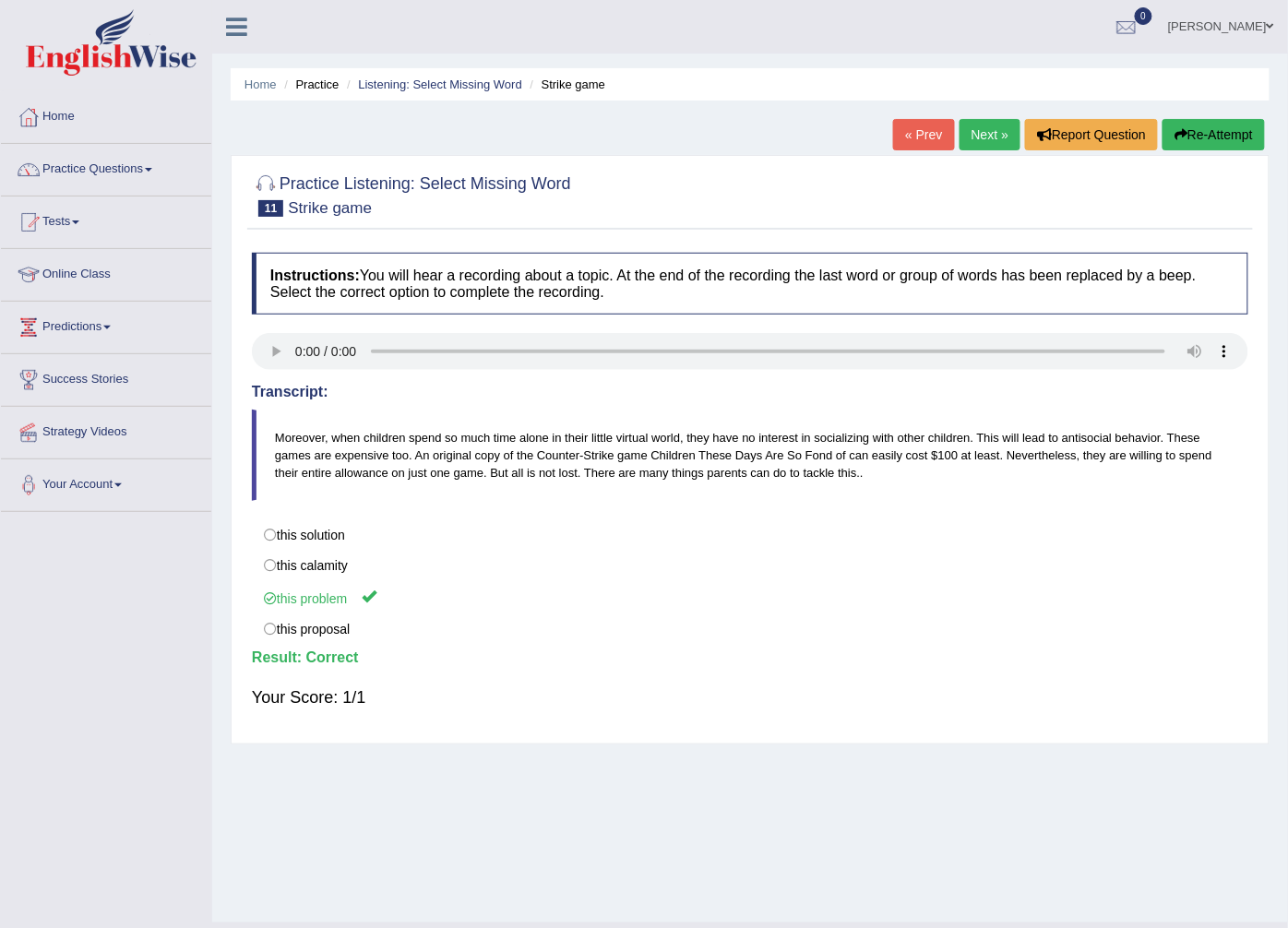
click at [979, 127] on link "Next »" at bounding box center [990, 134] width 61 height 32
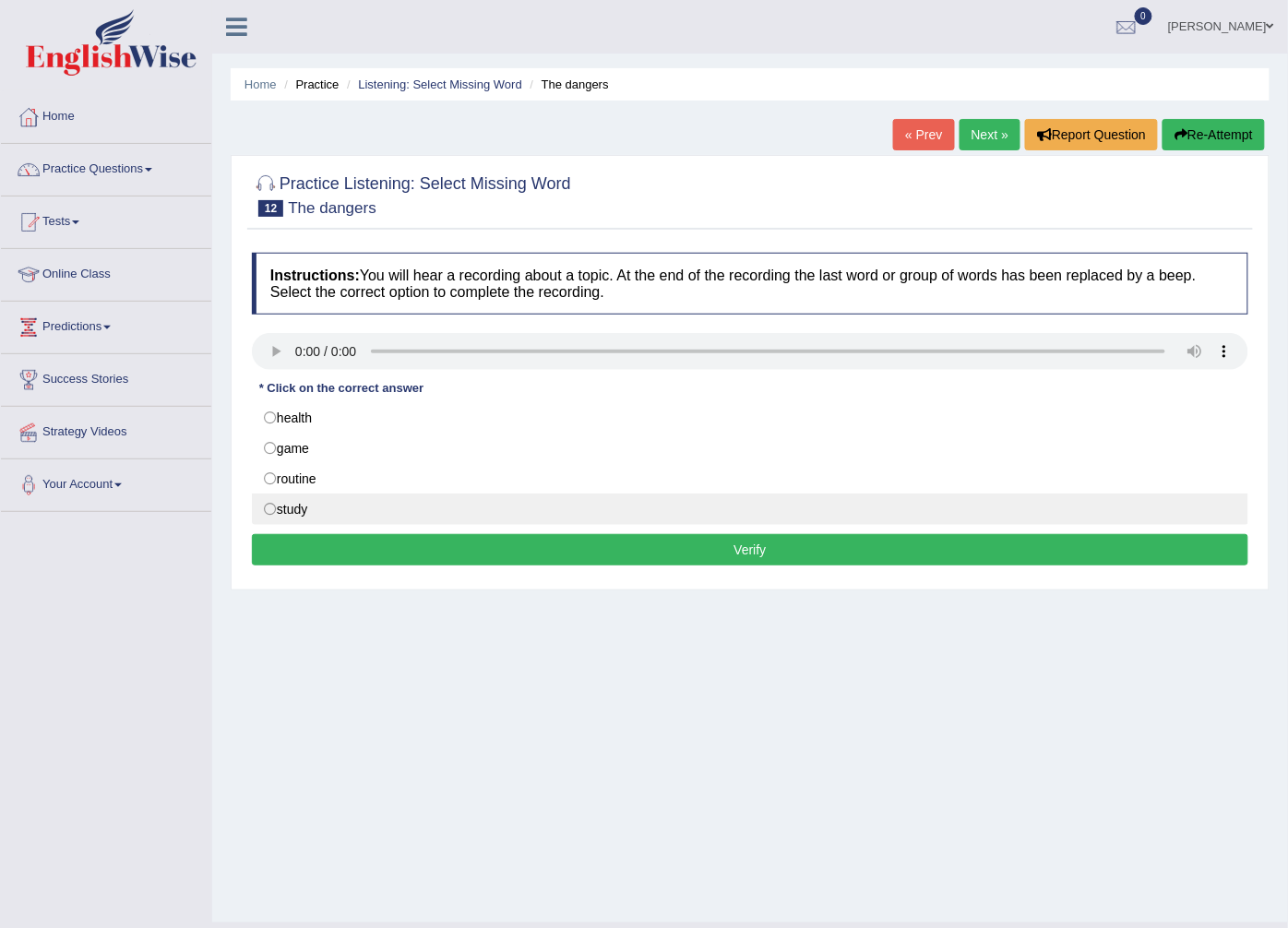
click at [360, 504] on label "study" at bounding box center [750, 508] width 996 height 32
radio input "true"
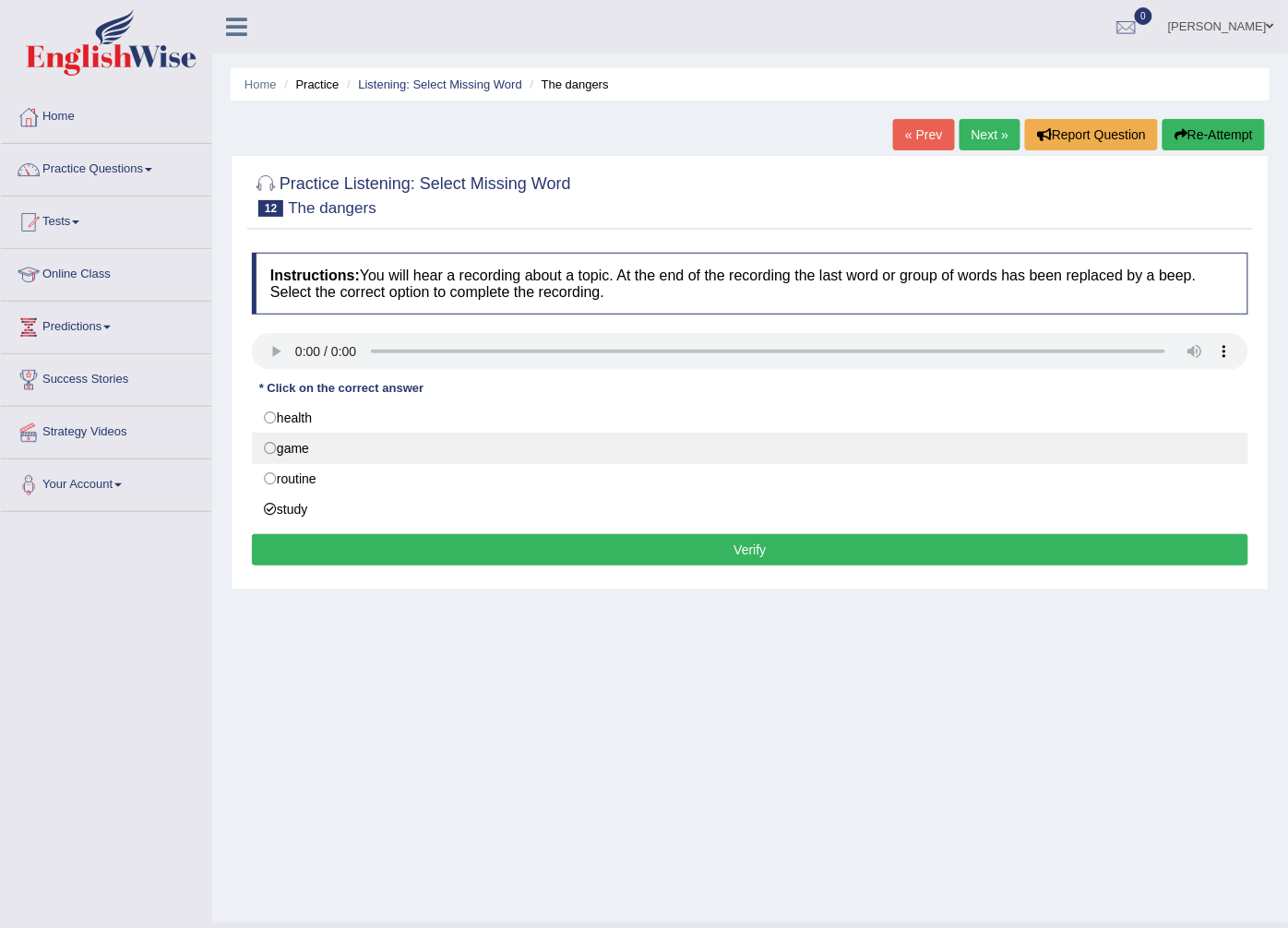
click at [332, 448] on label "game" at bounding box center [750, 448] width 996 height 32
radio input "true"
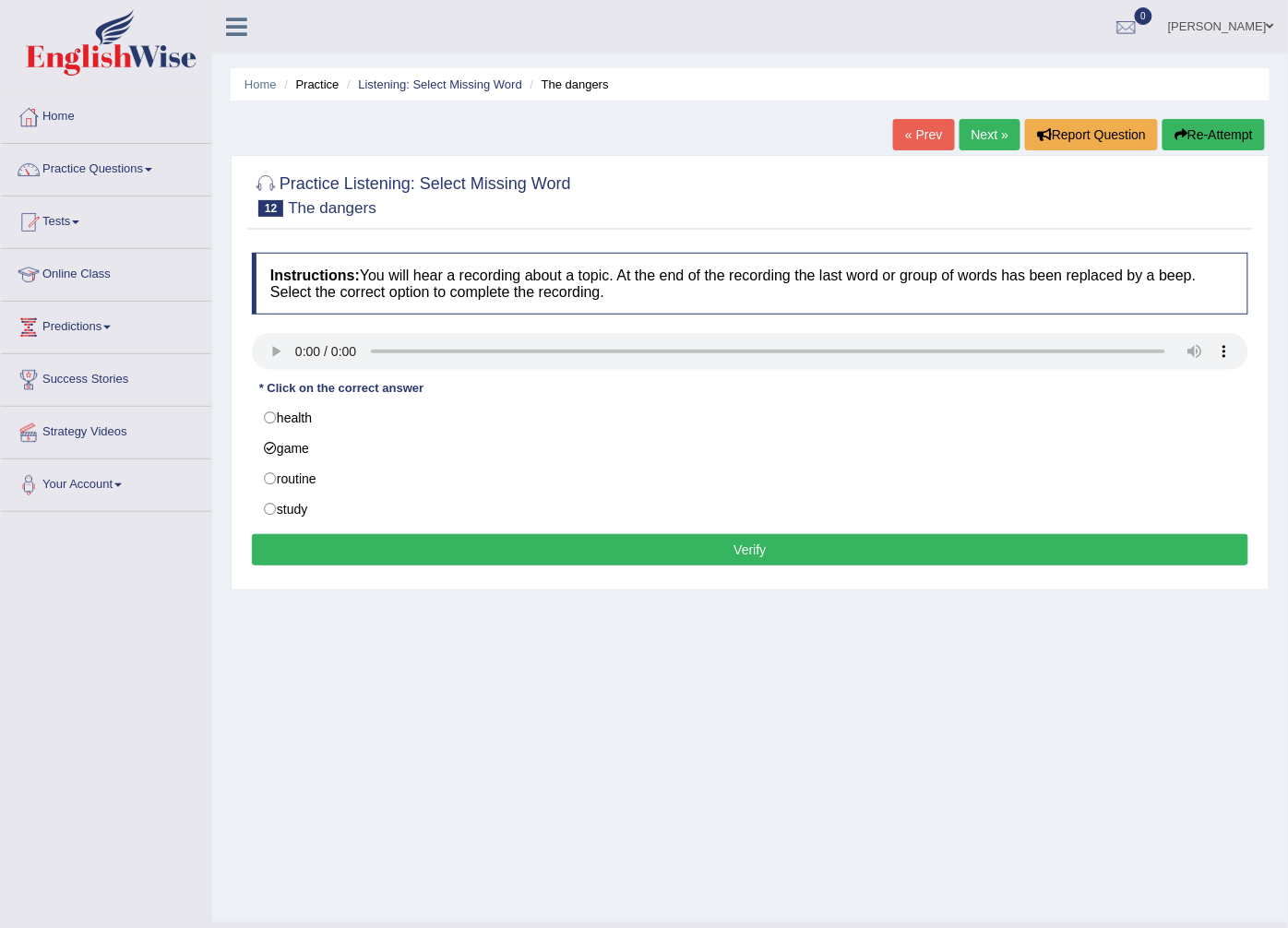
click at [336, 546] on button "Verify" at bounding box center [750, 550] width 996 height 32
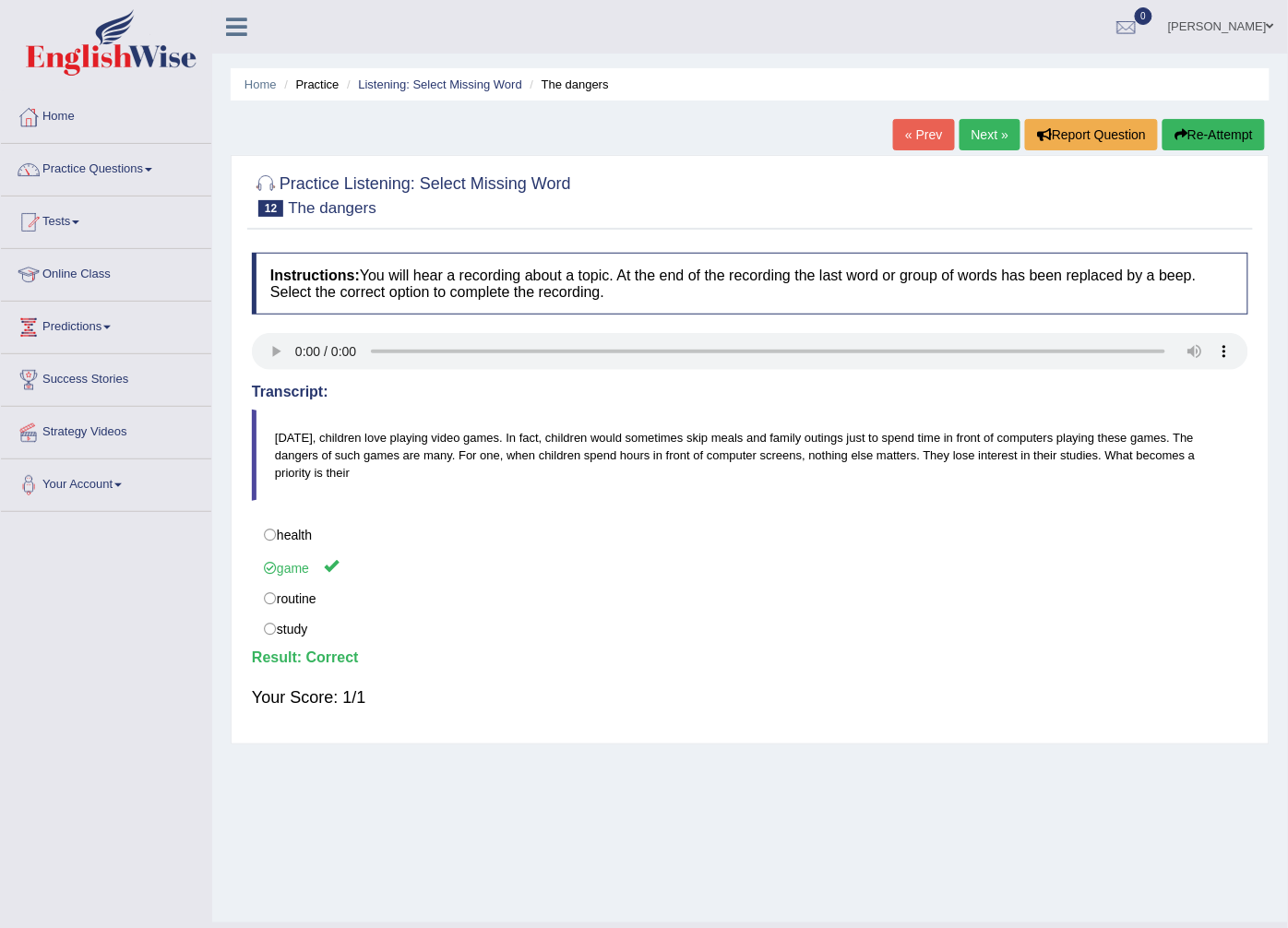
click at [975, 121] on link "Next »" at bounding box center [990, 134] width 61 height 32
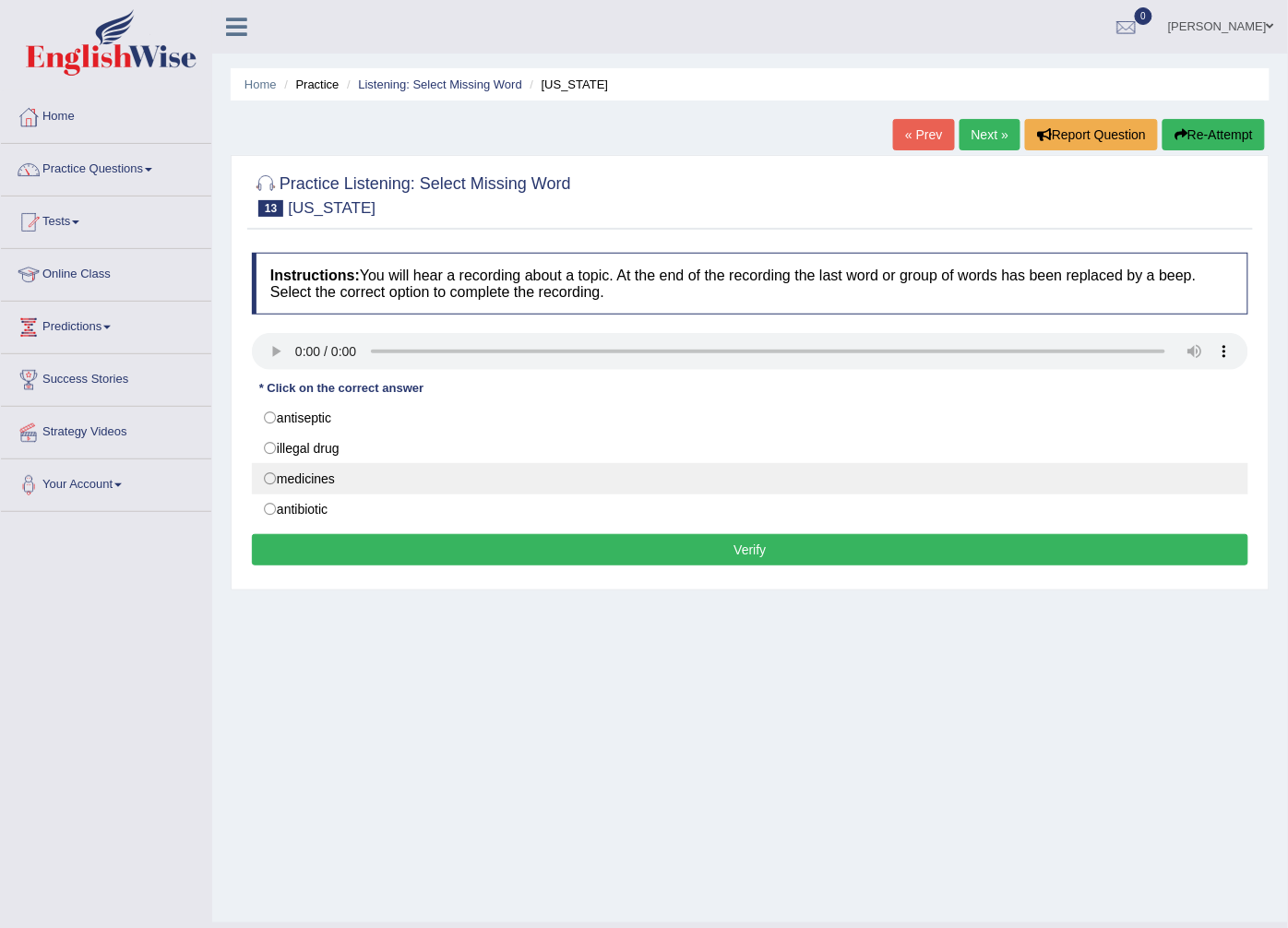
click at [345, 475] on label "medicines" at bounding box center [750, 478] width 996 height 32
radio input "true"
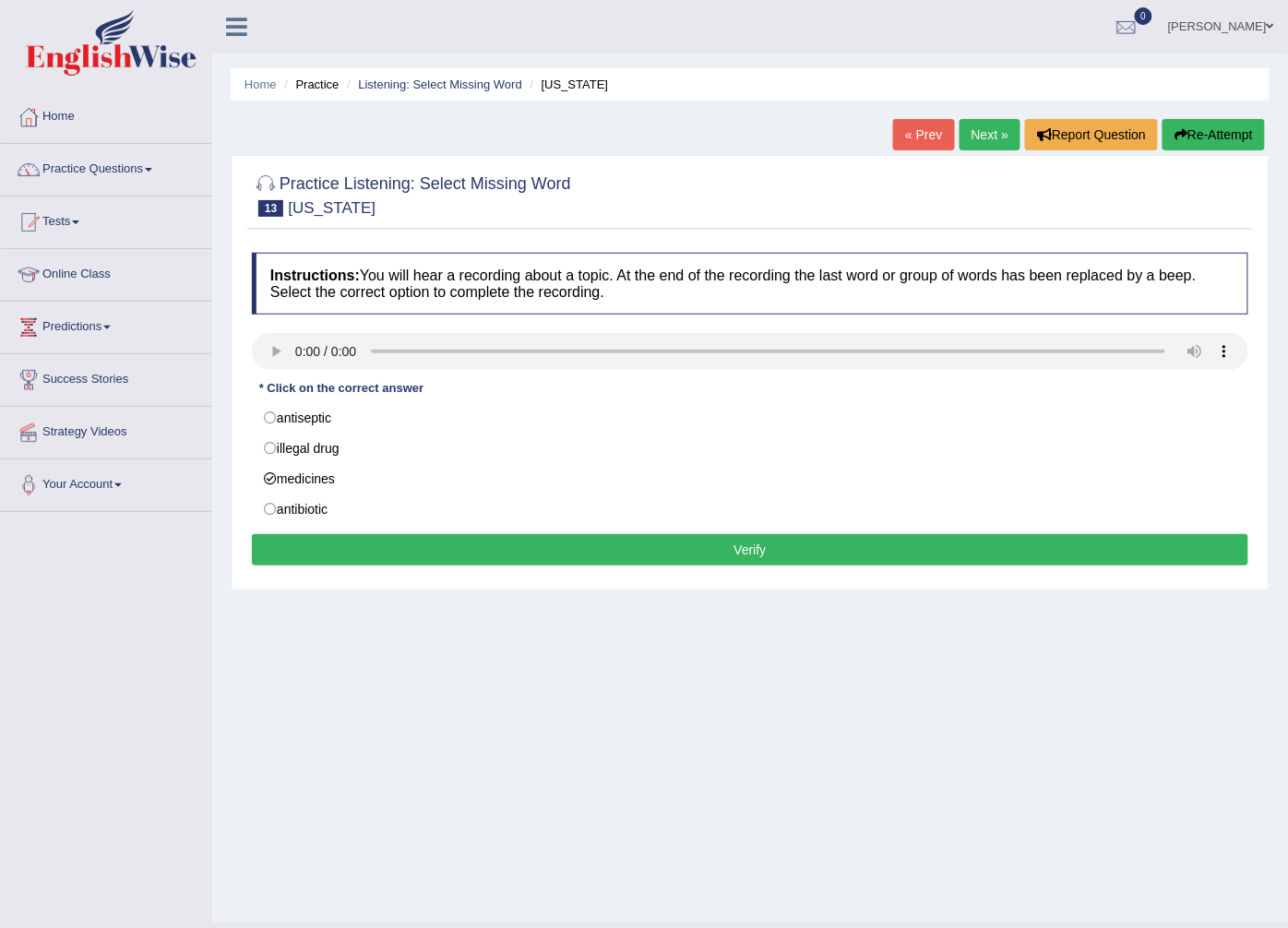
click at [347, 550] on button "Verify" at bounding box center [750, 550] width 996 height 32
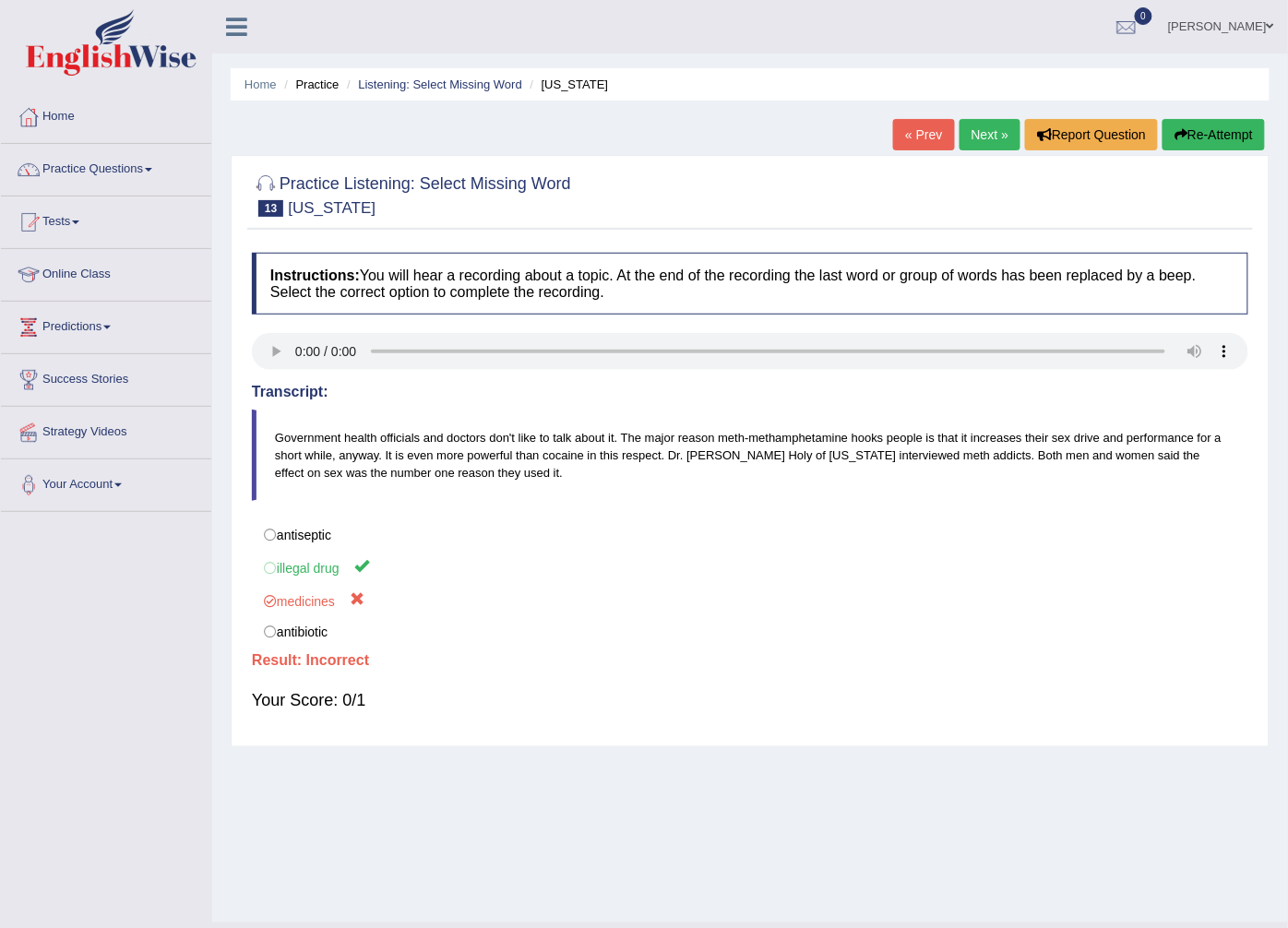
click at [984, 133] on link "Next »" at bounding box center [990, 134] width 61 height 32
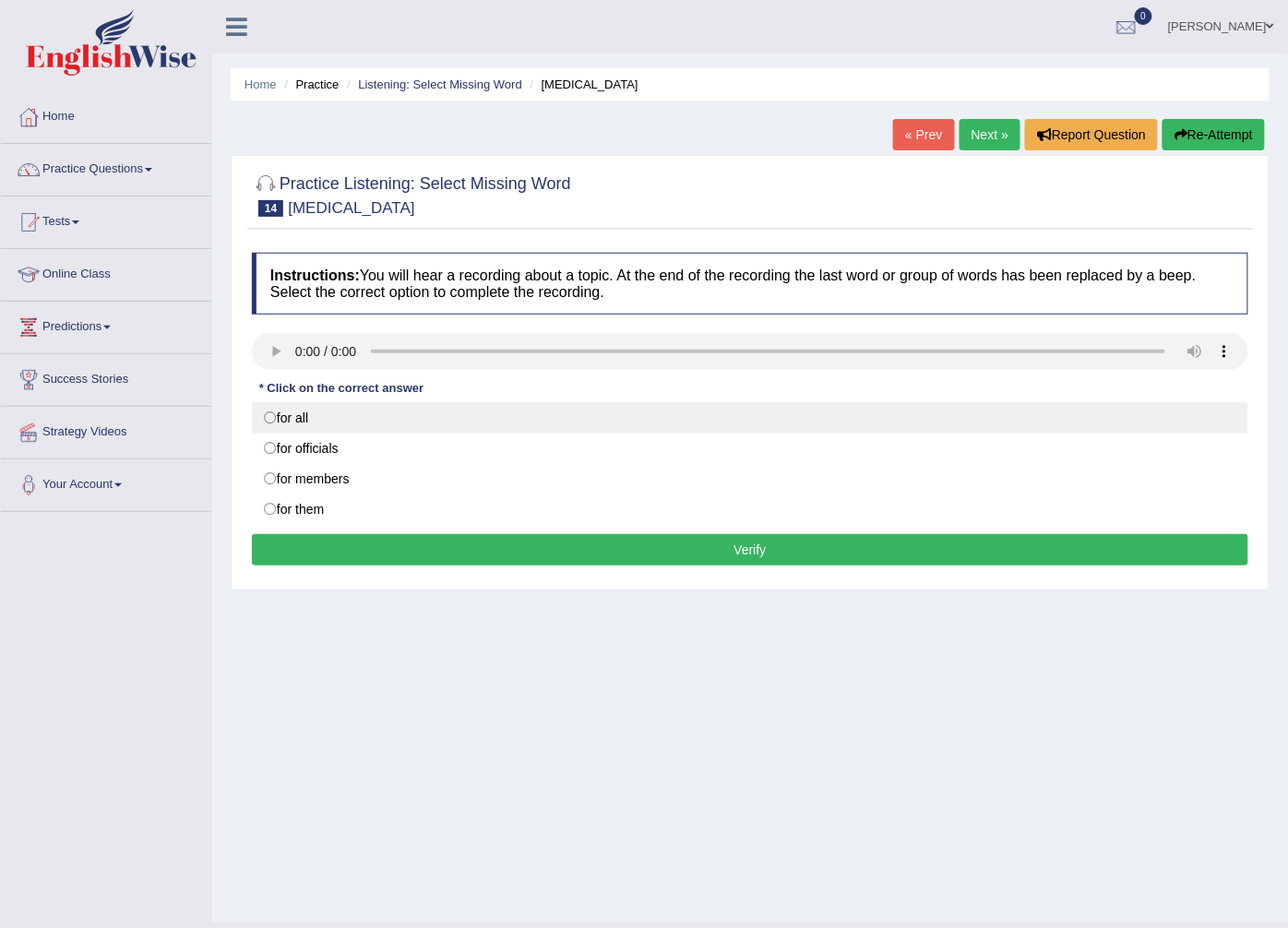
click at [355, 420] on label "for all" at bounding box center [750, 418] width 996 height 32
radio input "true"
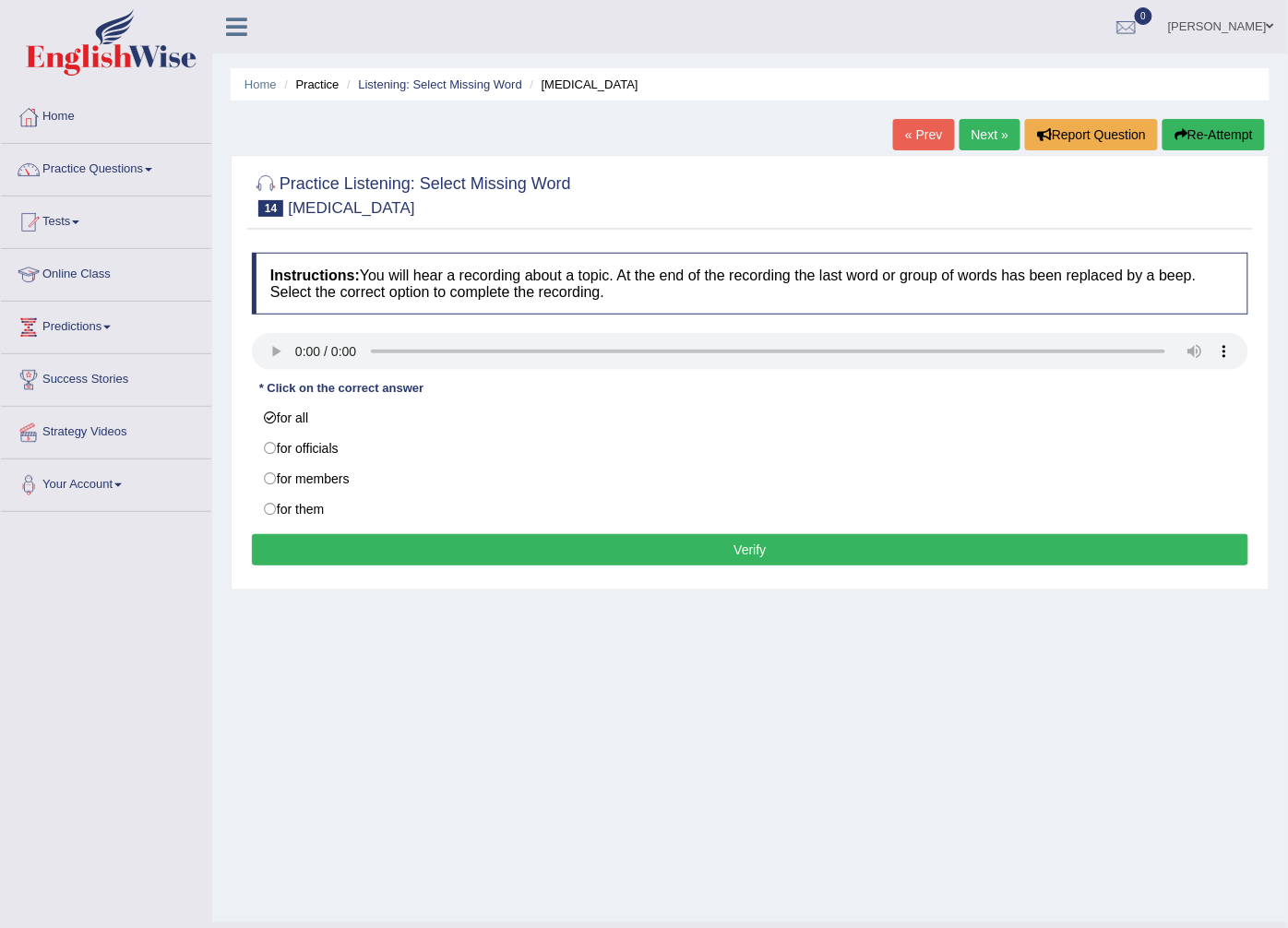
click at [392, 538] on button "Verify" at bounding box center [750, 550] width 996 height 32
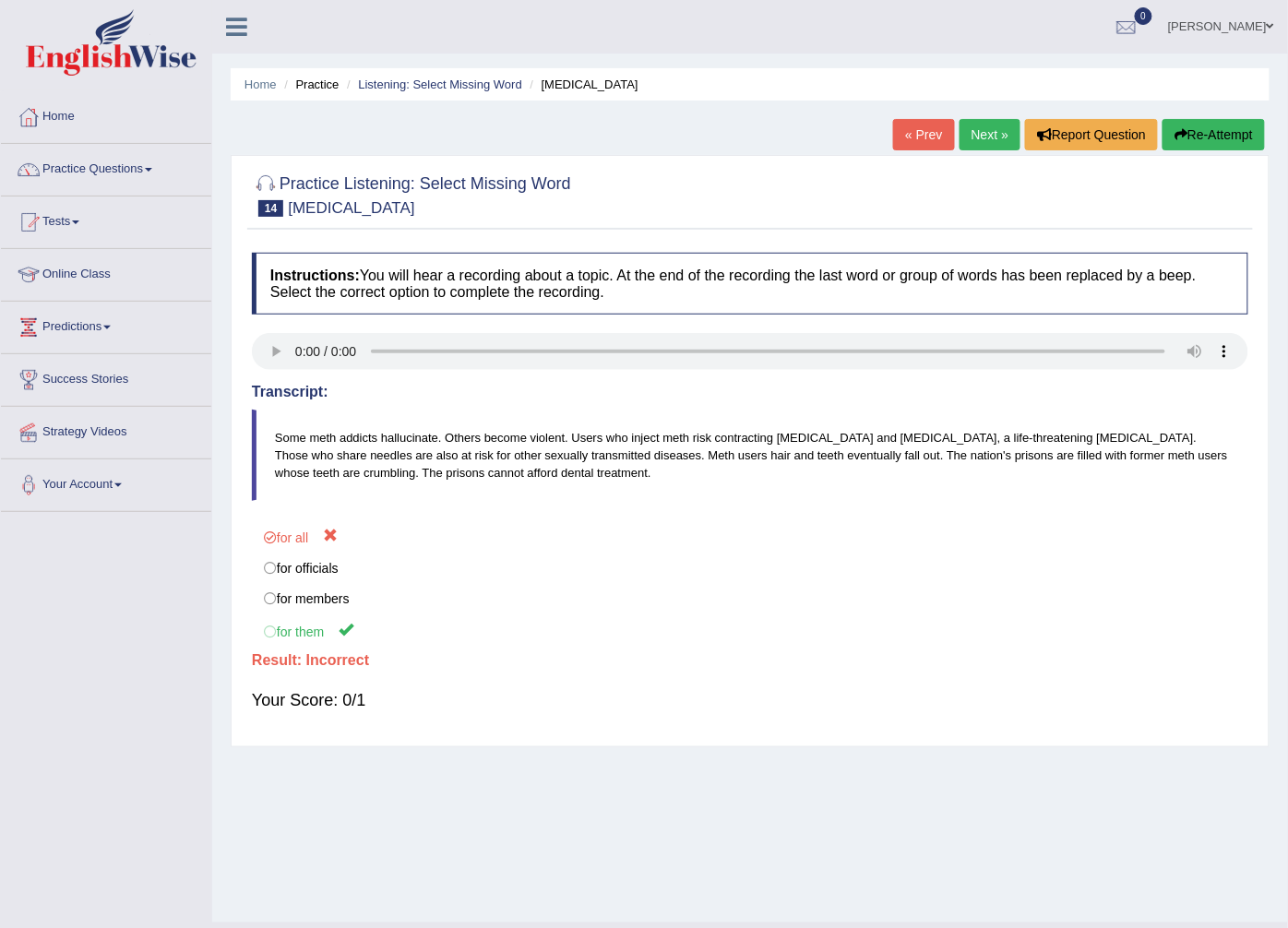
click at [973, 135] on link "Next »" at bounding box center [990, 134] width 61 height 32
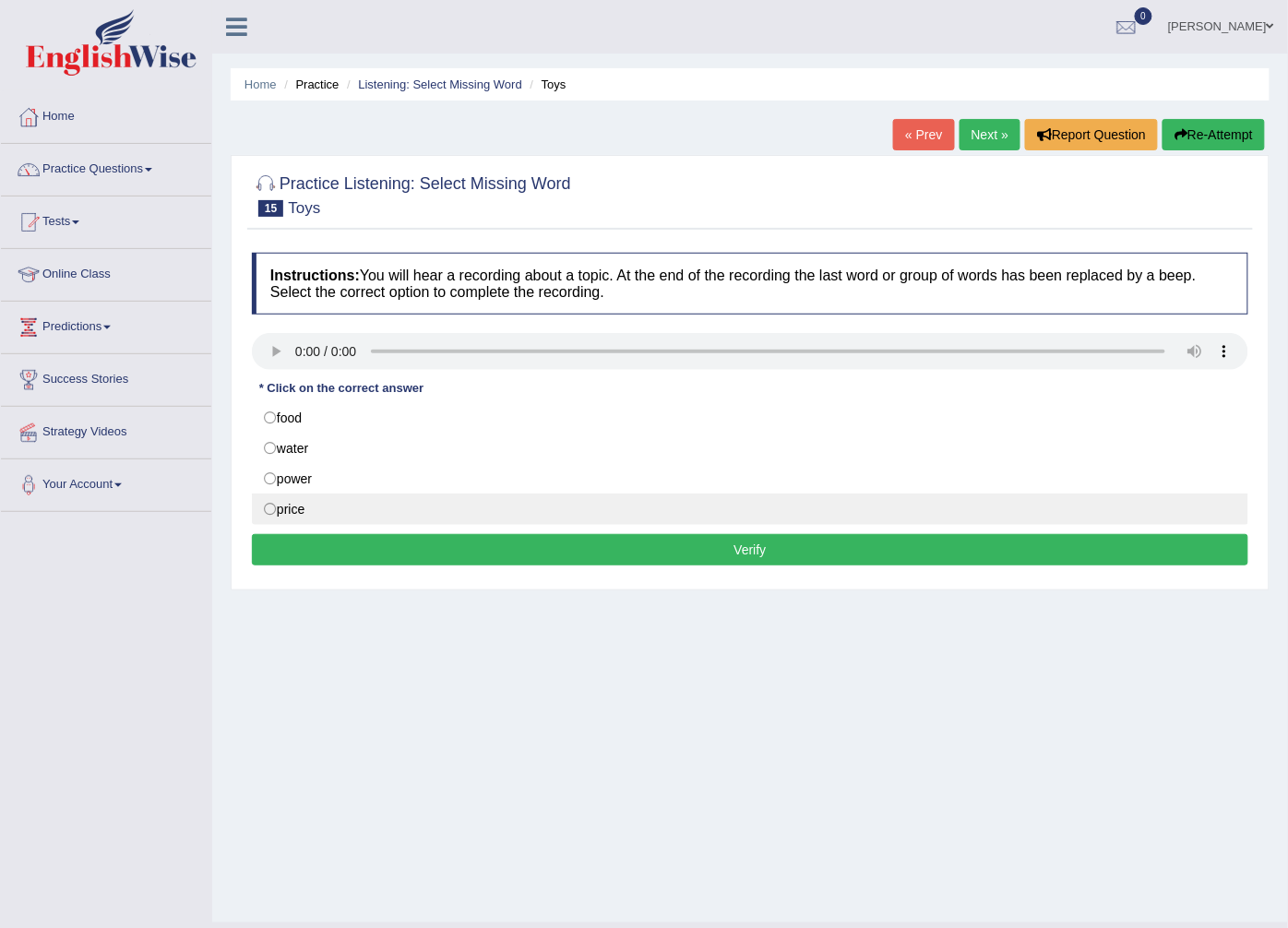
click at [273, 517] on label "price" at bounding box center [750, 508] width 996 height 32
radio input "true"
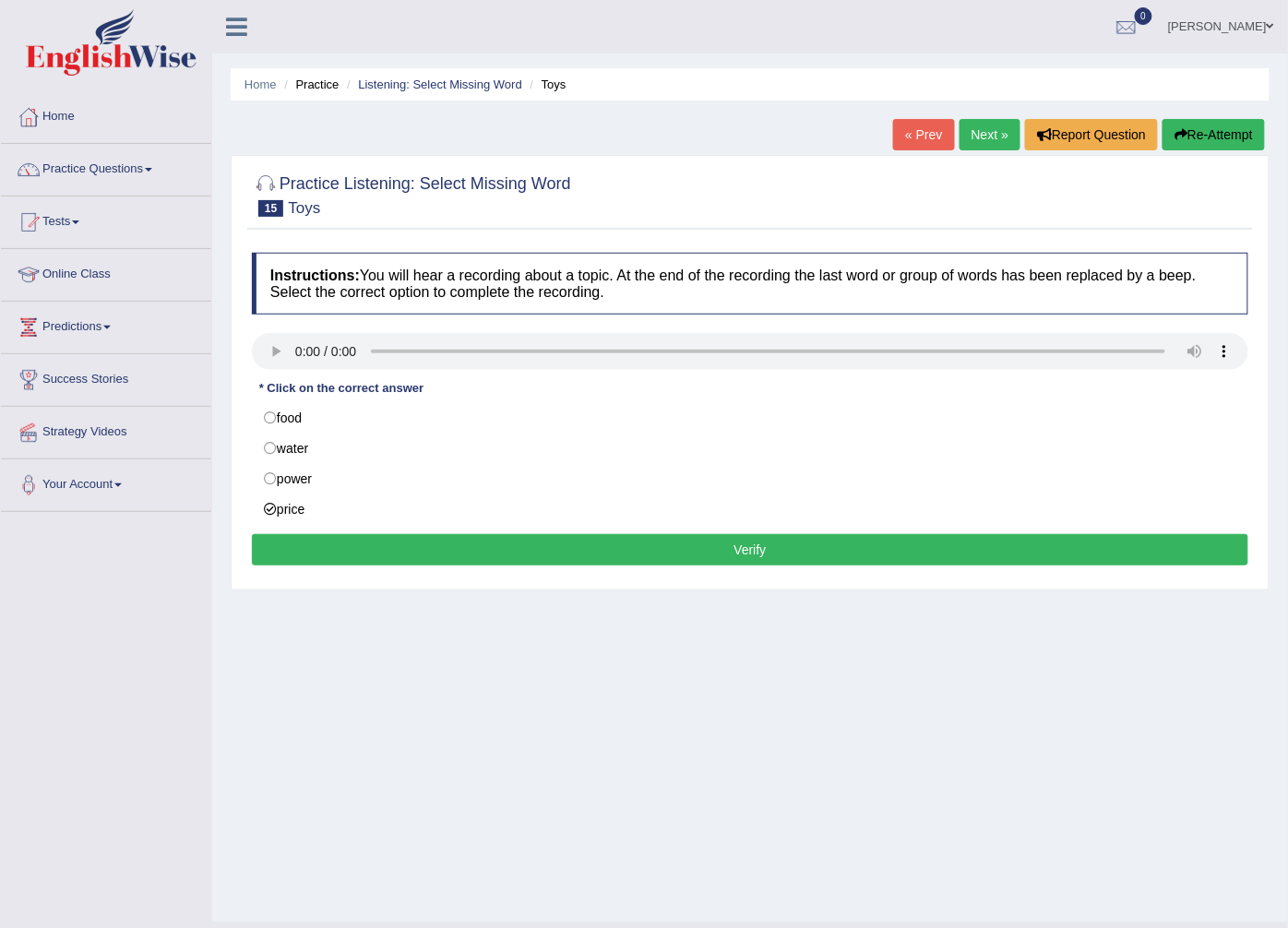
click at [328, 558] on button "Verify" at bounding box center [750, 550] width 996 height 32
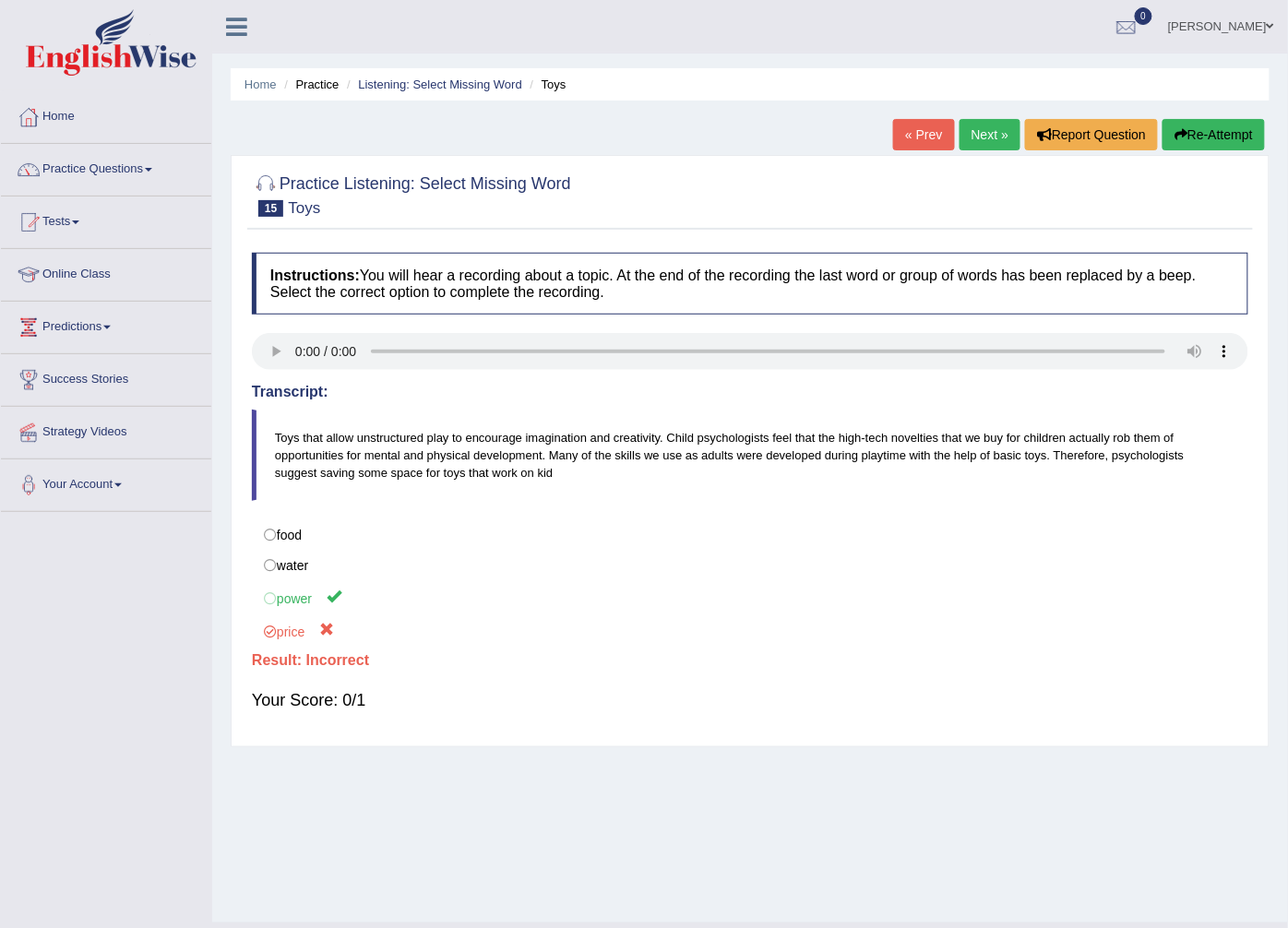
click at [978, 134] on link "Next »" at bounding box center [990, 134] width 61 height 32
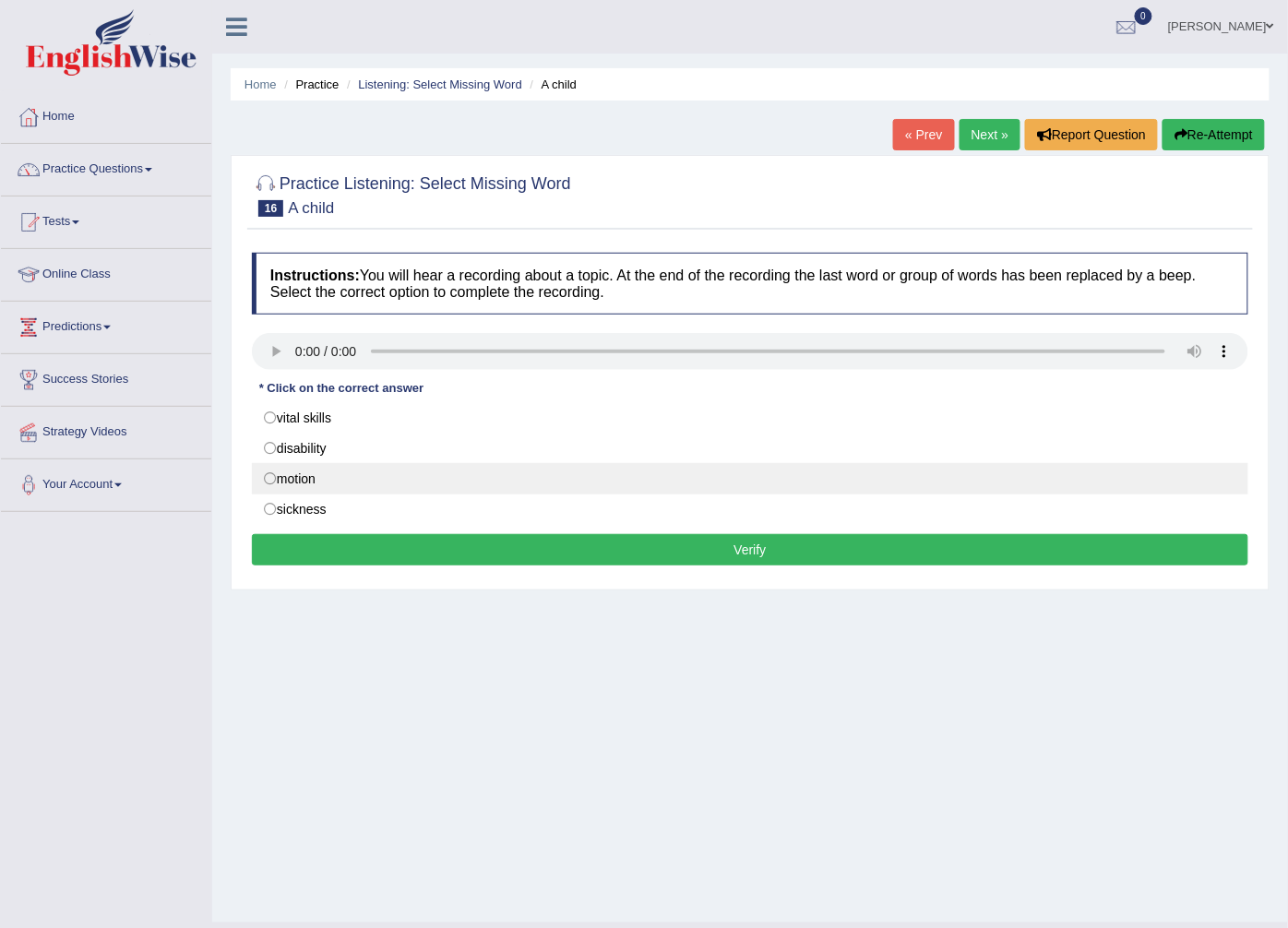
click at [327, 481] on label "motion" at bounding box center [750, 478] width 996 height 32
radio input "true"
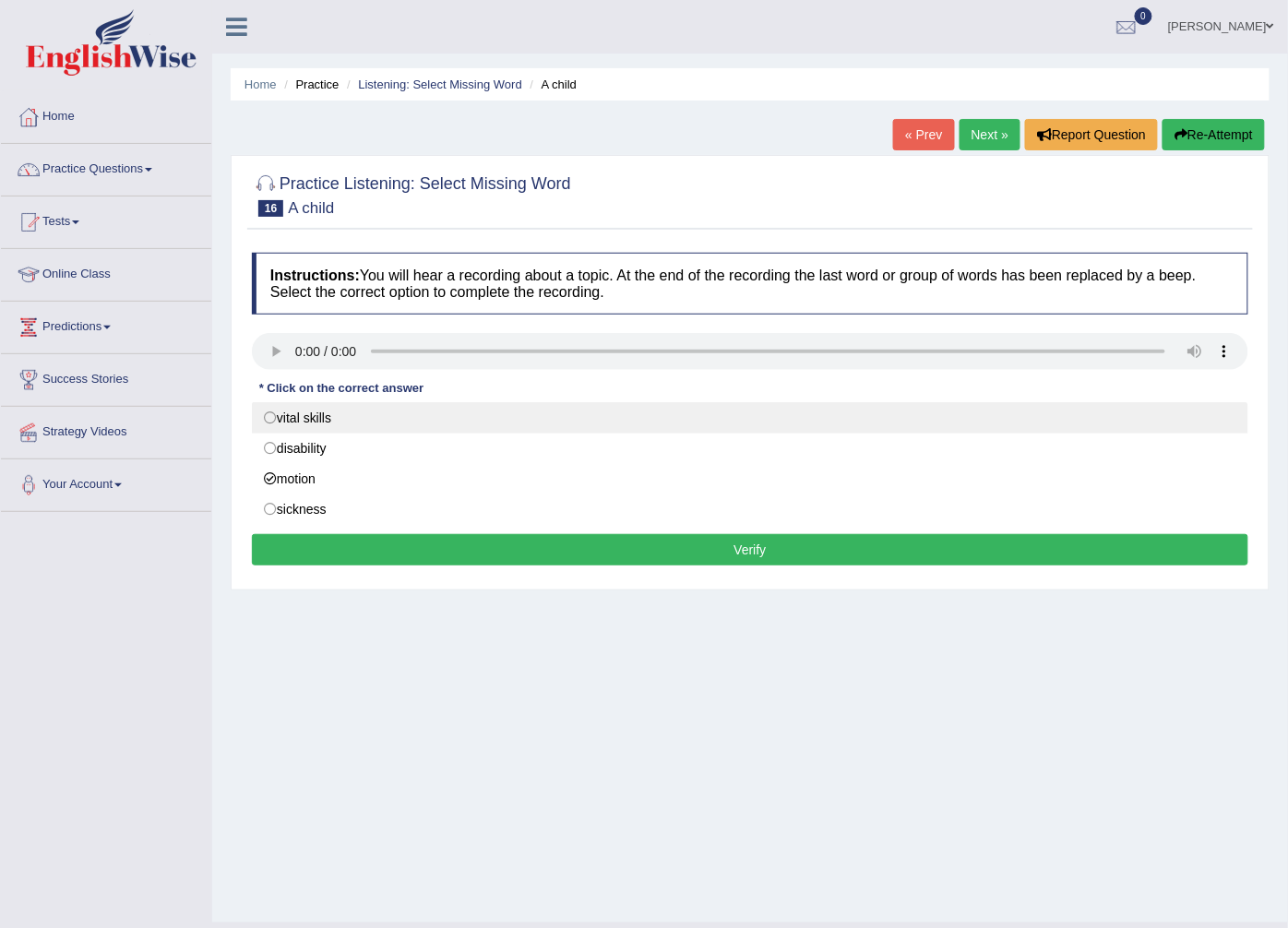
click at [363, 413] on label "vital skills" at bounding box center [750, 418] width 996 height 32
radio input "true"
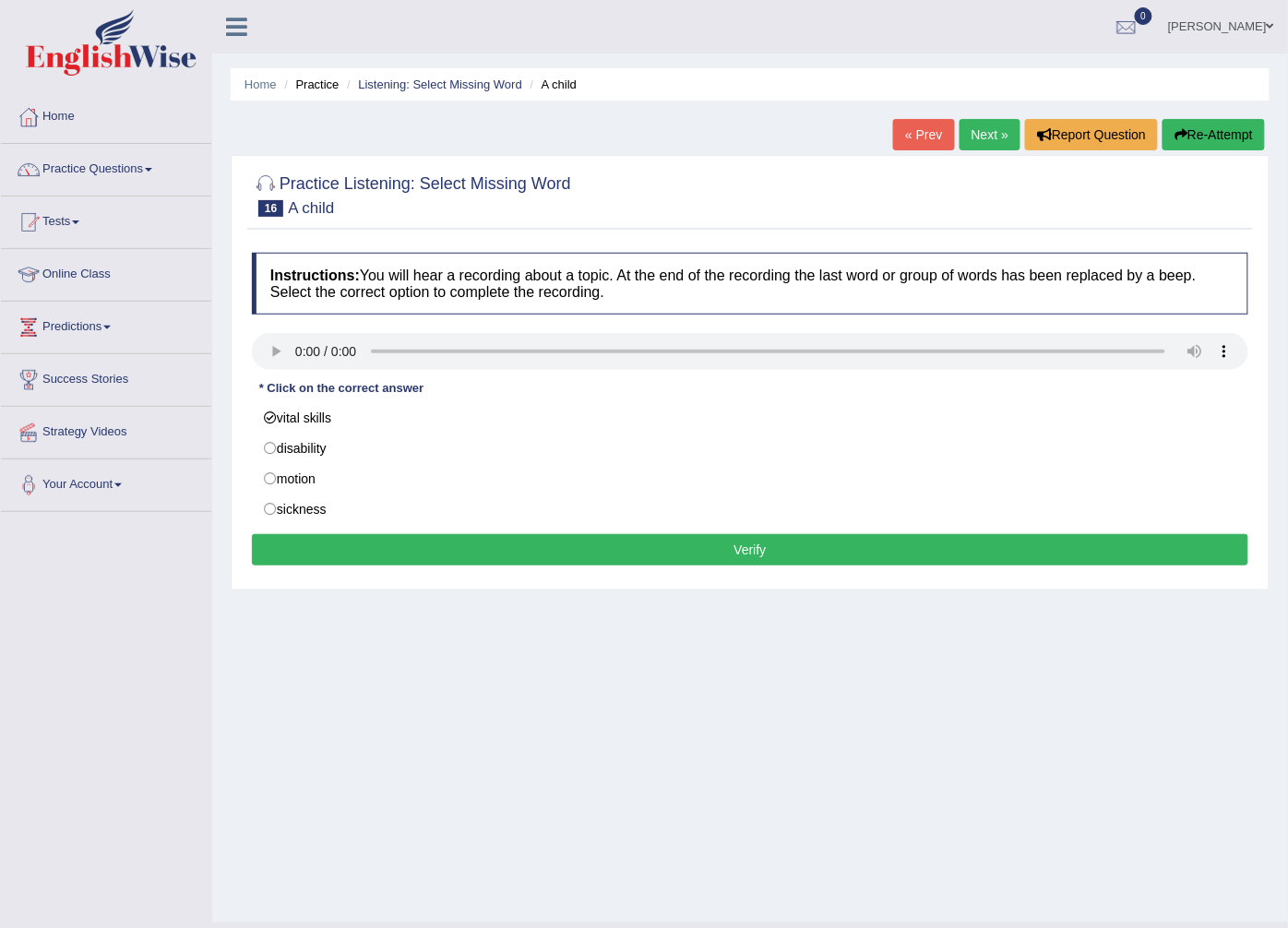
click at [357, 558] on button "Verify" at bounding box center [750, 550] width 996 height 32
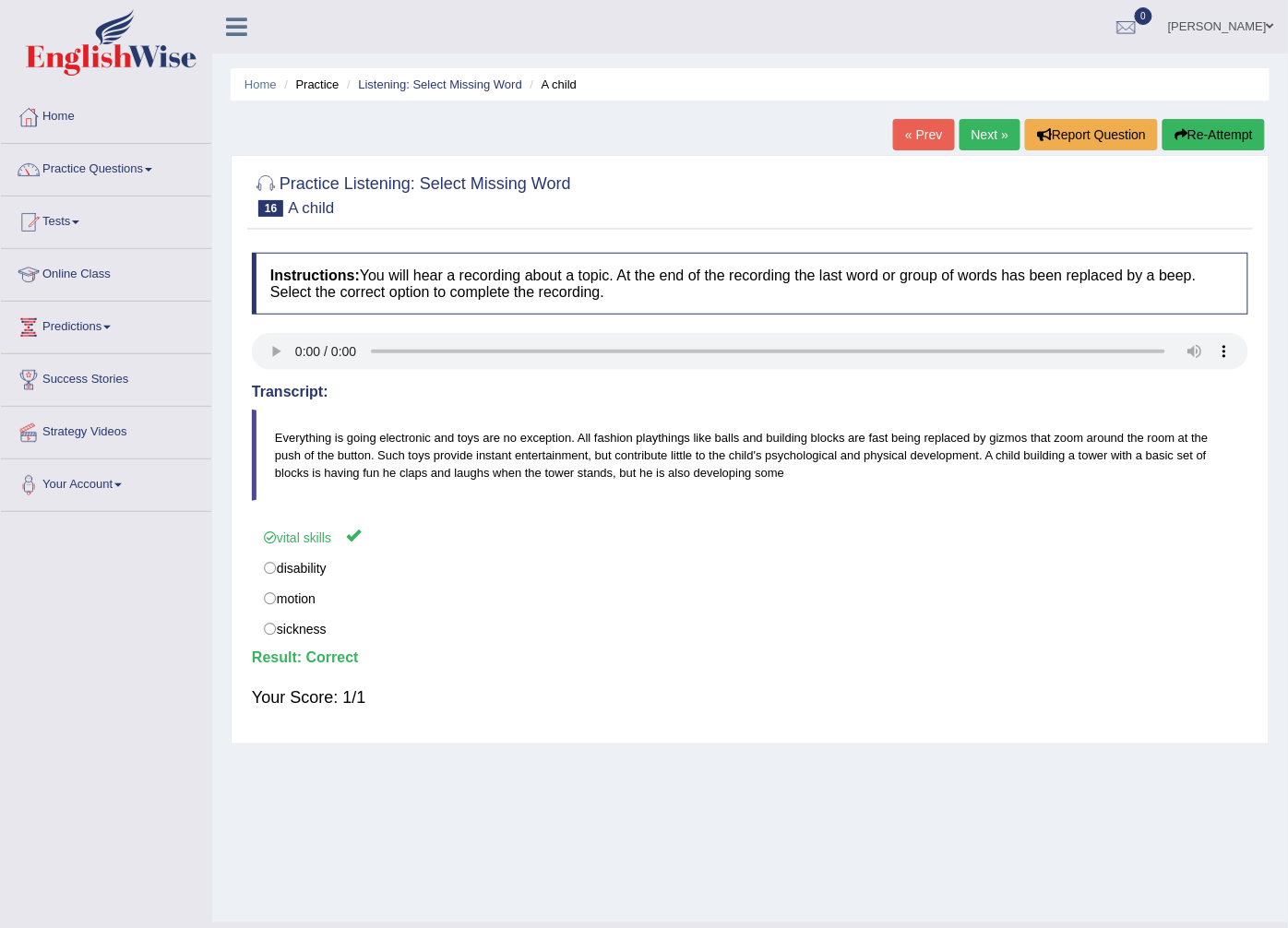
click at [989, 132] on link "Next »" at bounding box center [990, 134] width 61 height 32
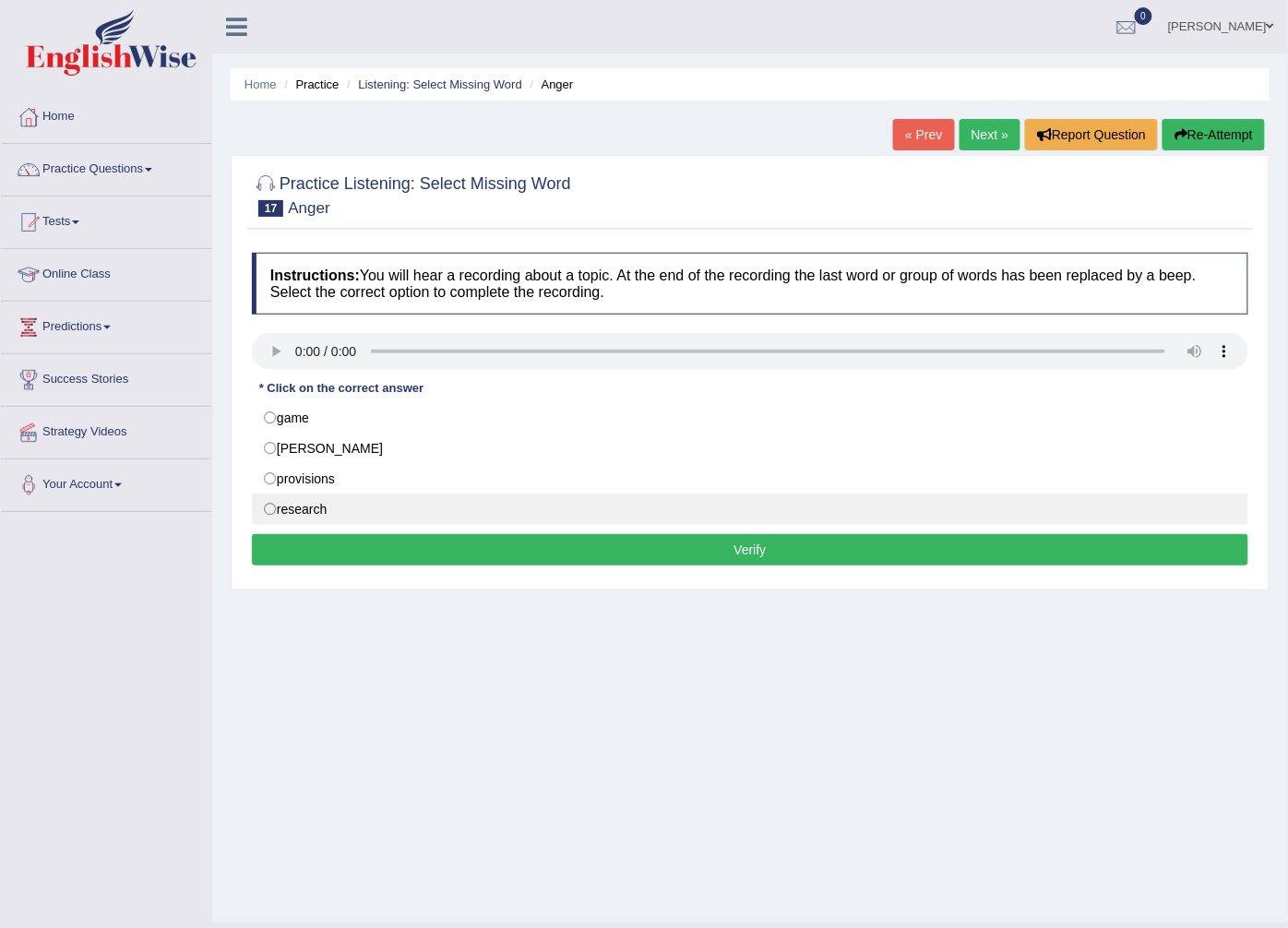
click at [355, 503] on label "research" at bounding box center [750, 508] width 996 height 32
radio input "true"
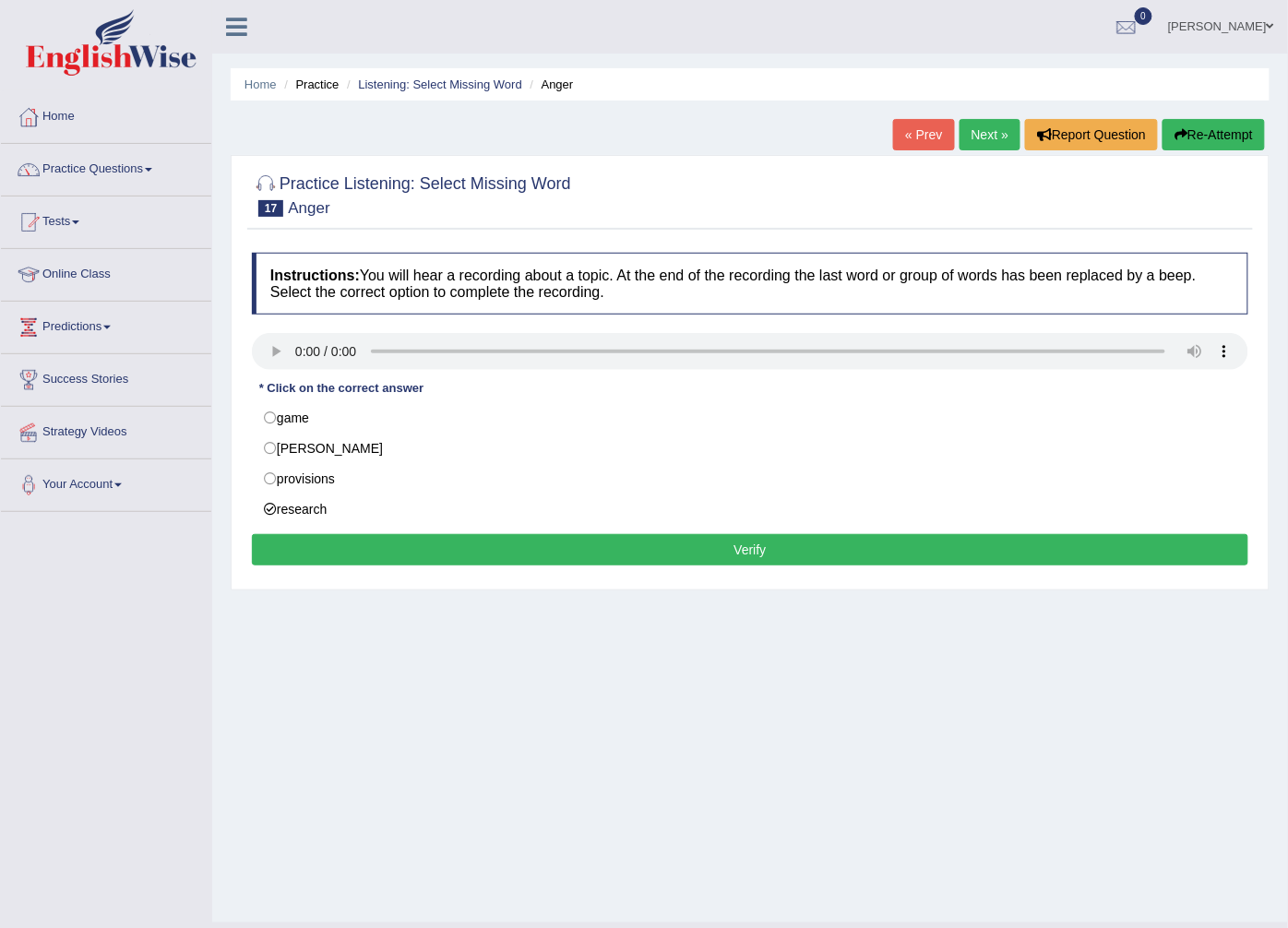
click at [364, 544] on button "Verify" at bounding box center [750, 550] width 996 height 32
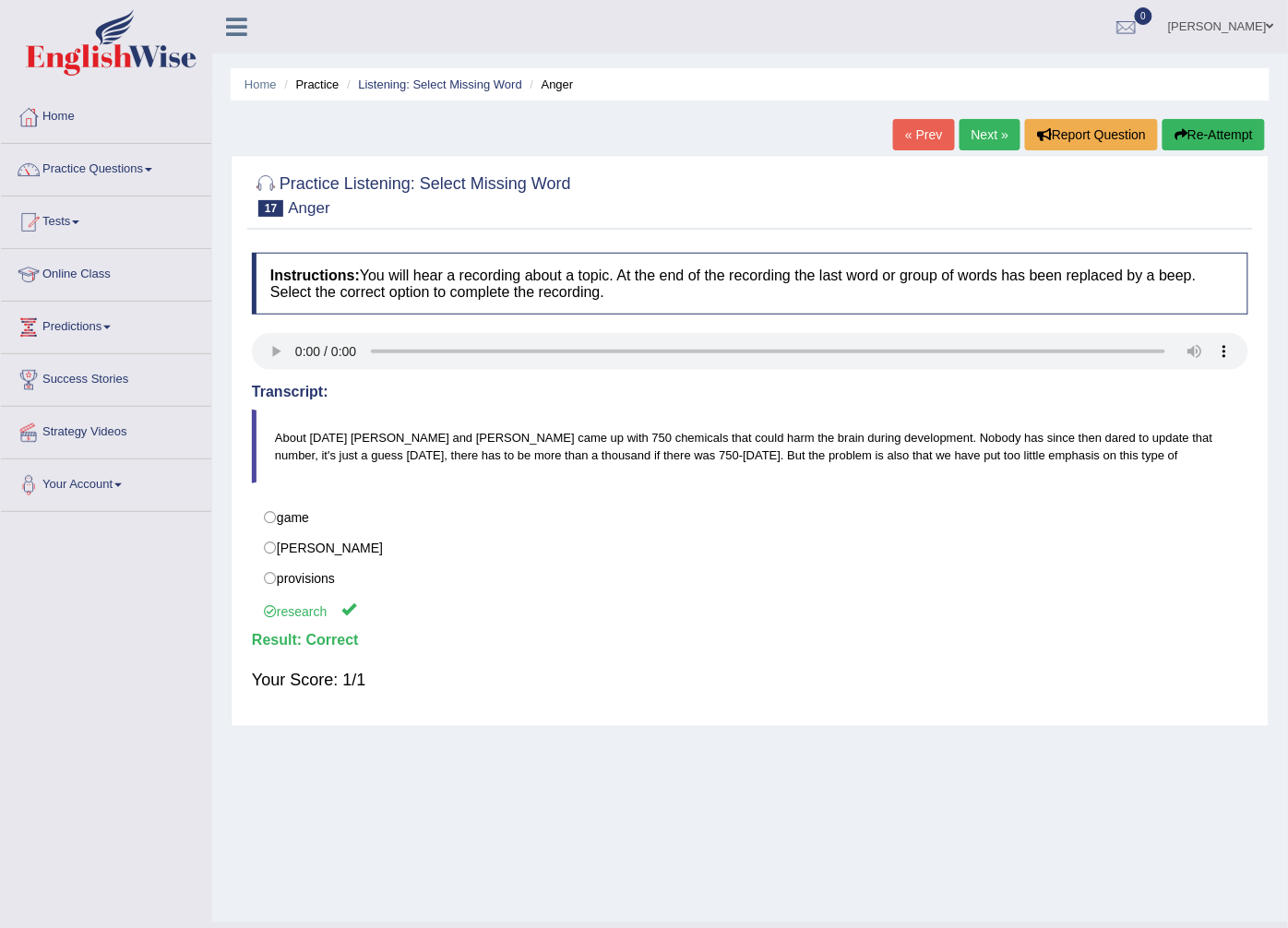
click at [981, 137] on link "Next »" at bounding box center [990, 134] width 61 height 32
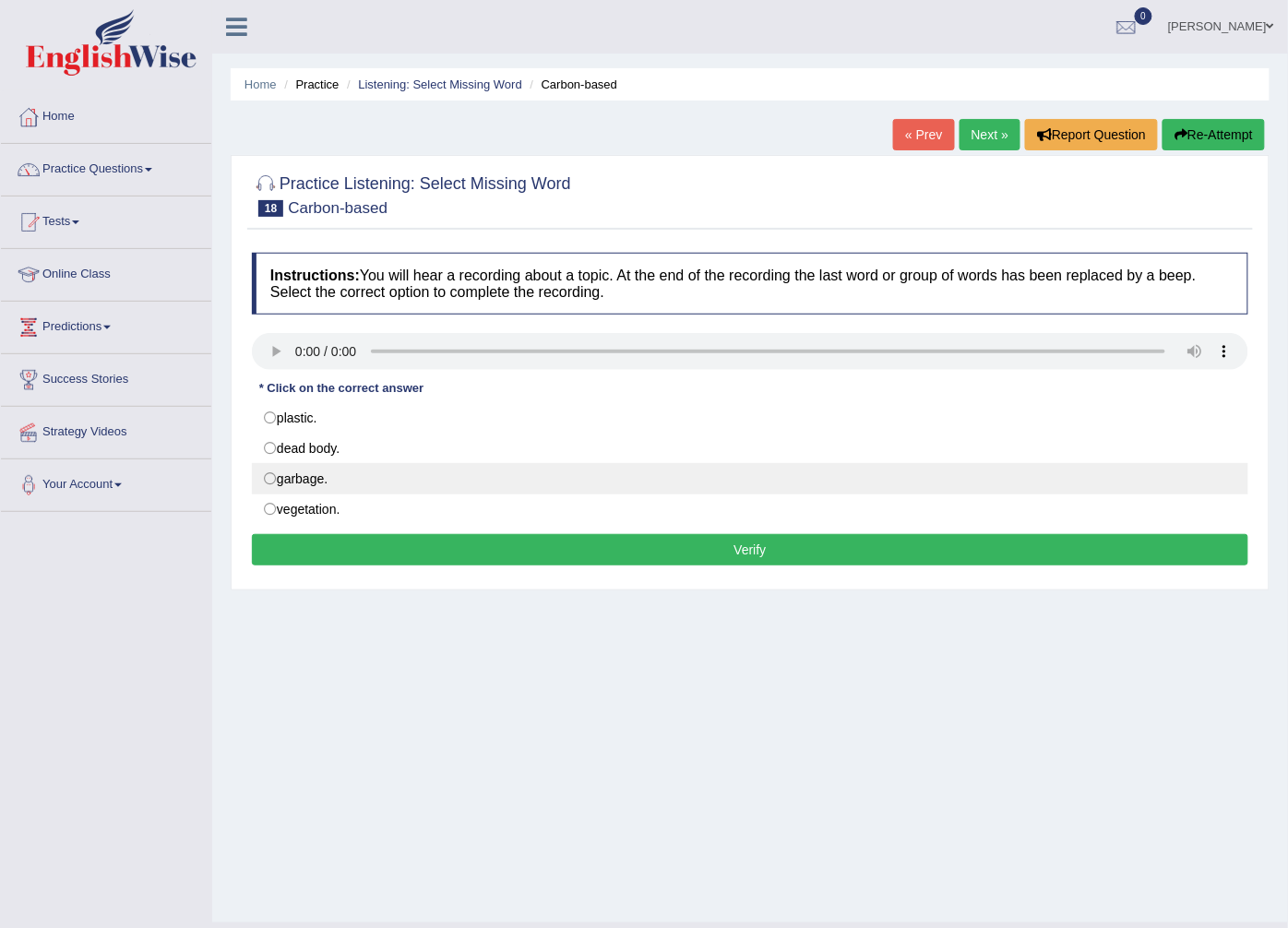
click at [309, 481] on label "garbage." at bounding box center [750, 478] width 996 height 32
radio input "true"
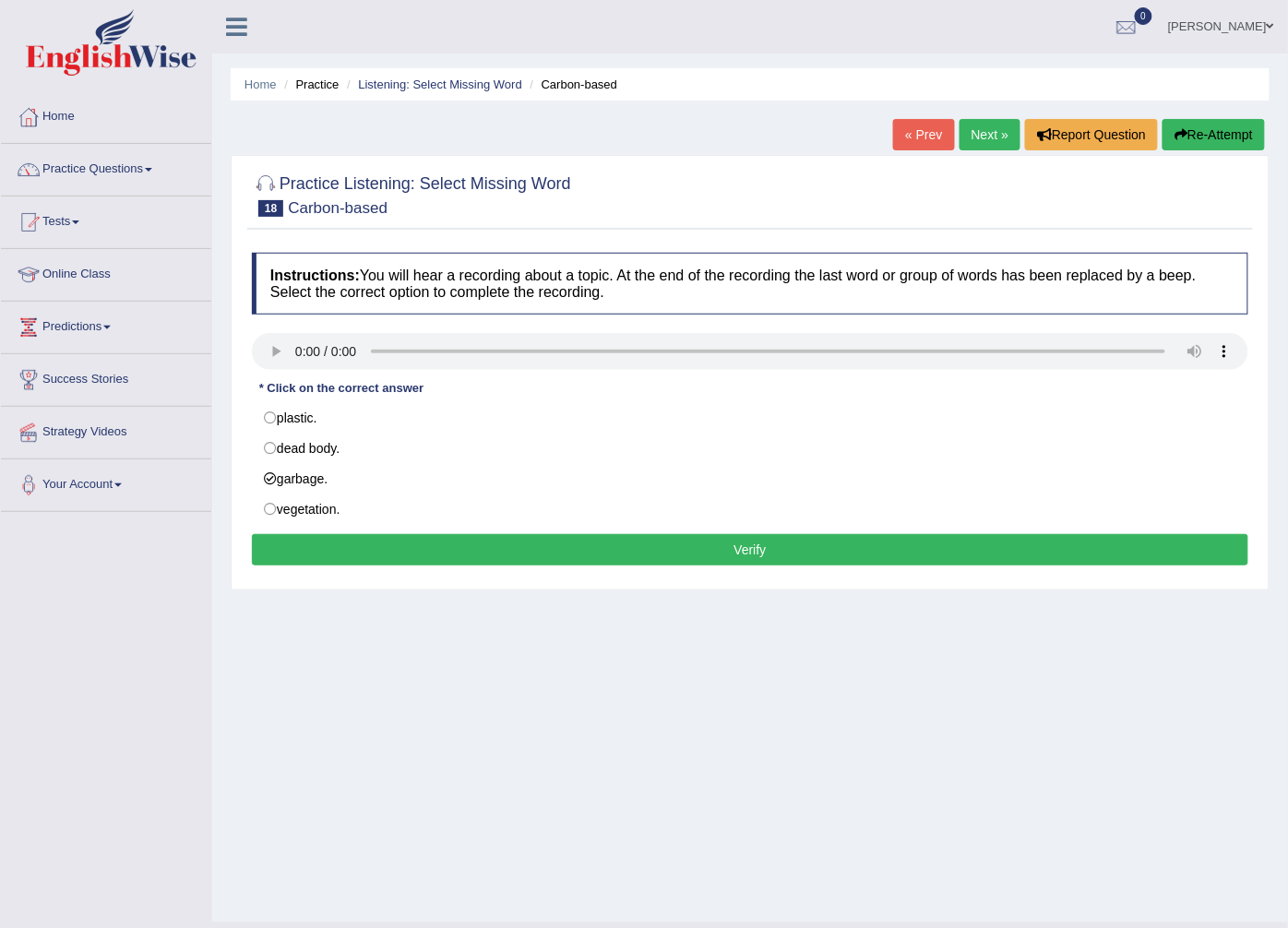
click at [320, 541] on button "Verify" at bounding box center [750, 550] width 996 height 32
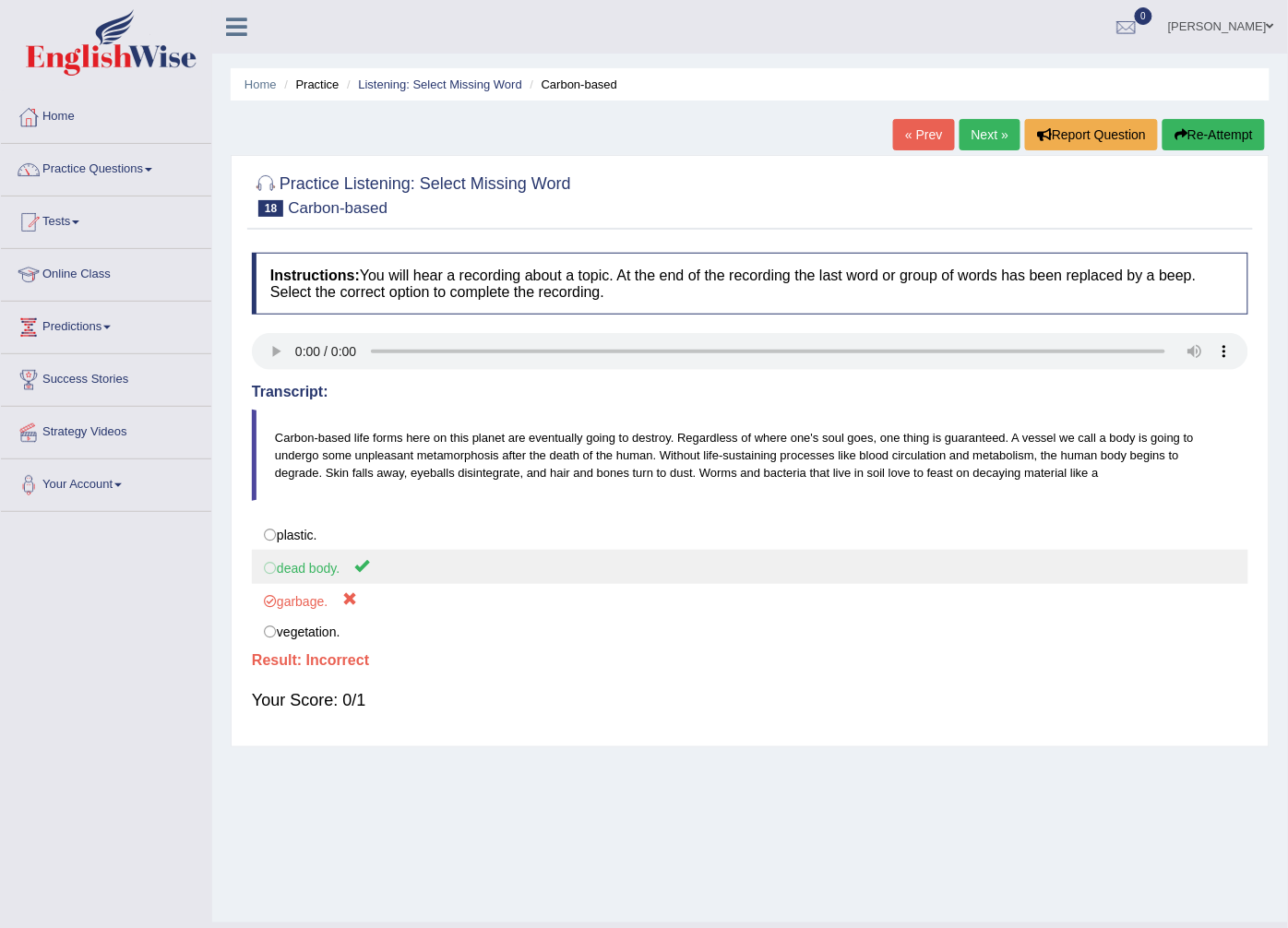
click at [332, 573] on label "dead body." at bounding box center [750, 567] width 996 height 34
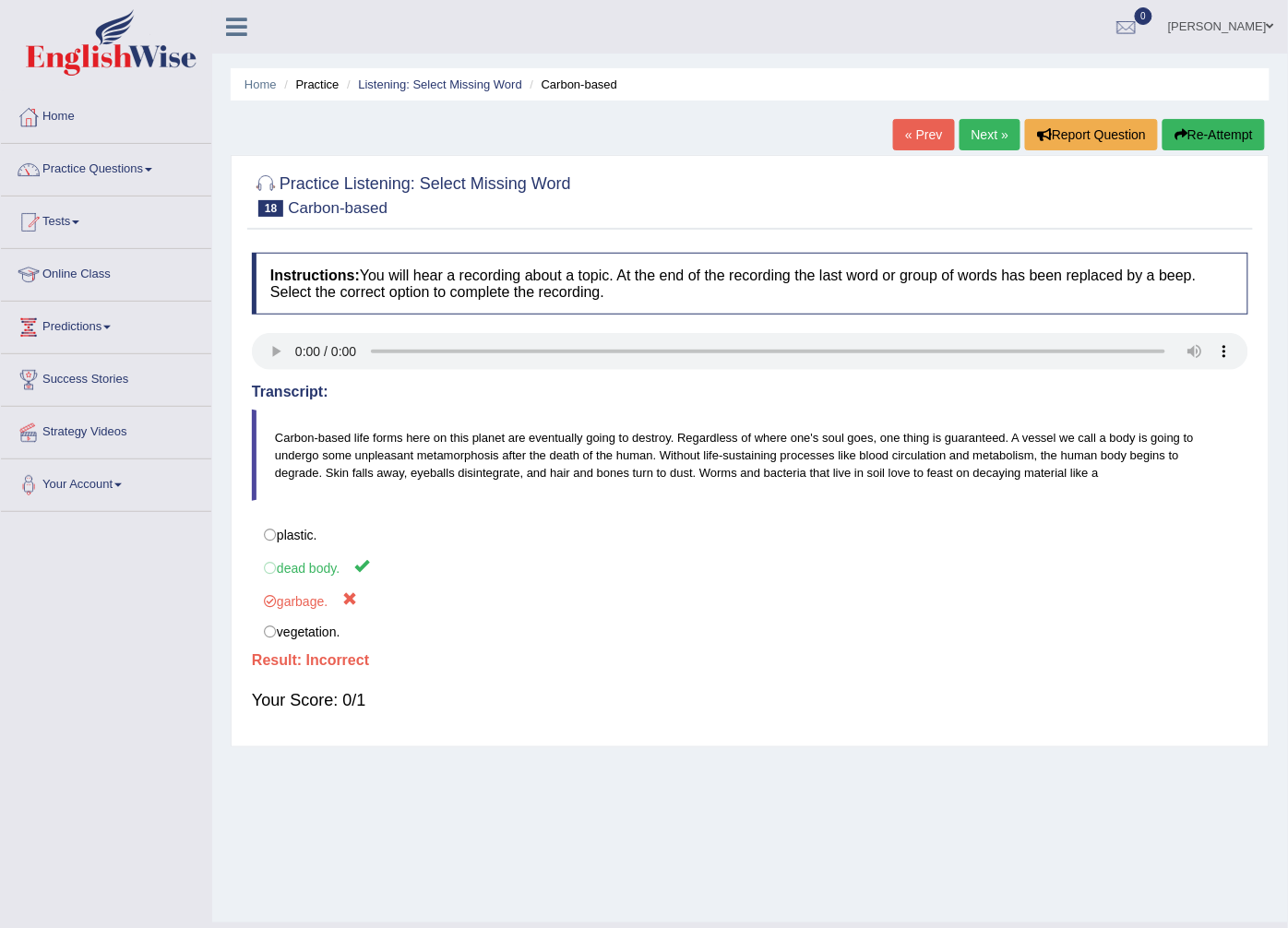
click at [975, 136] on link "Next »" at bounding box center [990, 134] width 61 height 32
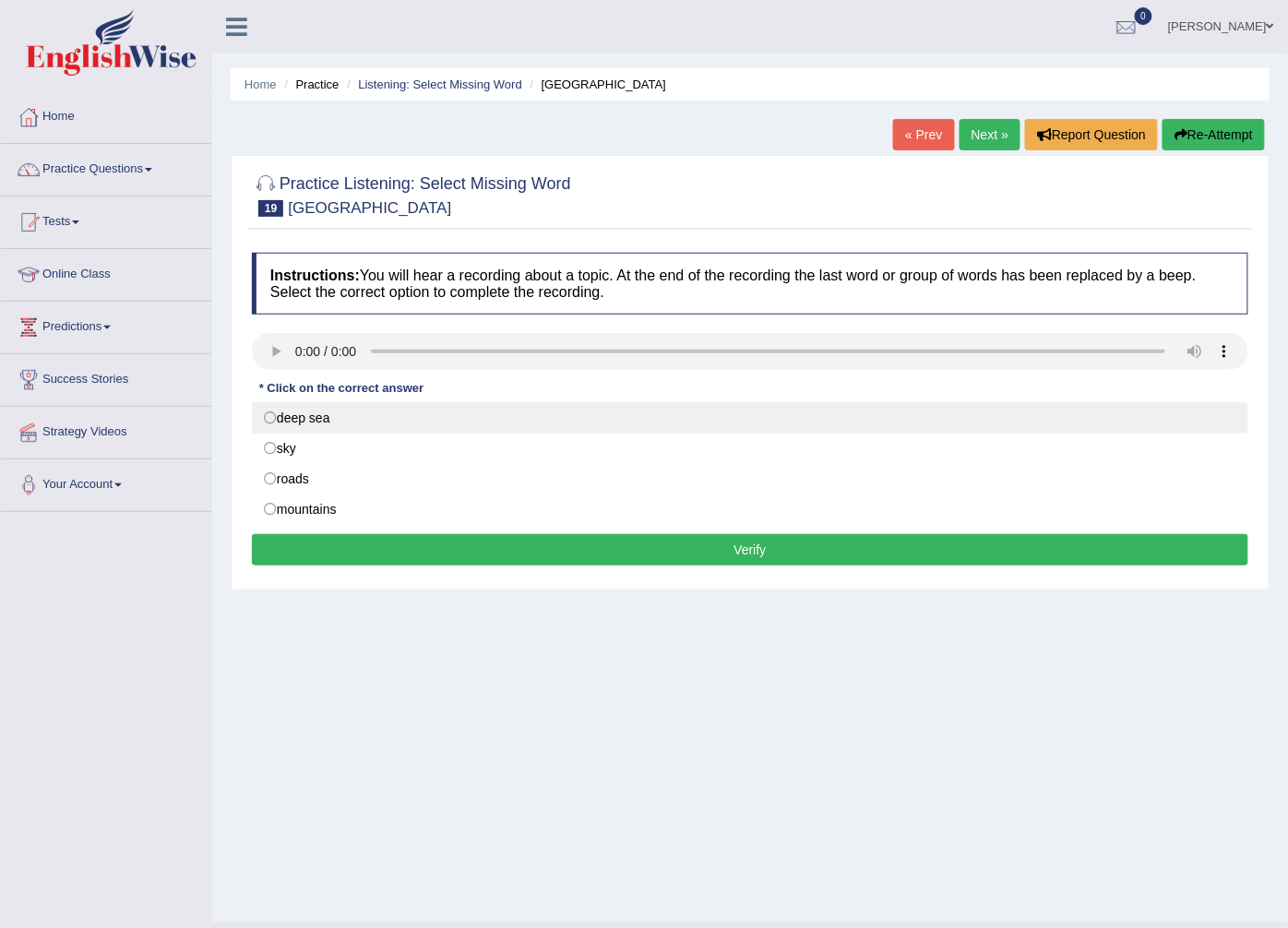
click at [328, 421] on label "deep sea" at bounding box center [750, 418] width 996 height 32
radio input "true"
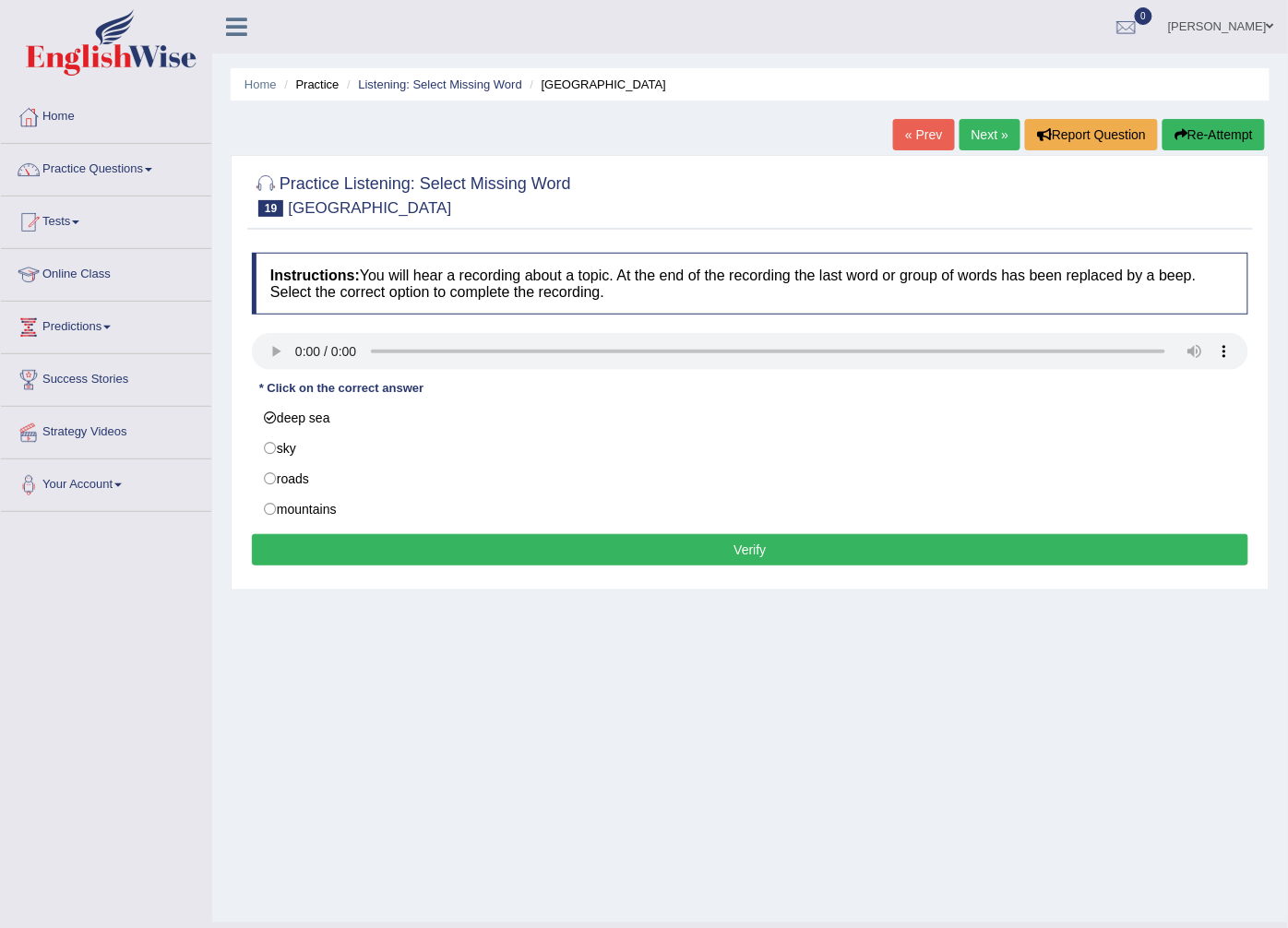
click at [377, 551] on button "Verify" at bounding box center [750, 550] width 996 height 32
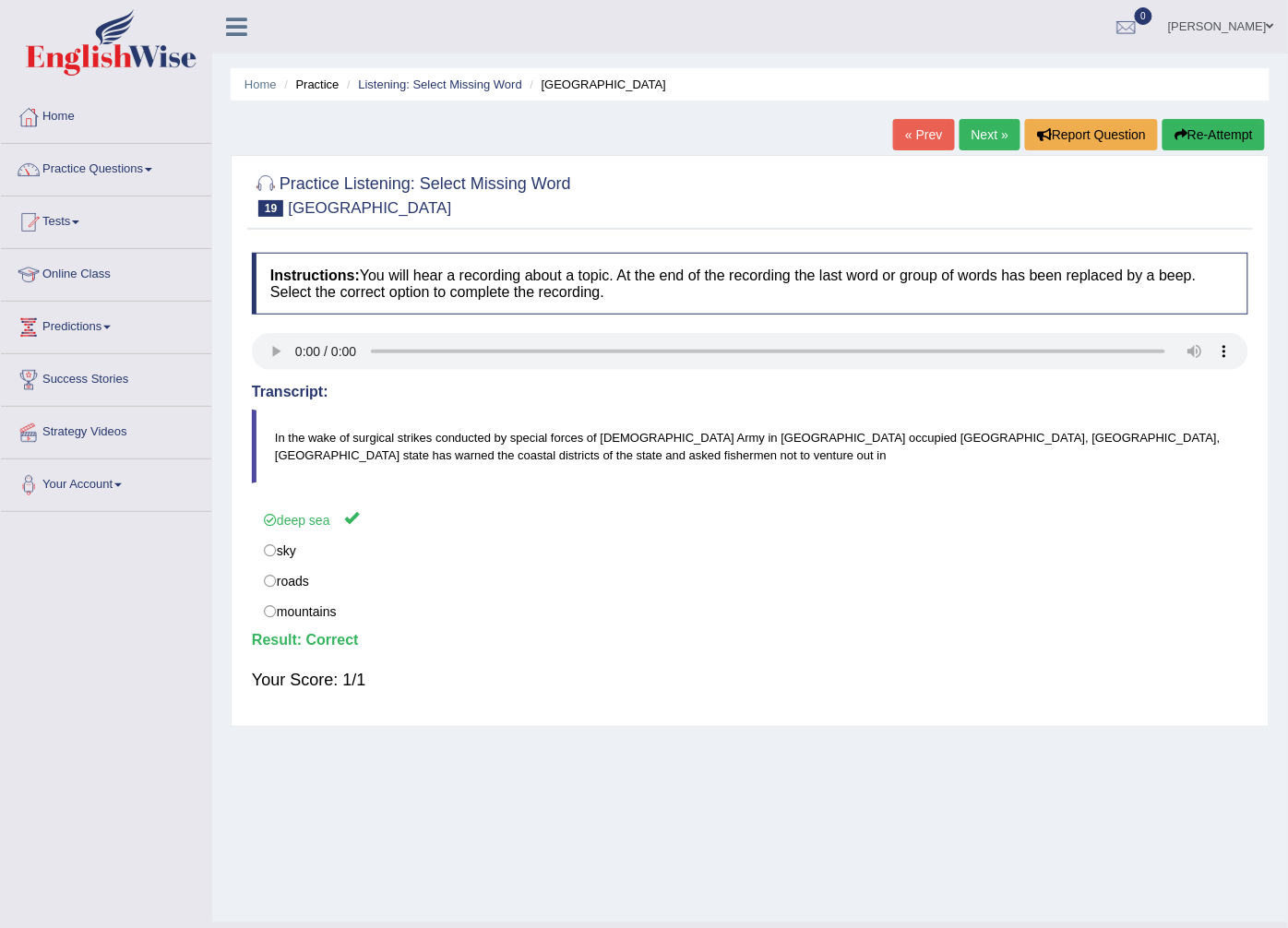
click at [159, 169] on link "Practice Questions" at bounding box center [106, 167] width 210 height 46
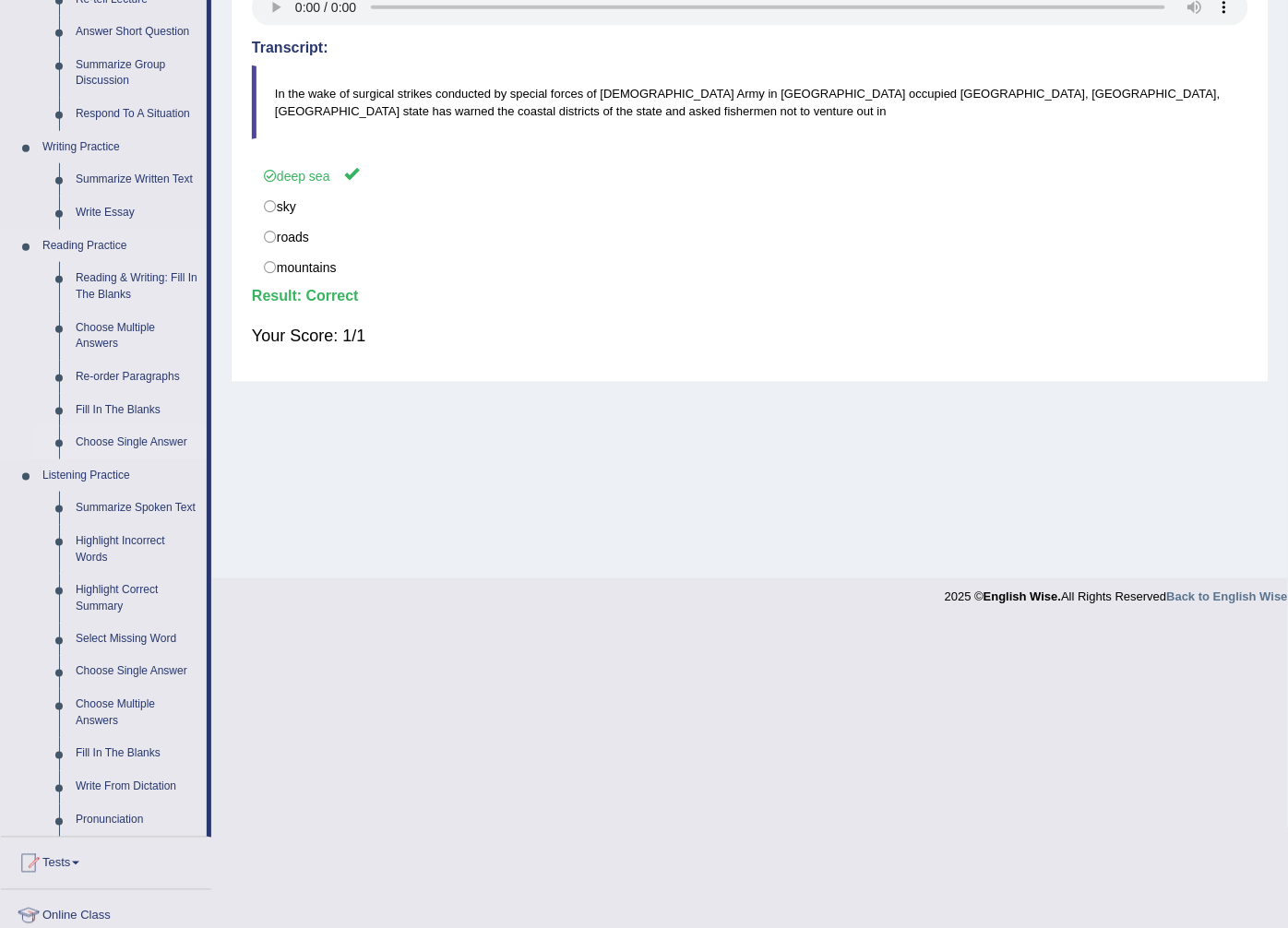
scroll to position [307, 0]
